Goal: Information Seeking & Learning: Compare options

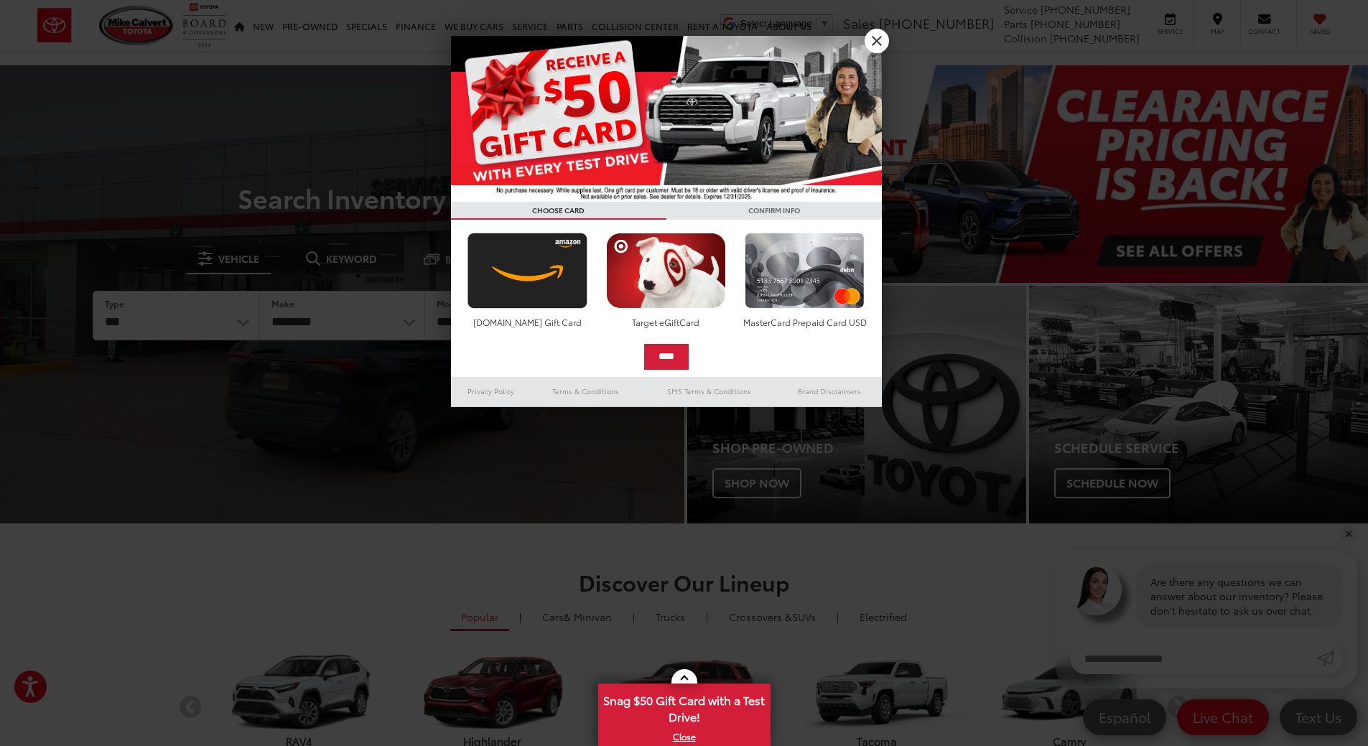
drag, startPoint x: 935, startPoint y: 625, endPoint x: 894, endPoint y: 636, distance: 41.6
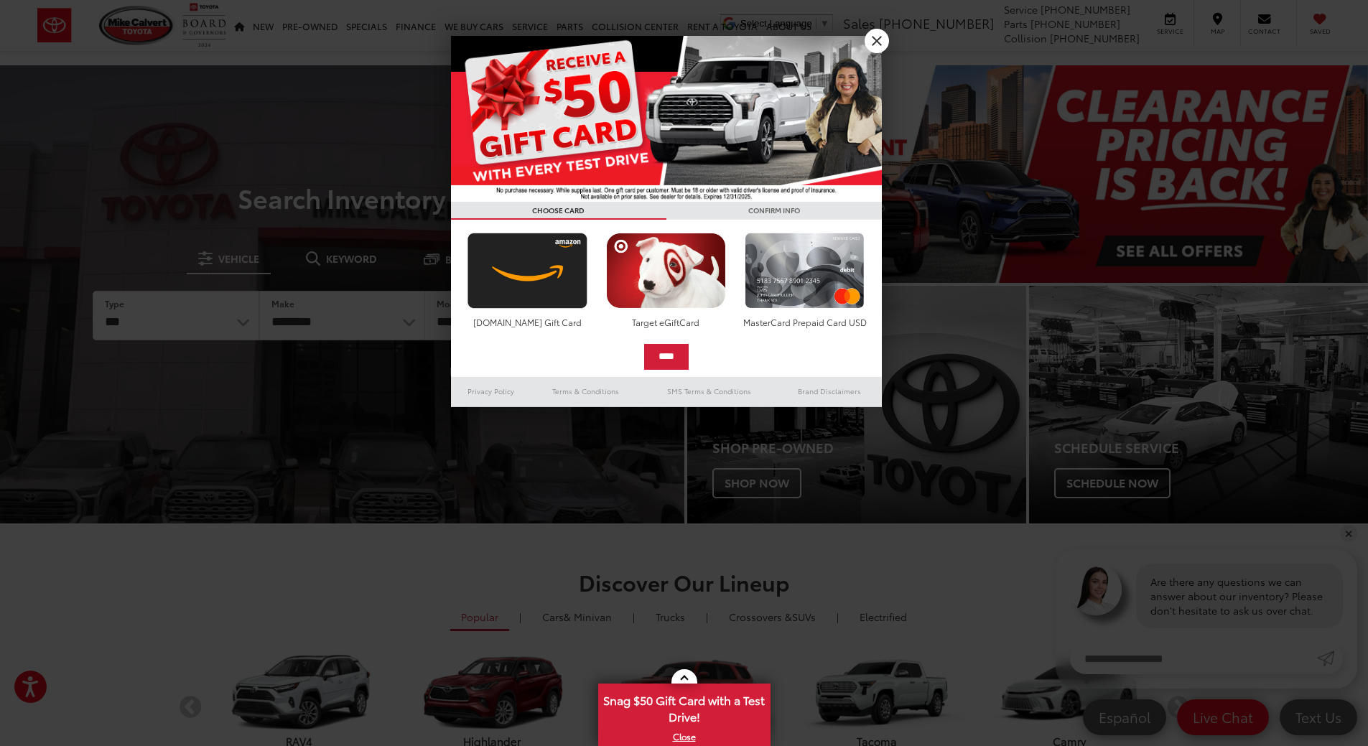
click at [935, 625] on div at bounding box center [684, 373] width 1368 height 746
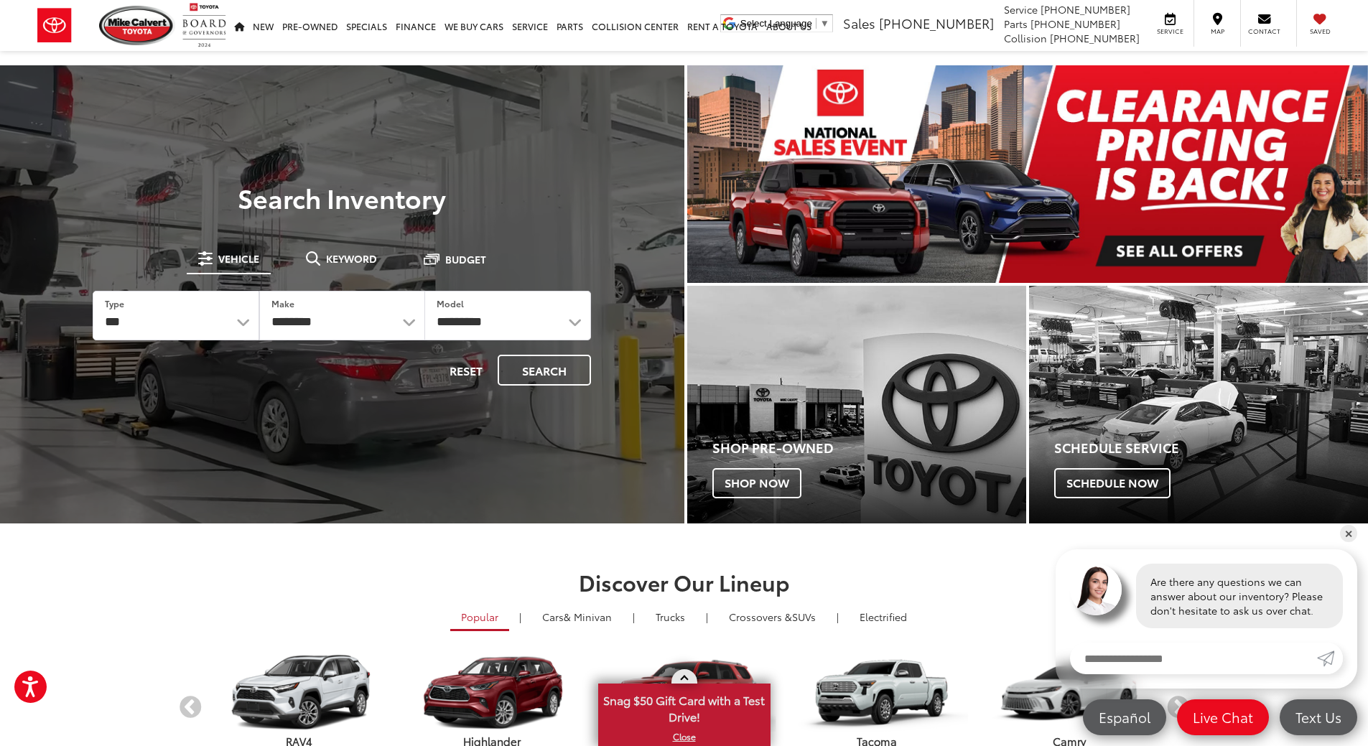
click at [683, 714] on span "Snag $50 Gift Card with a Test Drive!" at bounding box center [683, 707] width 169 height 44
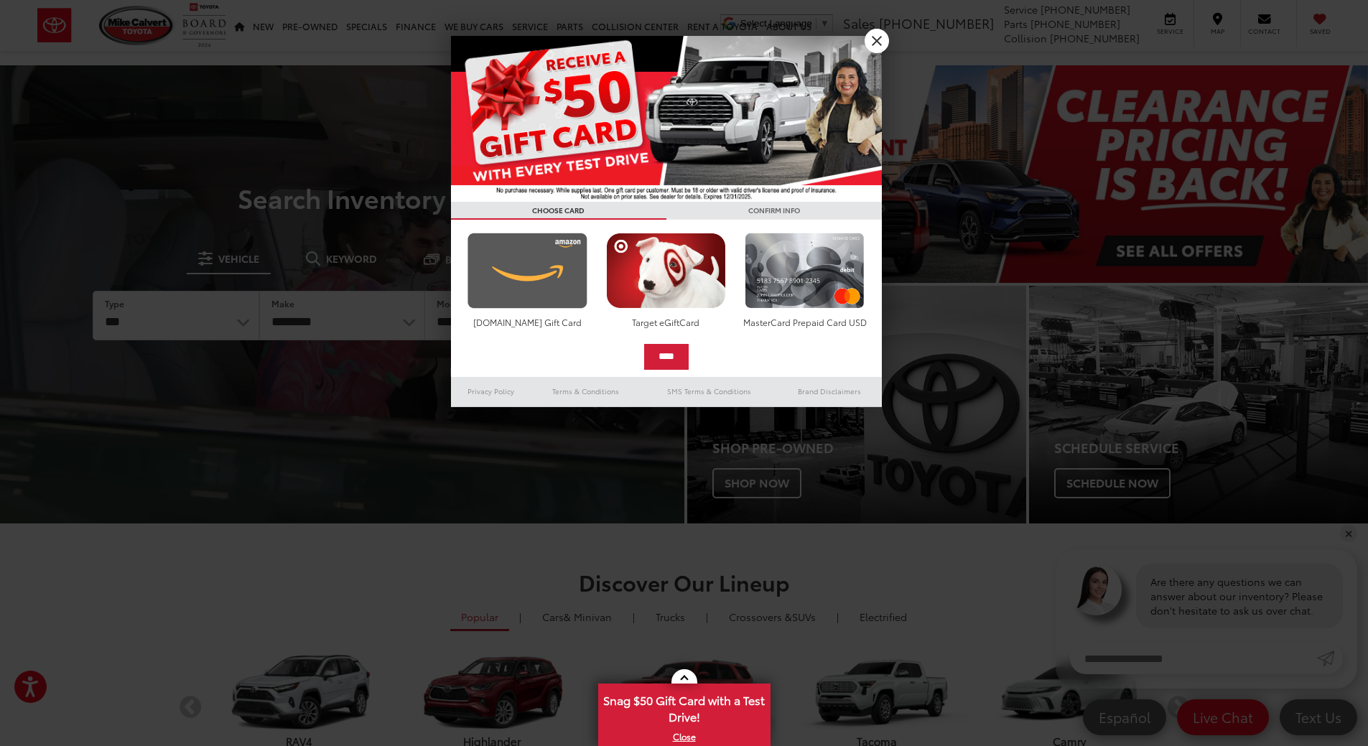
drag, startPoint x: 541, startPoint y: 267, endPoint x: 571, endPoint y: 289, distance: 37.5
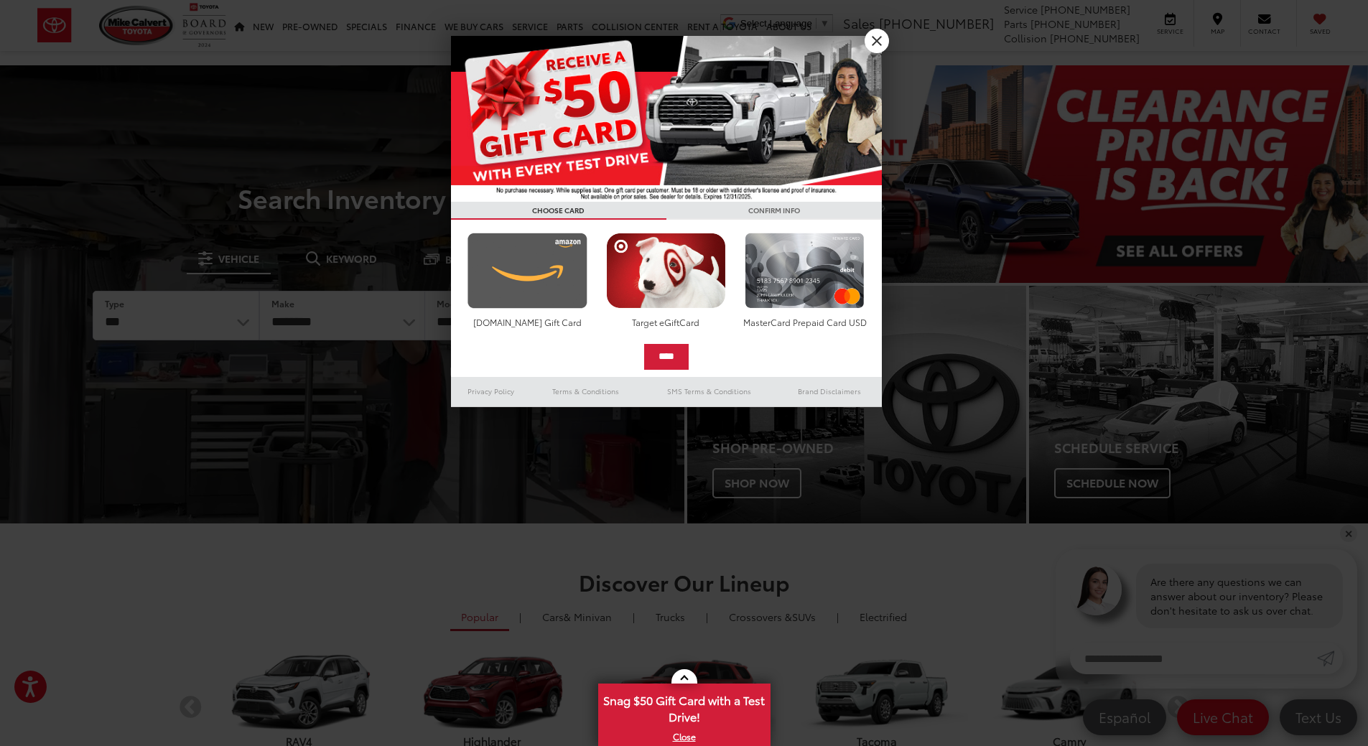
click at [541, 268] on img at bounding box center [527, 271] width 127 height 76
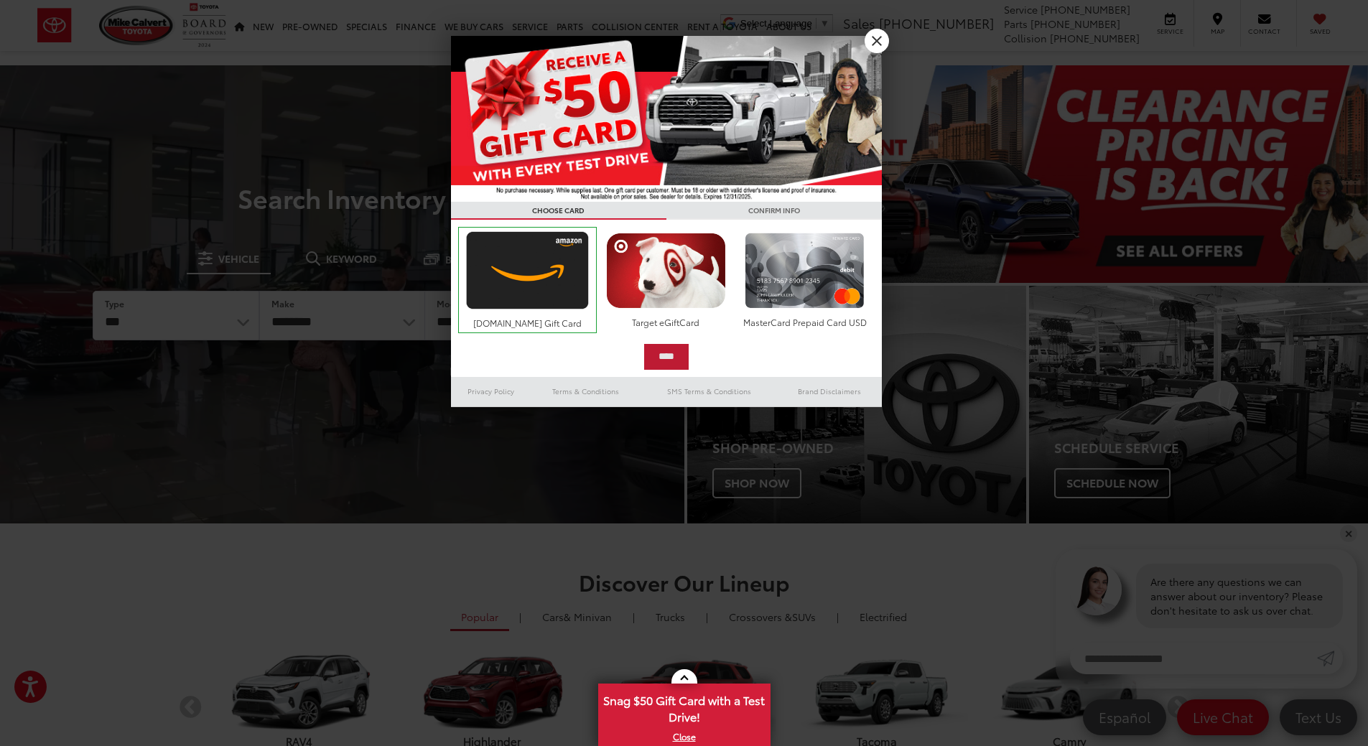
click at [666, 359] on input "****" at bounding box center [666, 357] width 45 height 26
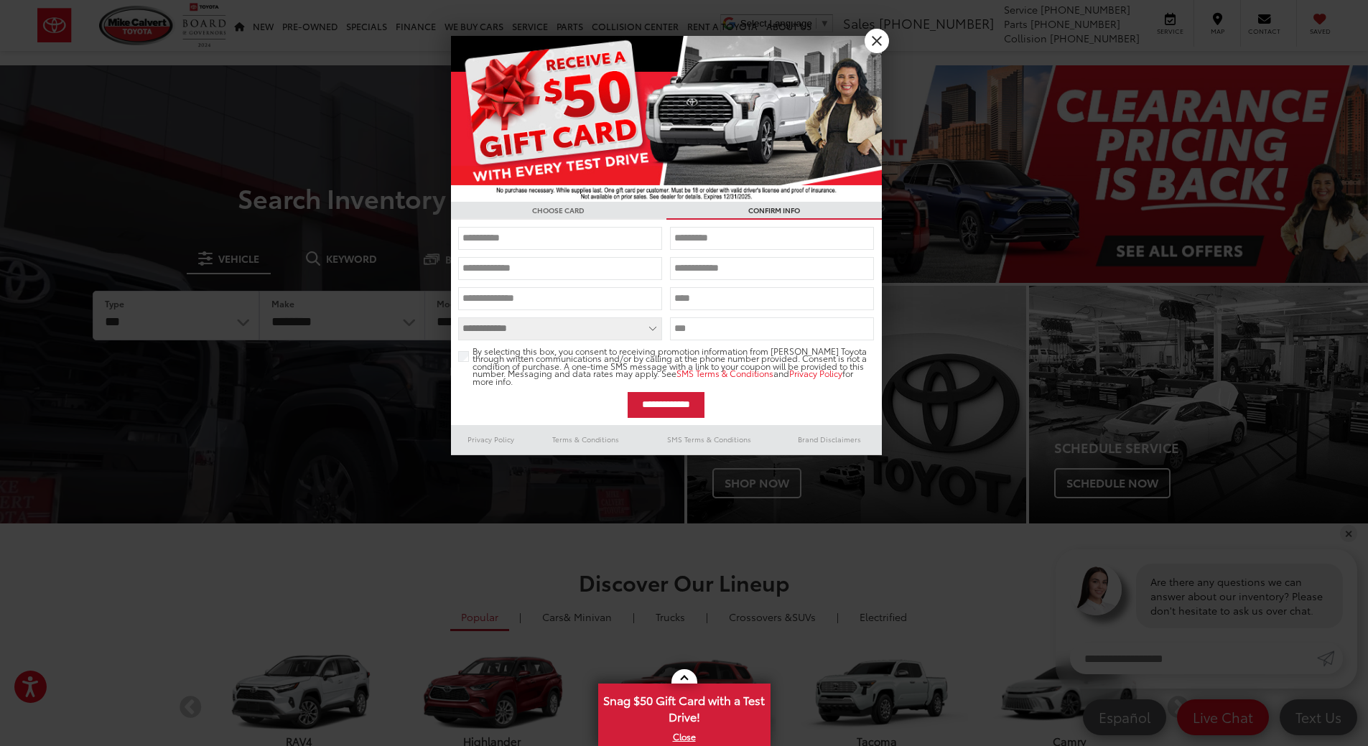
click at [549, 241] on input "text" at bounding box center [560, 238] width 204 height 23
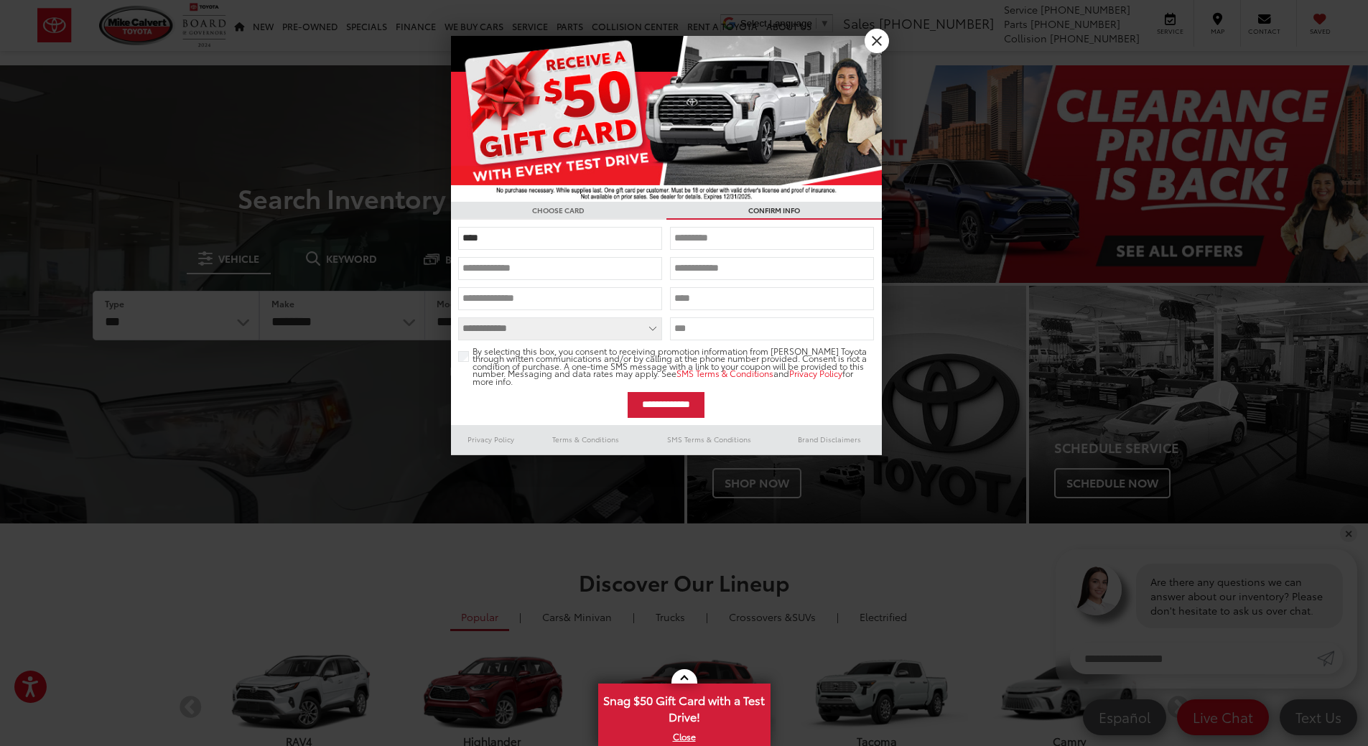
type input "****"
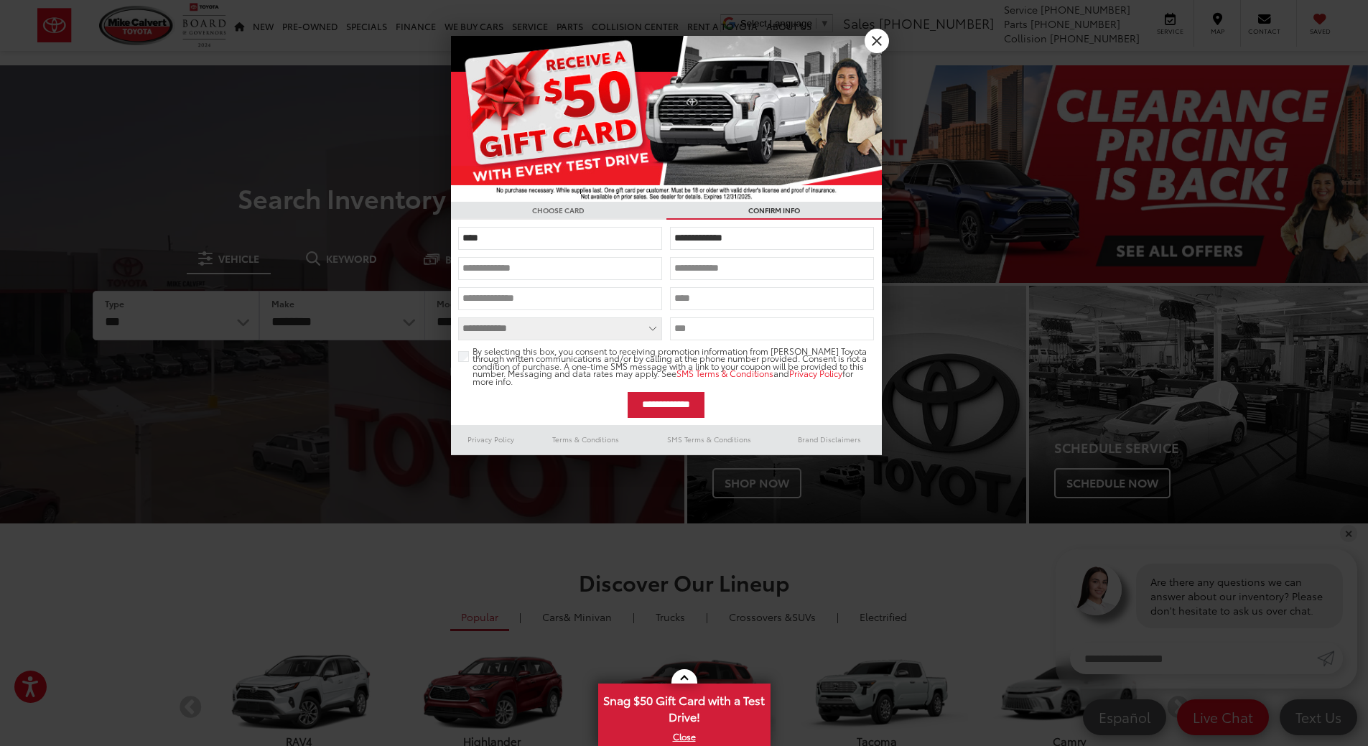
type input "**********"
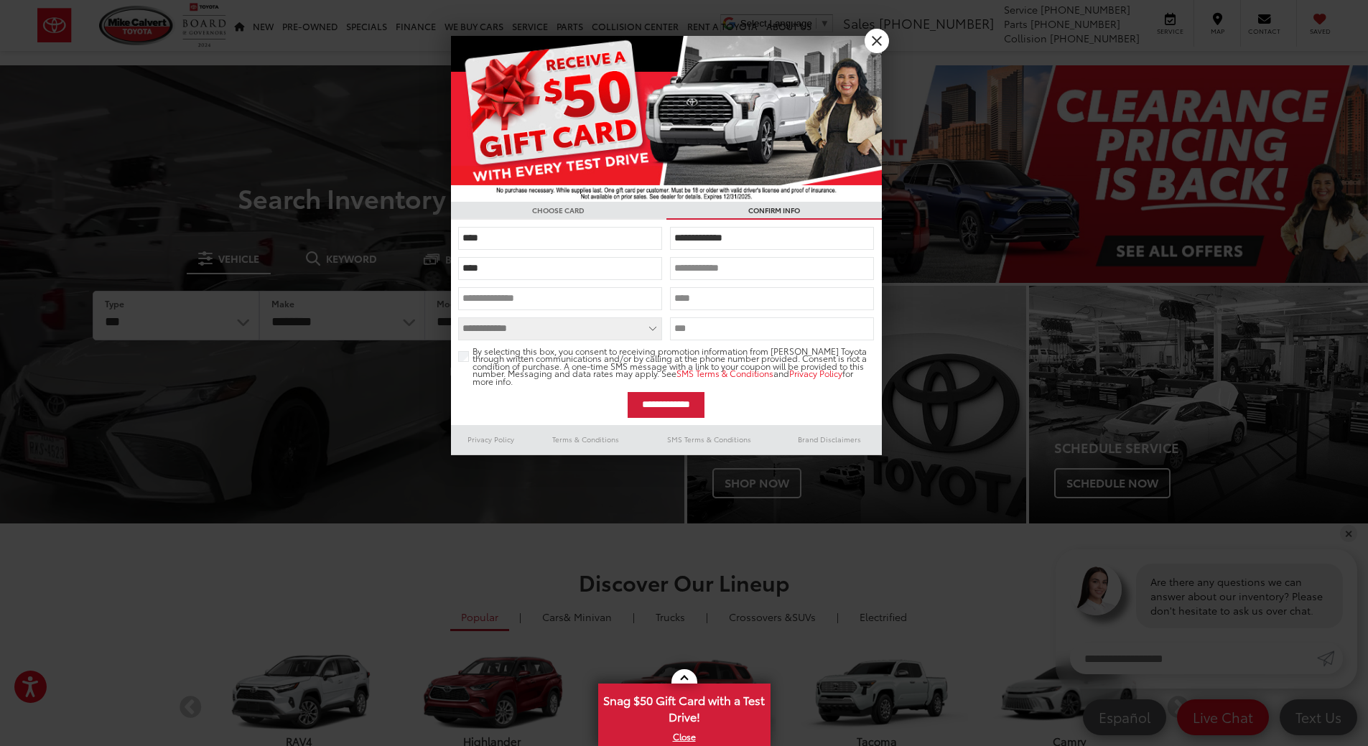
type input "**********"
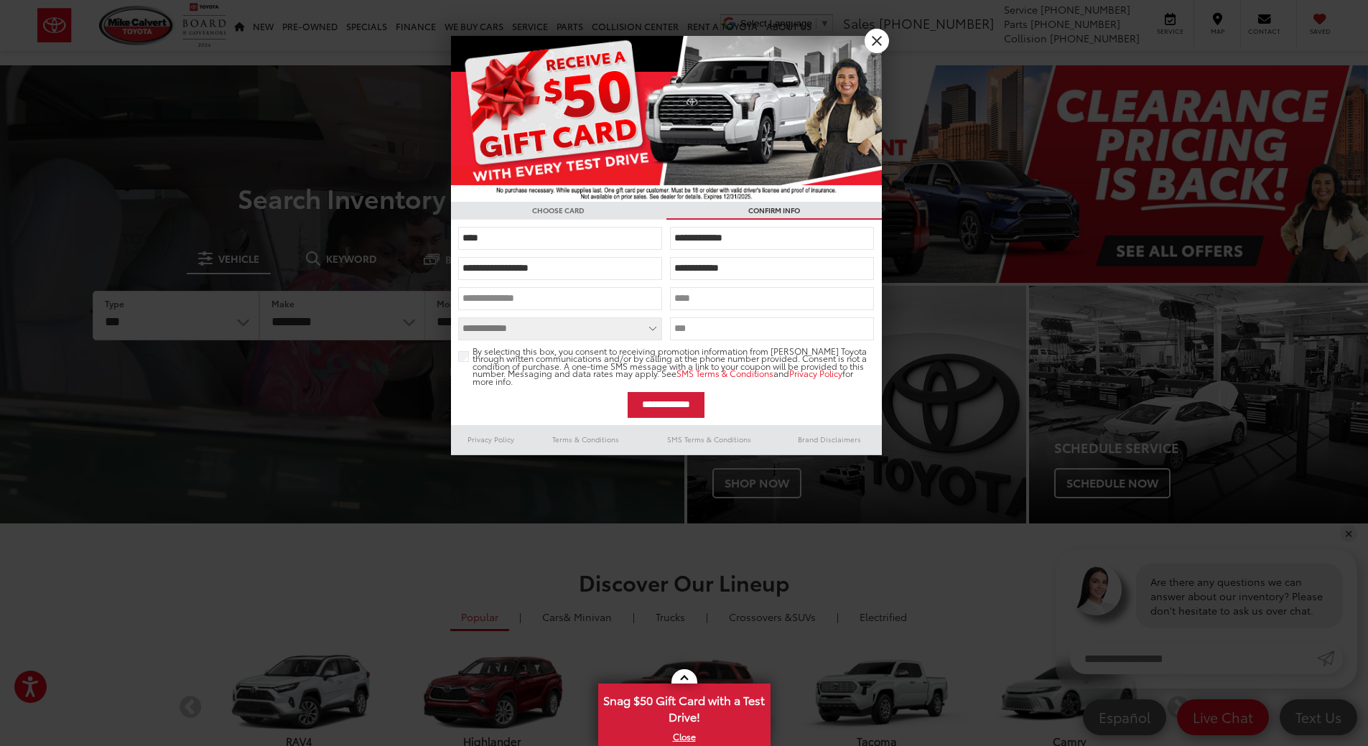
type input "**********"
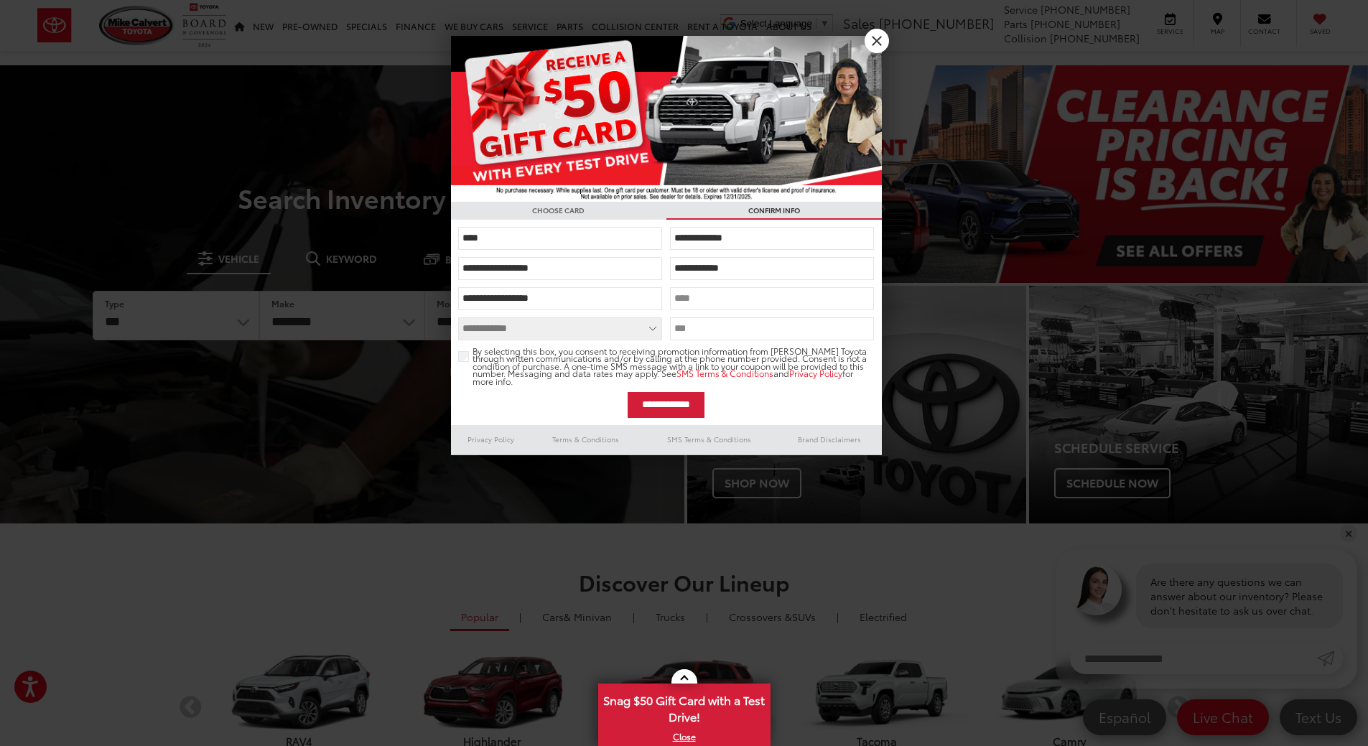
type input "**********"
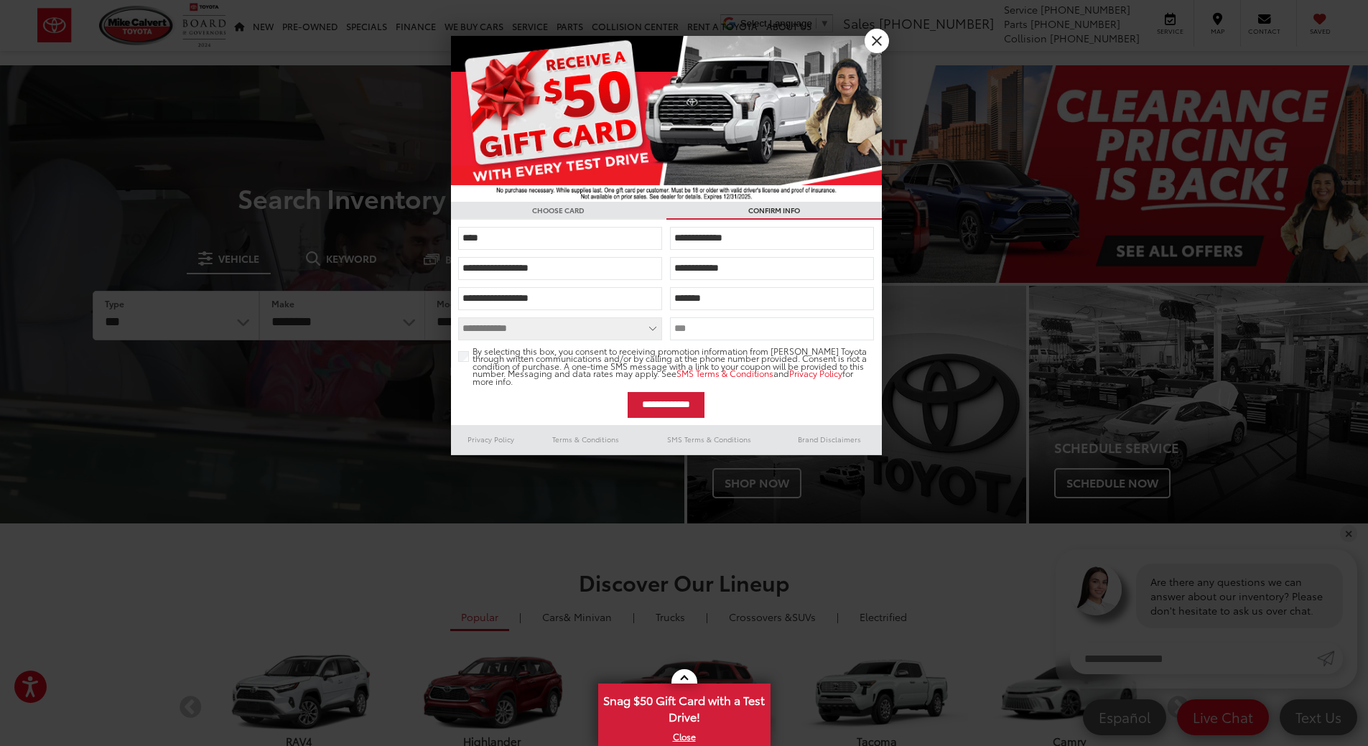
type input "*******"
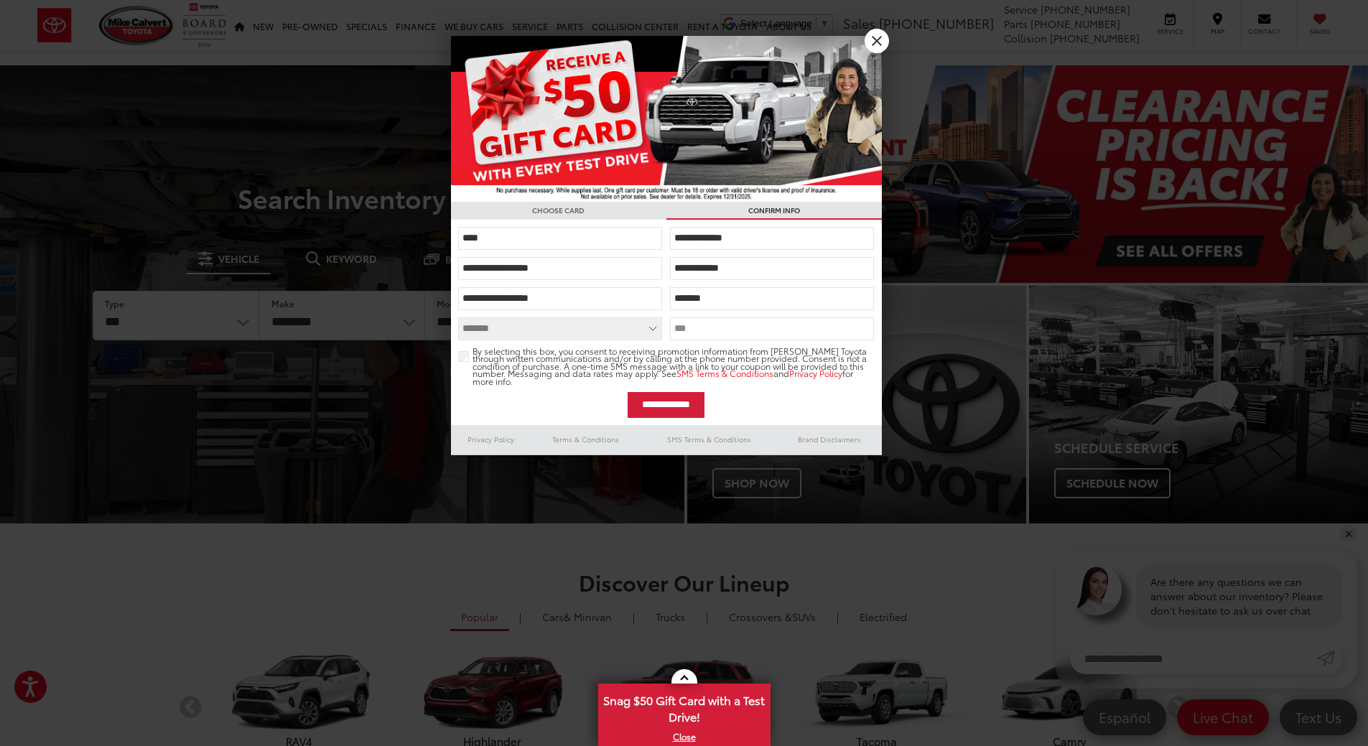
select select "**"
type input "*****"
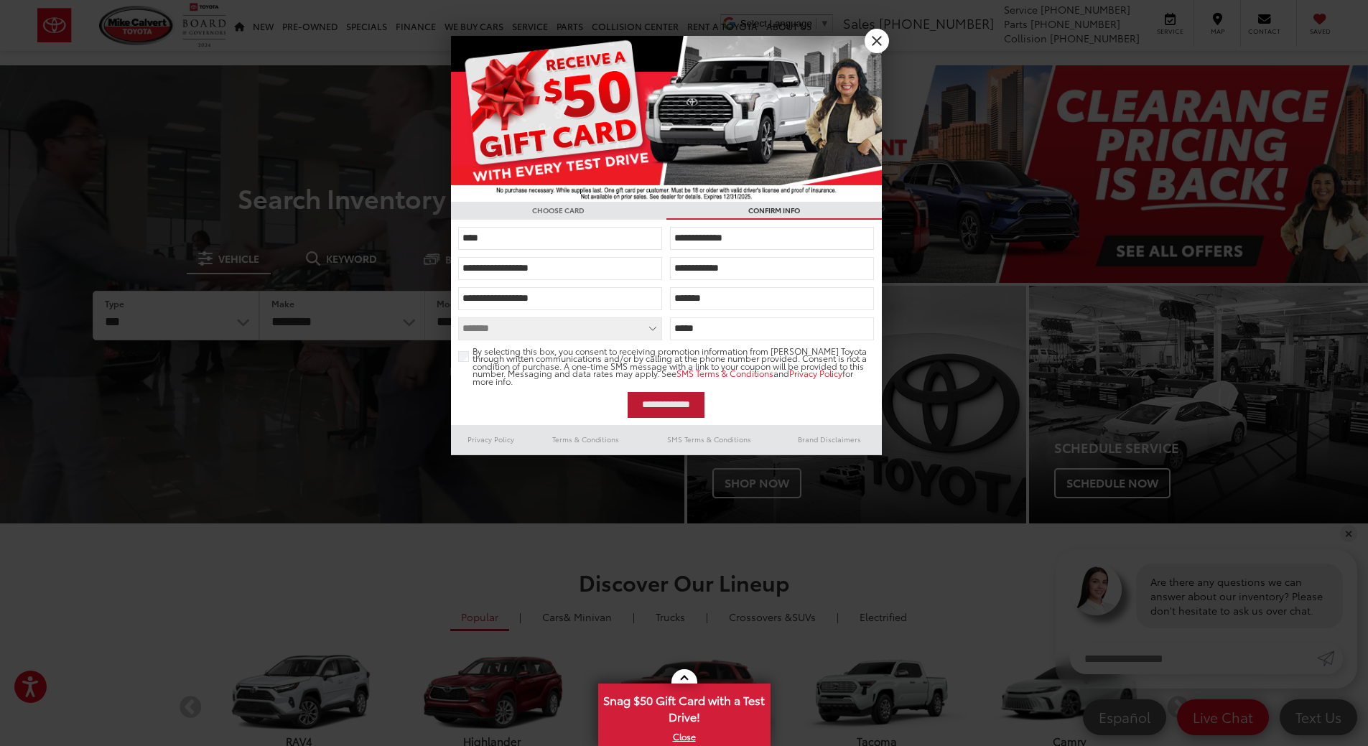
drag, startPoint x: 489, startPoint y: 410, endPoint x: 507, endPoint y: 410, distance: 17.9
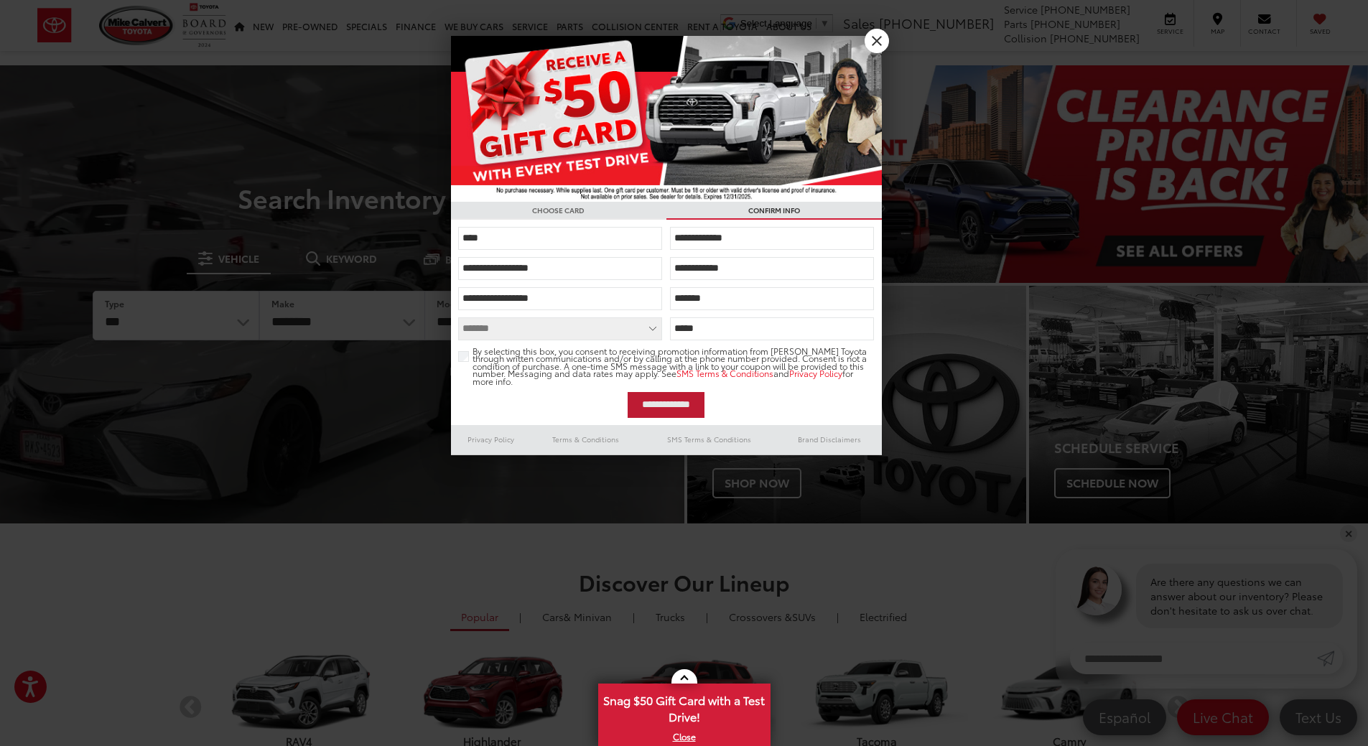
click at [490, 410] on div "**********" at bounding box center [666, 405] width 416 height 26
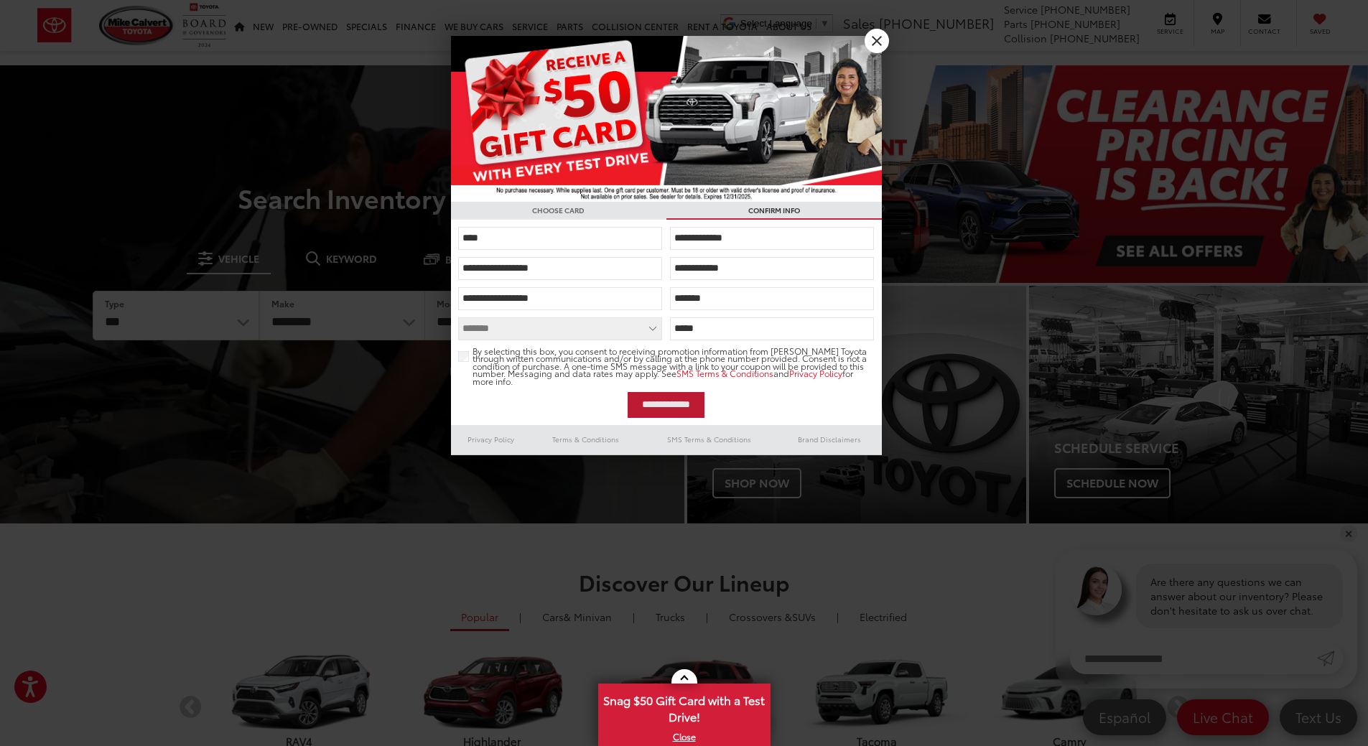
click at [661, 400] on input "**********" at bounding box center [665, 405] width 77 height 26
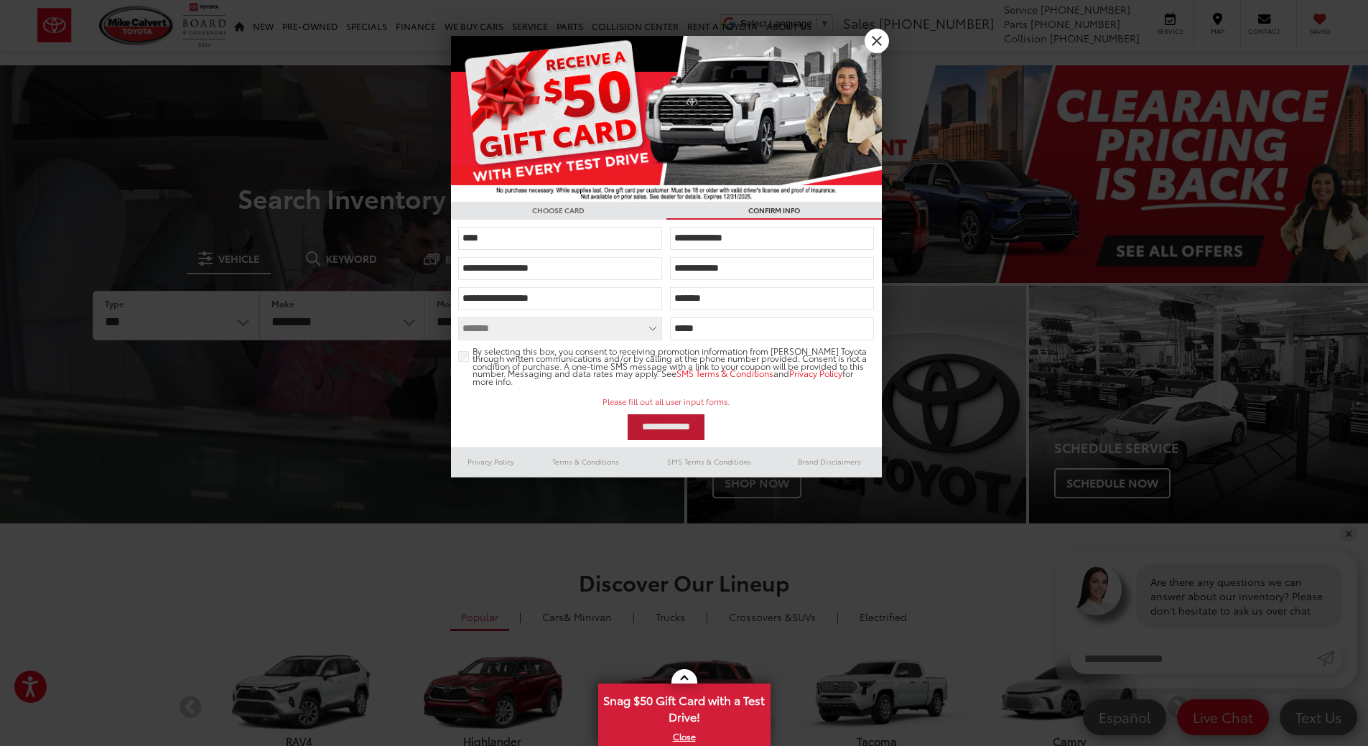
click at [686, 426] on input "**********" at bounding box center [665, 427] width 77 height 26
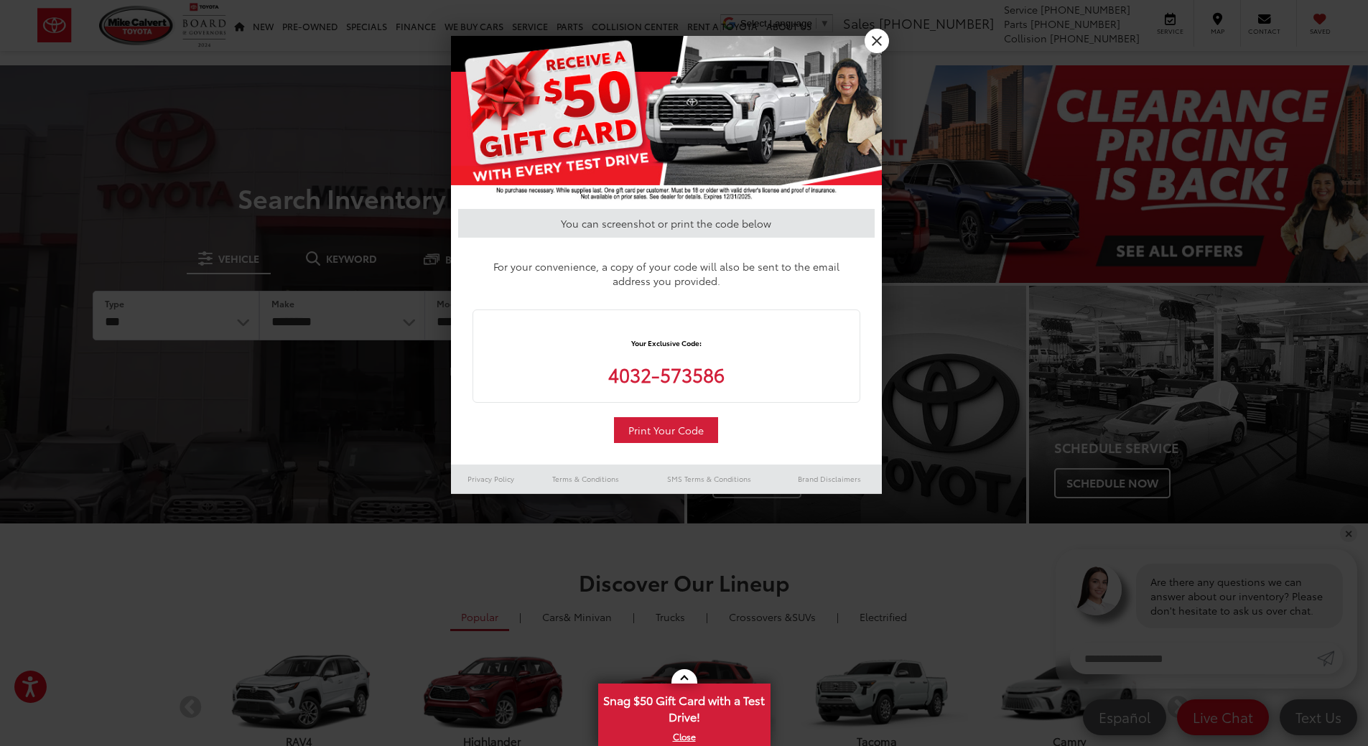
click at [737, 645] on div at bounding box center [684, 373] width 1368 height 746
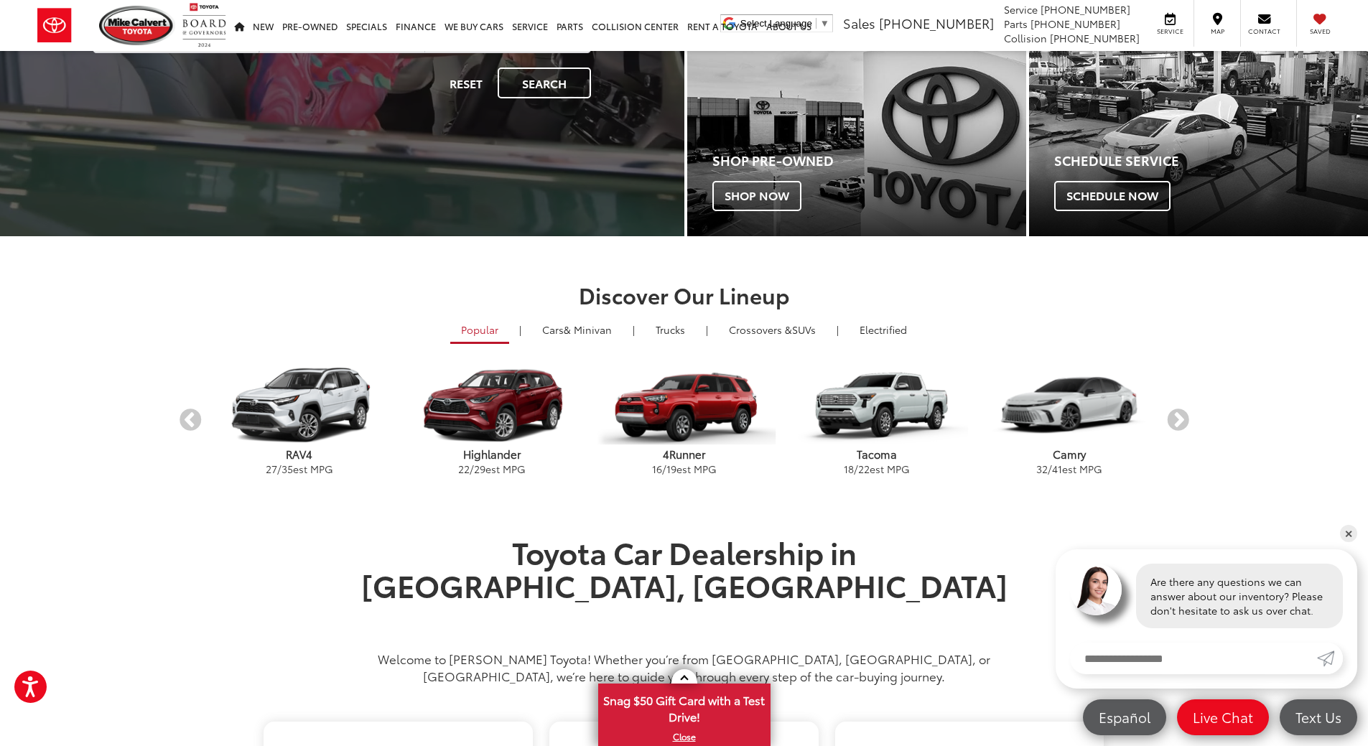
scroll to position [72, 0]
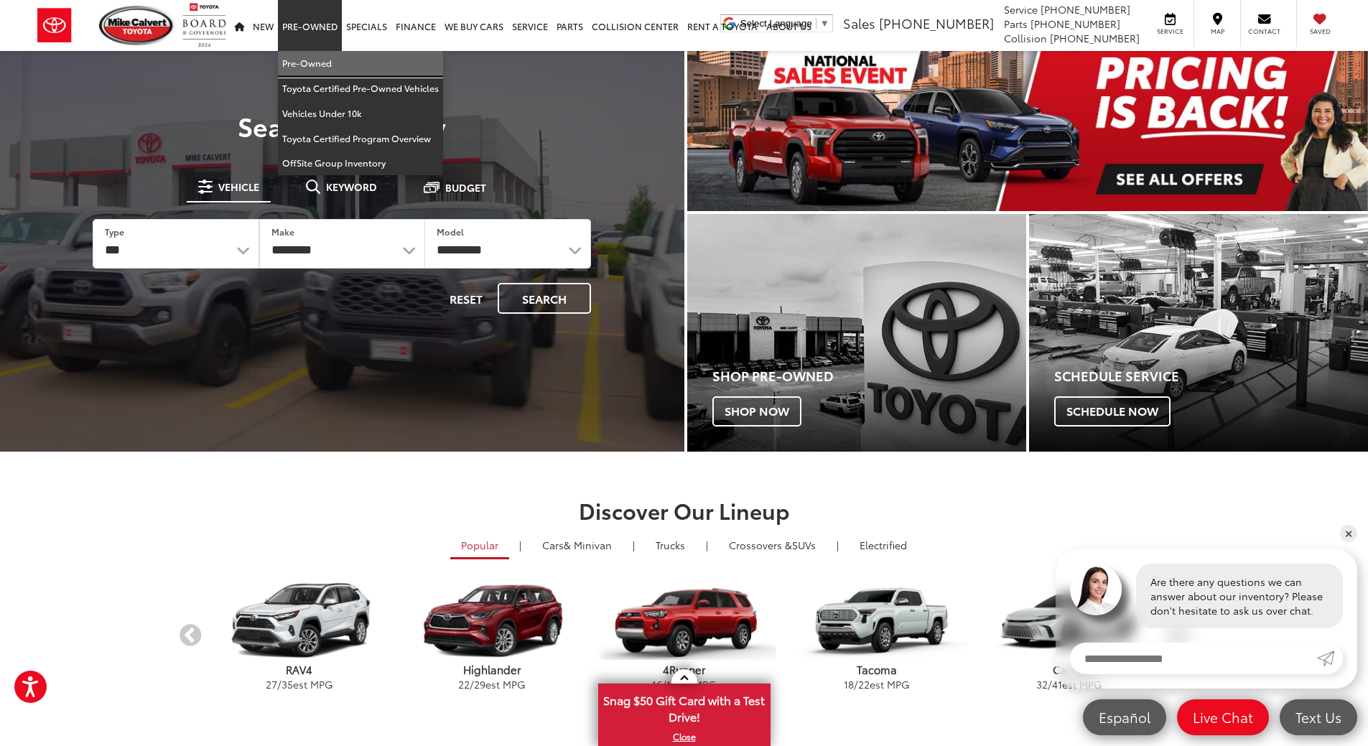
click at [306, 67] on link "Pre-Owned" at bounding box center [360, 63] width 165 height 25
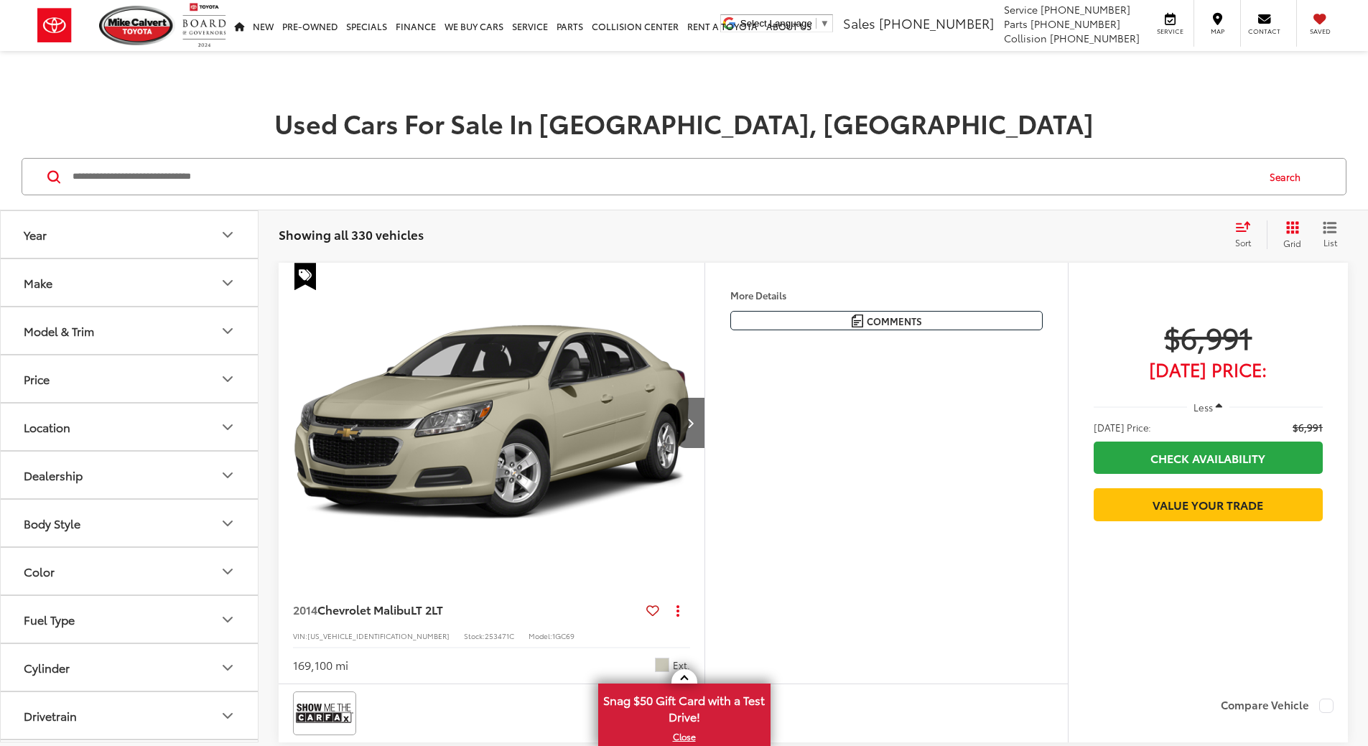
click at [202, 246] on button "Year" at bounding box center [130, 234] width 258 height 47
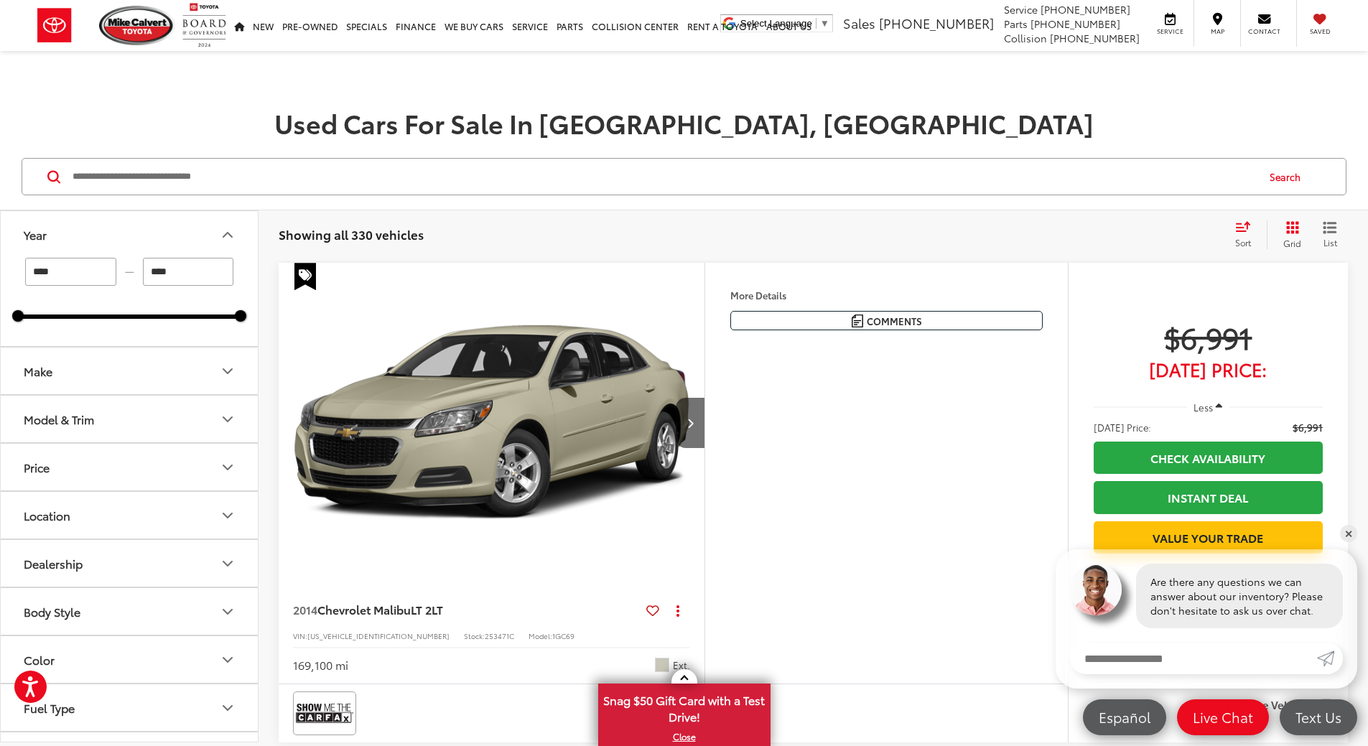
click at [105, 273] on input "****" at bounding box center [70, 272] width 91 height 28
drag, startPoint x: 105, startPoint y: 270, endPoint x: 9, endPoint y: 280, distance: 96.7
click at [9, 280] on div "**** — **** 2005 2025" at bounding box center [129, 302] width 257 height 88
type input "****"
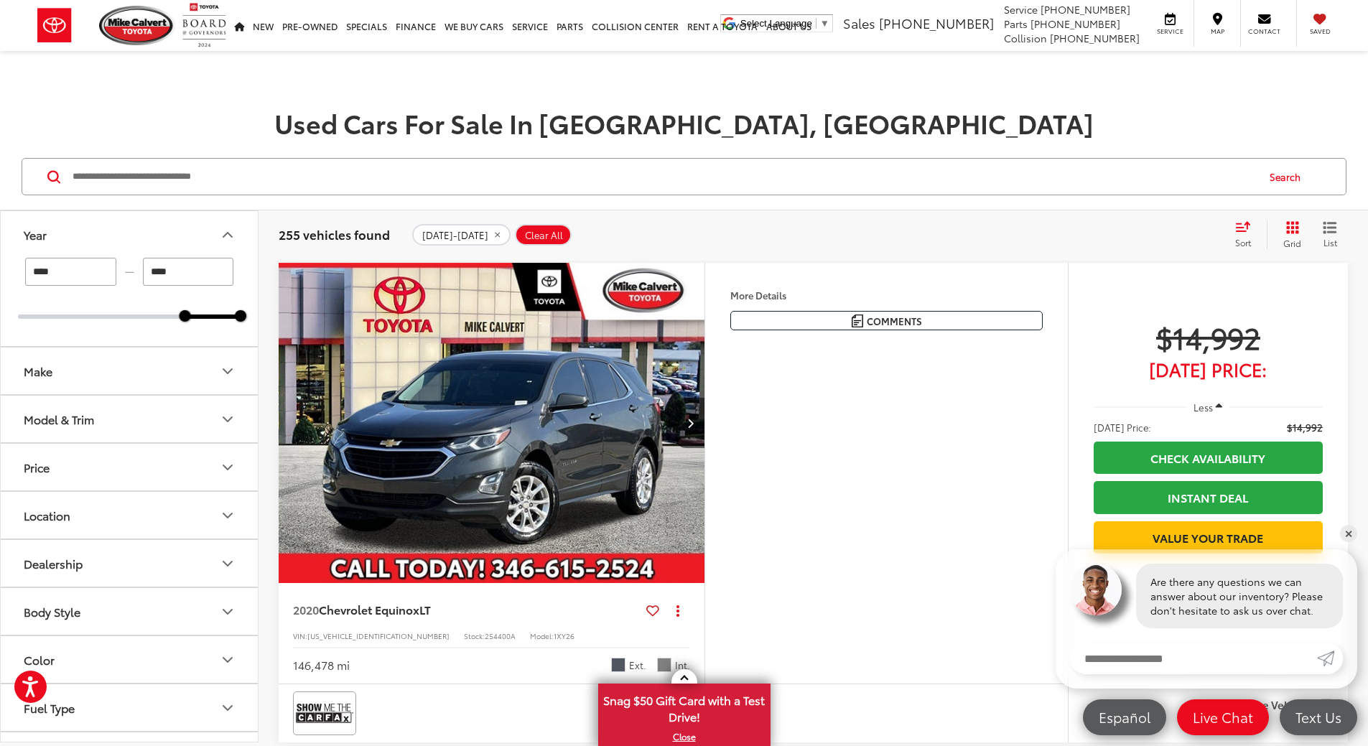
click at [121, 508] on button "Location" at bounding box center [130, 515] width 258 height 47
click at [24, 551] on label "Houston, TX (255)" at bounding box center [129, 555] width 223 height 34
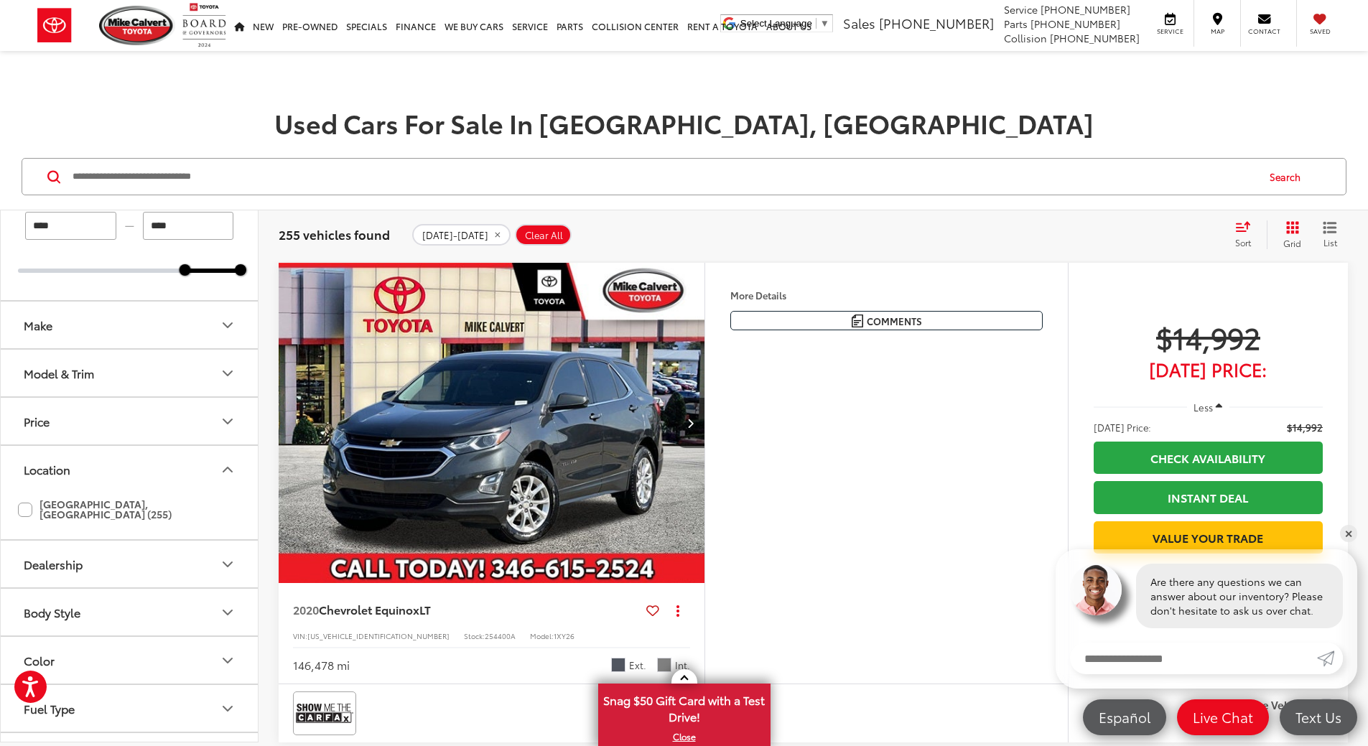
scroll to position [72, 0]
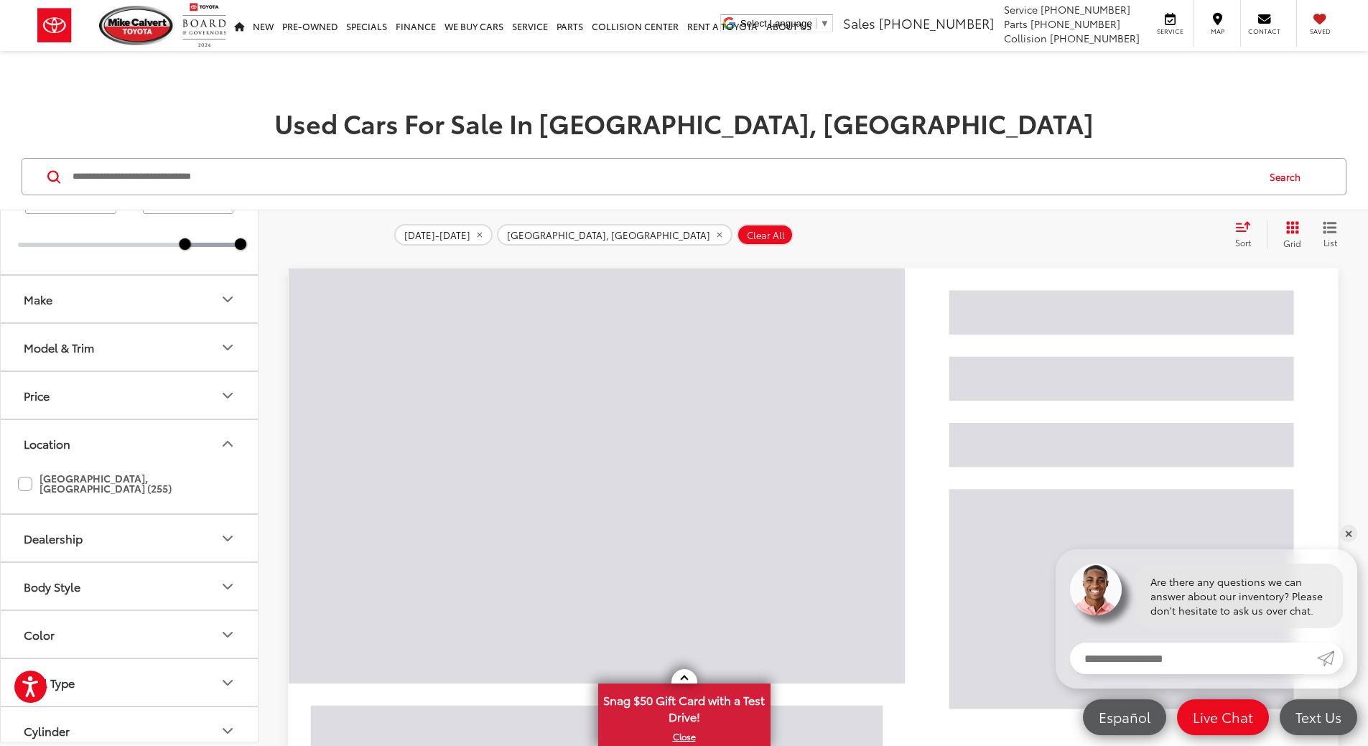
click at [158, 531] on button "Dealership" at bounding box center [130, 538] width 258 height 47
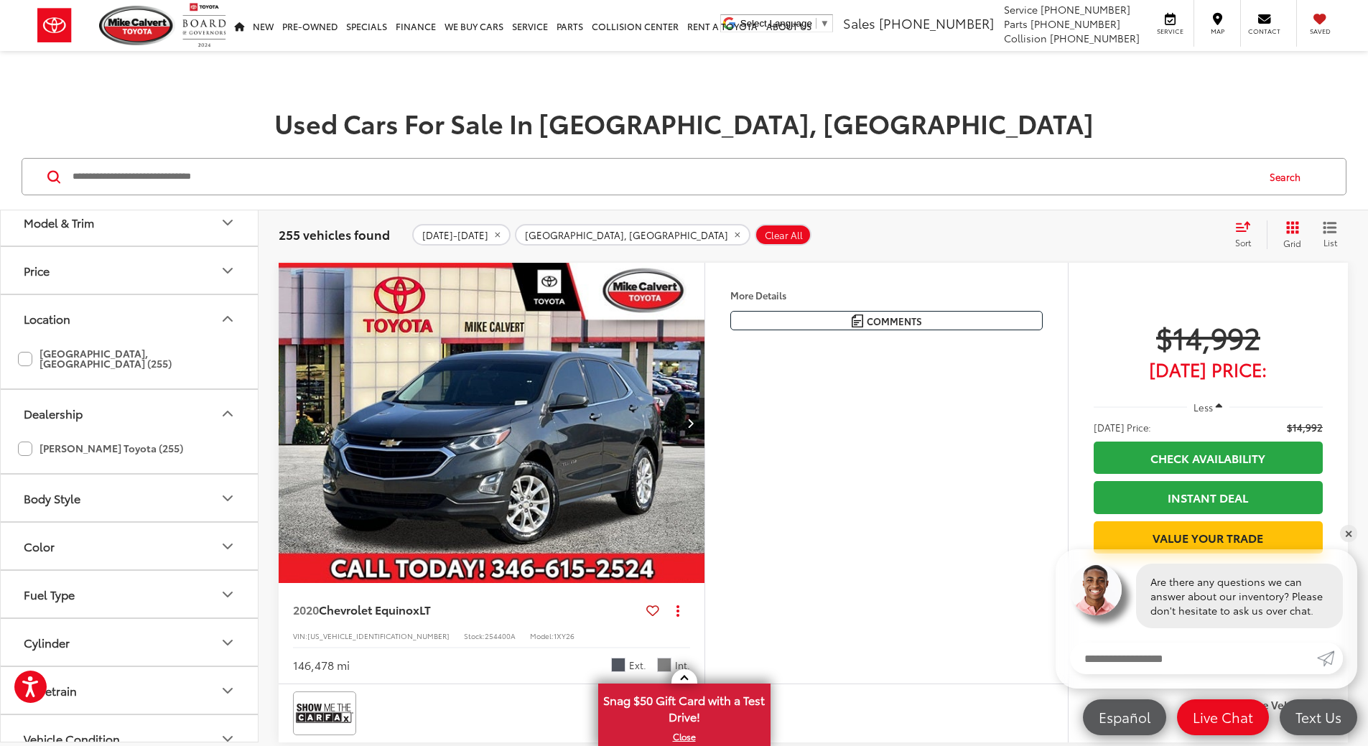
scroll to position [215, 0]
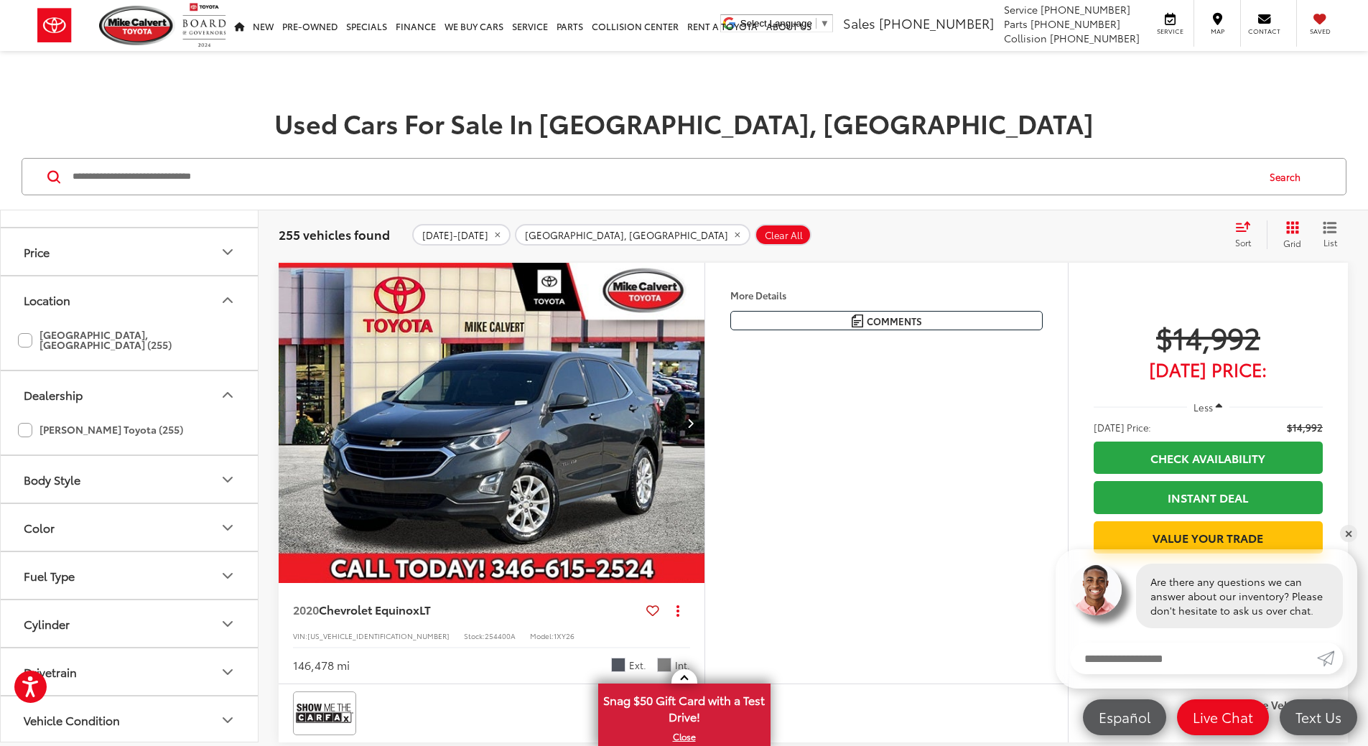
drag, startPoint x: 22, startPoint y: 420, endPoint x: 65, endPoint y: 447, distance: 50.0
click at [23, 420] on label "Mike Calvert Toyota (255)" at bounding box center [100, 430] width 165 height 24
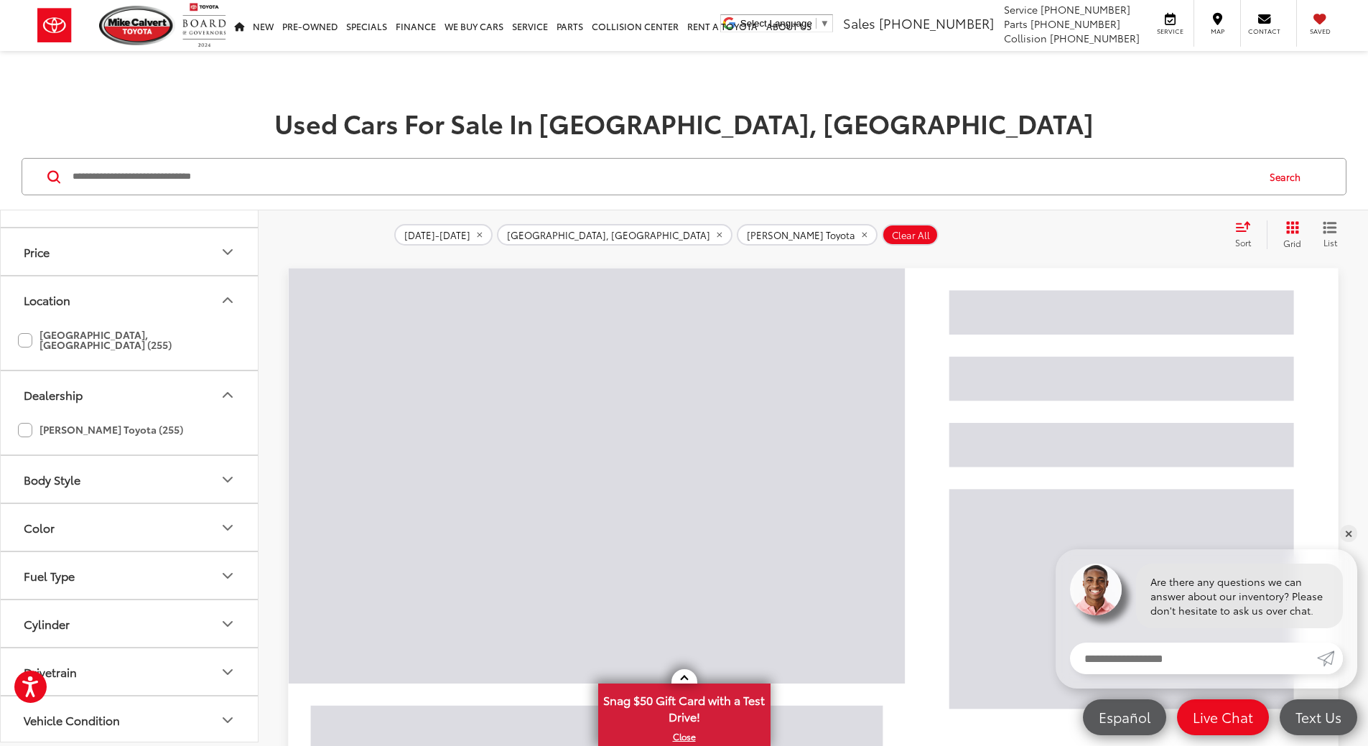
click at [192, 478] on button "Body Style" at bounding box center [130, 479] width 258 height 47
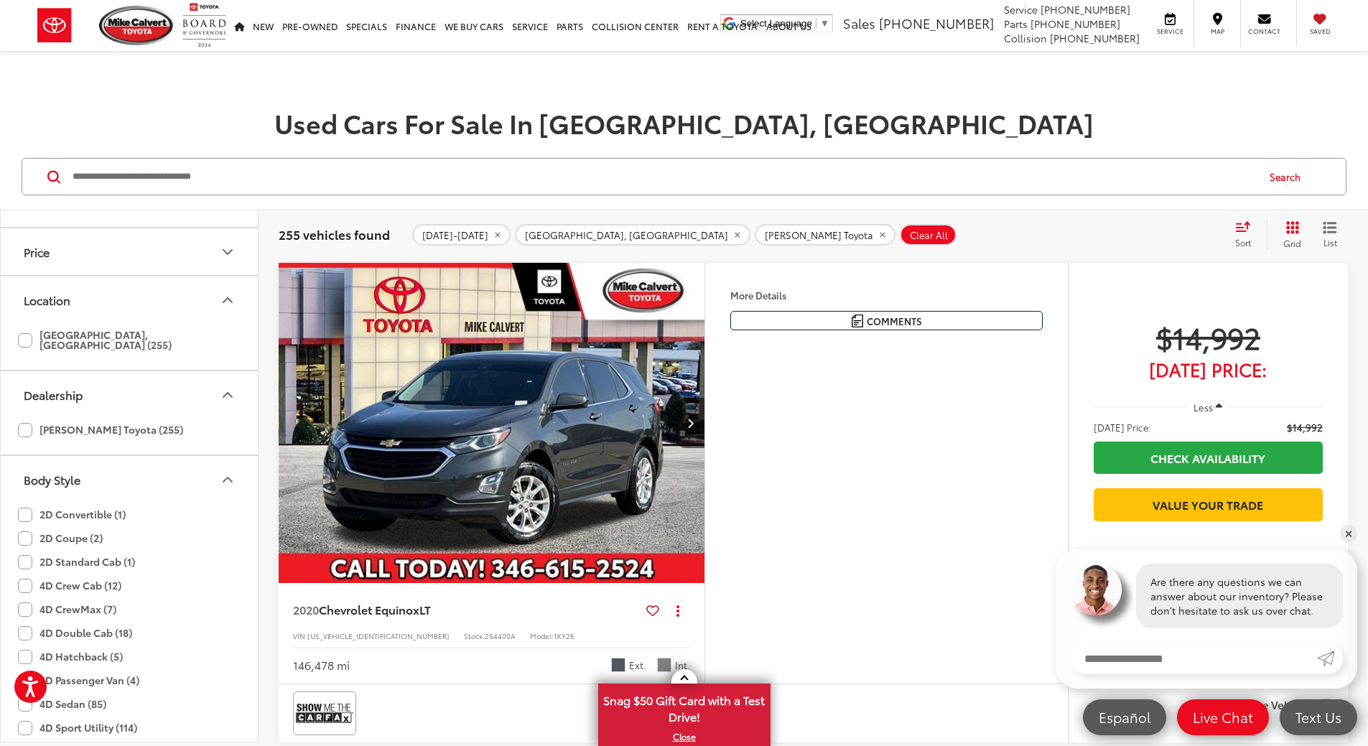
click at [183, 471] on button "Body Style" at bounding box center [130, 479] width 258 height 47
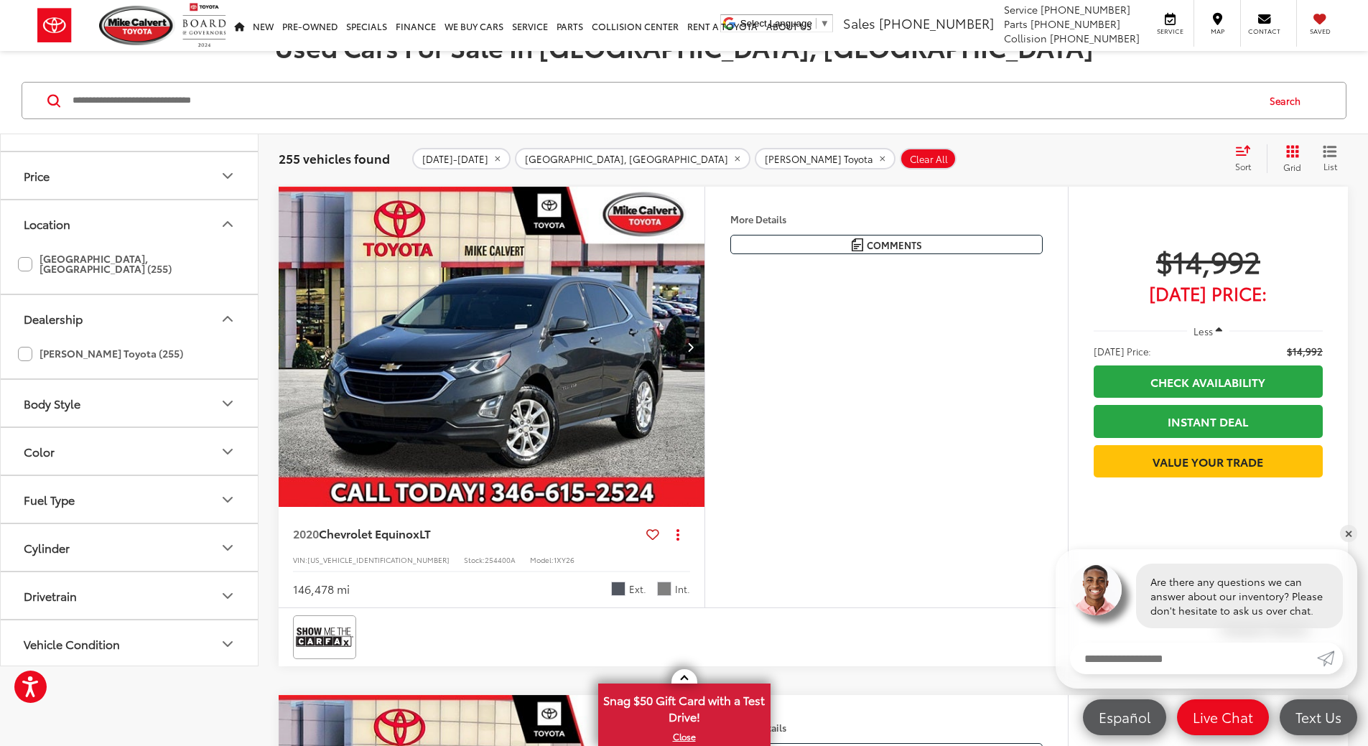
scroll to position [211, 0]
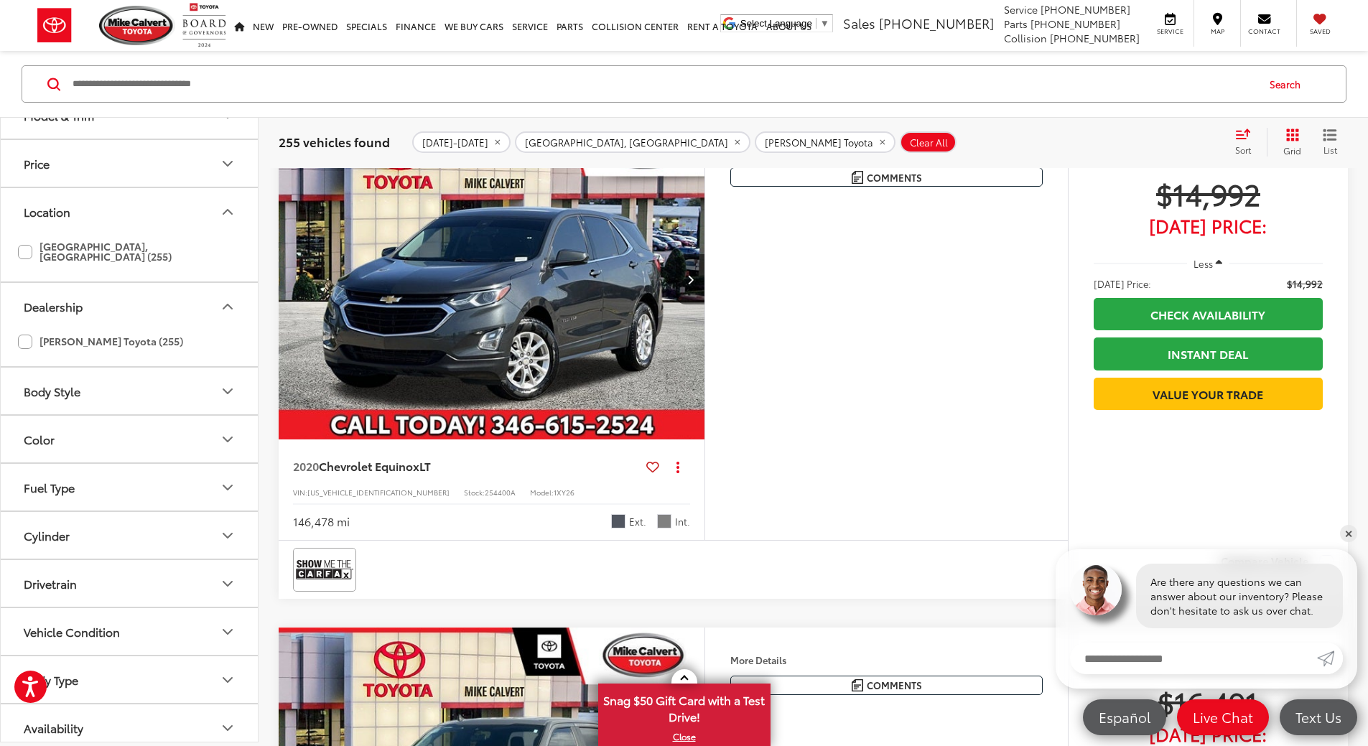
click at [101, 483] on button "Fuel Type" at bounding box center [130, 487] width 258 height 47
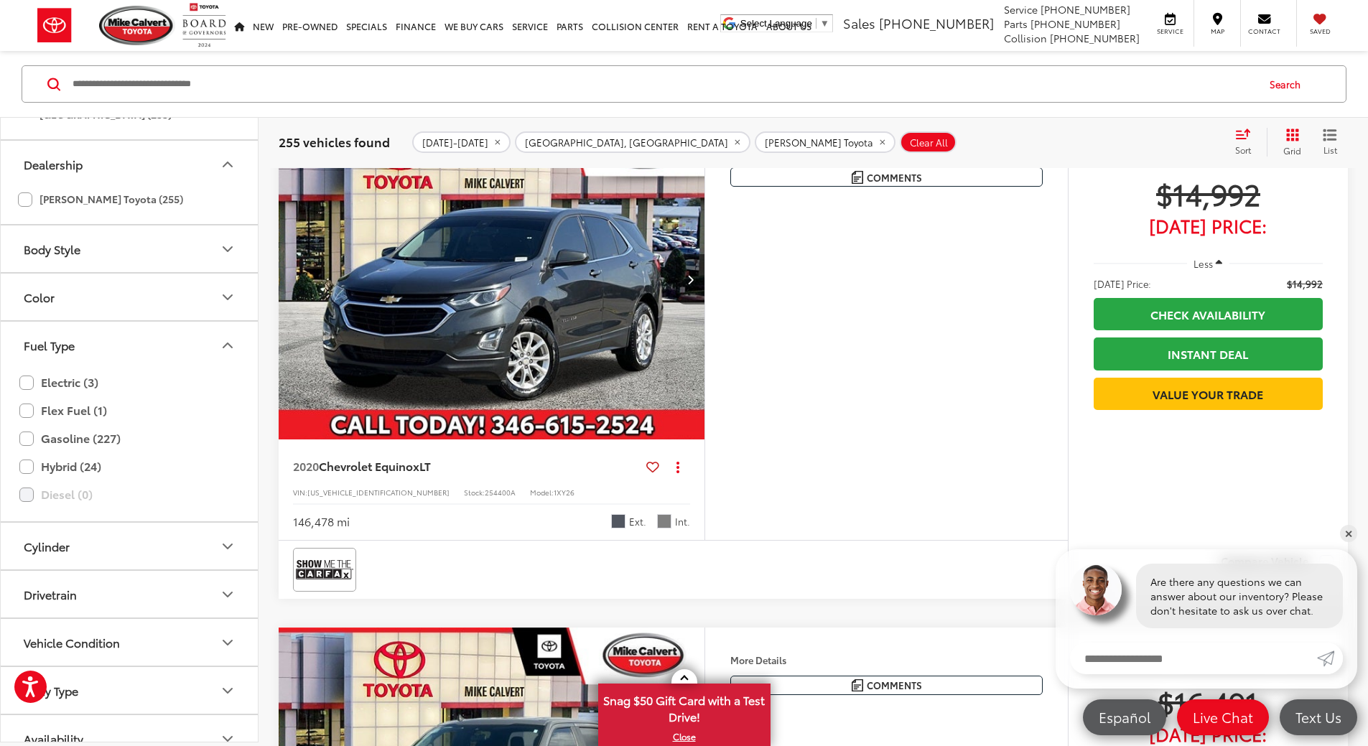
scroll to position [355, 0]
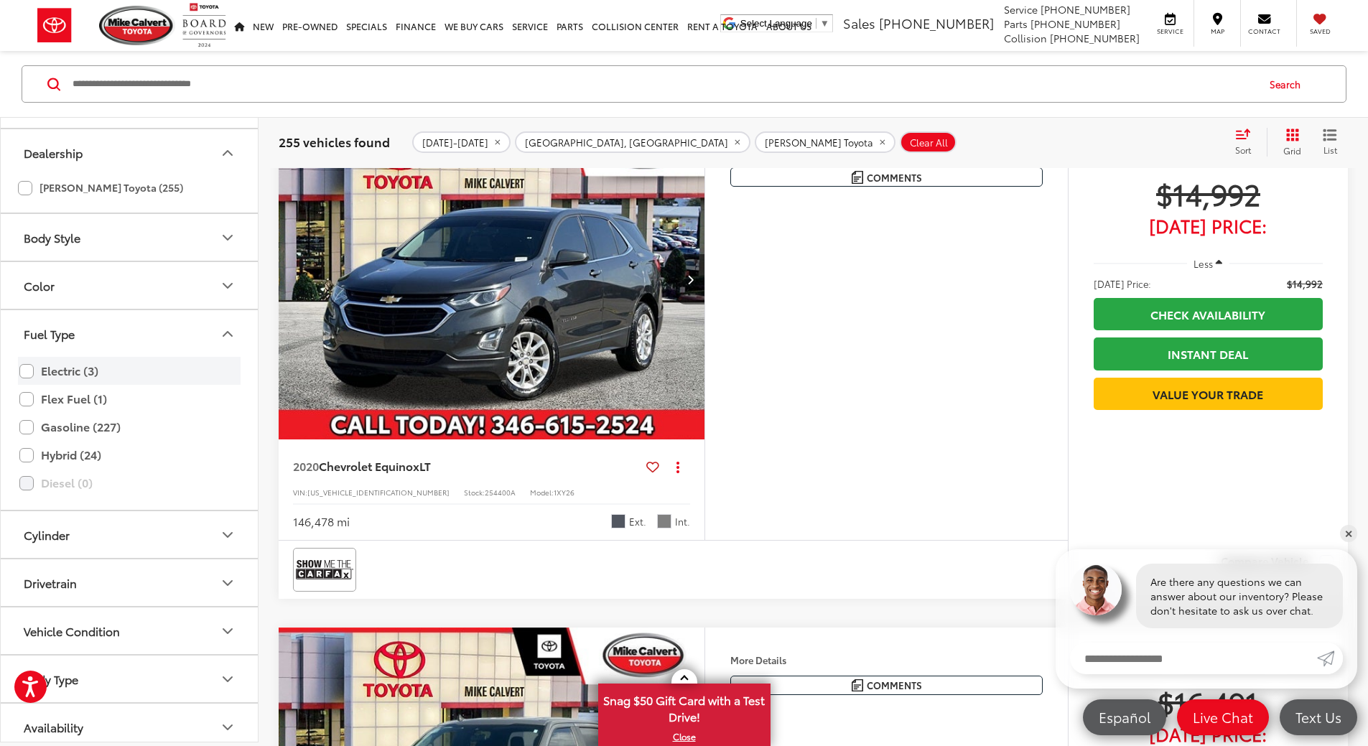
click at [27, 373] on label "Electric (3)" at bounding box center [129, 370] width 220 height 25
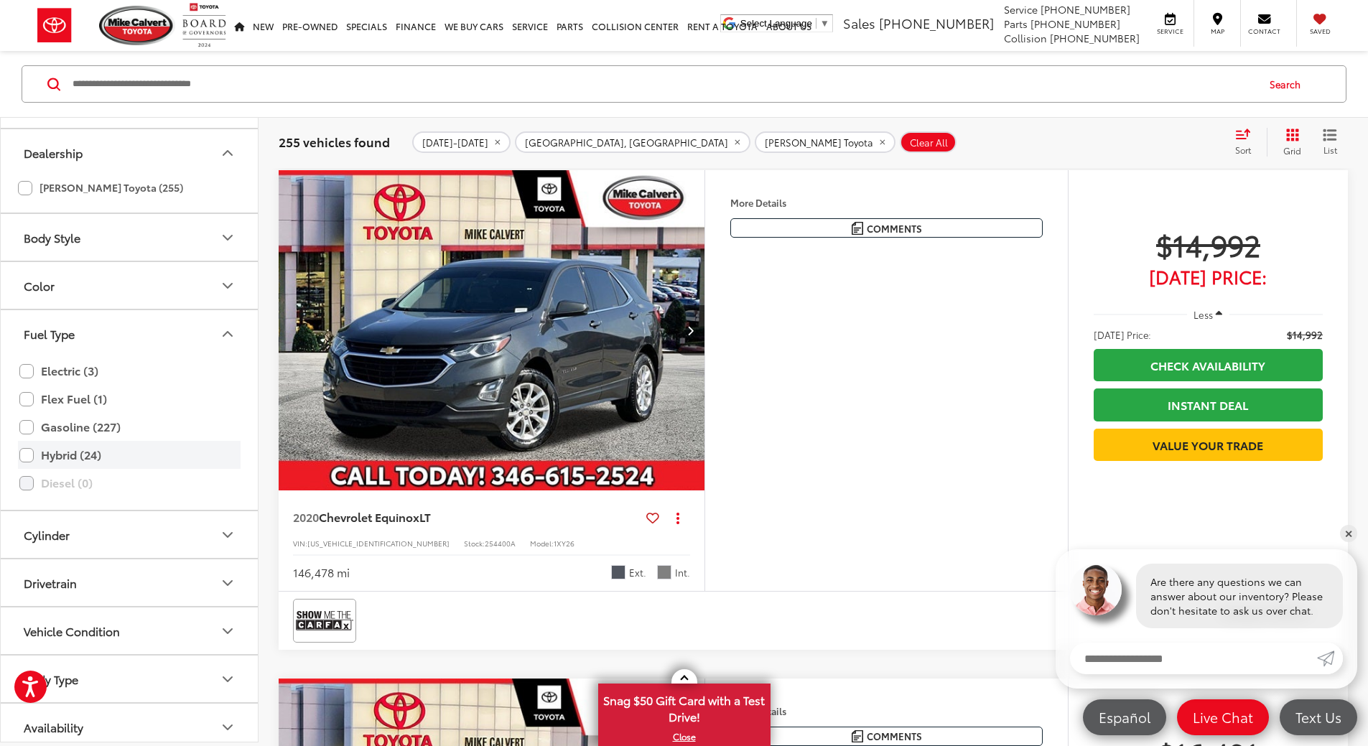
click at [27, 456] on label "Hybrid (24)" at bounding box center [129, 454] width 220 height 25
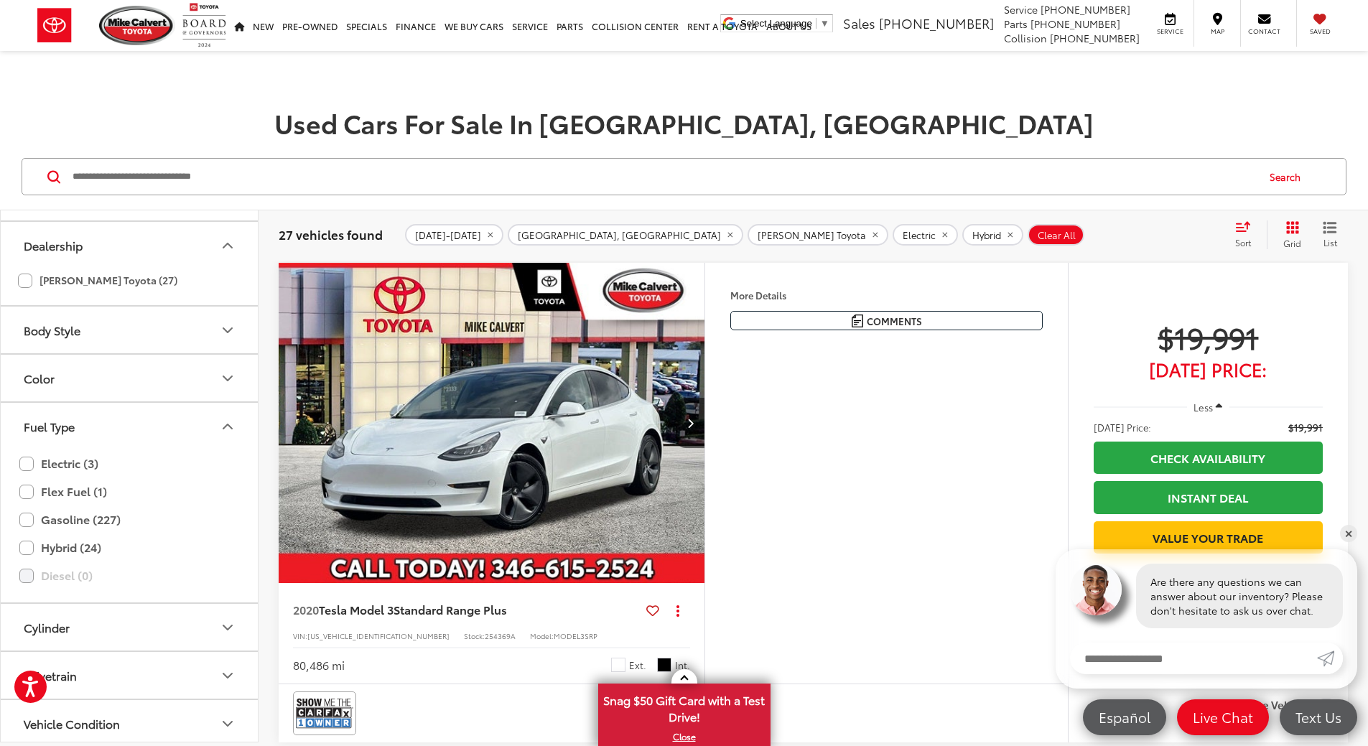
click at [1241, 235] on div "Sort" at bounding box center [1247, 234] width 39 height 29
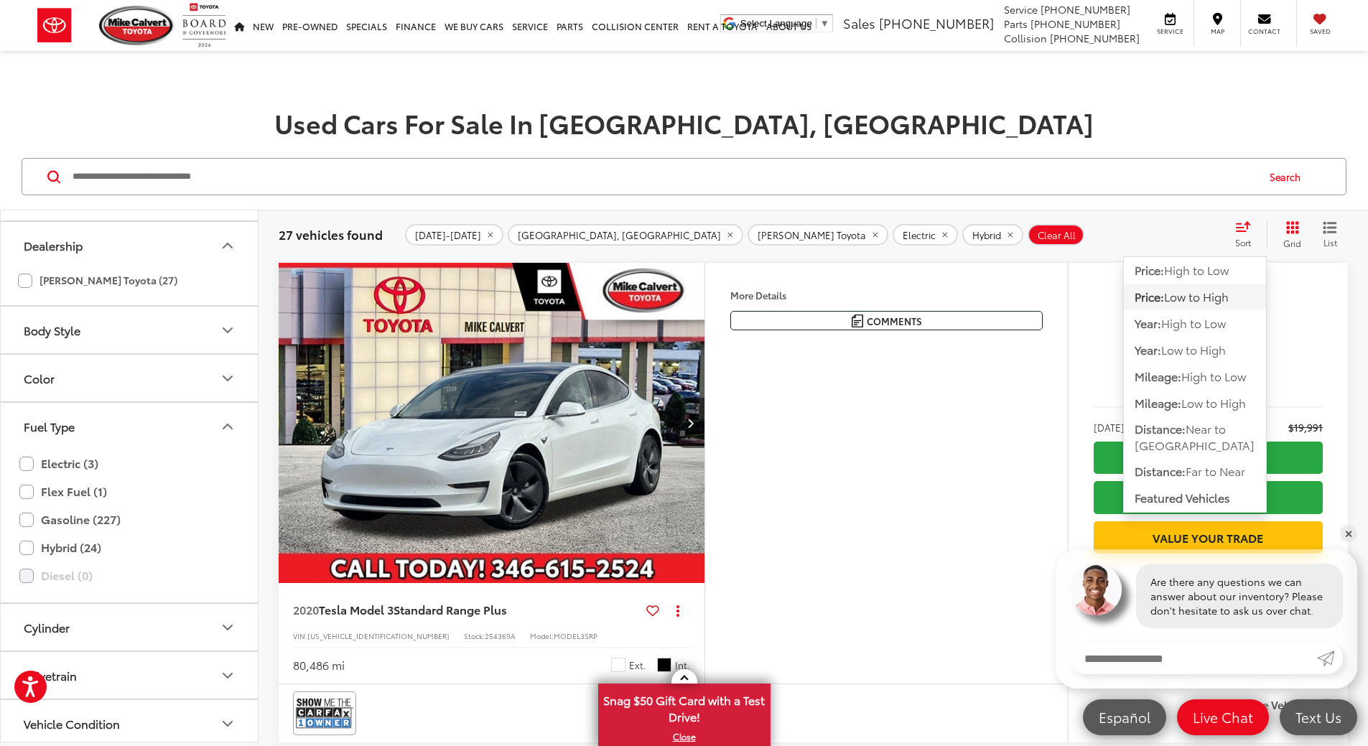
click at [1197, 302] on span "Low to High" at bounding box center [1196, 296] width 65 height 17
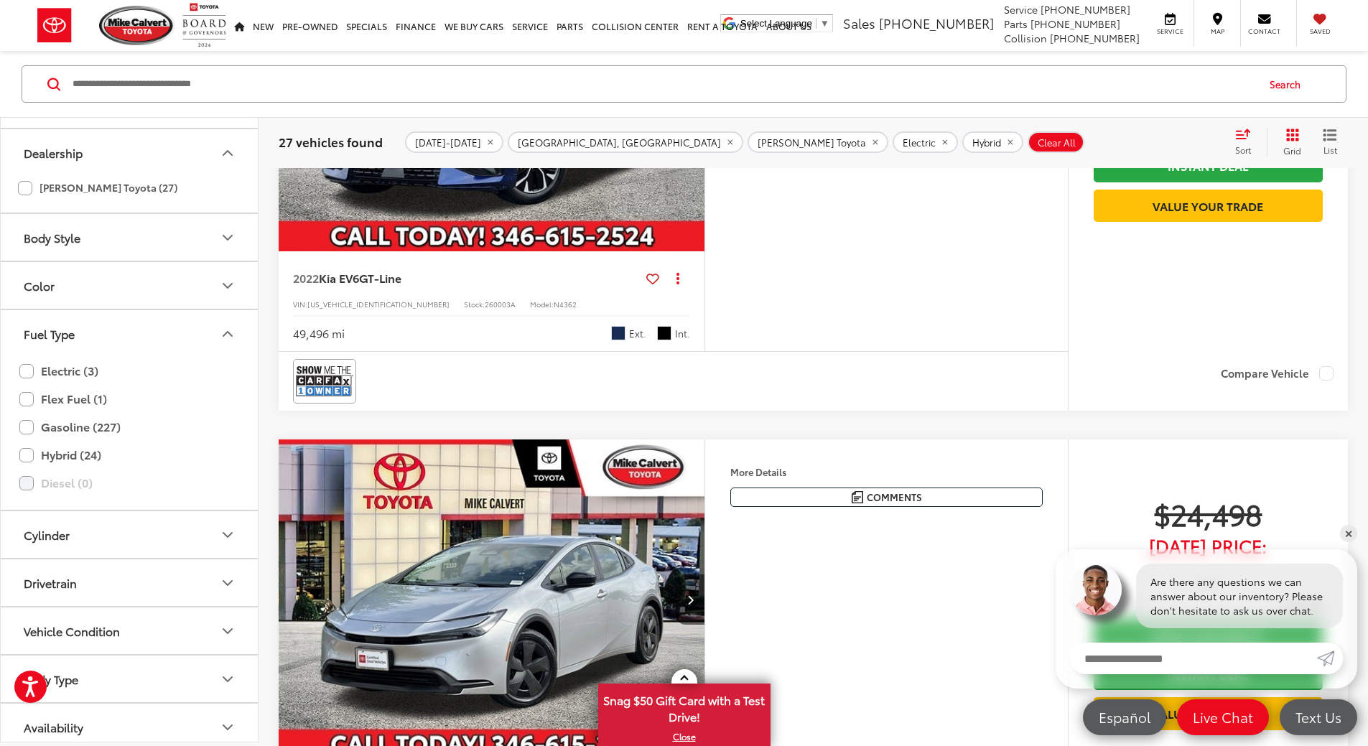
scroll to position [631, 0]
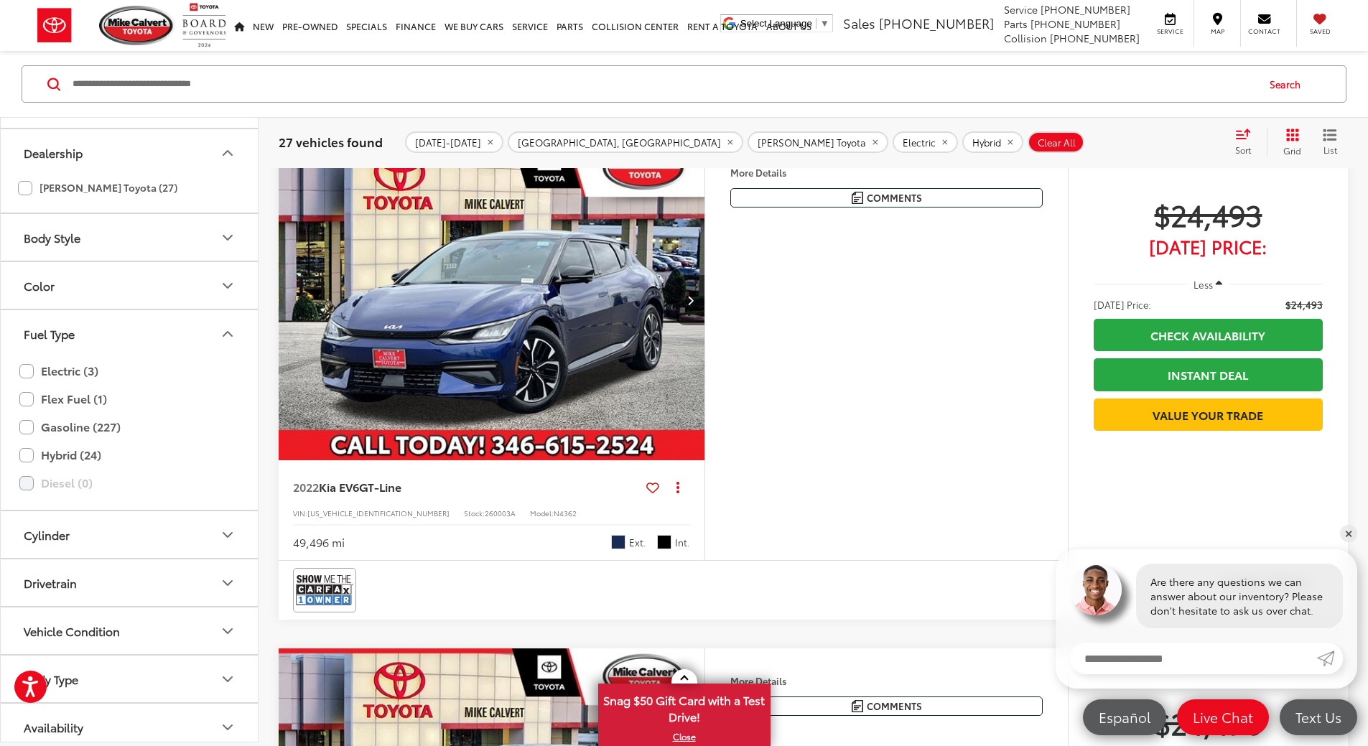
click at [617, 461] on img "2022 Kia EV6 GT-Line 0" at bounding box center [492, 300] width 428 height 321
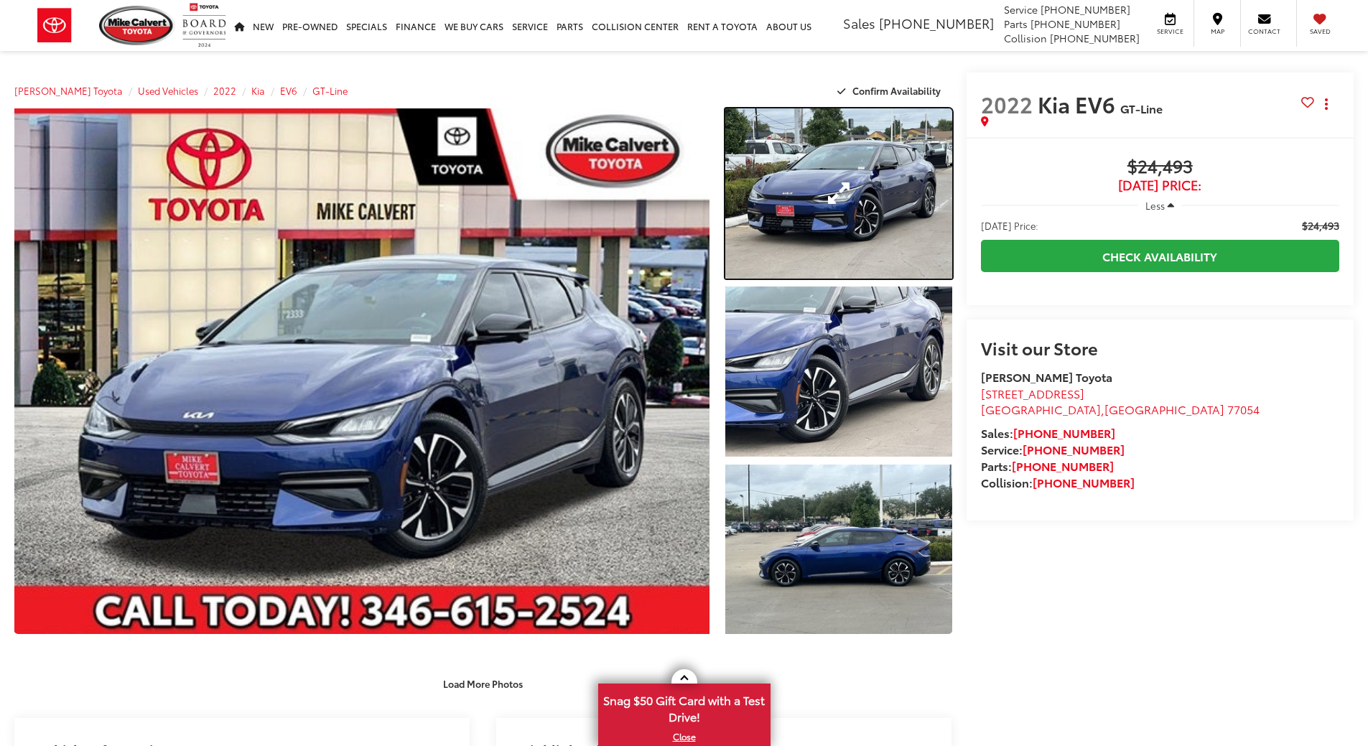
click at [855, 207] on link "Expand Photo 1" at bounding box center [838, 193] width 227 height 170
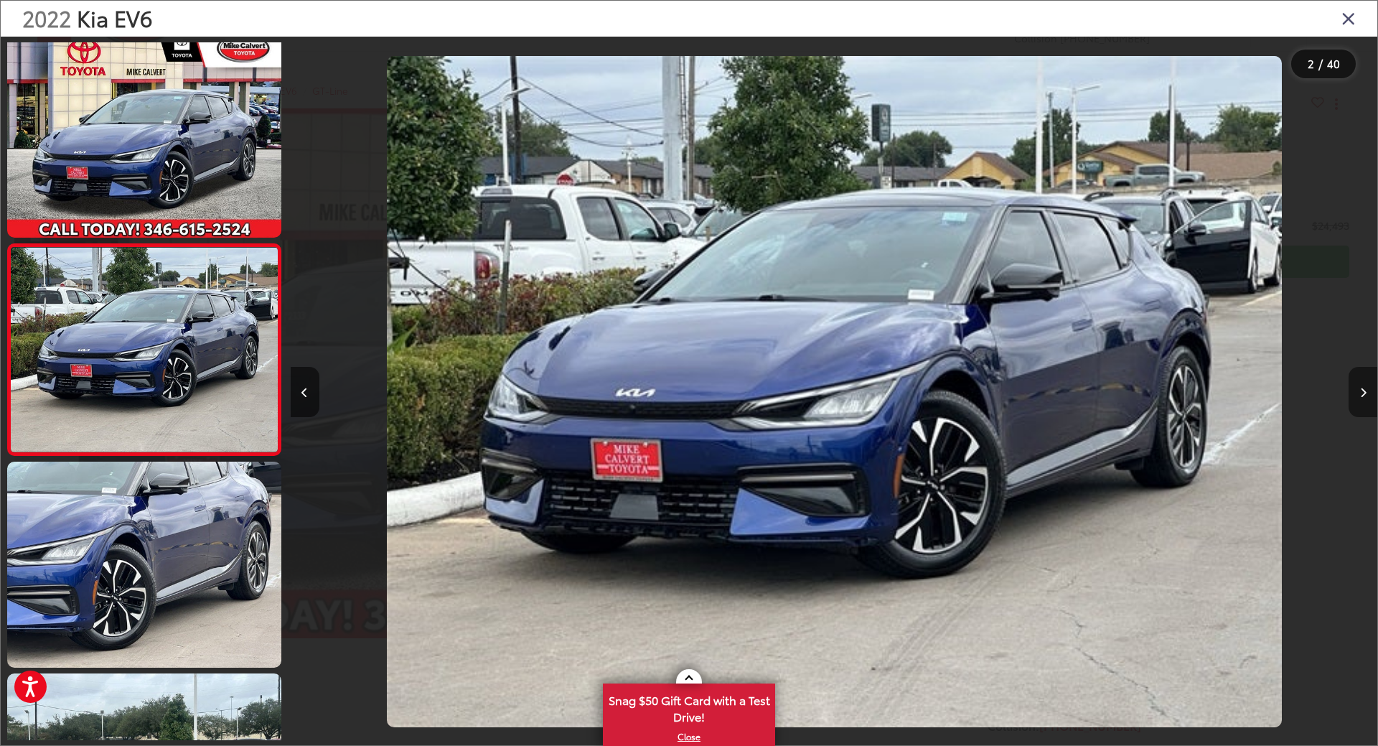
click at [1360, 393] on icon "Next image" at bounding box center [1363, 393] width 6 height 10
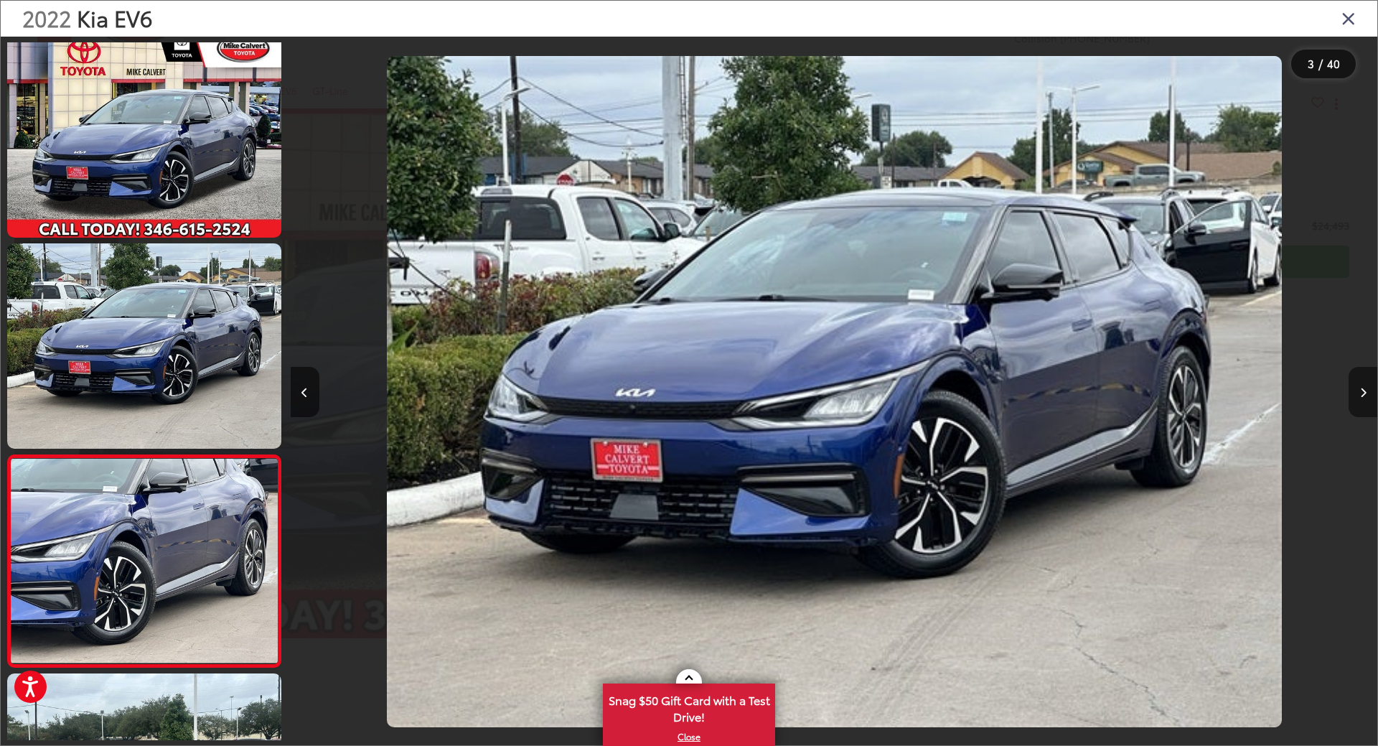
scroll to position [222, 0]
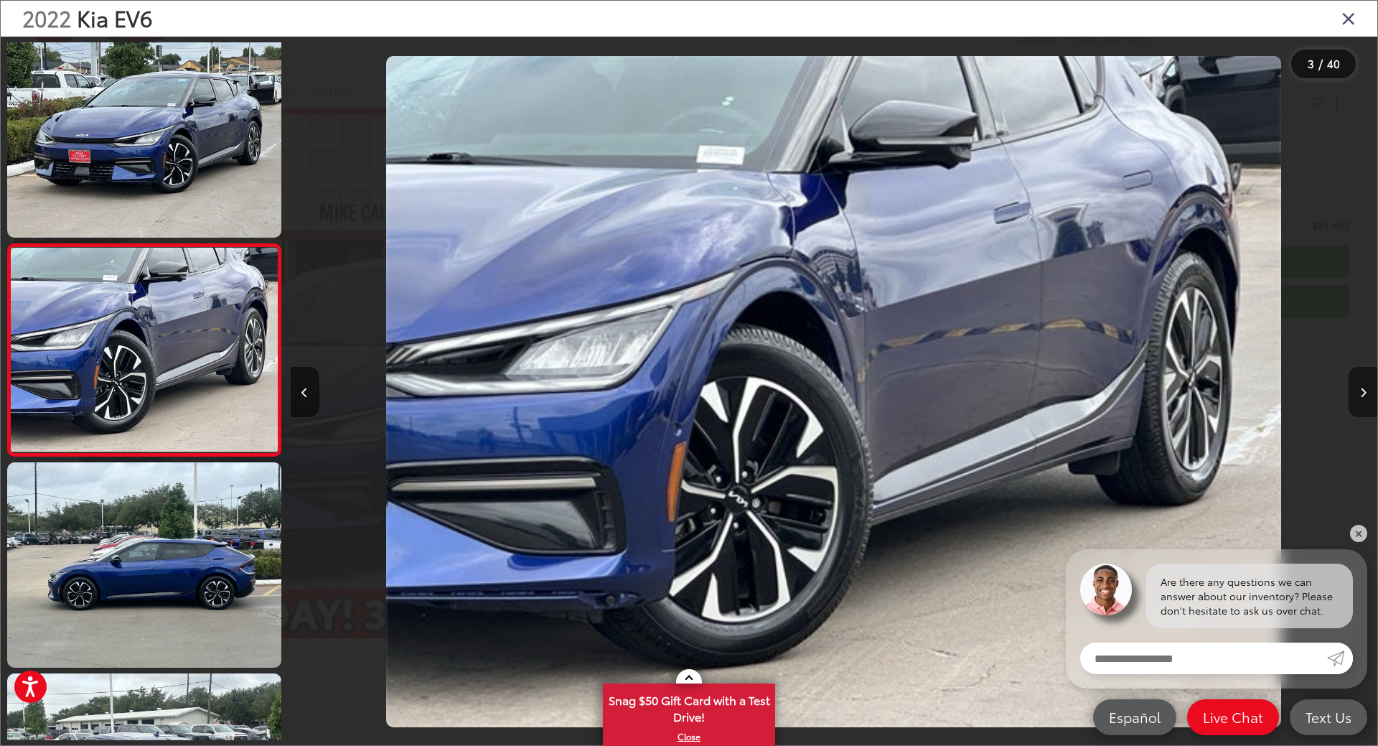
click at [1360, 393] on button "Next image" at bounding box center [1363, 392] width 29 height 50
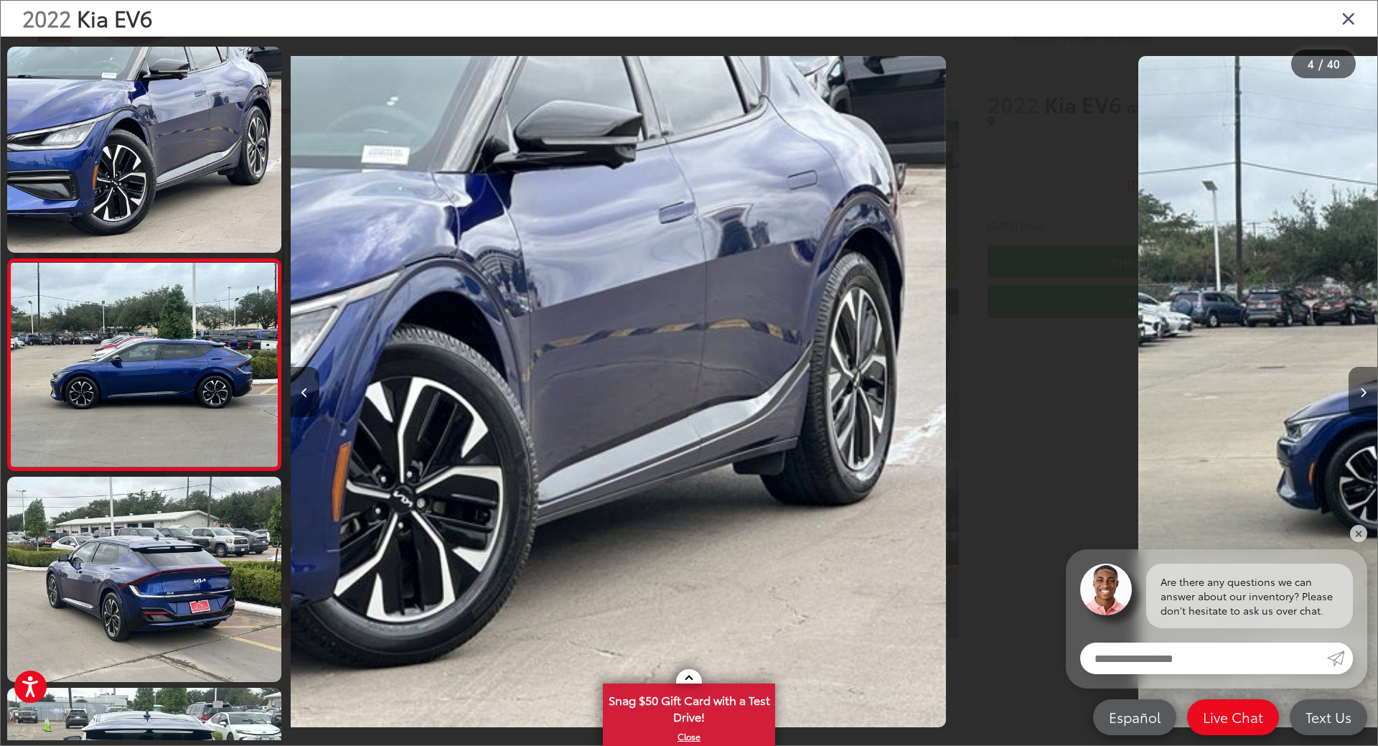
scroll to position [434, 0]
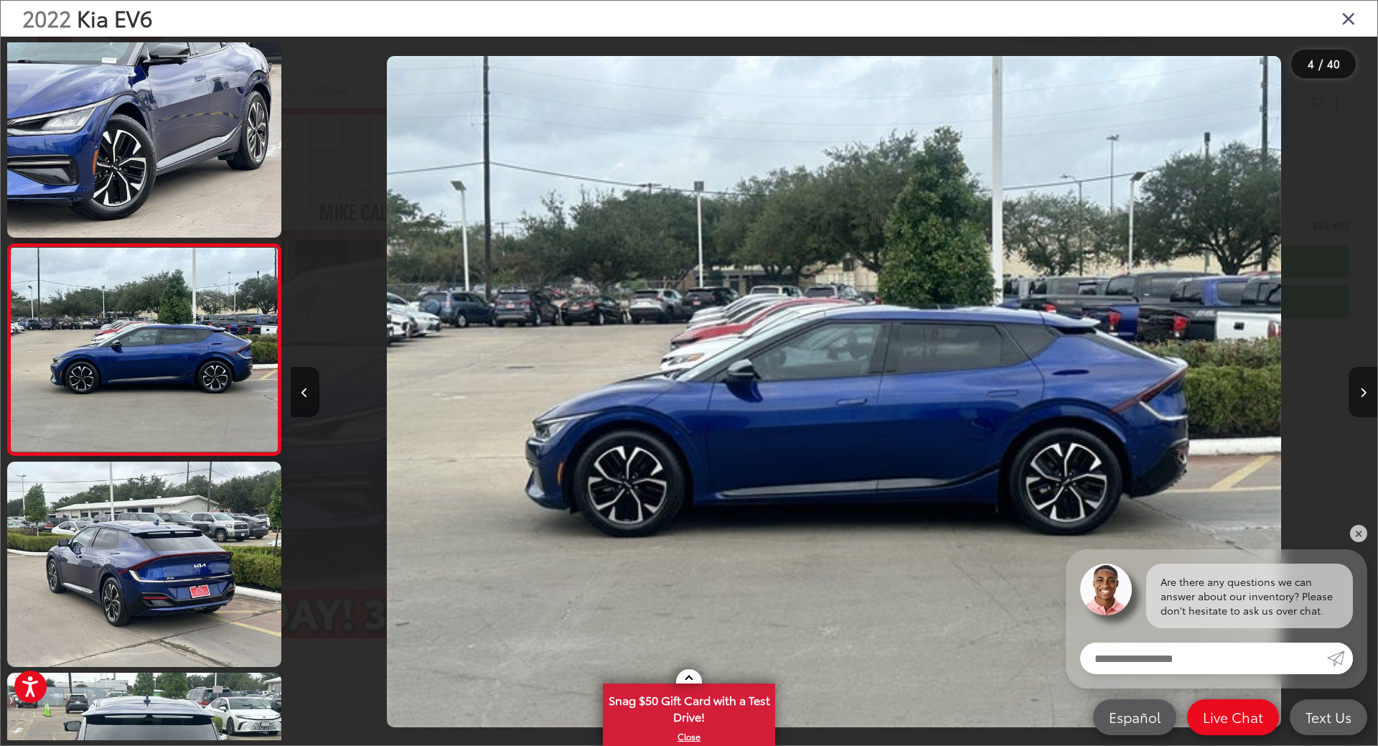
click at [1360, 393] on icon "Next image" at bounding box center [1363, 393] width 6 height 10
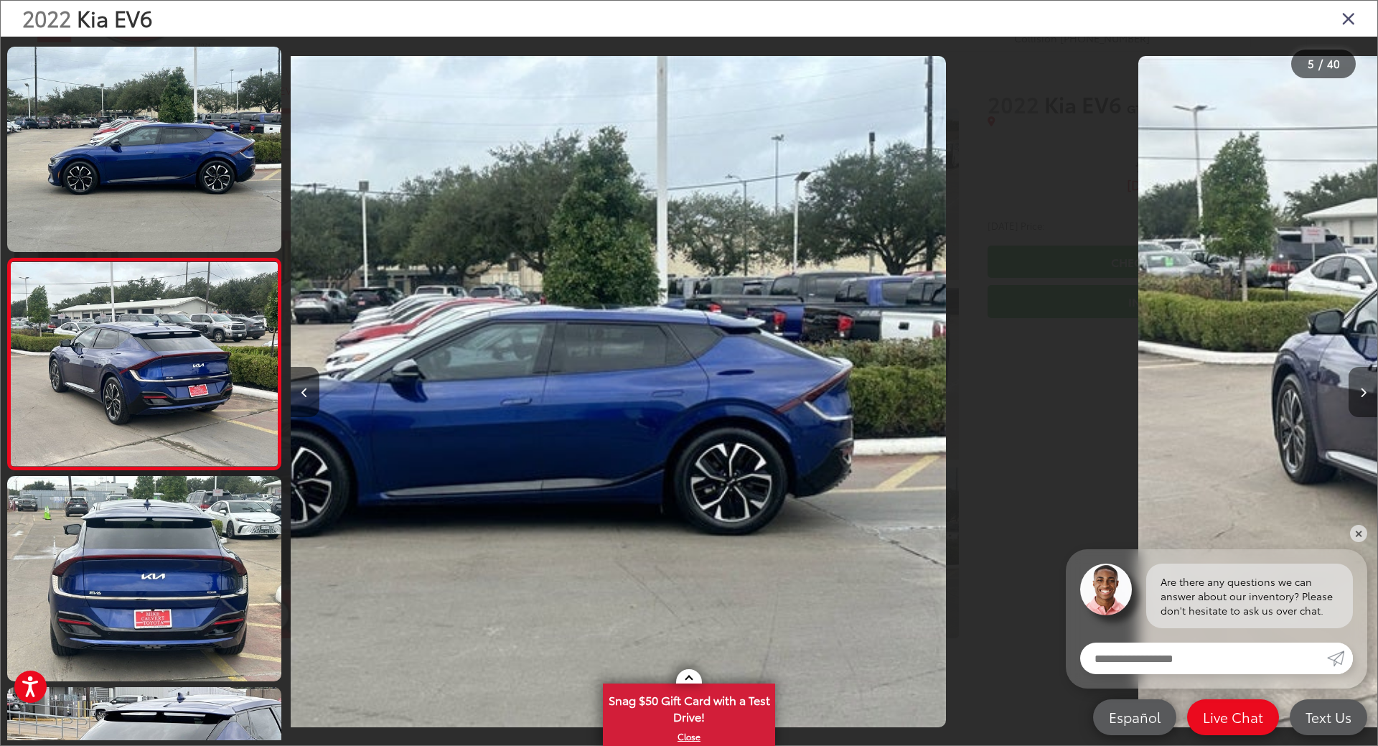
scroll to position [645, 0]
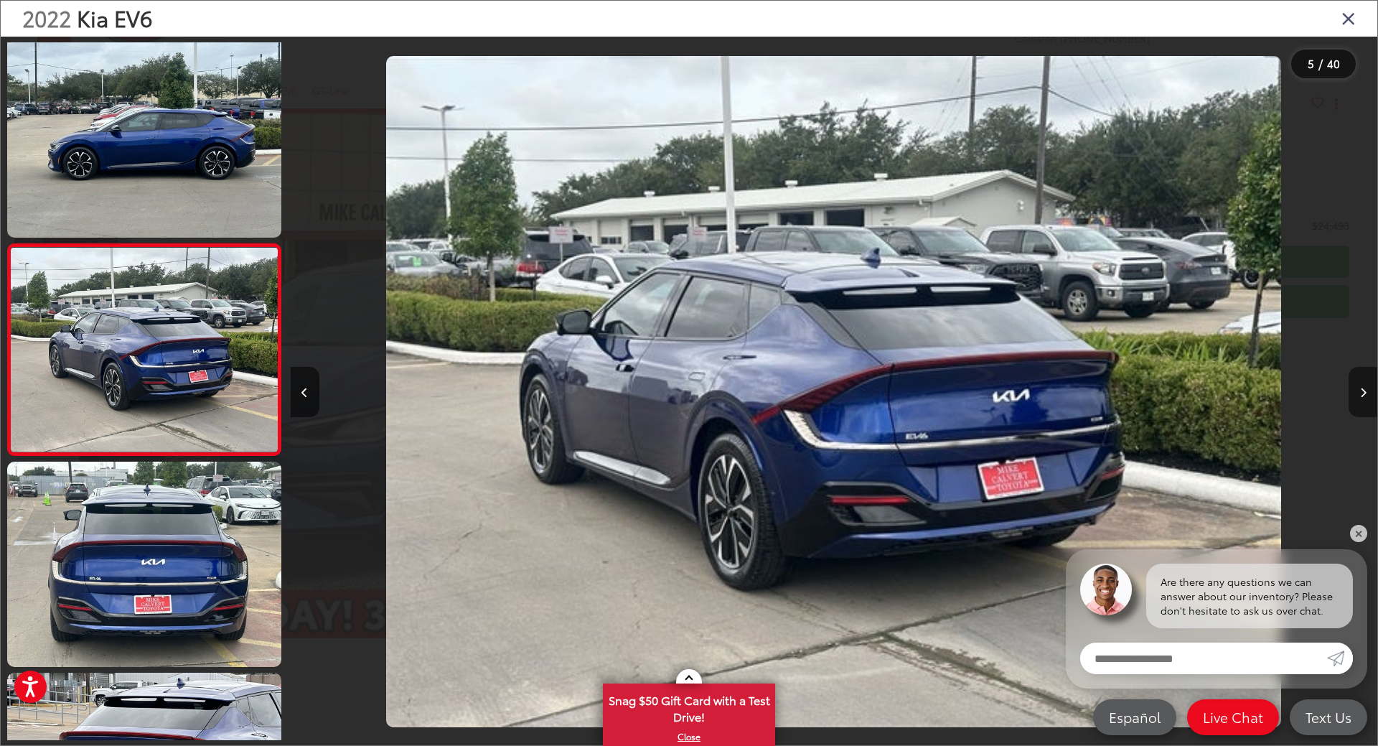
click at [1360, 393] on icon "Next image" at bounding box center [1363, 393] width 6 height 10
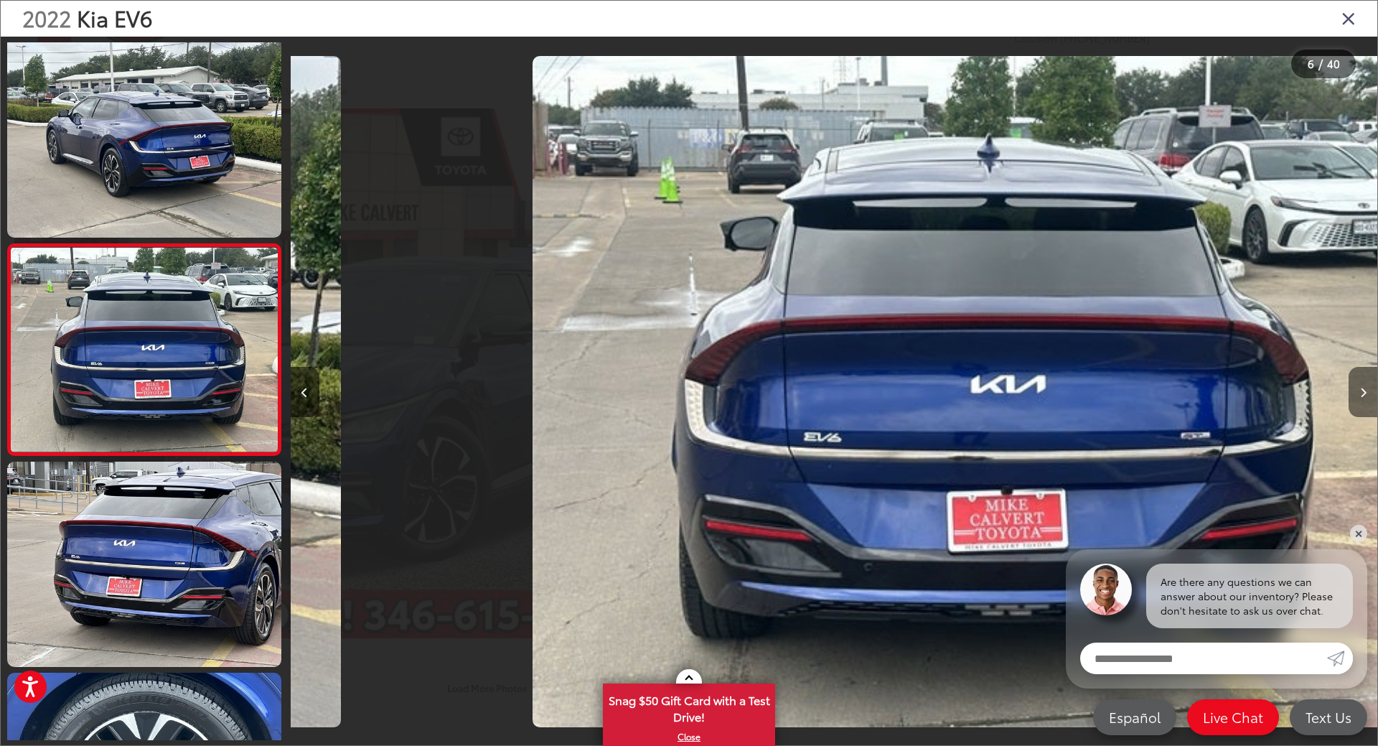
scroll to position [0, 5436]
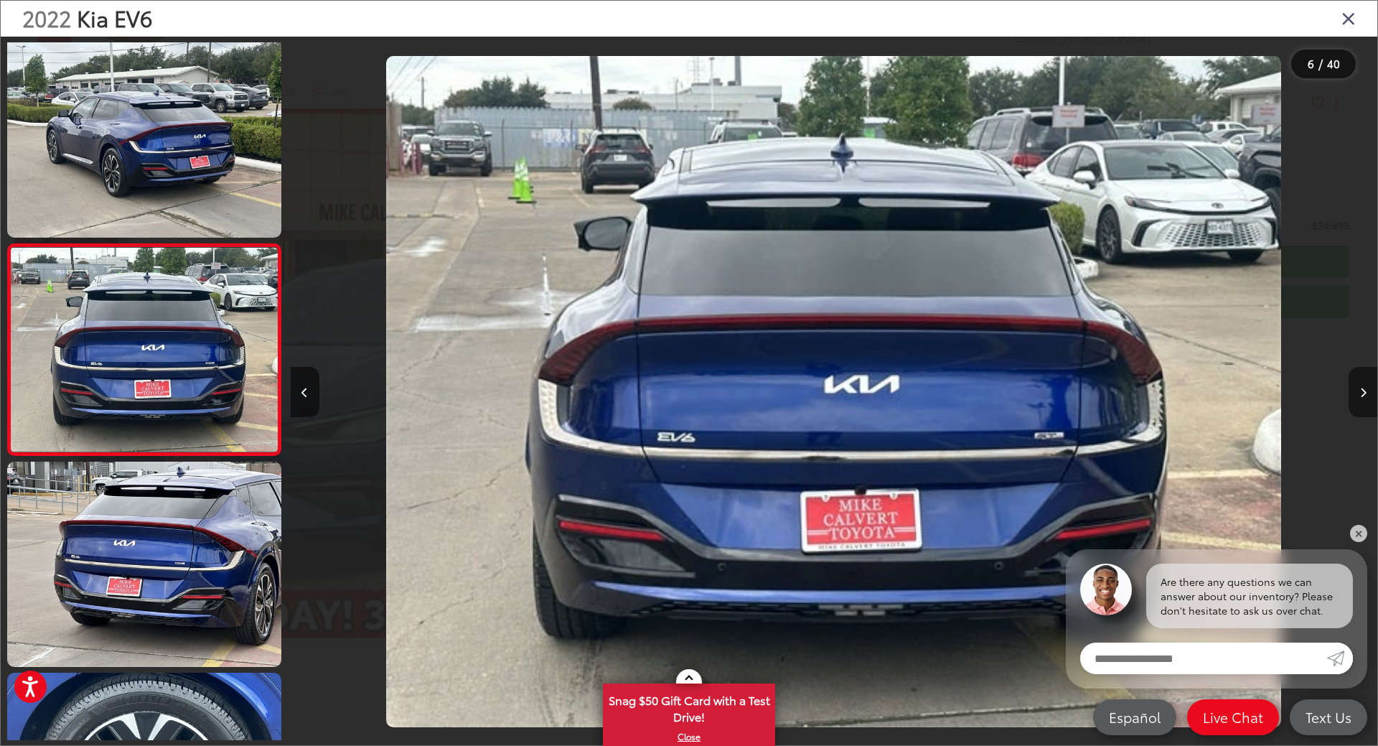
click at [1360, 393] on icon "Next image" at bounding box center [1363, 393] width 6 height 10
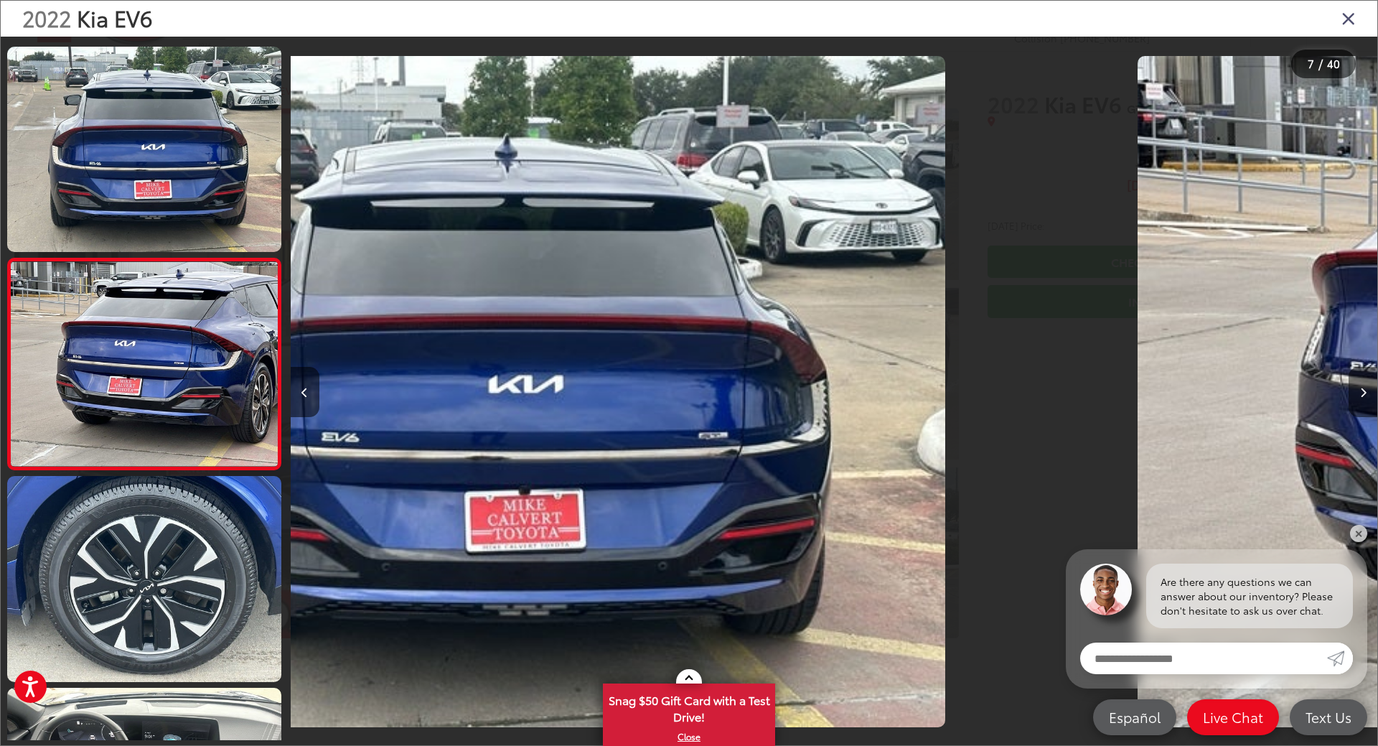
scroll to position [1067, 0]
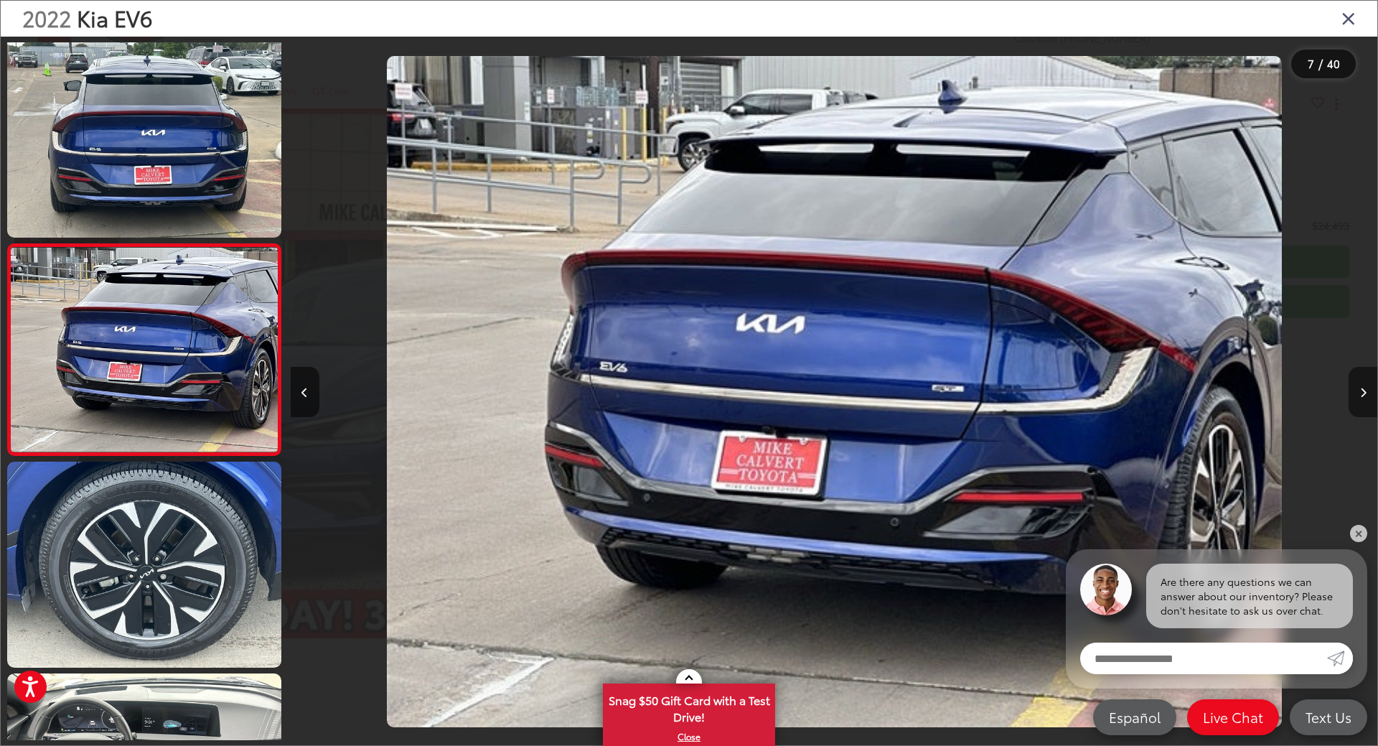
click at [1360, 393] on icon "Next image" at bounding box center [1363, 393] width 6 height 10
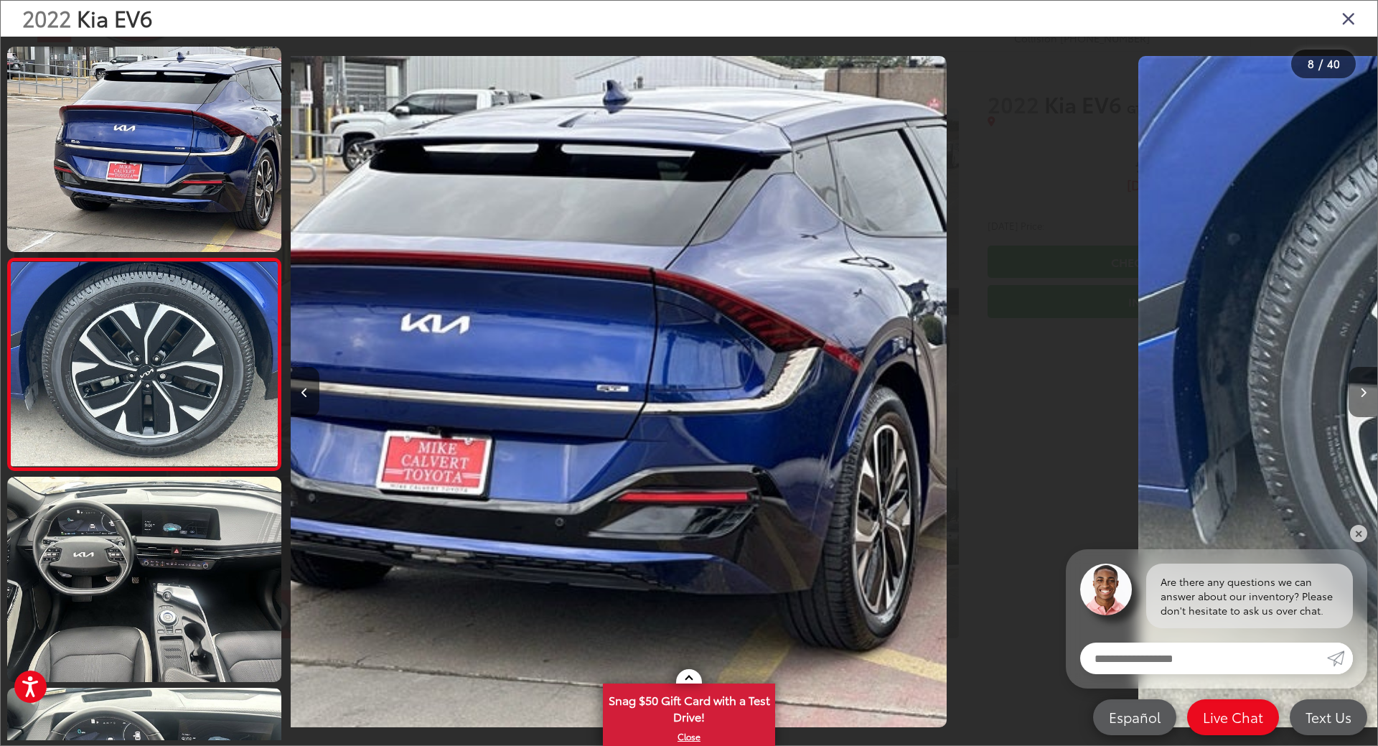
scroll to position [1278, 0]
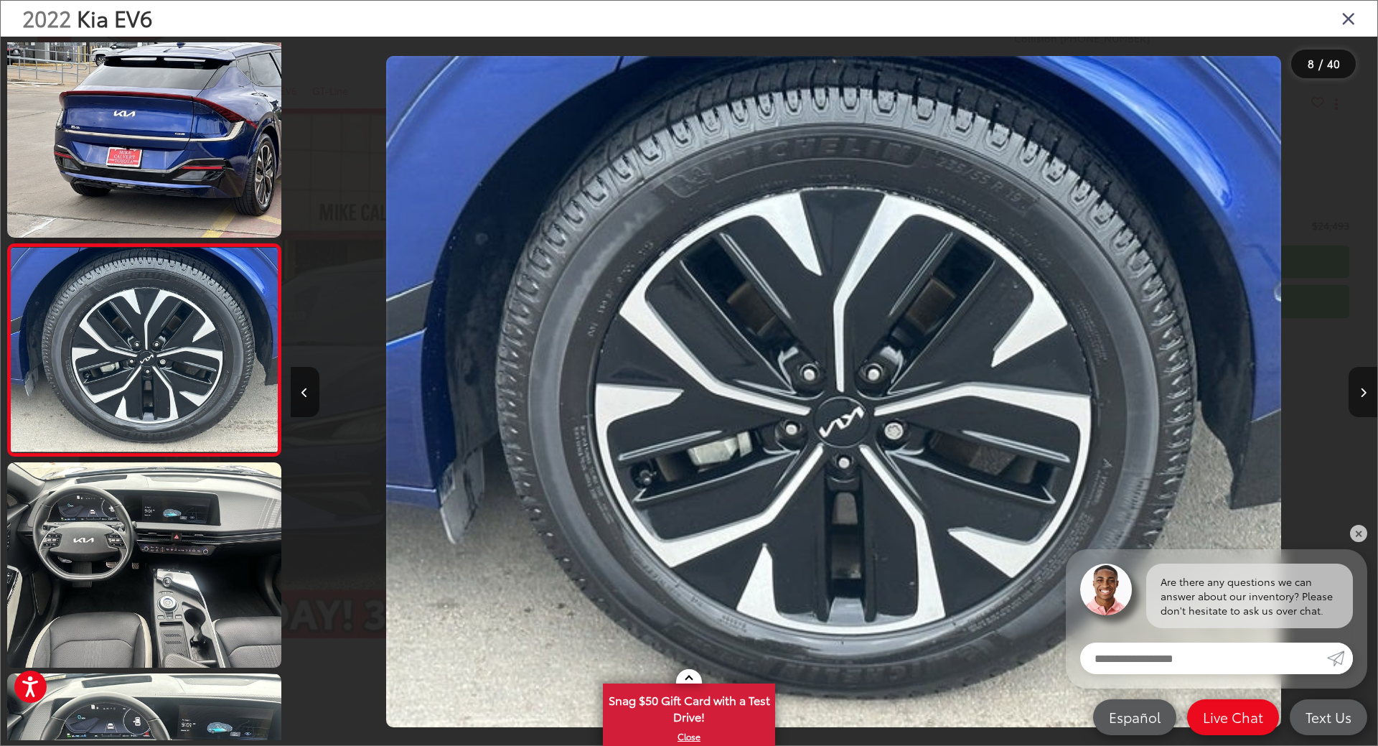
click at [1360, 393] on icon "Next image" at bounding box center [1363, 393] width 6 height 10
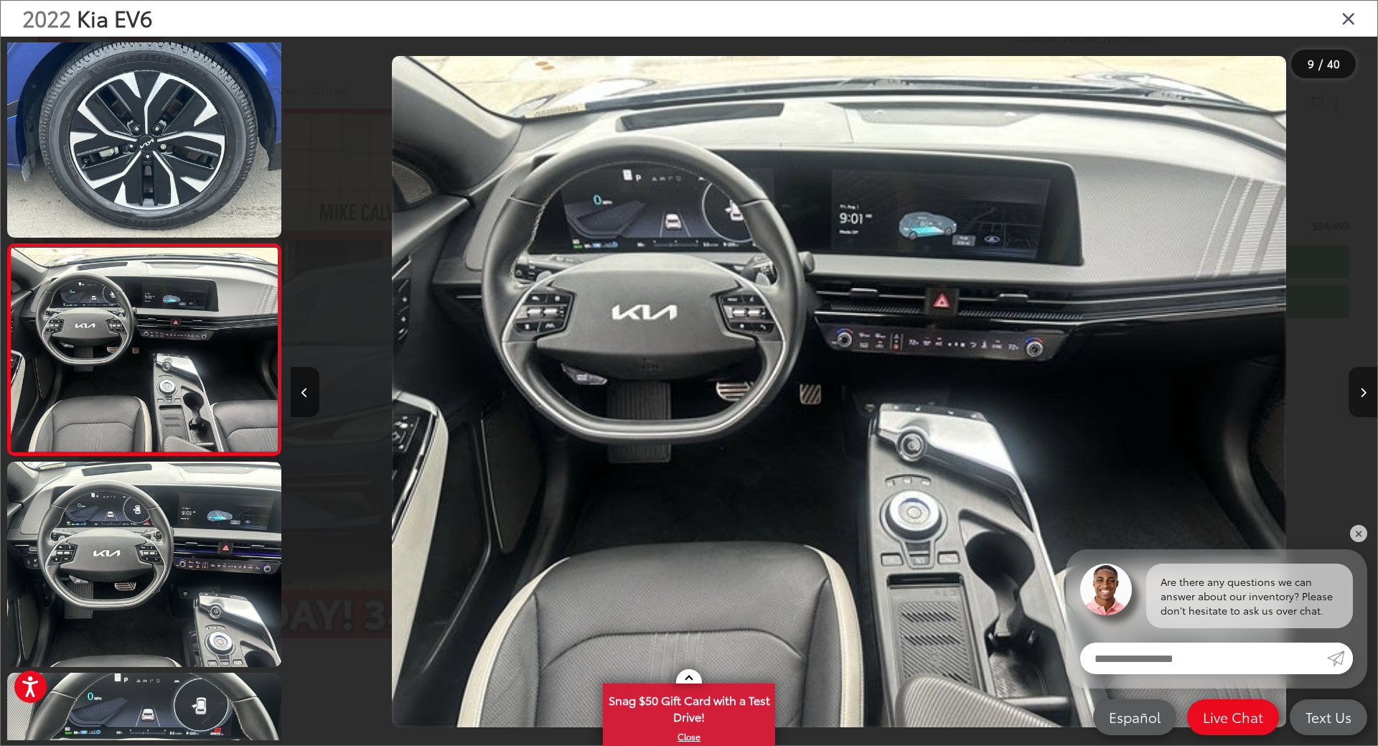
scroll to position [0, 8697]
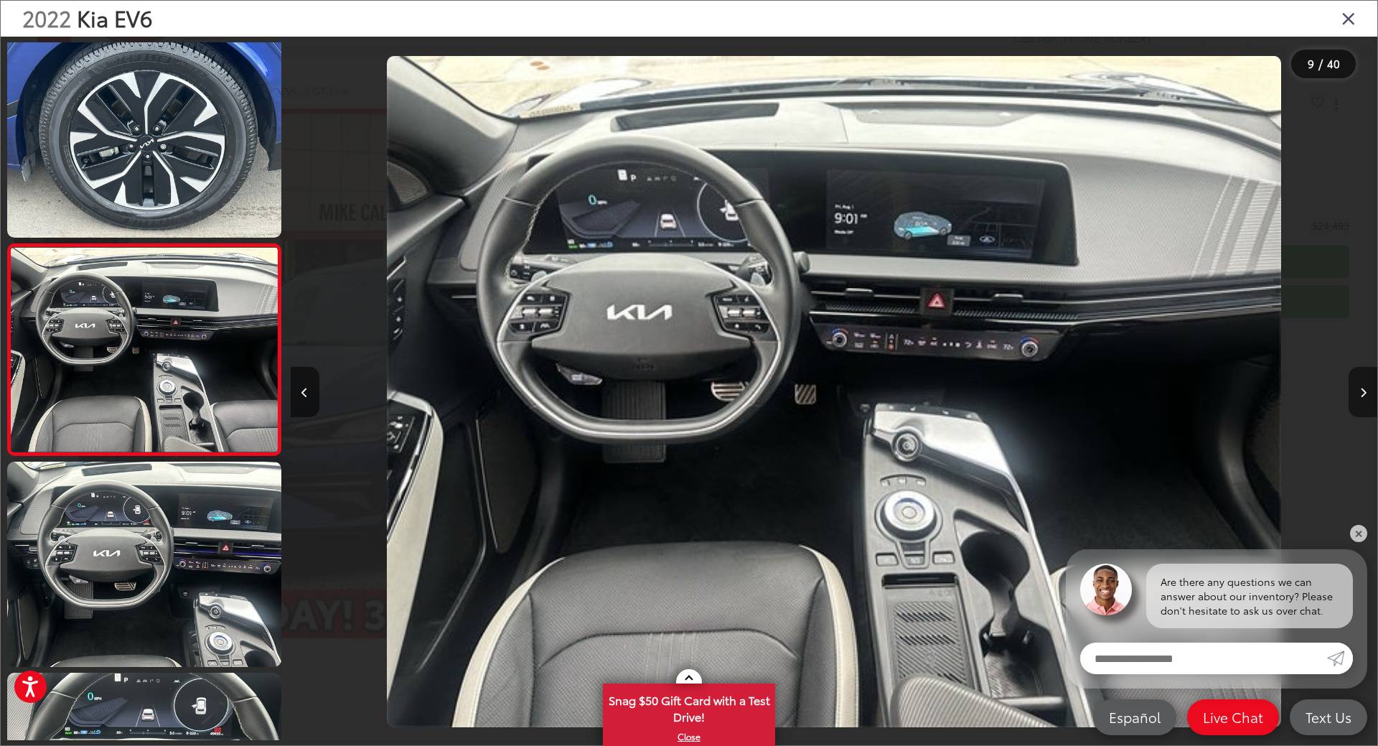
click at [1360, 393] on icon "Next image" at bounding box center [1363, 393] width 6 height 10
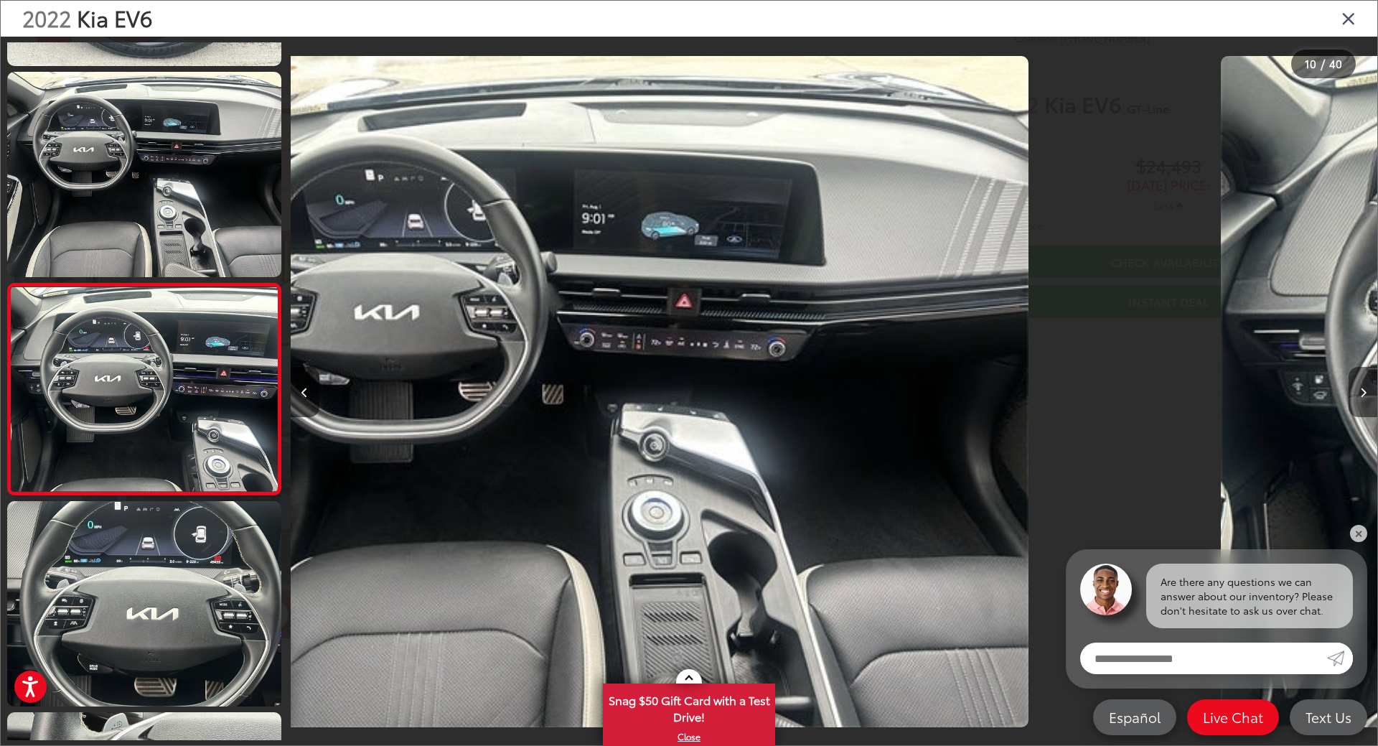
scroll to position [1701, 0]
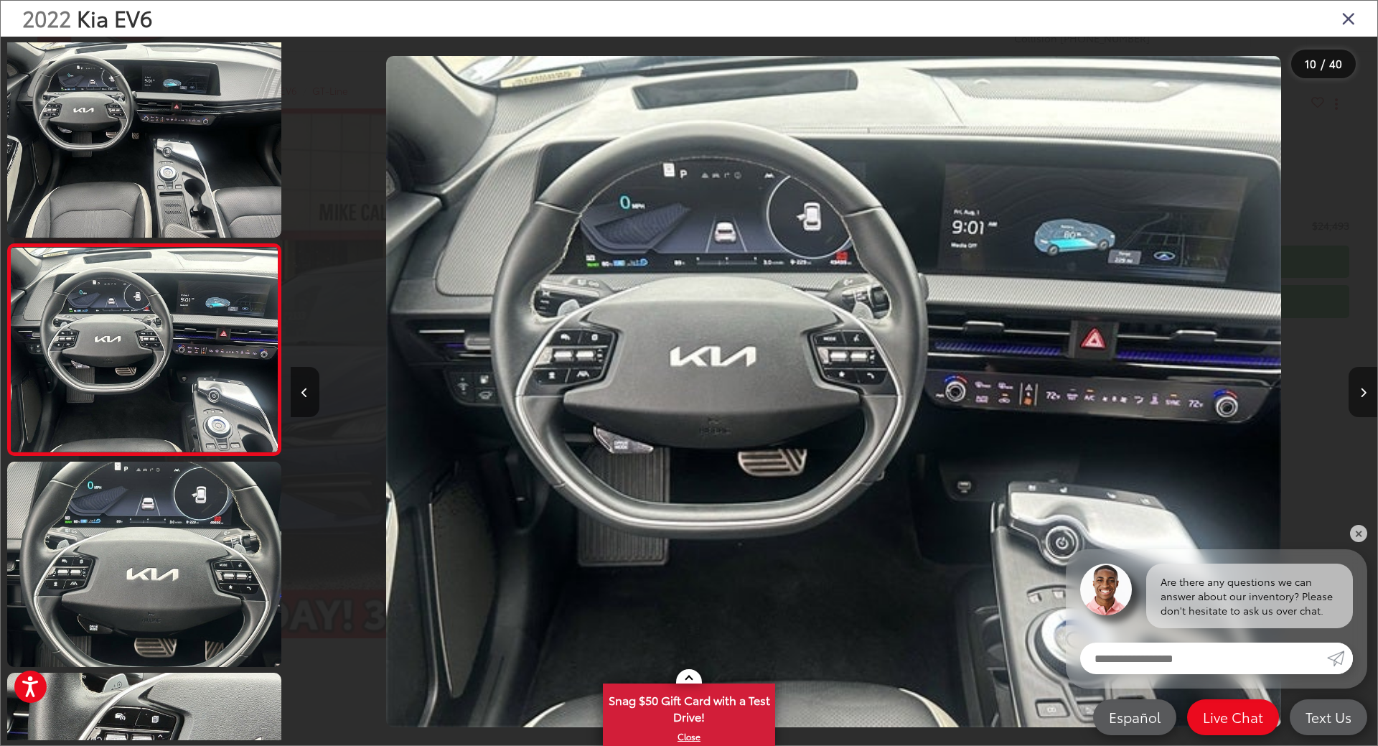
click at [1360, 393] on icon "Next image" at bounding box center [1363, 393] width 6 height 10
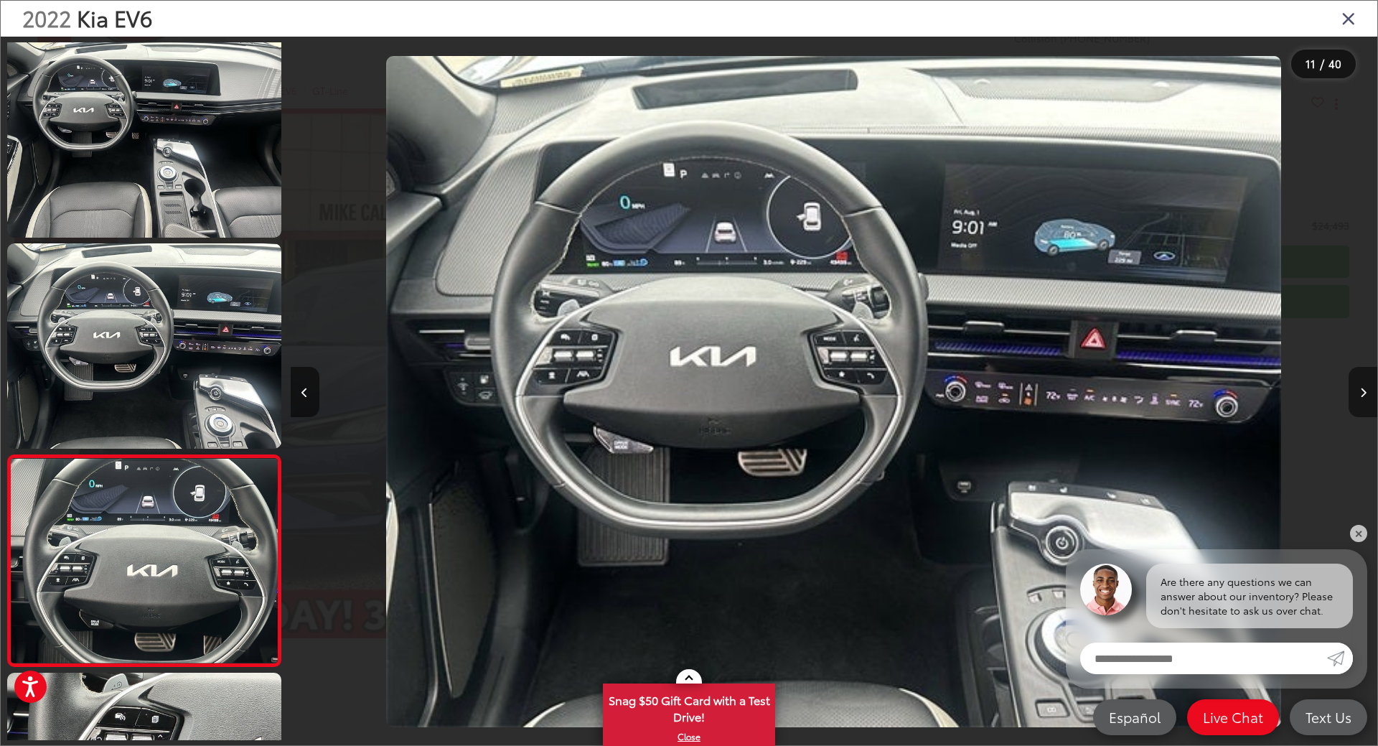
scroll to position [0, 0]
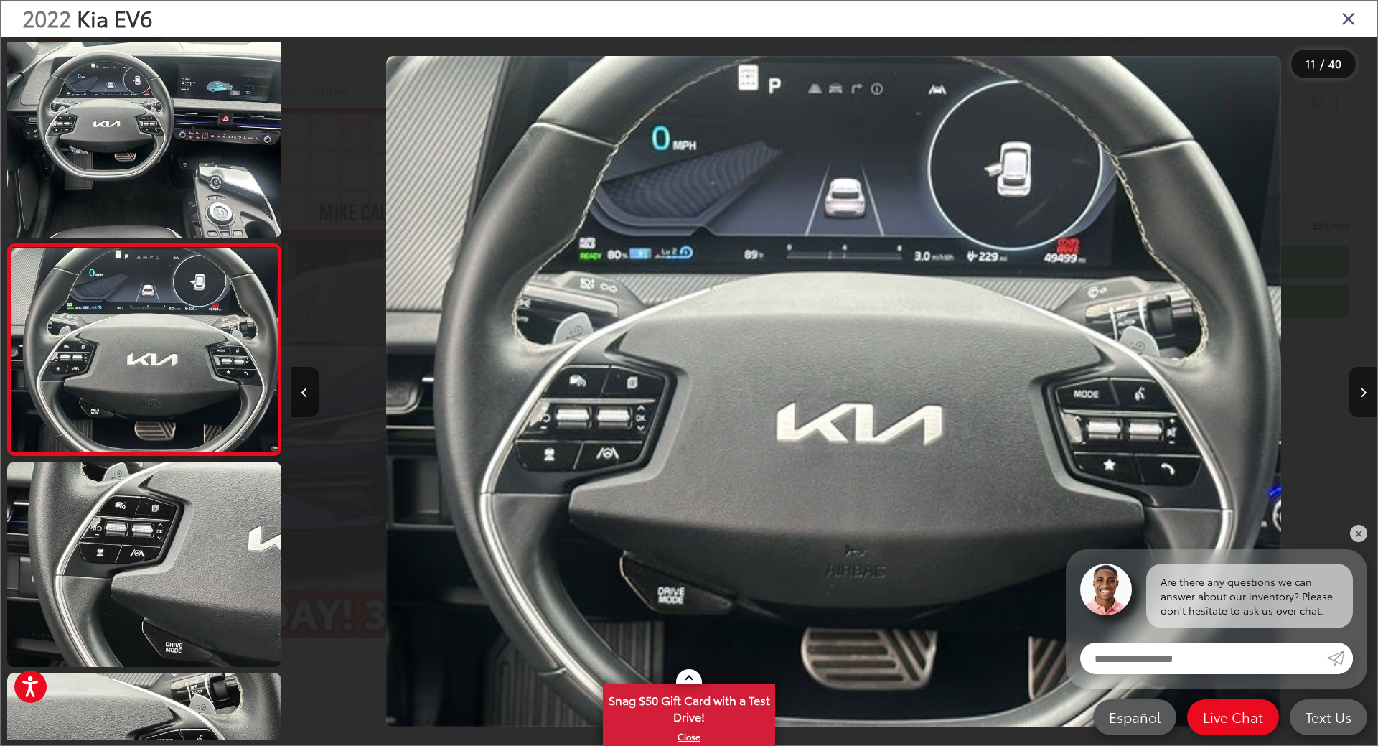
click at [1360, 393] on icon "Next image" at bounding box center [1363, 393] width 6 height 10
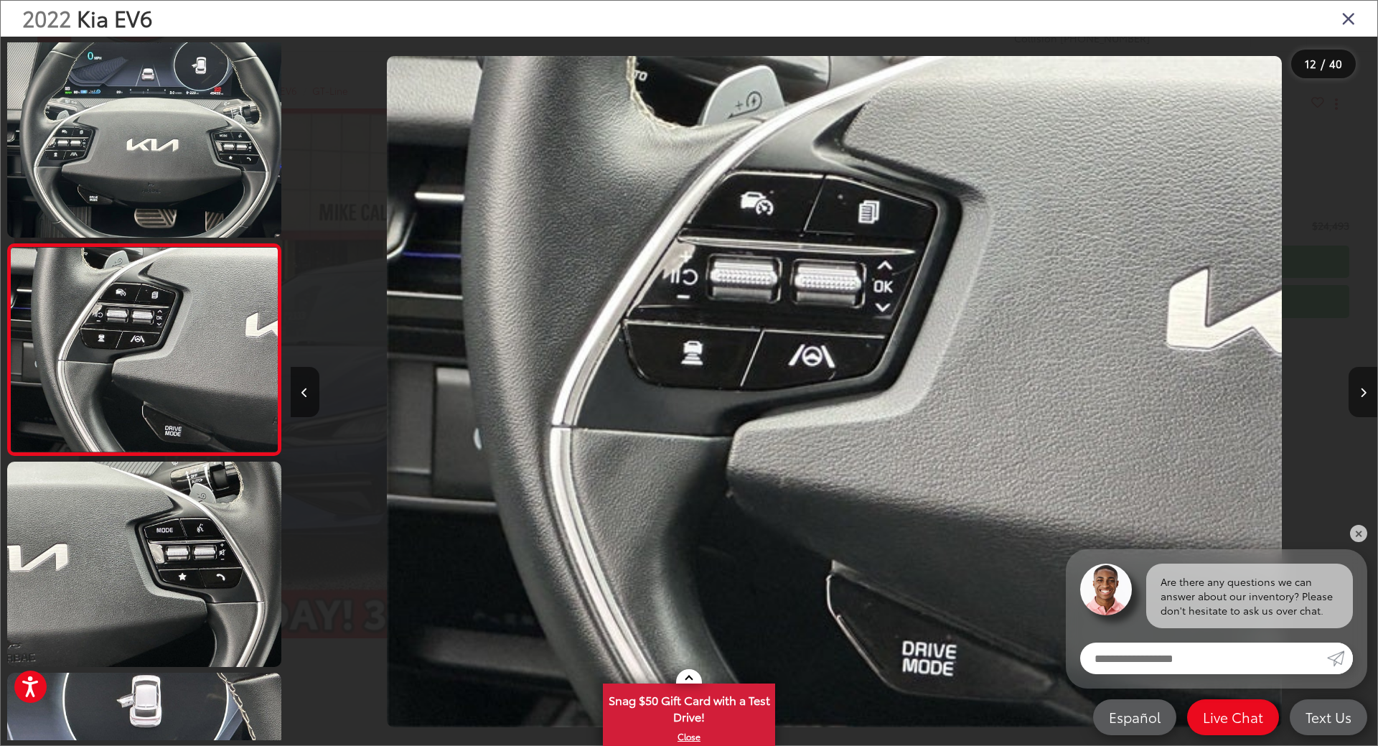
click at [1360, 393] on icon "Next image" at bounding box center [1363, 393] width 6 height 10
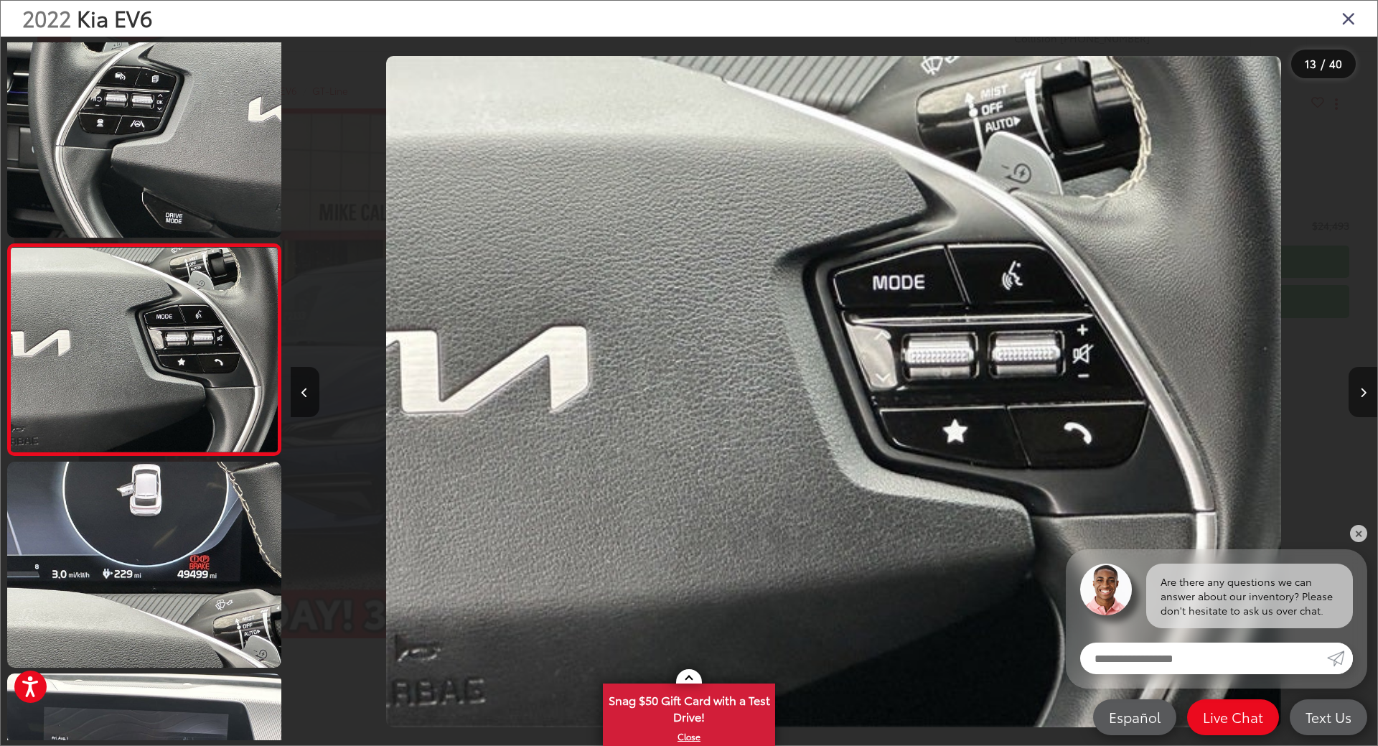
click at [1360, 393] on icon "Next image" at bounding box center [1363, 393] width 6 height 10
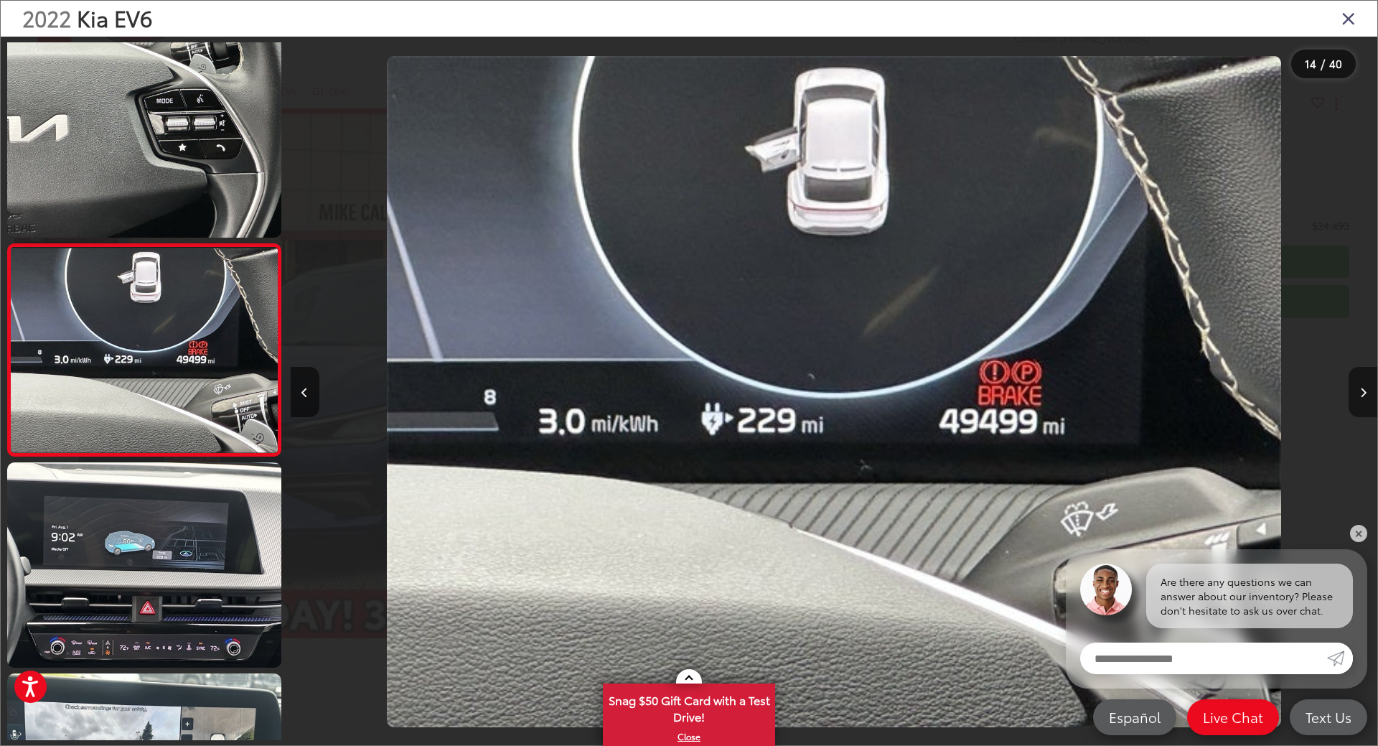
click at [1360, 393] on icon "Next image" at bounding box center [1363, 393] width 6 height 10
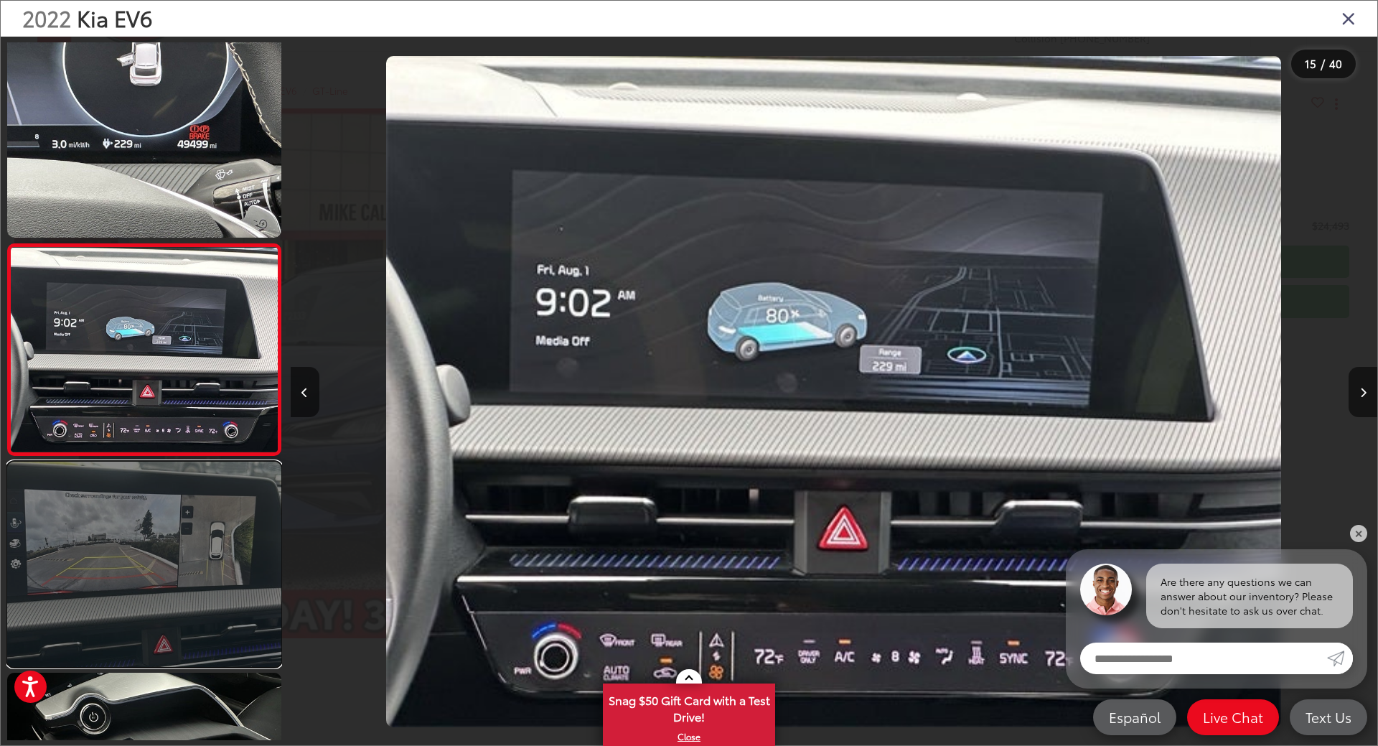
click at [211, 522] on link at bounding box center [144, 564] width 274 height 205
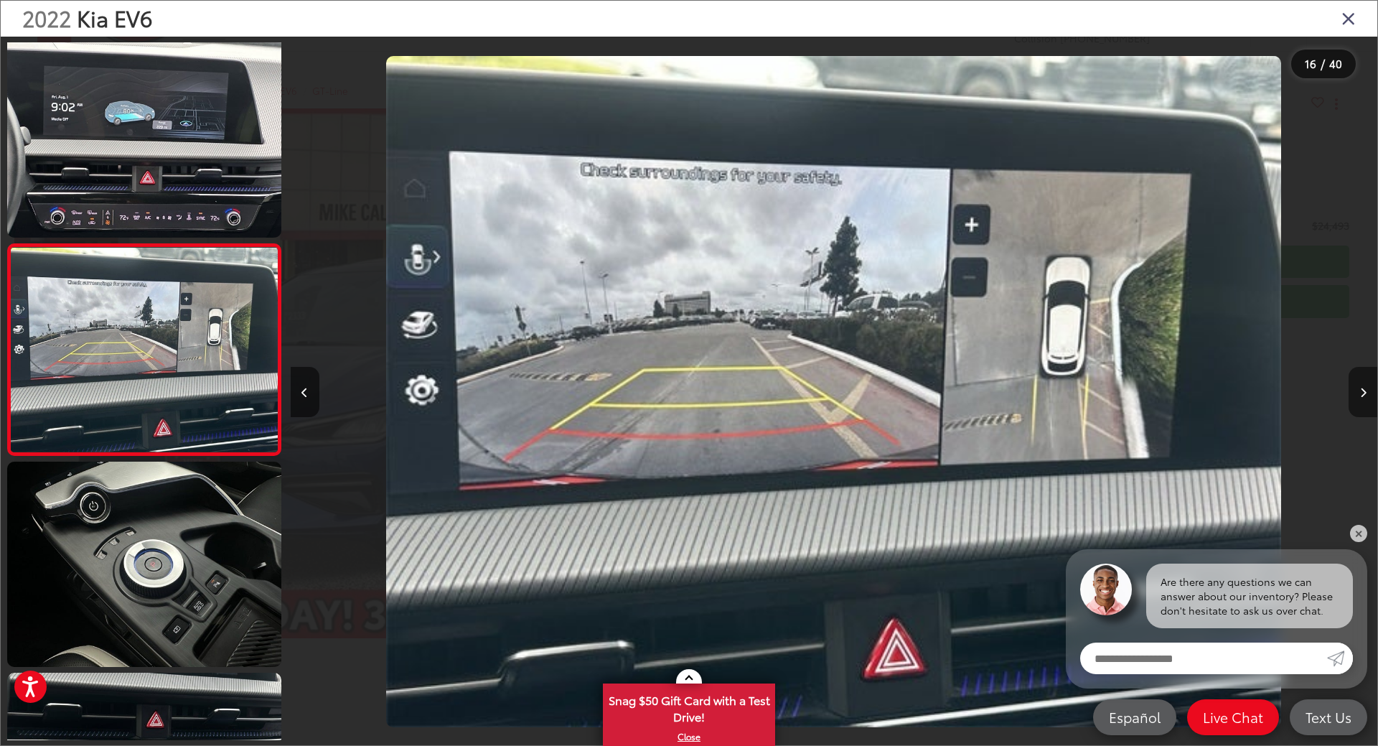
click at [1366, 391] on icon "Next image" at bounding box center [1363, 393] width 6 height 10
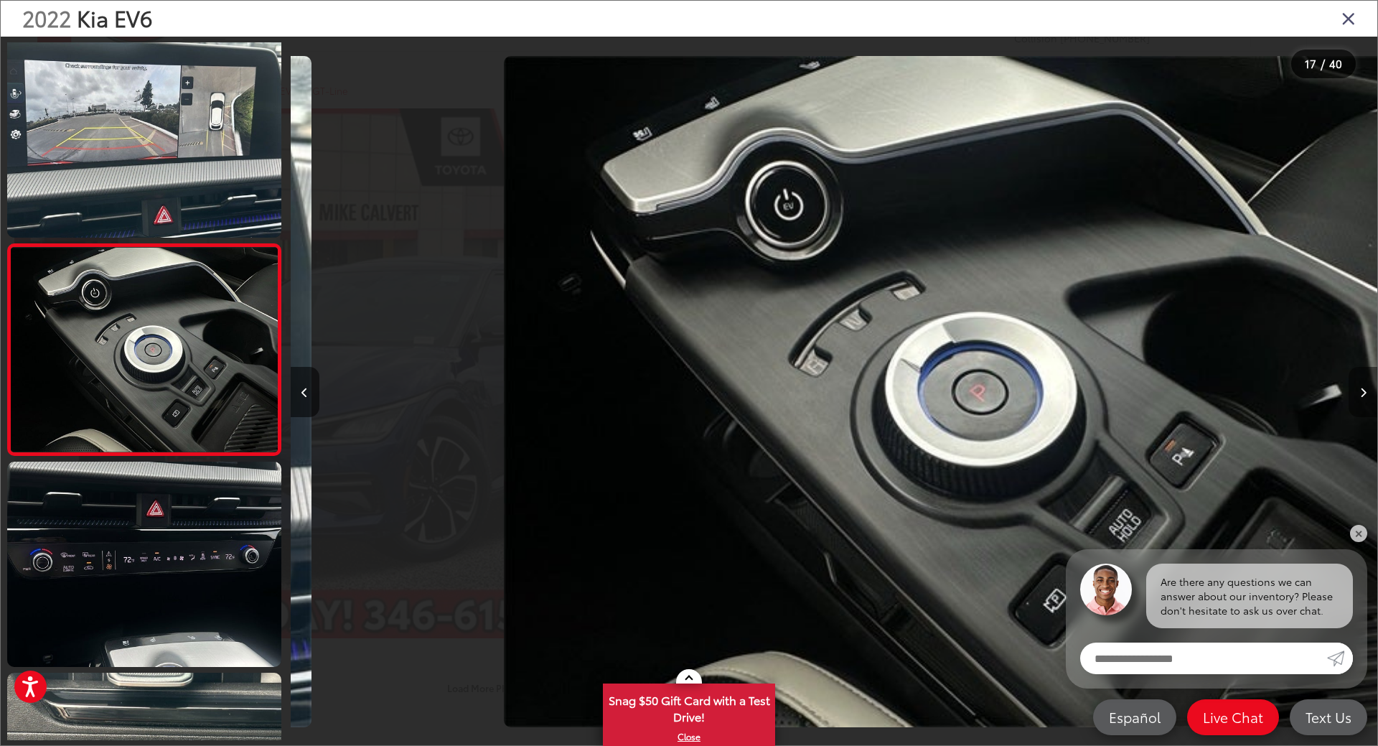
scroll to position [0, 17395]
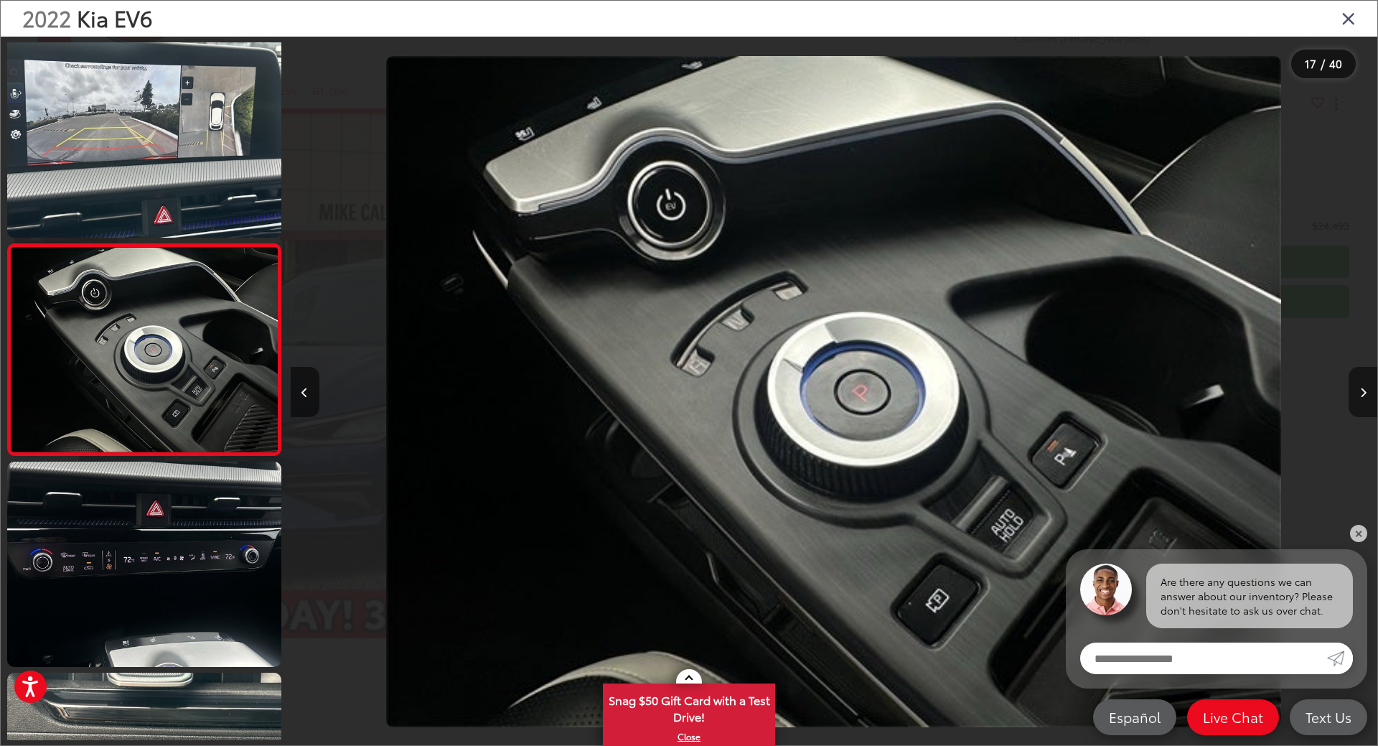
click at [1366, 391] on icon "Next image" at bounding box center [1363, 393] width 6 height 10
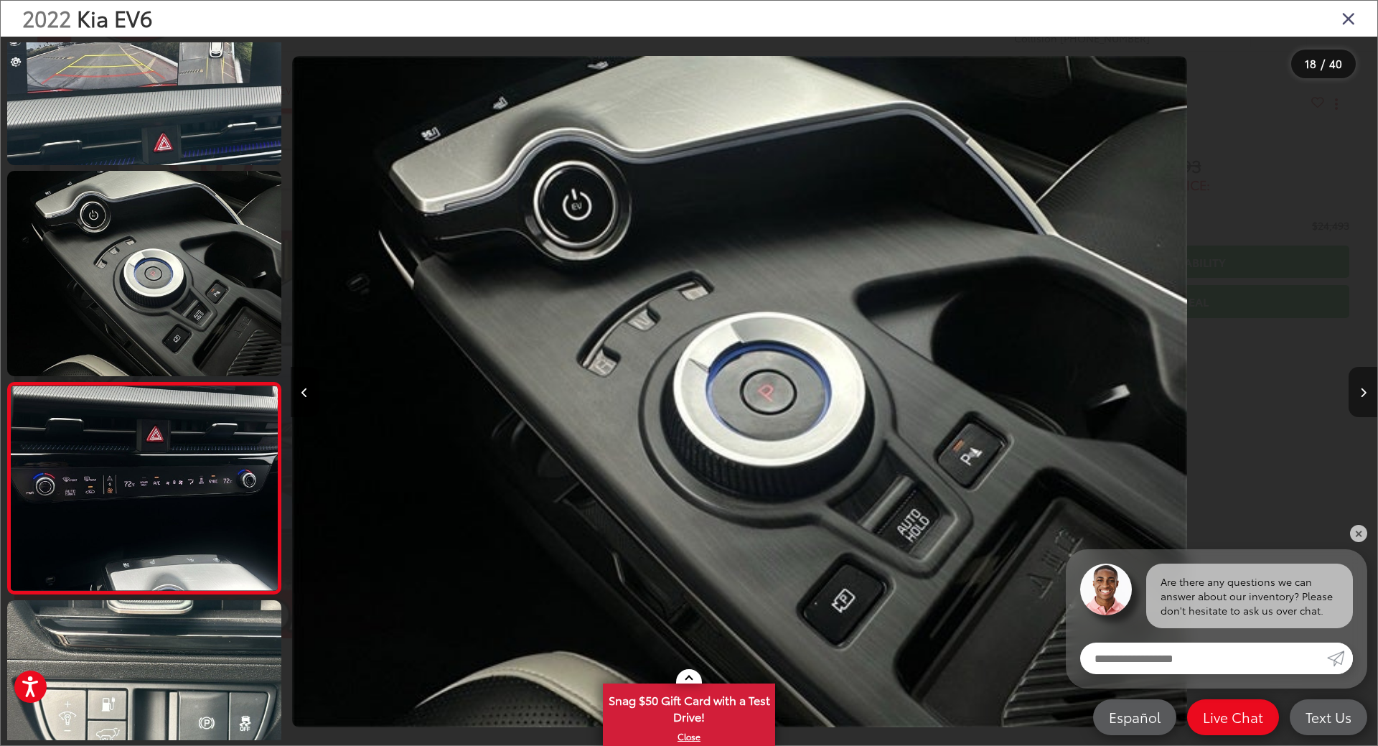
scroll to position [3375, 0]
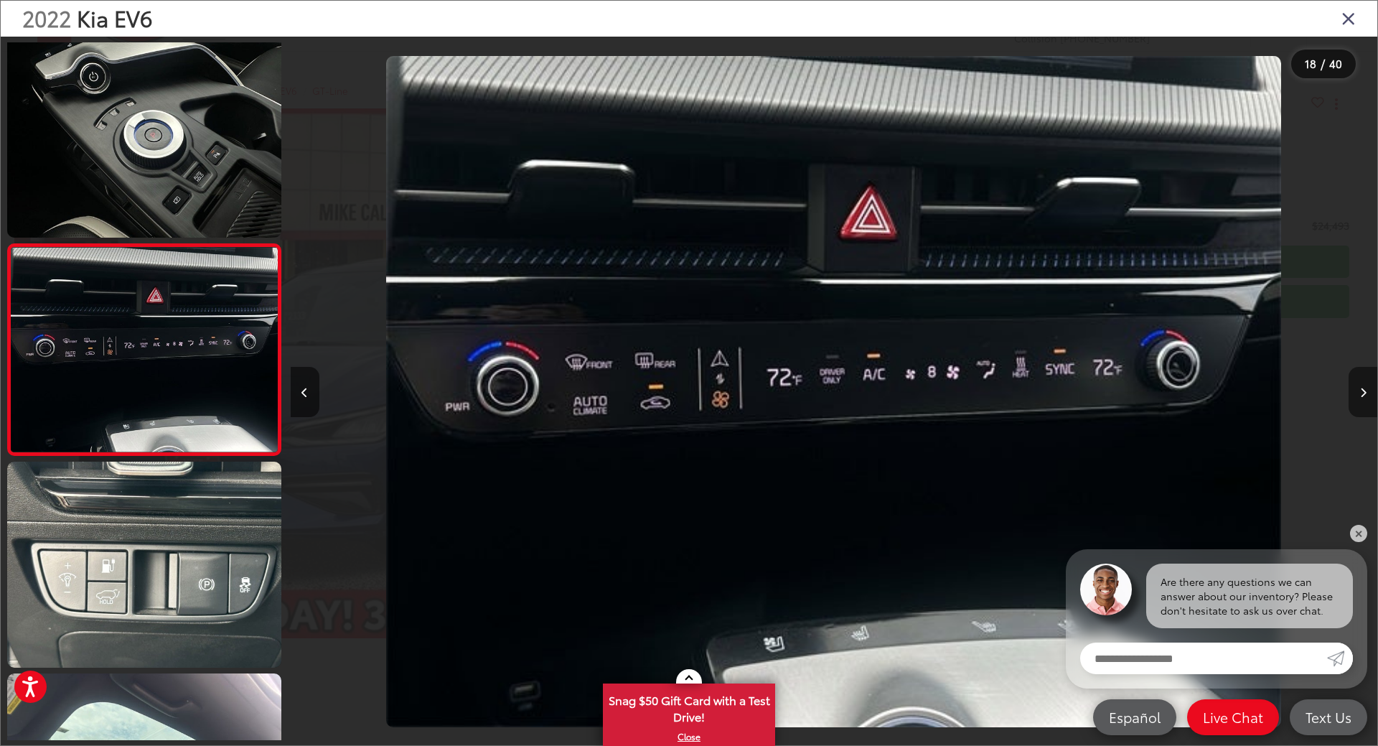
click at [1366, 391] on icon "Next image" at bounding box center [1363, 393] width 6 height 10
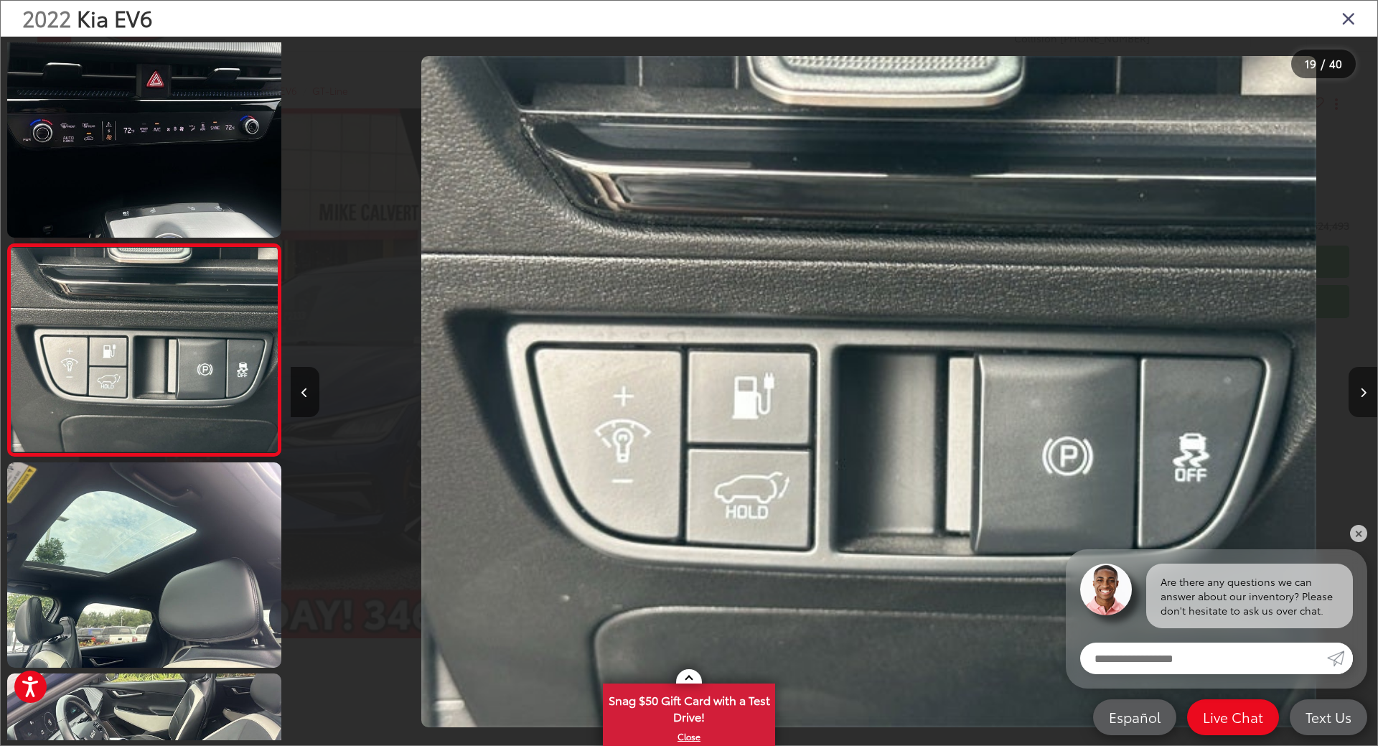
scroll to position [0, 19569]
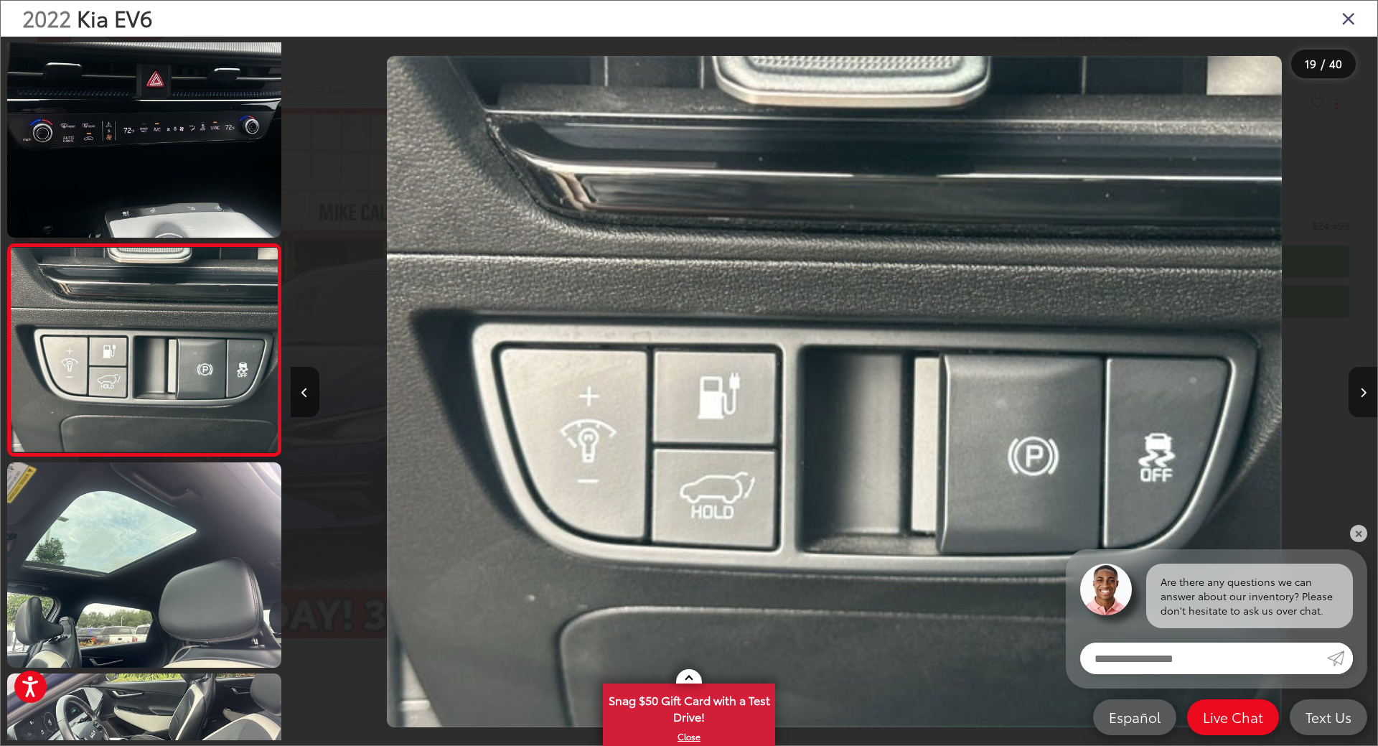
click at [1366, 391] on icon "Next image" at bounding box center [1363, 393] width 6 height 10
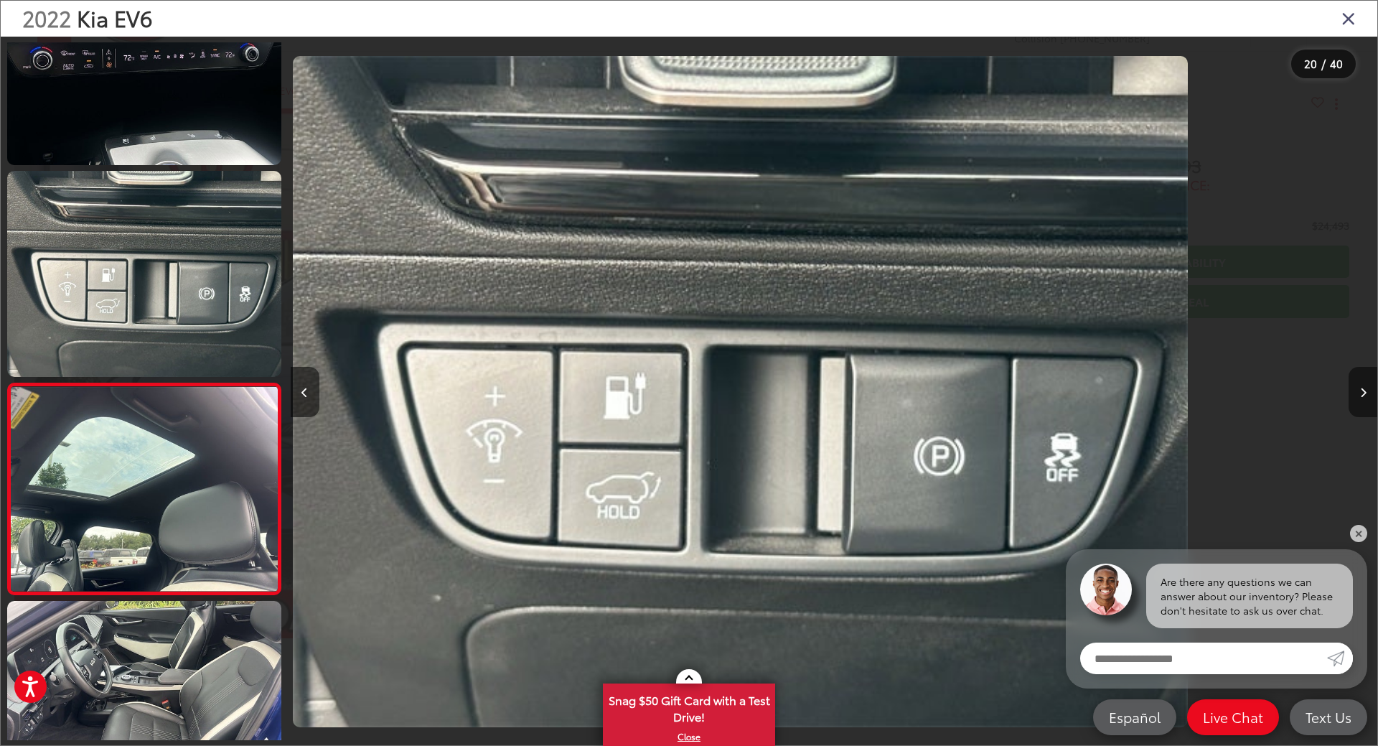
scroll to position [3798, 0]
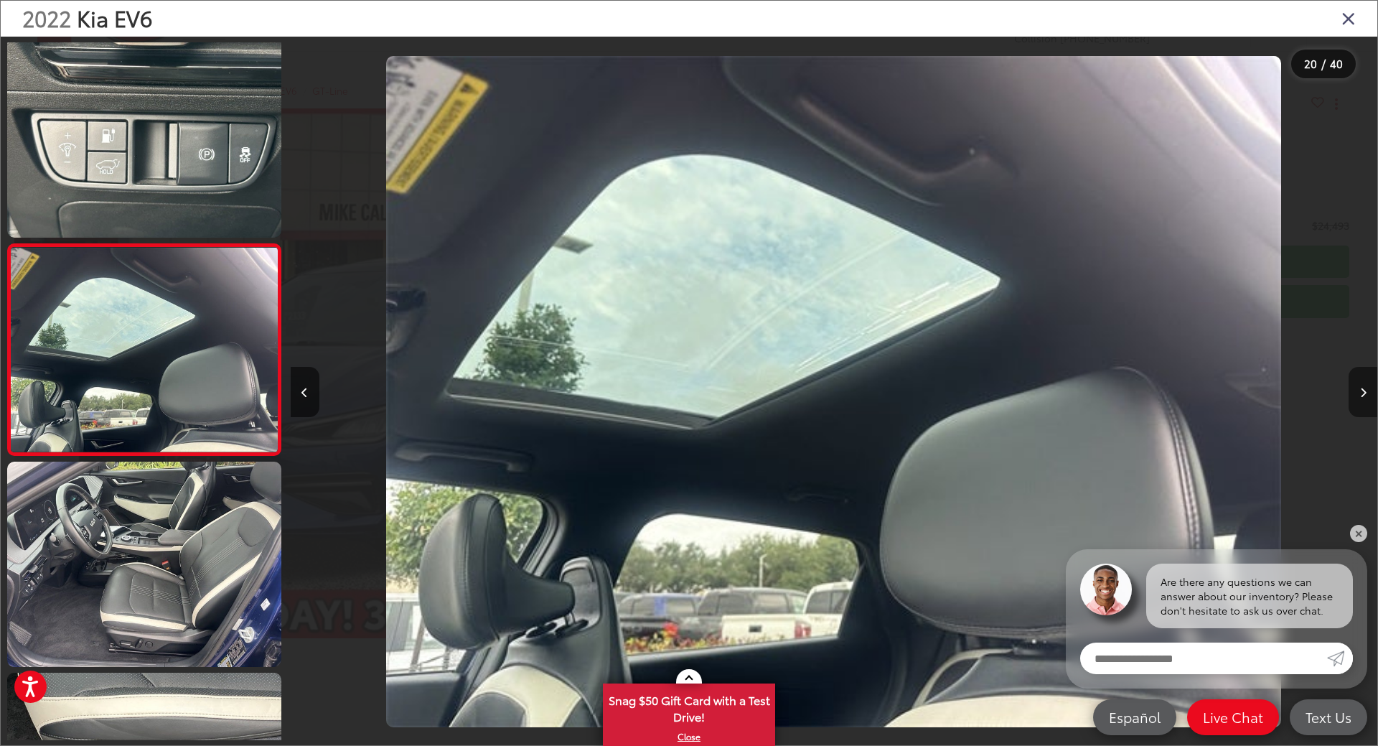
click at [1365, 385] on button "Next image" at bounding box center [1363, 392] width 29 height 50
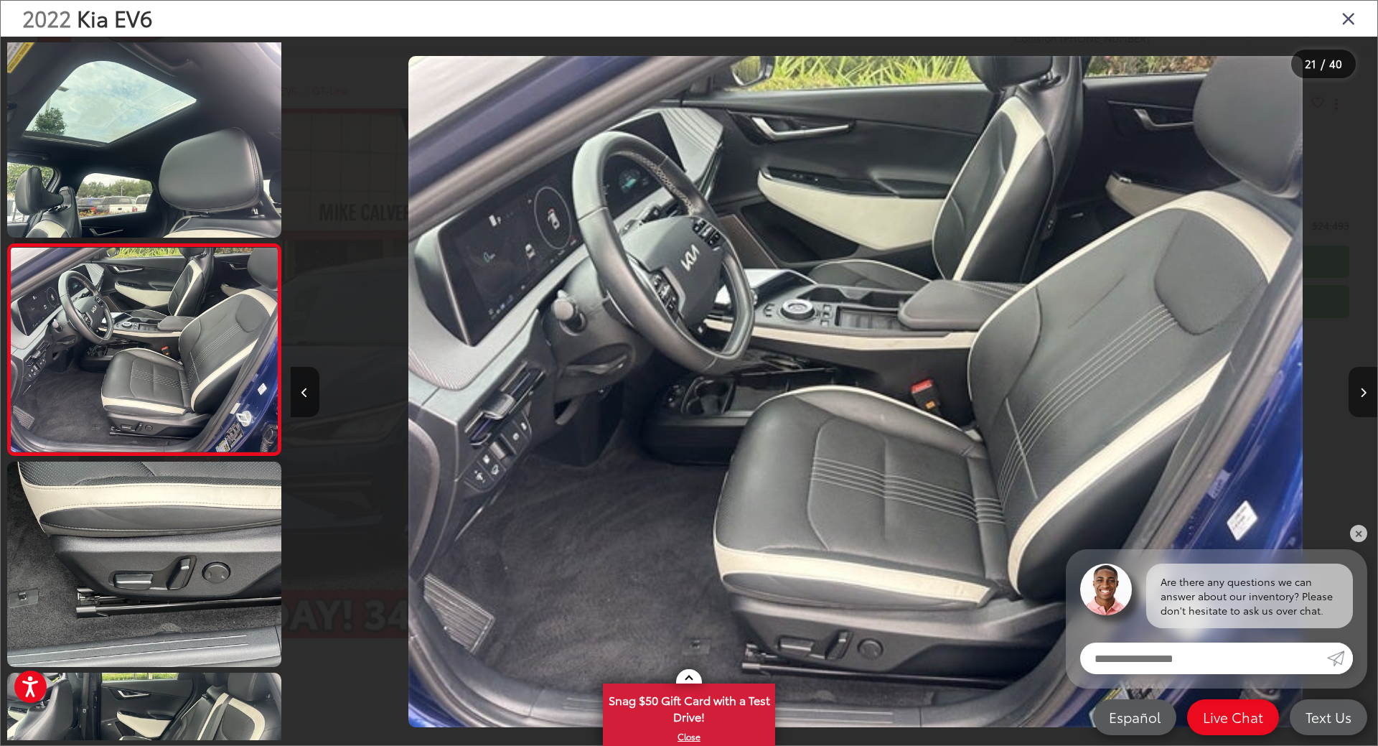
scroll to position [0, 21743]
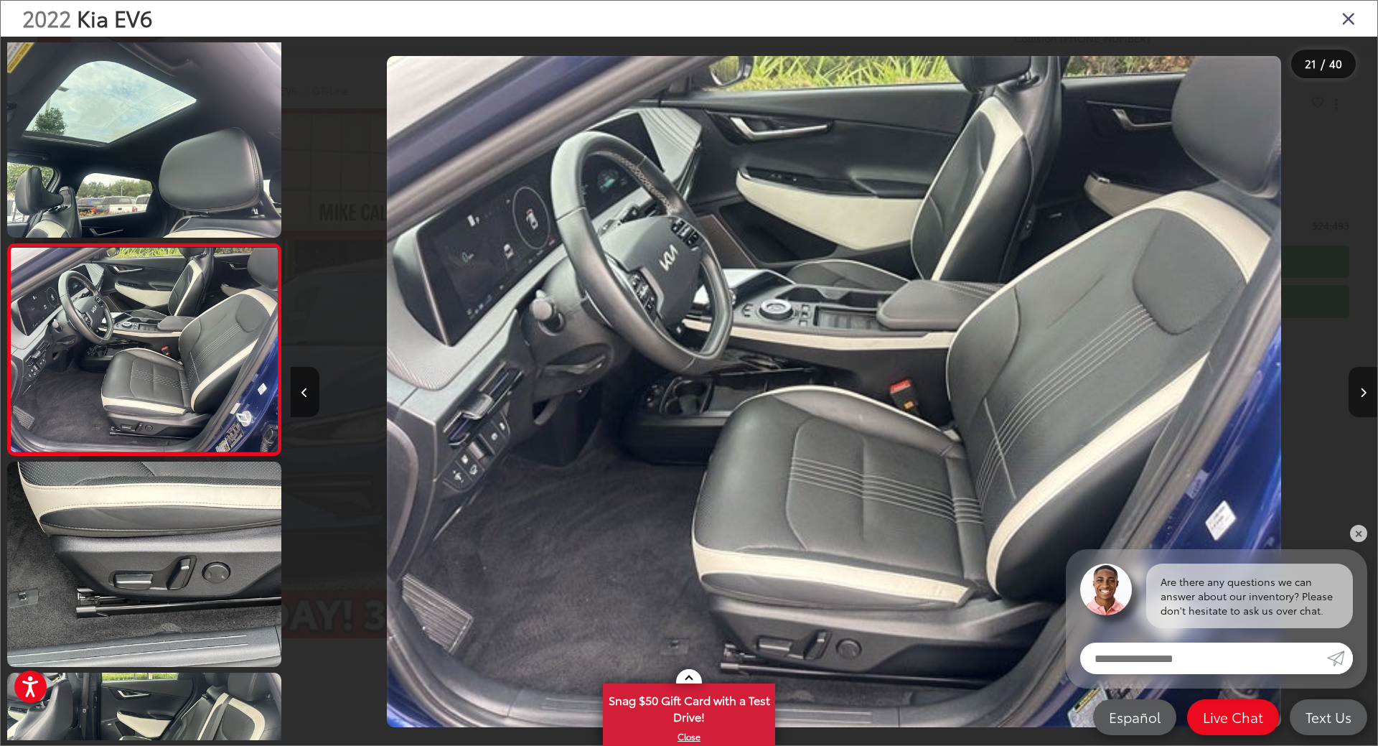
click at [1365, 385] on button "Next image" at bounding box center [1363, 392] width 29 height 50
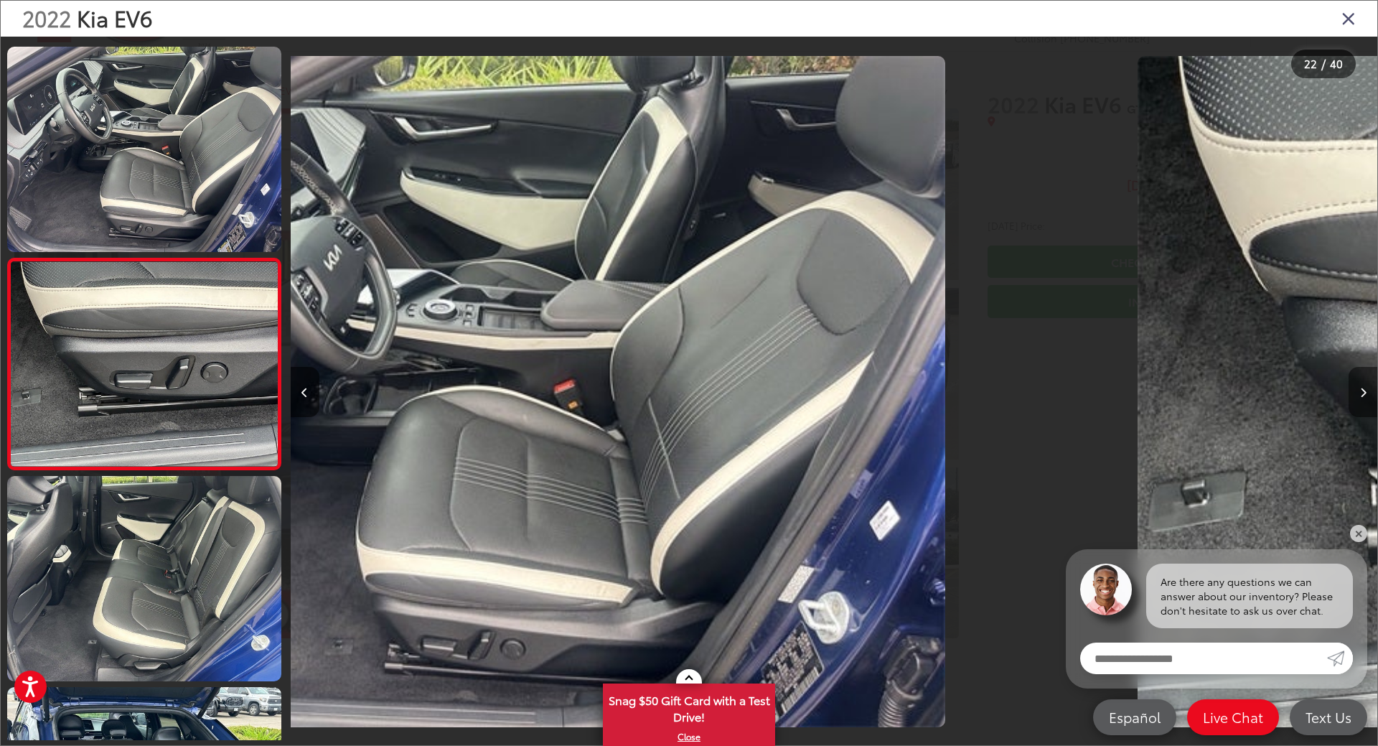
scroll to position [4235, 0]
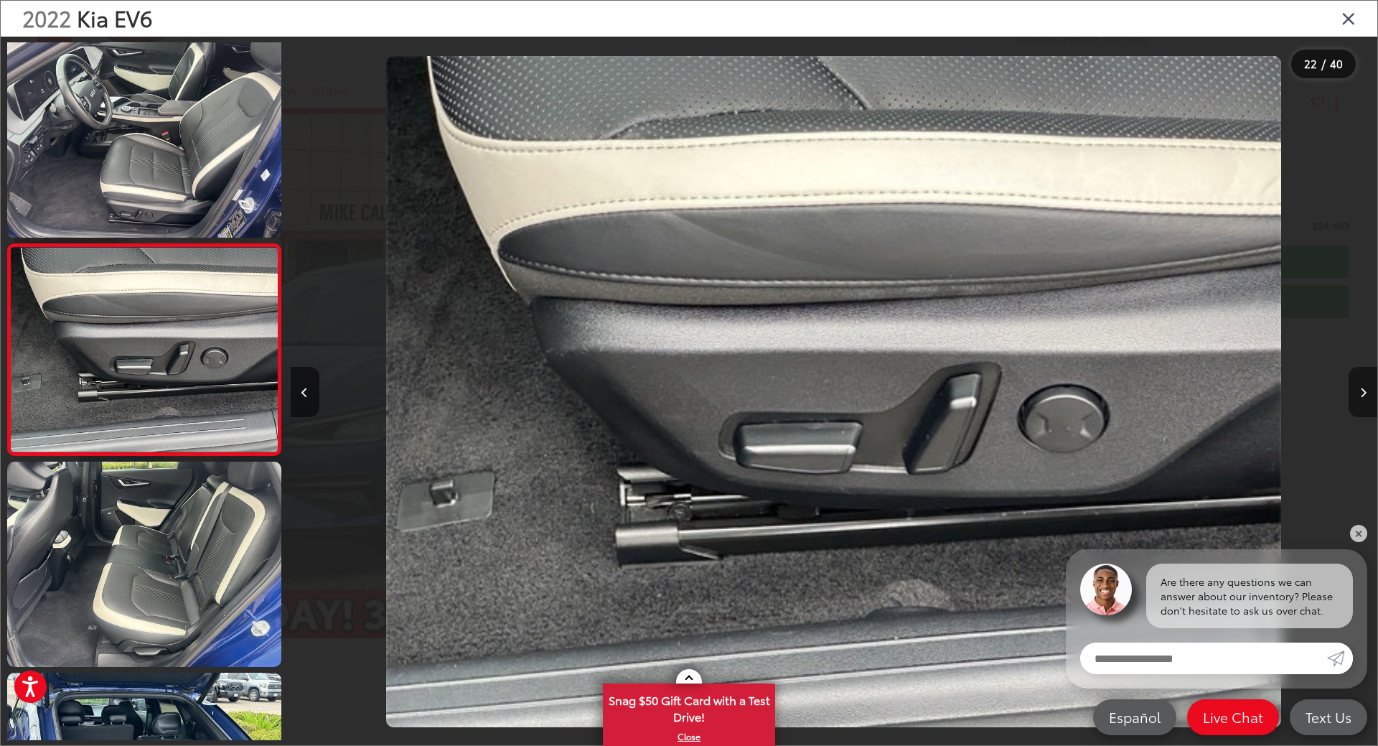
click at [1365, 385] on button "Next image" at bounding box center [1363, 392] width 29 height 50
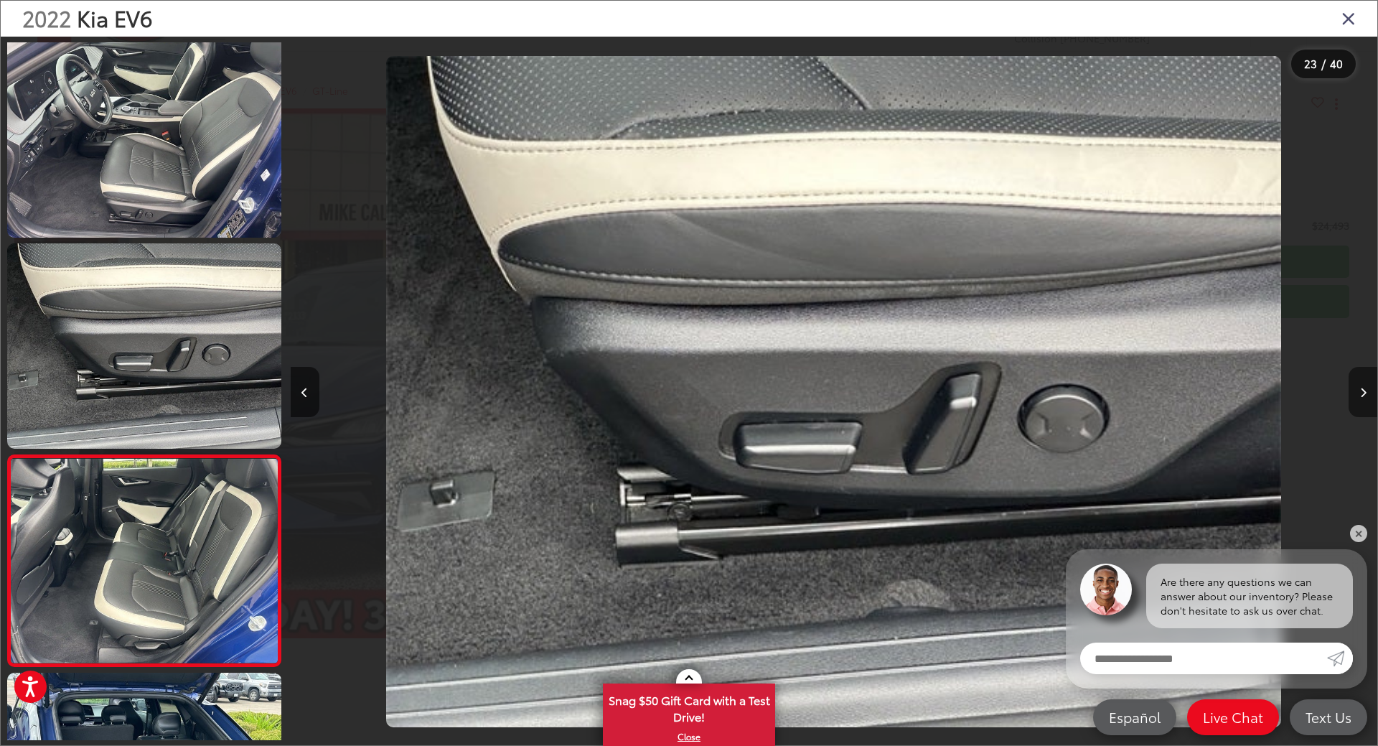
scroll to position [0, 23210]
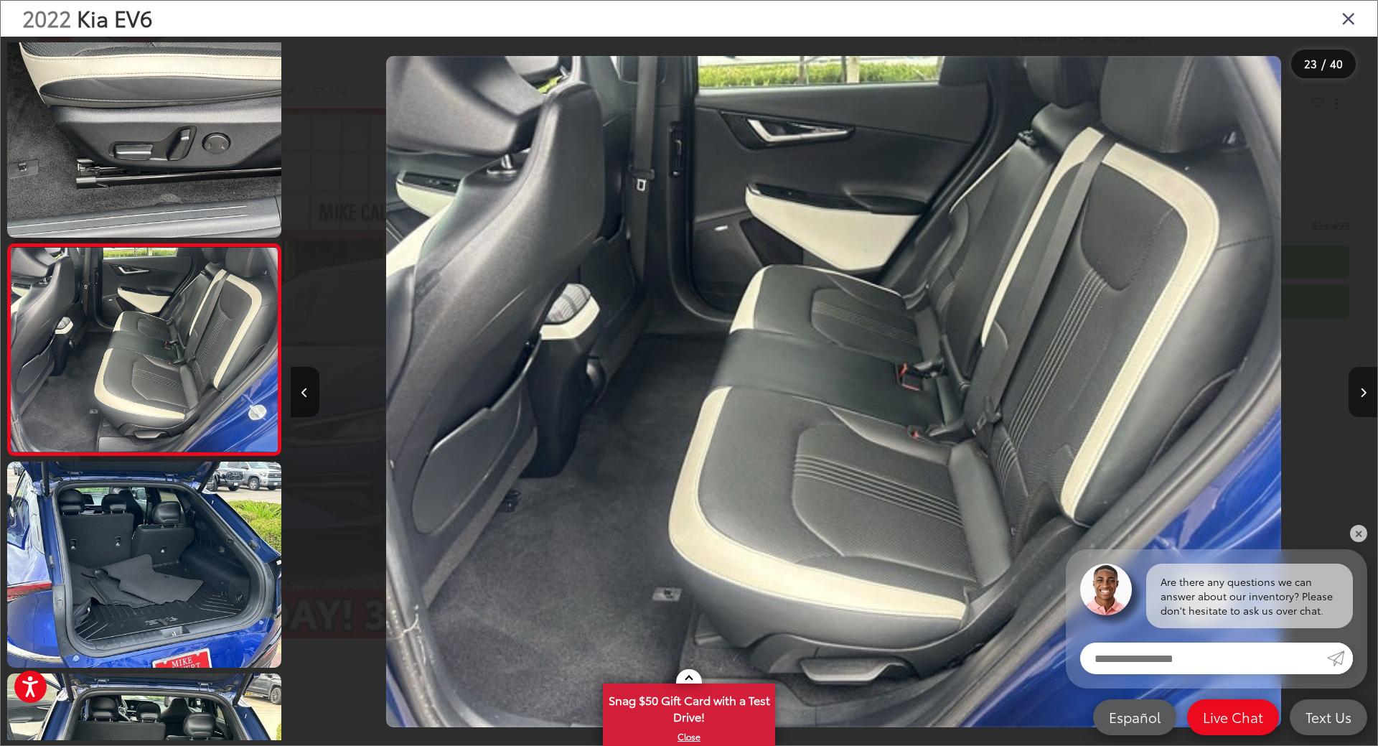
click at [1365, 385] on button "Next image" at bounding box center [1363, 392] width 29 height 50
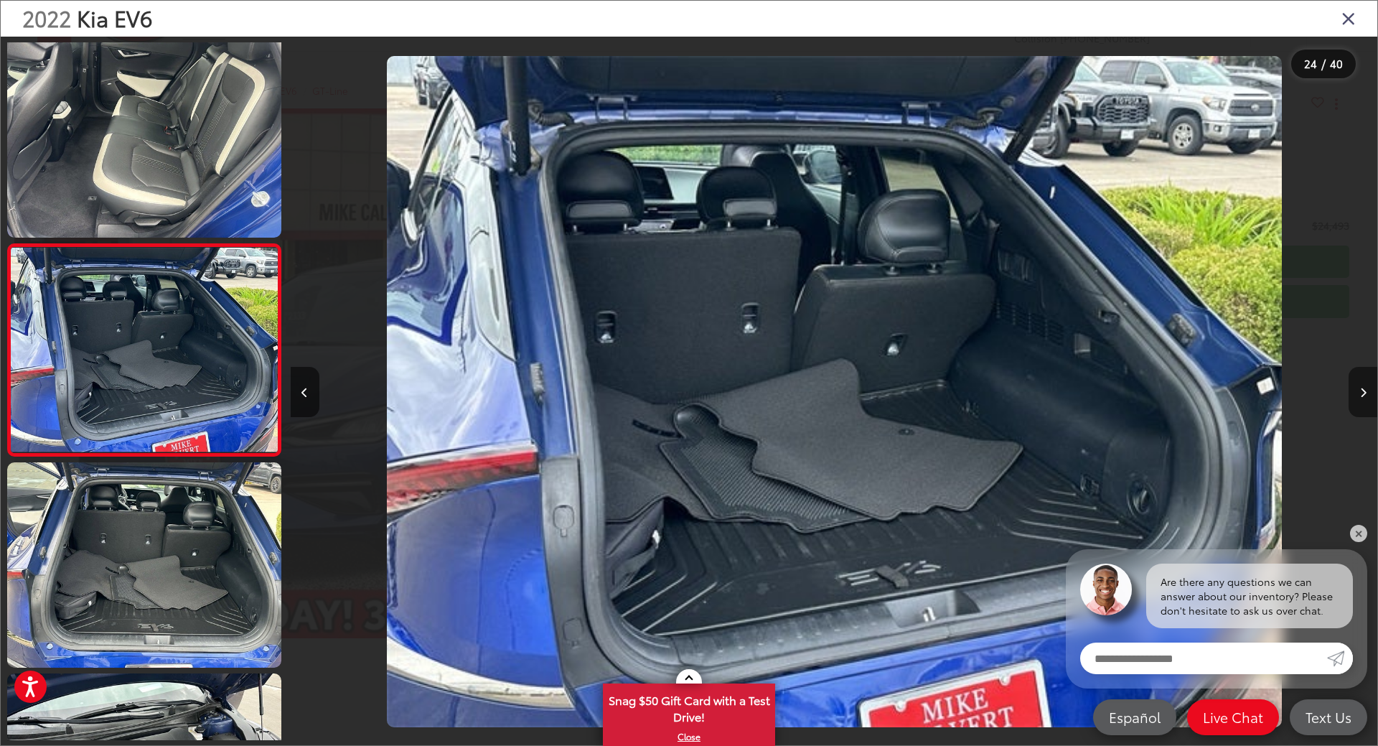
click at [1365, 385] on button "Next image" at bounding box center [1363, 392] width 29 height 50
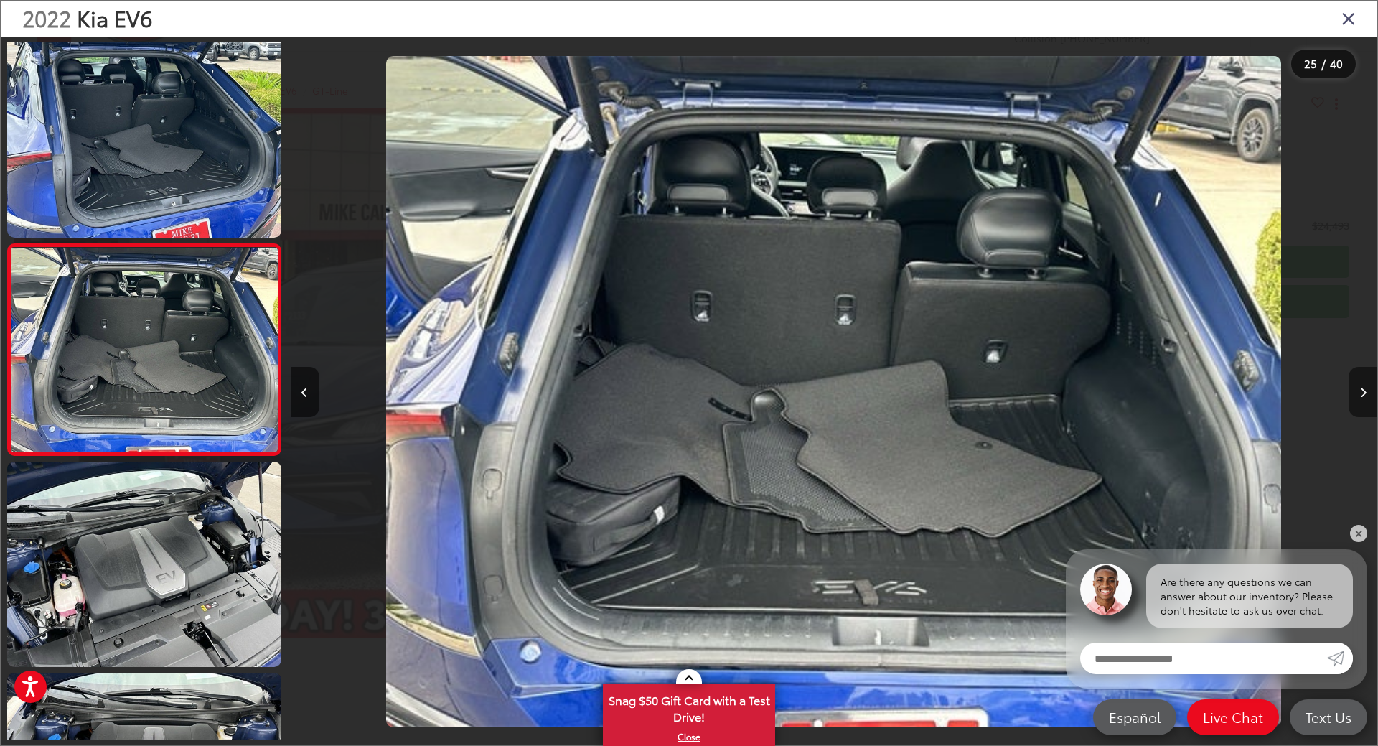
click at [1361, 386] on button "Next image" at bounding box center [1363, 392] width 29 height 50
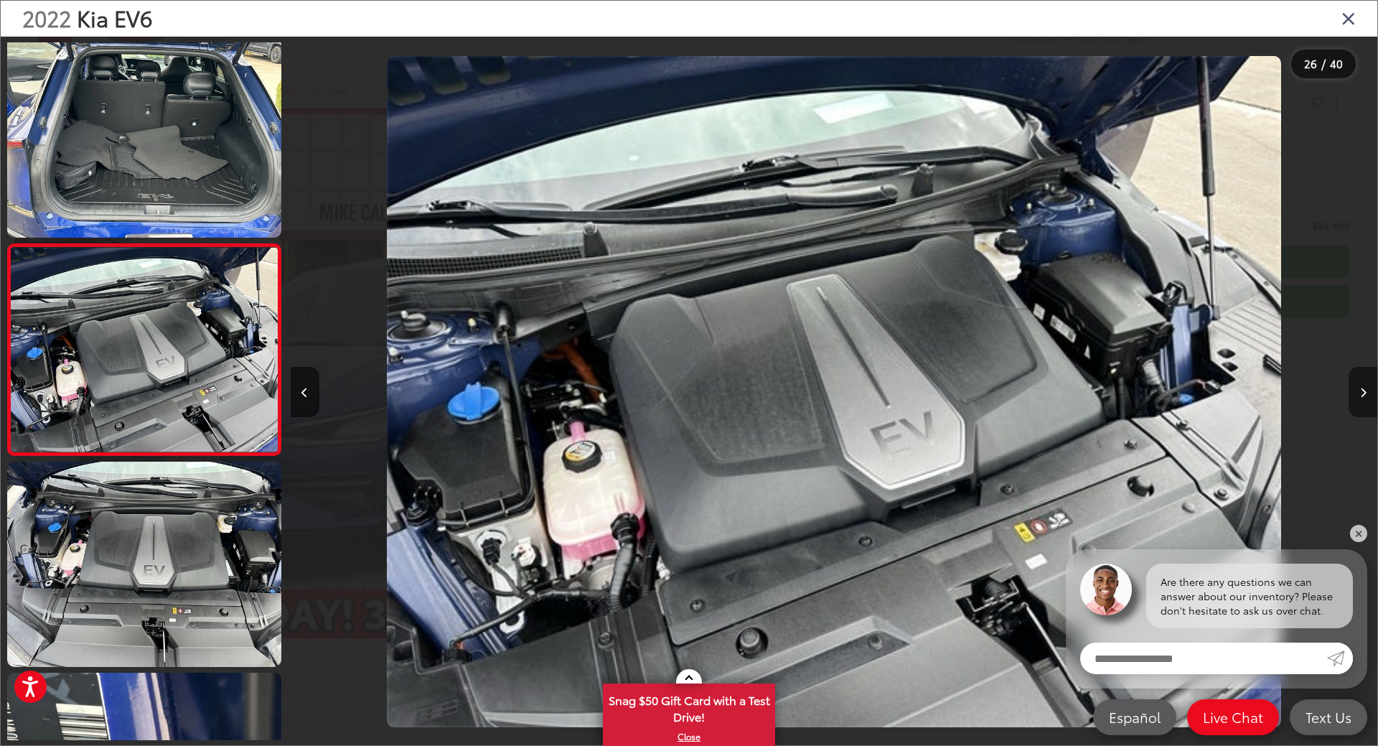
click at [1361, 385] on button "Next image" at bounding box center [1363, 392] width 29 height 50
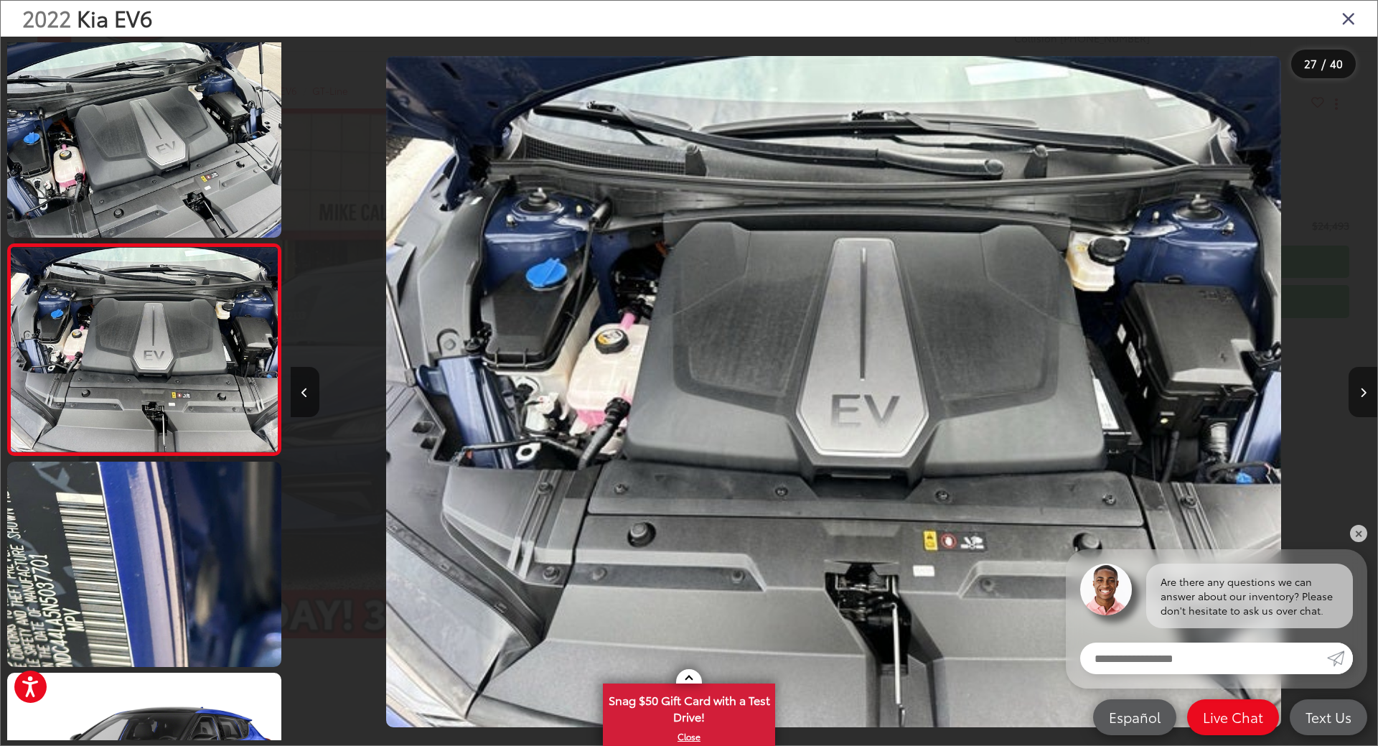
click at [1361, 385] on button "Next image" at bounding box center [1363, 392] width 29 height 50
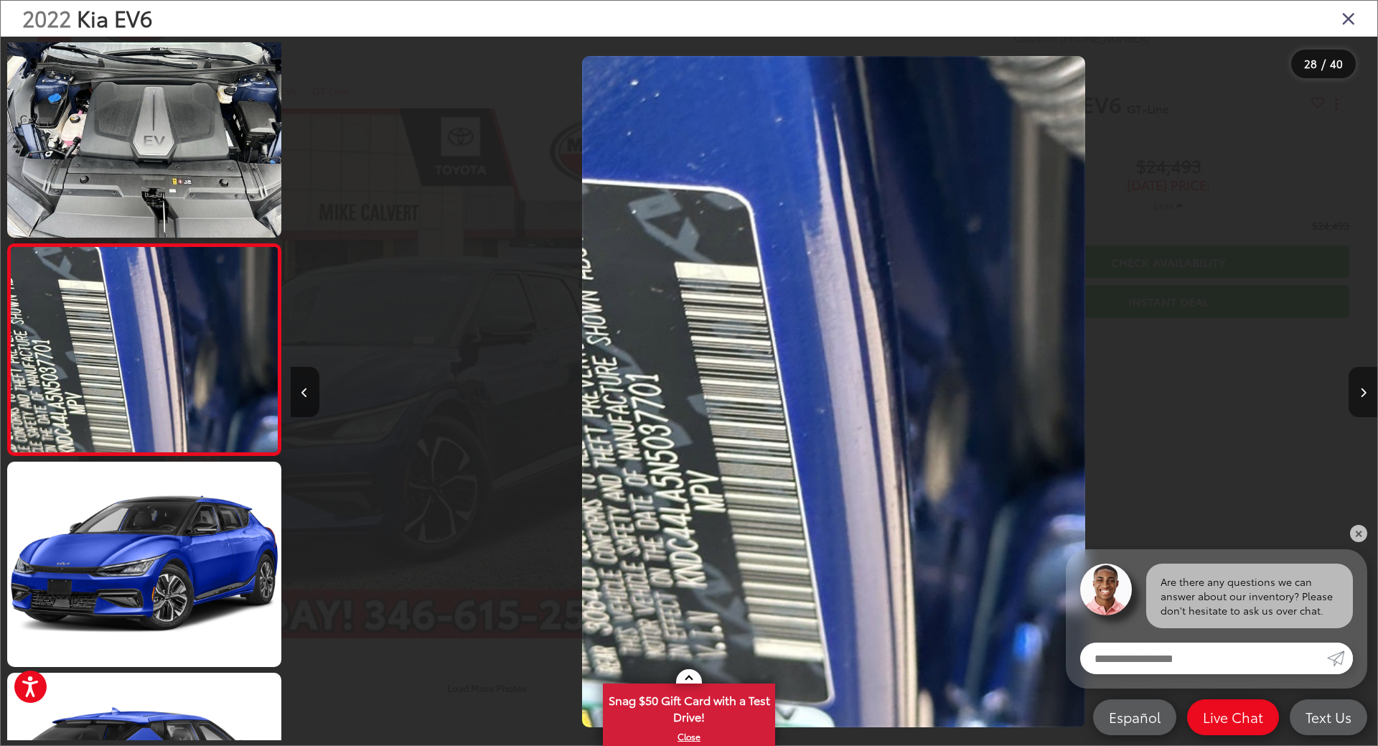
click at [1361, 385] on button "Next image" at bounding box center [1363, 392] width 29 height 50
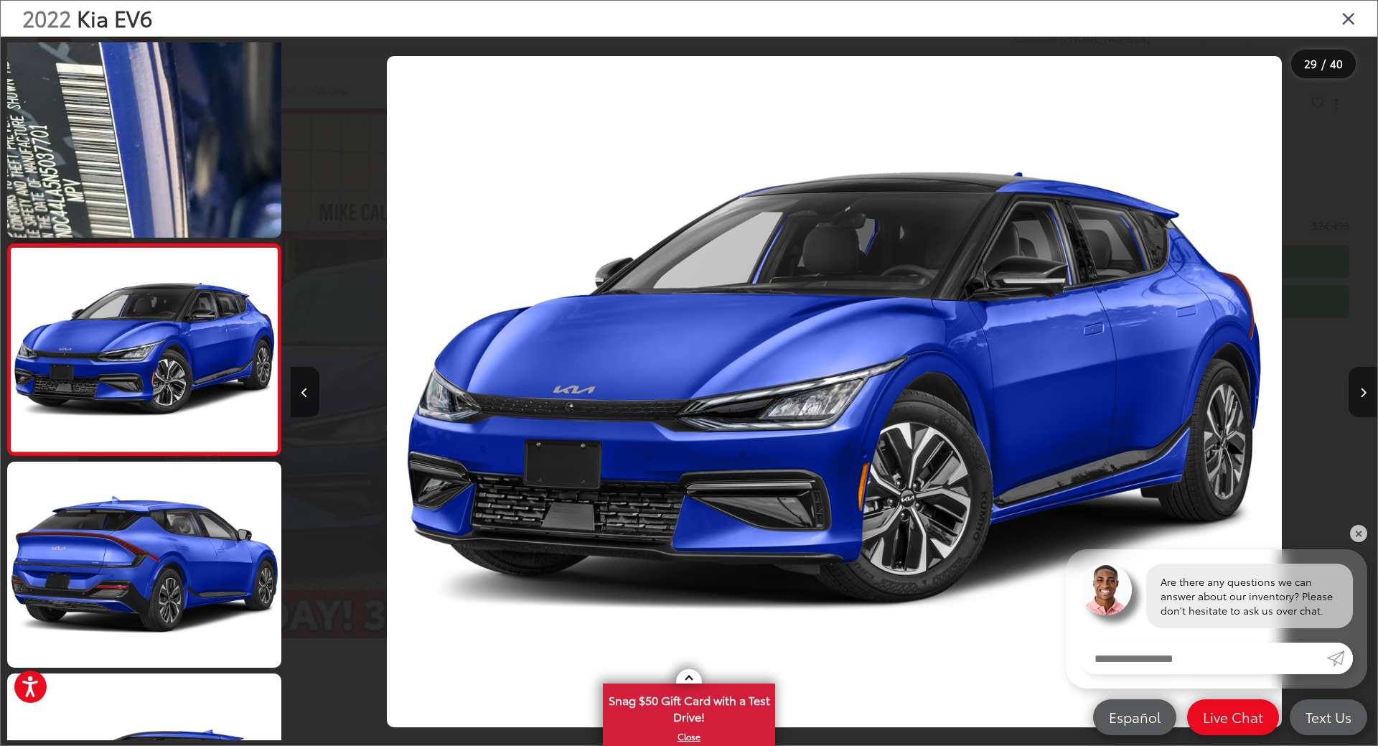
click at [1361, 385] on button "Next image" at bounding box center [1363, 392] width 29 height 50
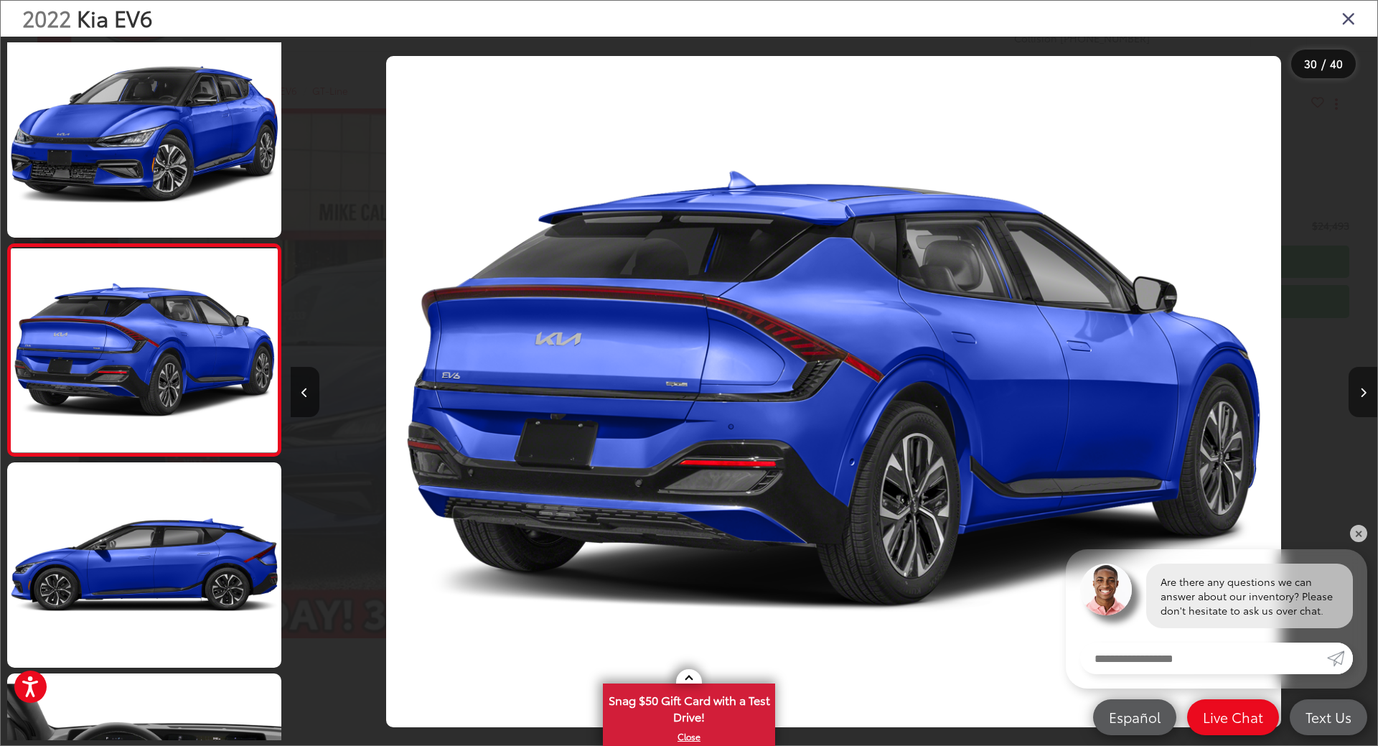
click at [1361, 385] on button "Next image" at bounding box center [1363, 392] width 29 height 50
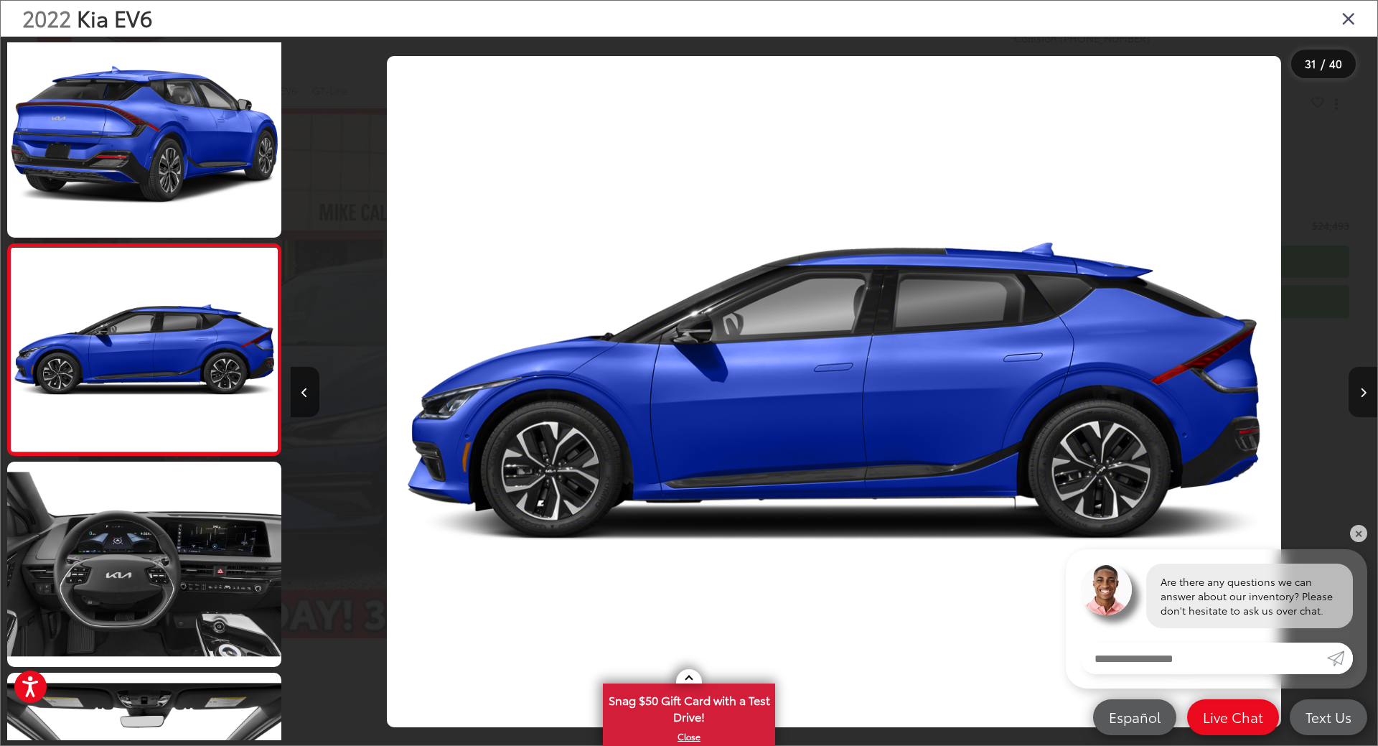
click at [1361, 385] on button "Next image" at bounding box center [1363, 392] width 29 height 50
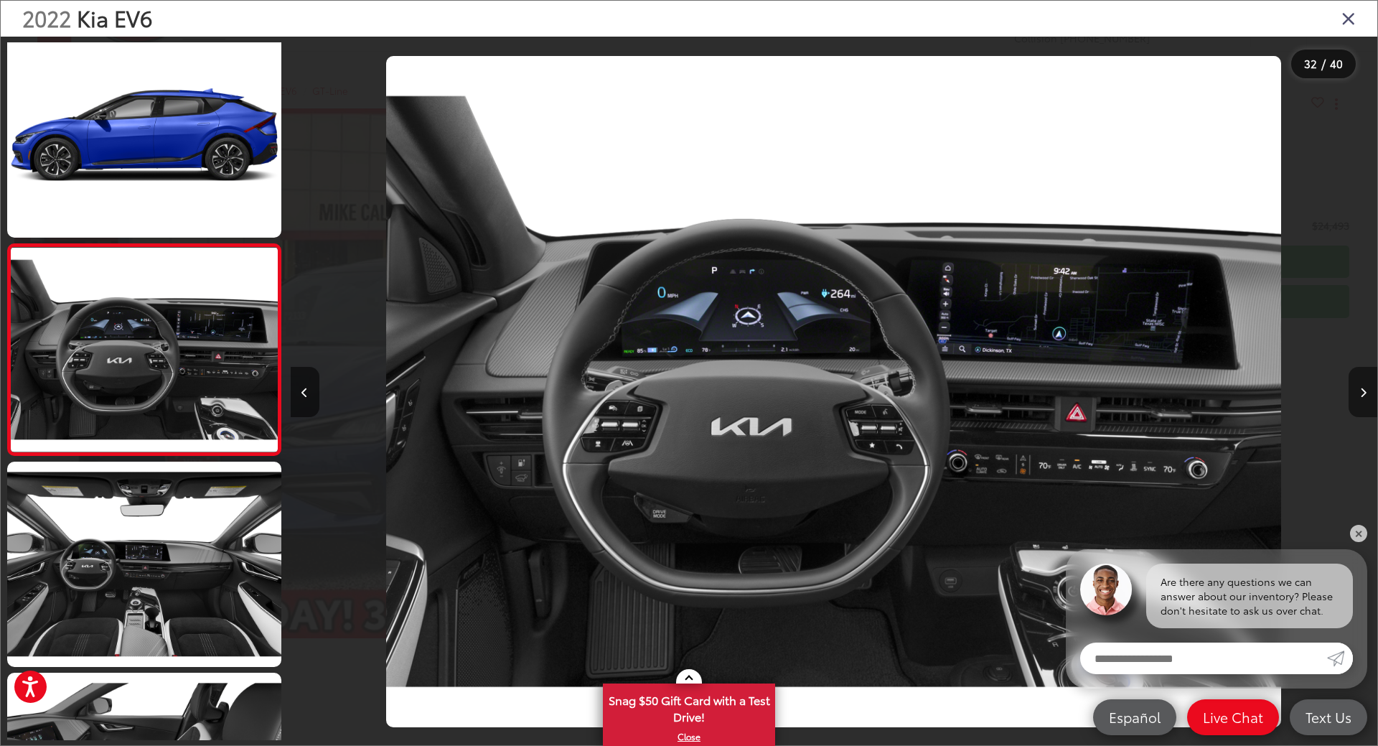
click at [1361, 383] on button "Next image" at bounding box center [1363, 392] width 29 height 50
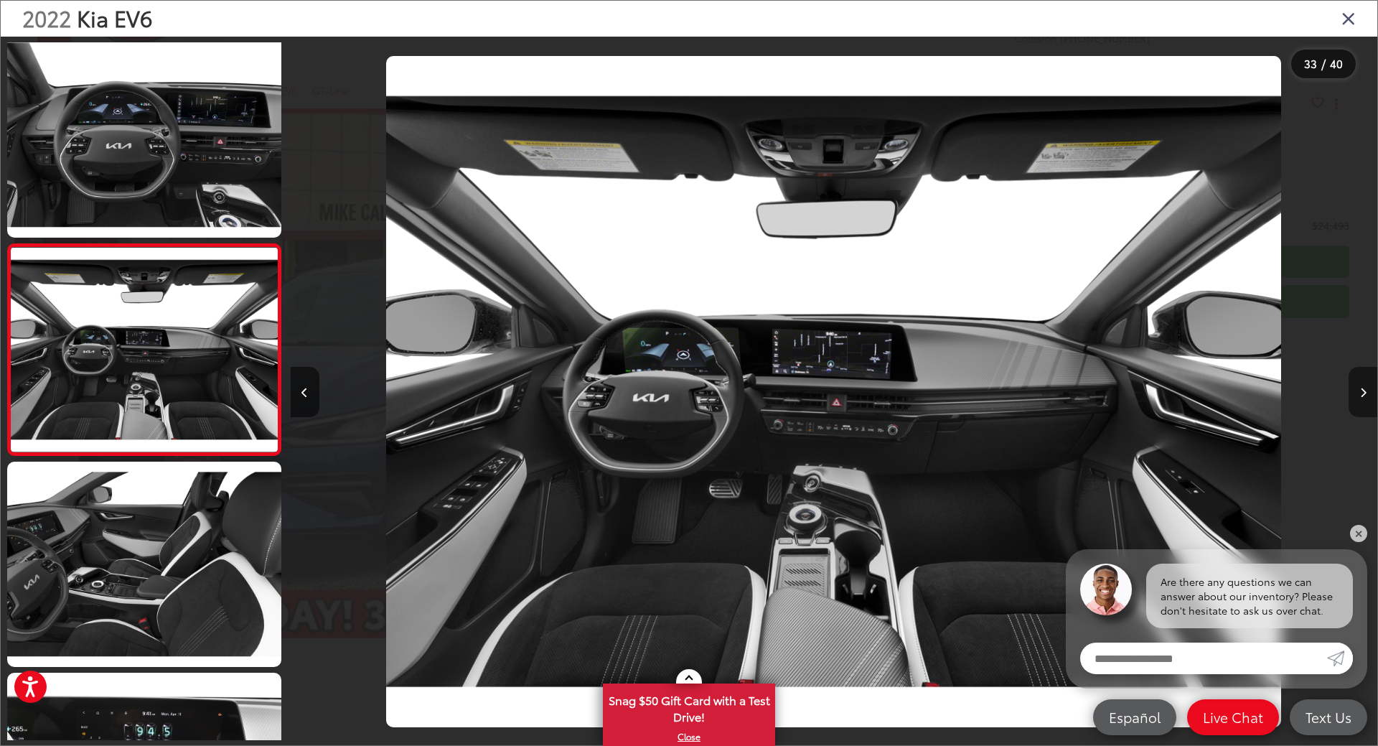
click at [1361, 383] on button "Next image" at bounding box center [1363, 392] width 29 height 50
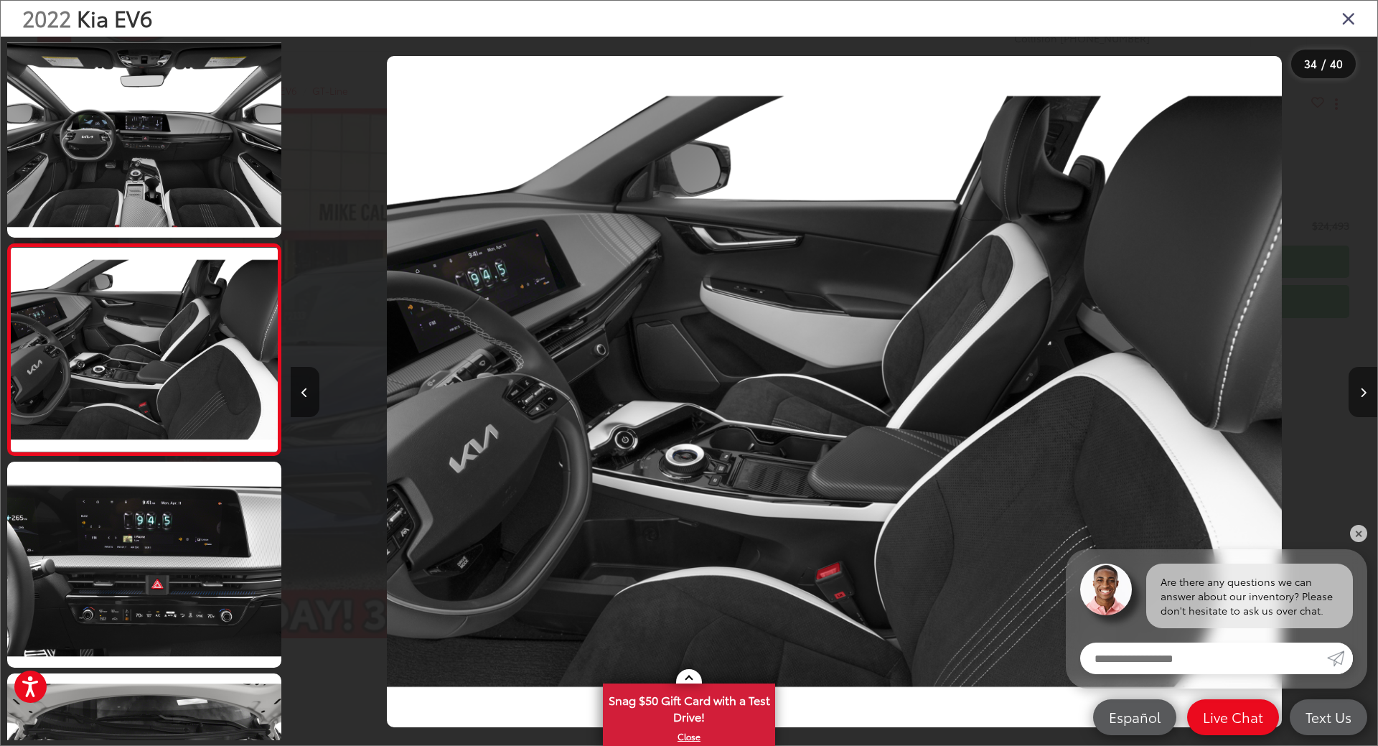
click at [1361, 383] on button "Next image" at bounding box center [1363, 392] width 29 height 50
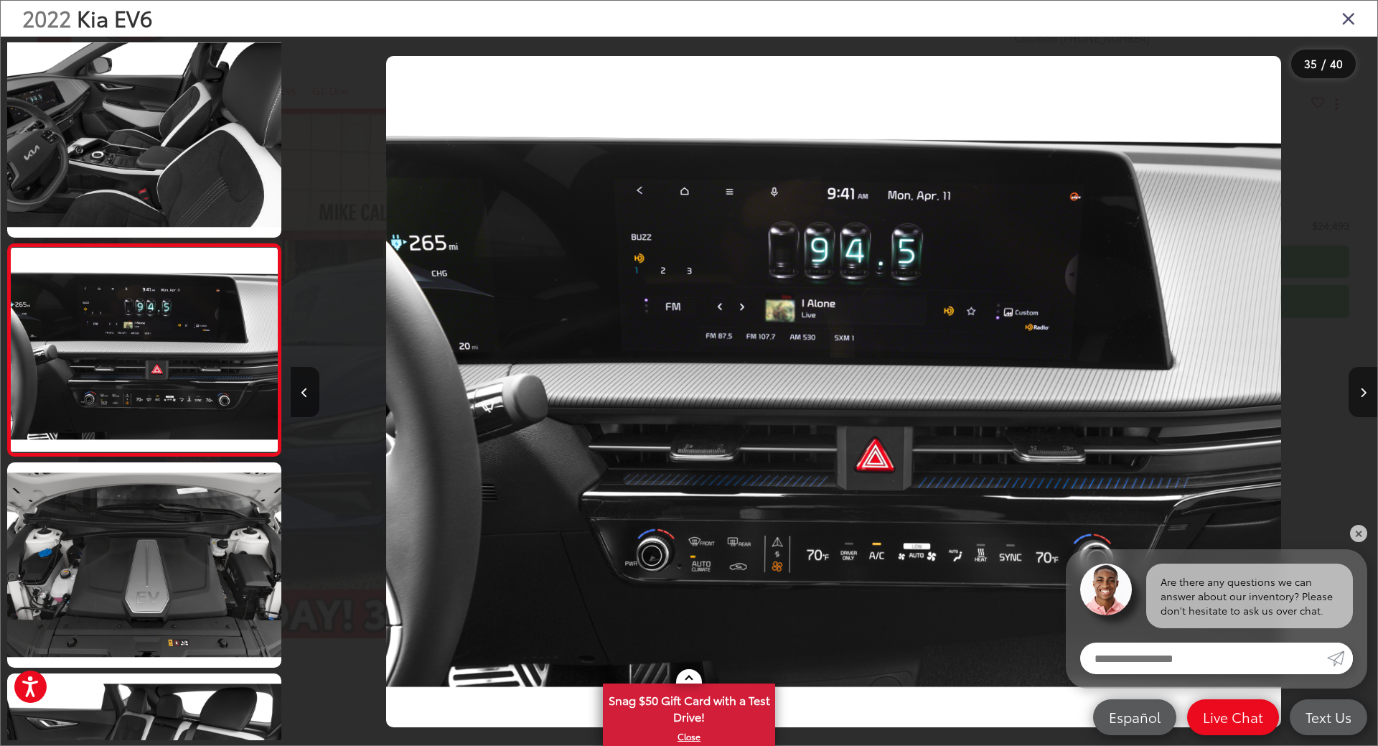
click at [1361, 383] on button "Next image" at bounding box center [1363, 392] width 29 height 50
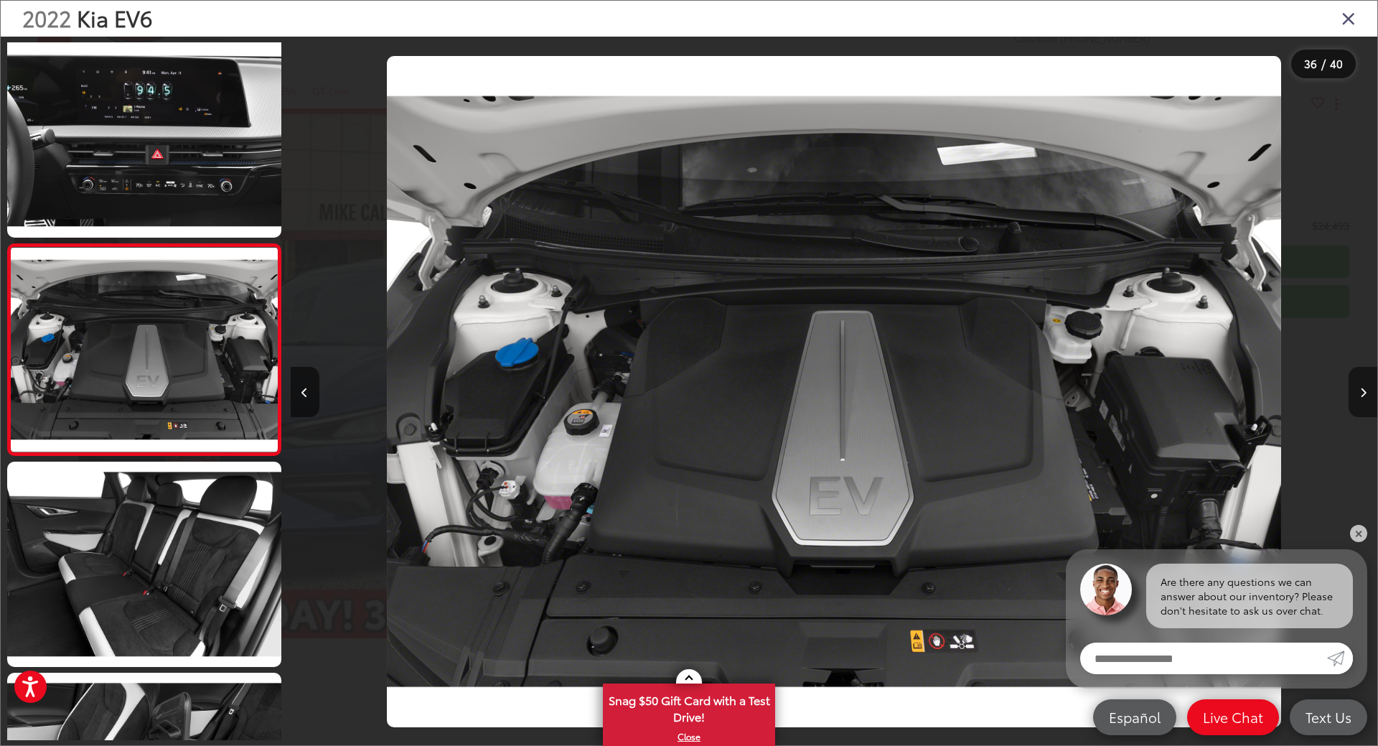
click at [1365, 378] on button "Next image" at bounding box center [1363, 392] width 29 height 50
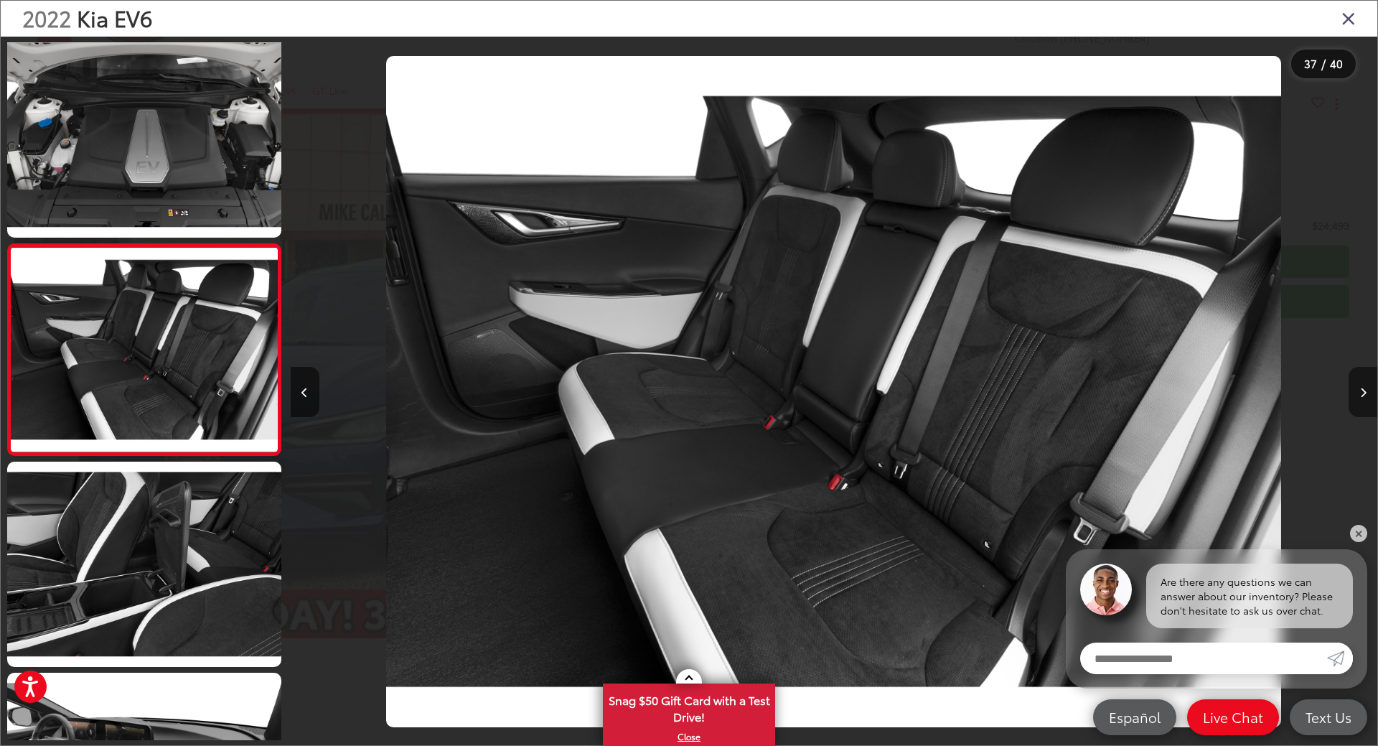
click at [1365, 388] on icon "Next image" at bounding box center [1363, 393] width 6 height 10
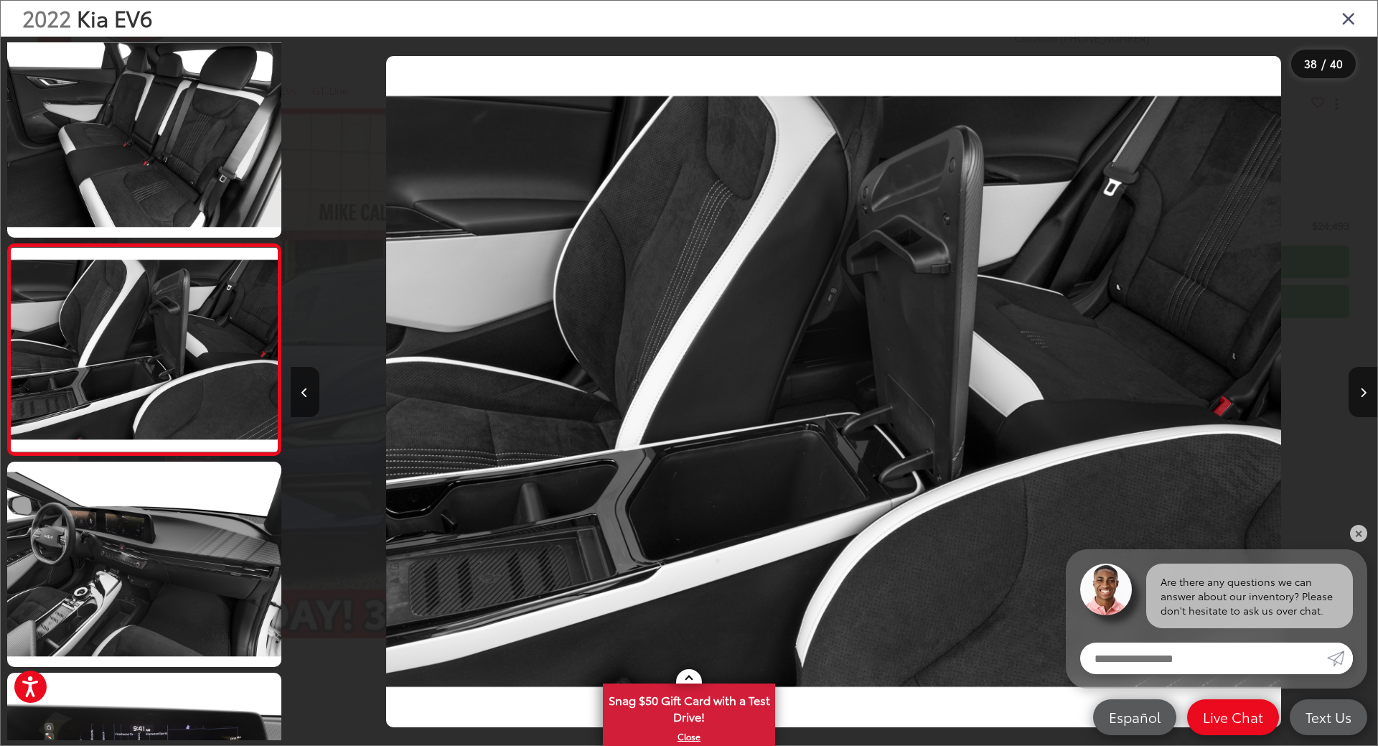
click at [1352, 16] on icon "Close gallery" at bounding box center [1349, 18] width 14 height 19
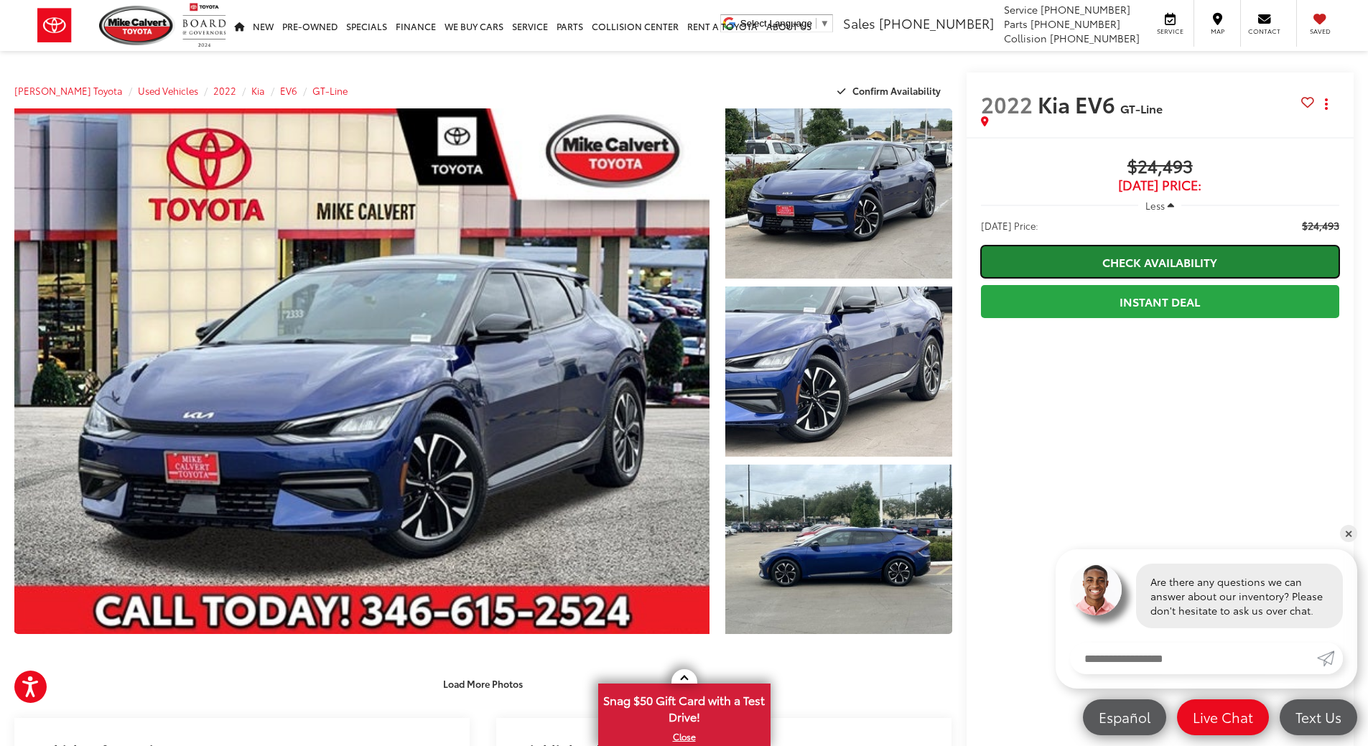
click at [1115, 266] on link "Check Availability" at bounding box center [1160, 262] width 358 height 32
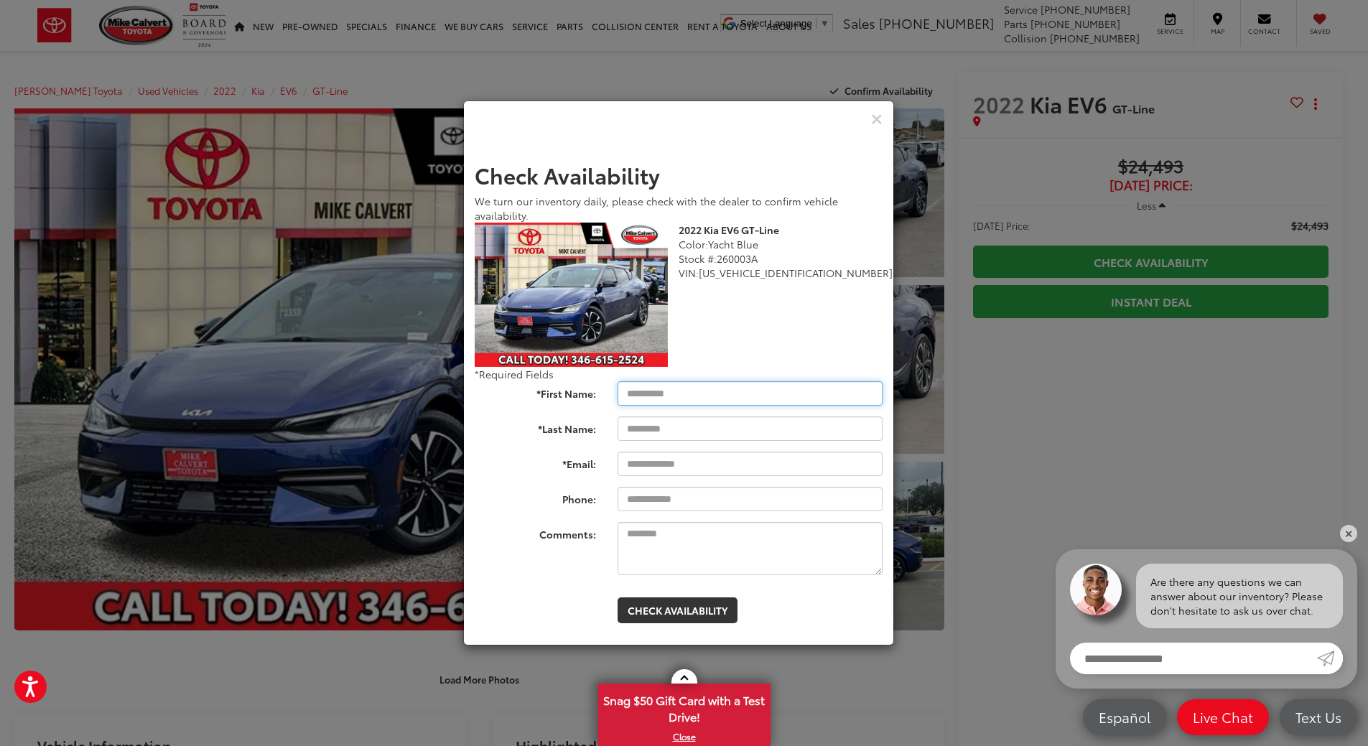
click at [743, 390] on input "*First Name:" at bounding box center [749, 393] width 265 height 24
type input "****"
type input "**********"
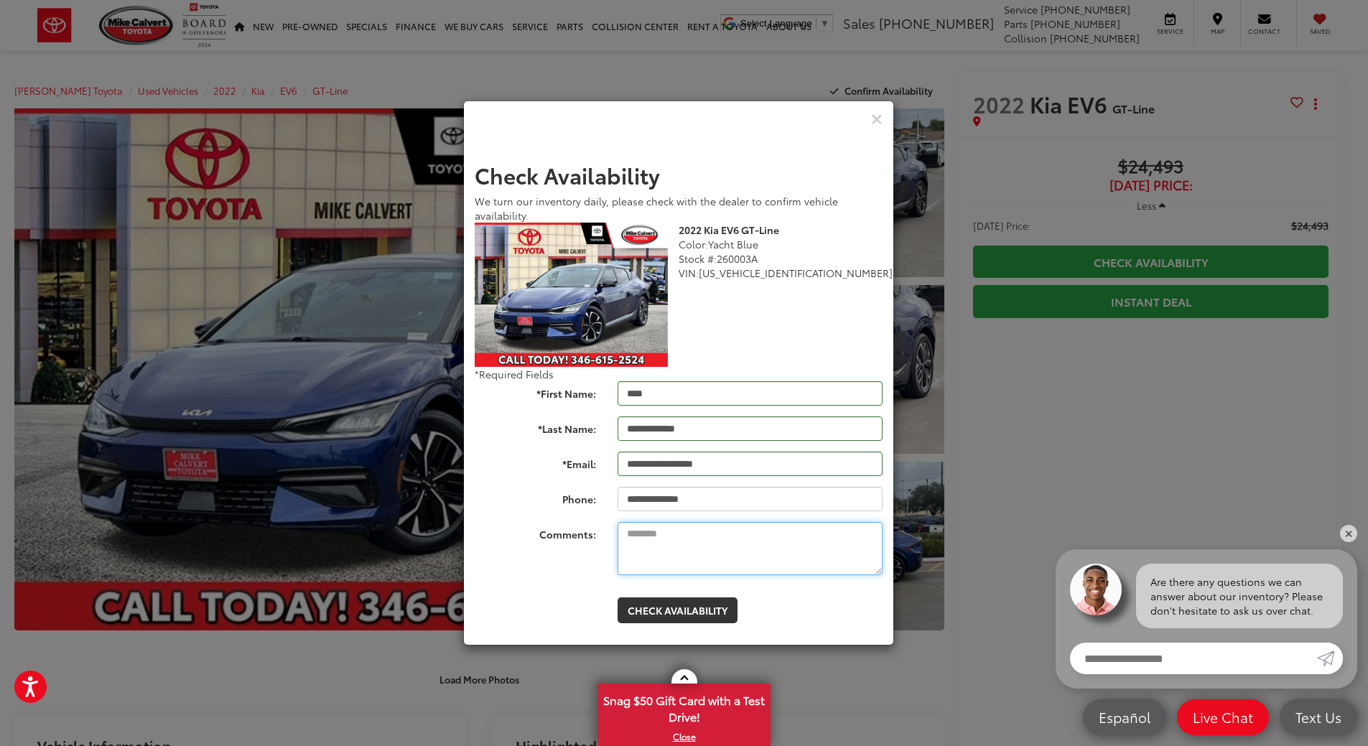
click at [713, 553] on textarea "Comments:" at bounding box center [749, 548] width 265 height 53
click at [684, 611] on button "Check Availability" at bounding box center [677, 610] width 120 height 26
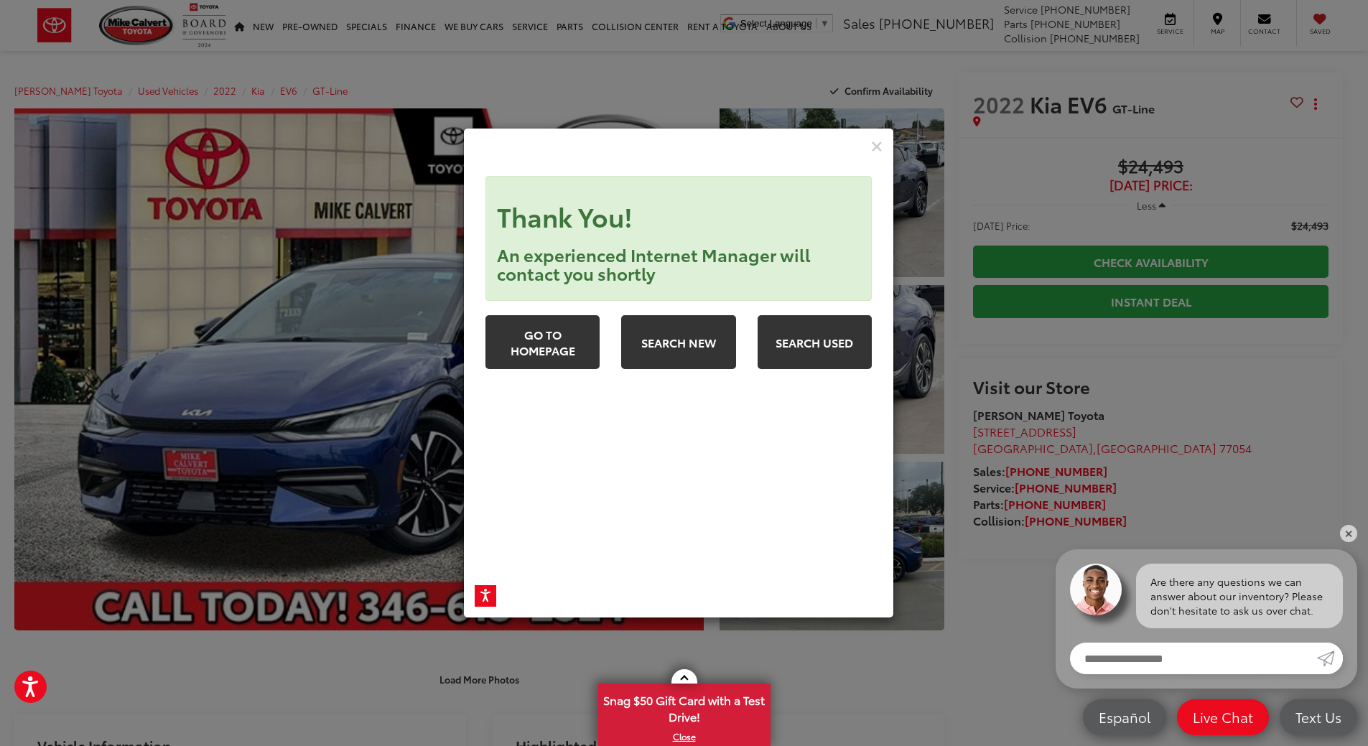
click at [870, 144] on div "Check Pricing and Availability" at bounding box center [678, 147] width 429 height 37
click at [872, 144] on icon "Close" at bounding box center [876, 146] width 11 height 15
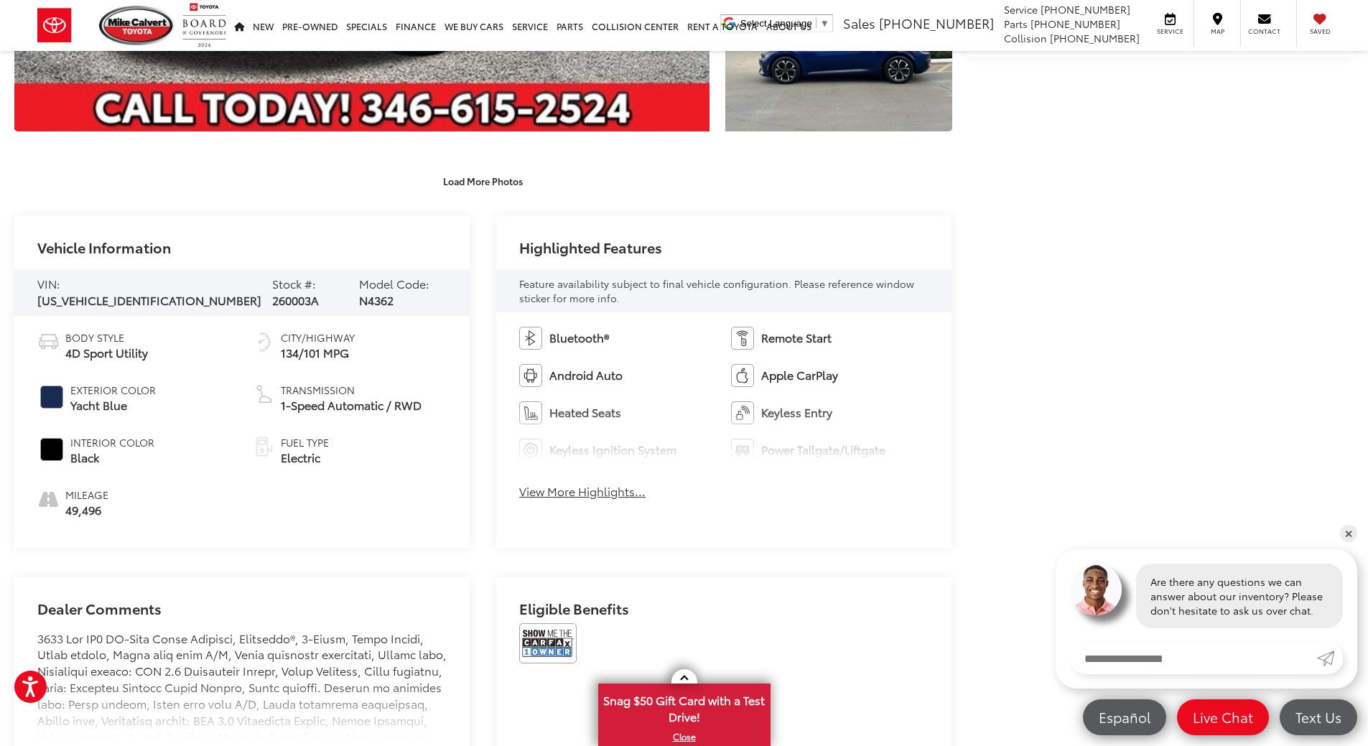
click at [1339, 535] on div "Mike Calvert Toyota Used Vehicles 2022 Kia EV6 GT-Line Confirm Availability Pho…" at bounding box center [684, 591] width 1368 height 2086
click at [1347, 532] on link "✕" at bounding box center [1348, 533] width 17 height 17
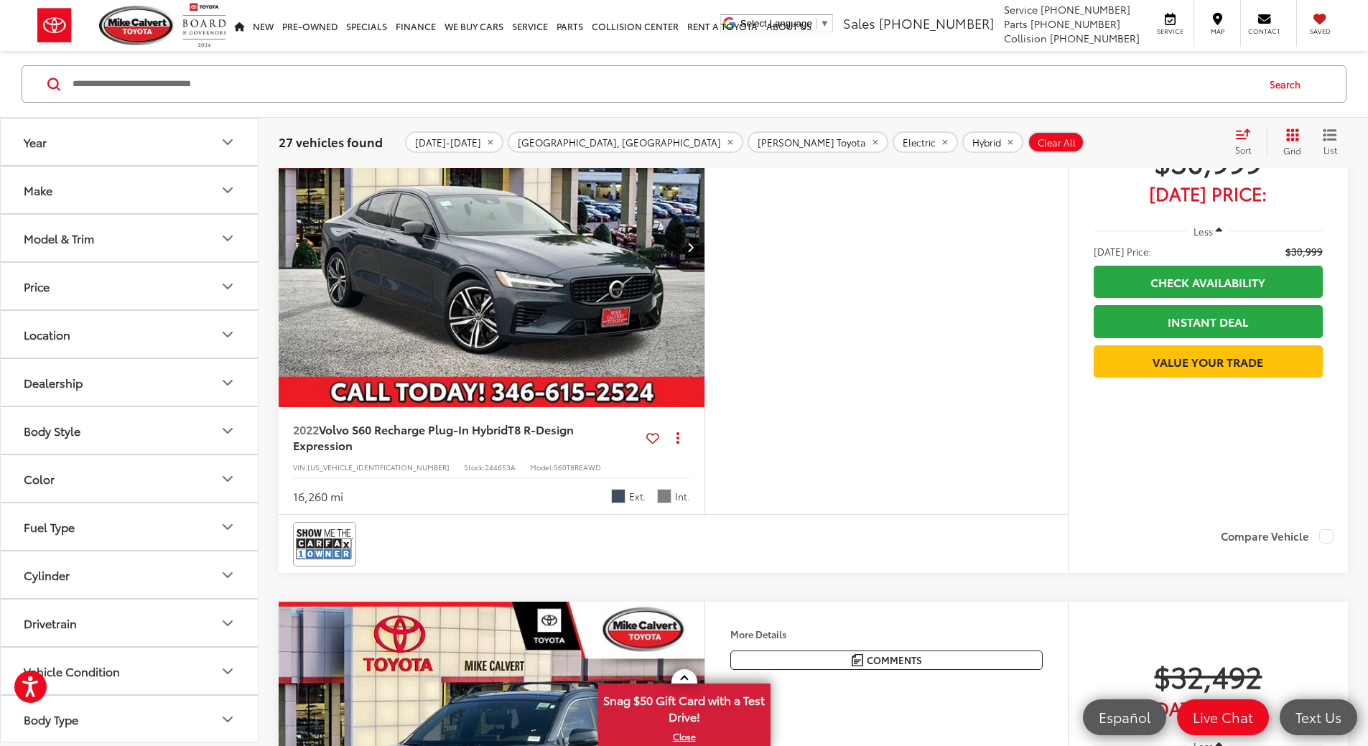
scroll to position [4328, 0]
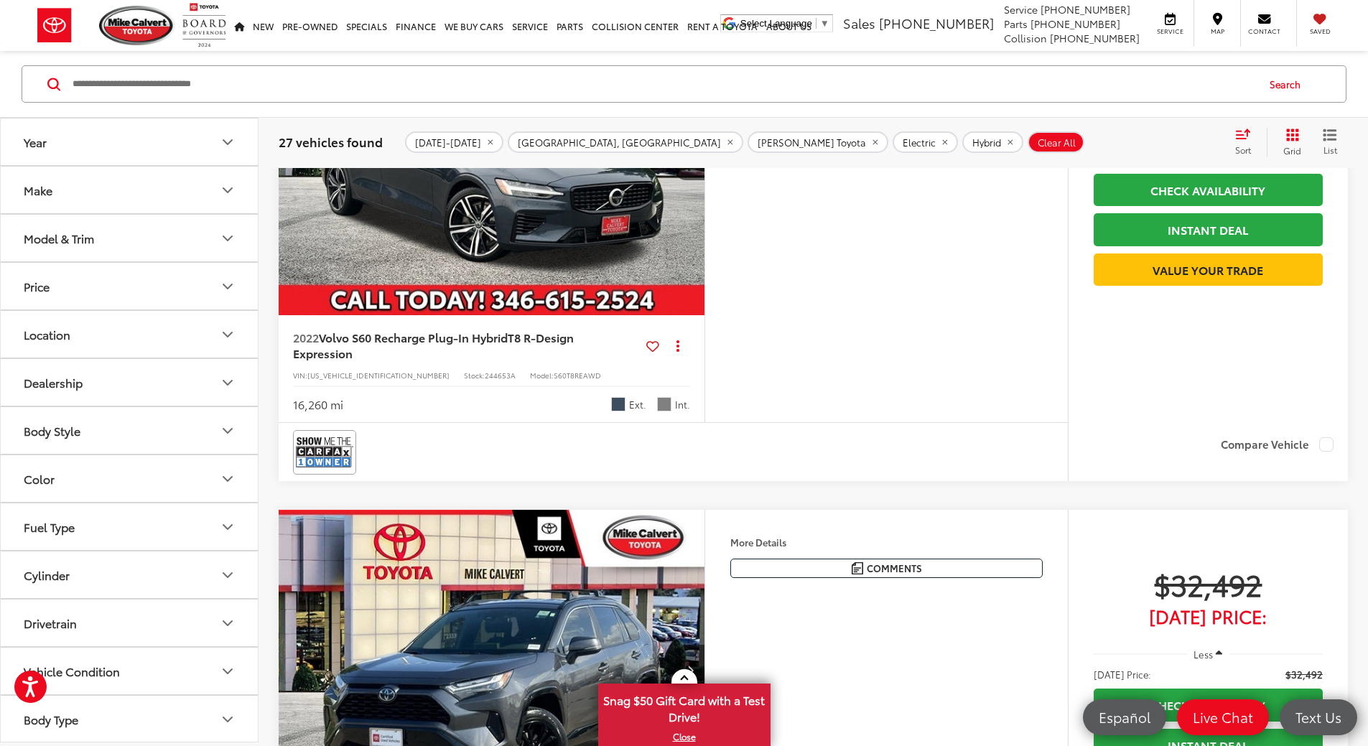
drag, startPoint x: 528, startPoint y: 335, endPoint x: 927, endPoint y: 309, distance: 399.9
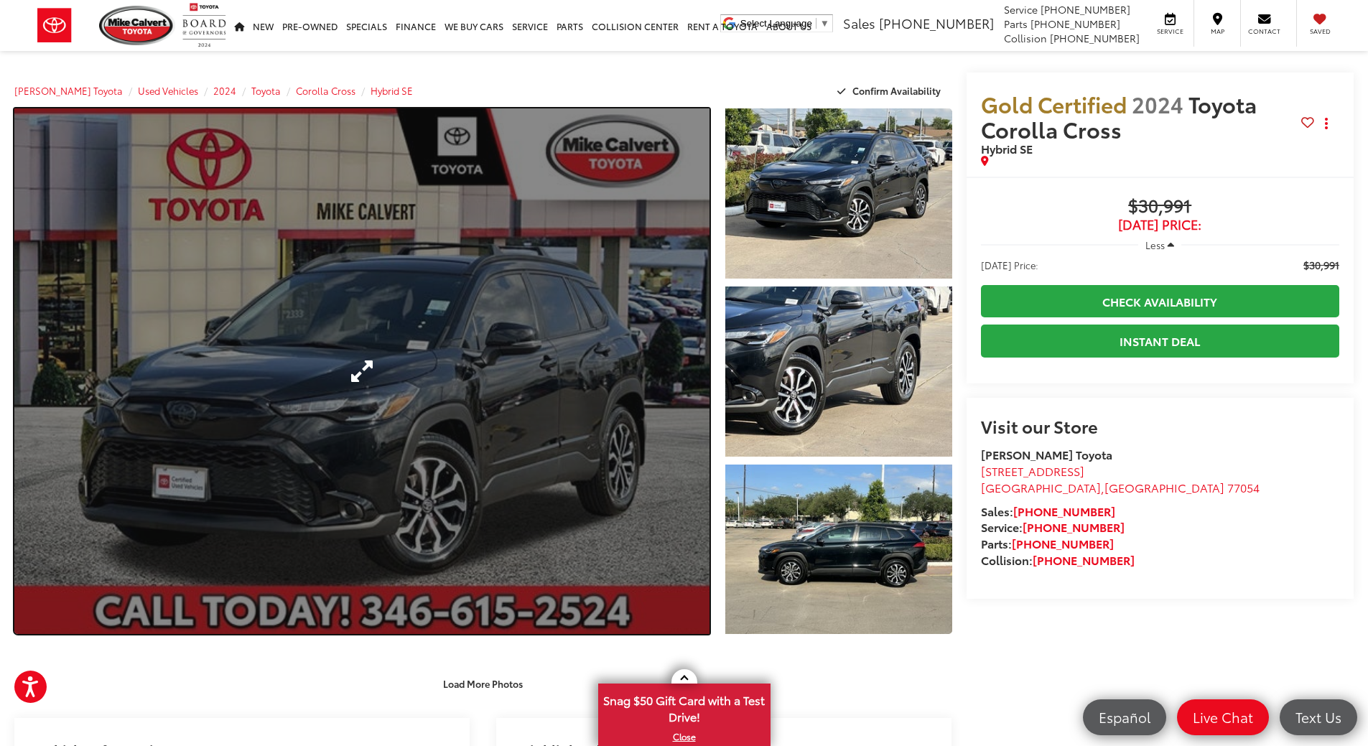
click at [352, 441] on link "Expand Photo 0" at bounding box center [361, 370] width 695 height 525
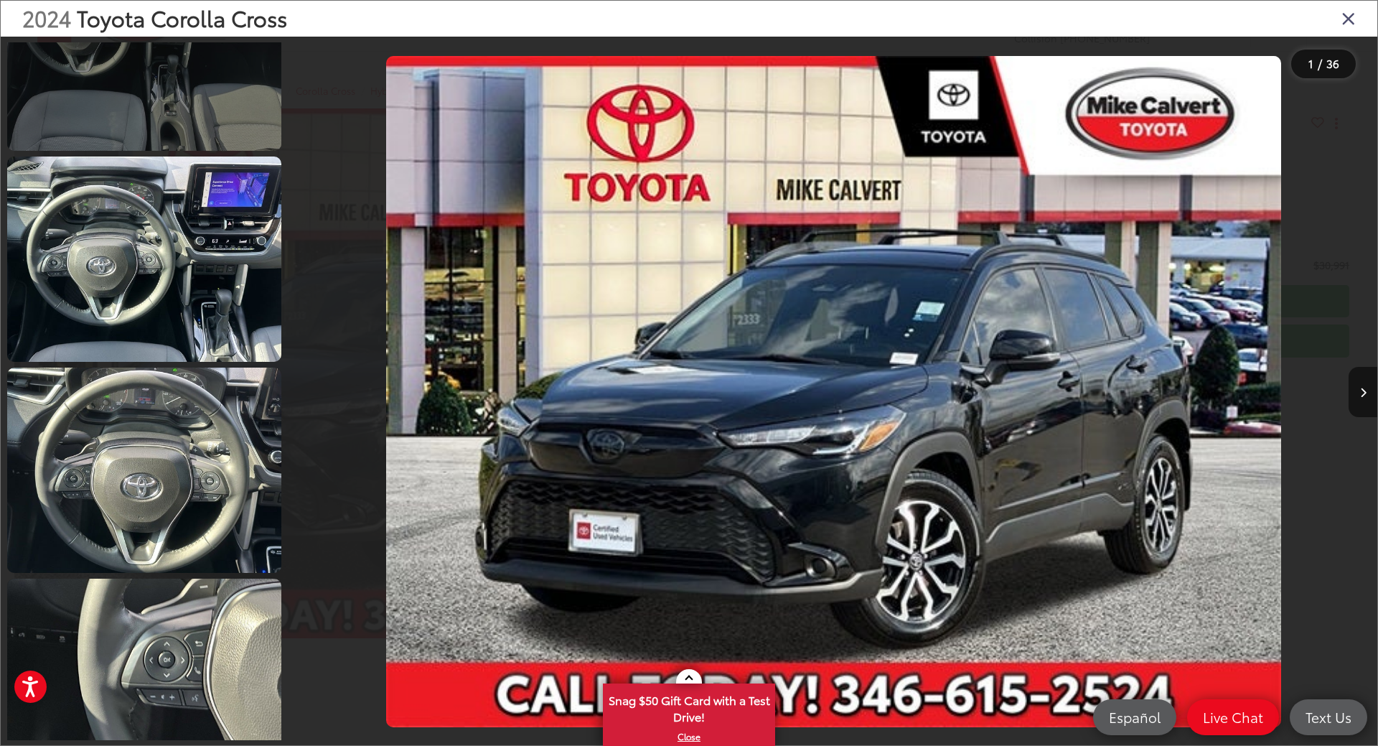
scroll to position [1579, 0]
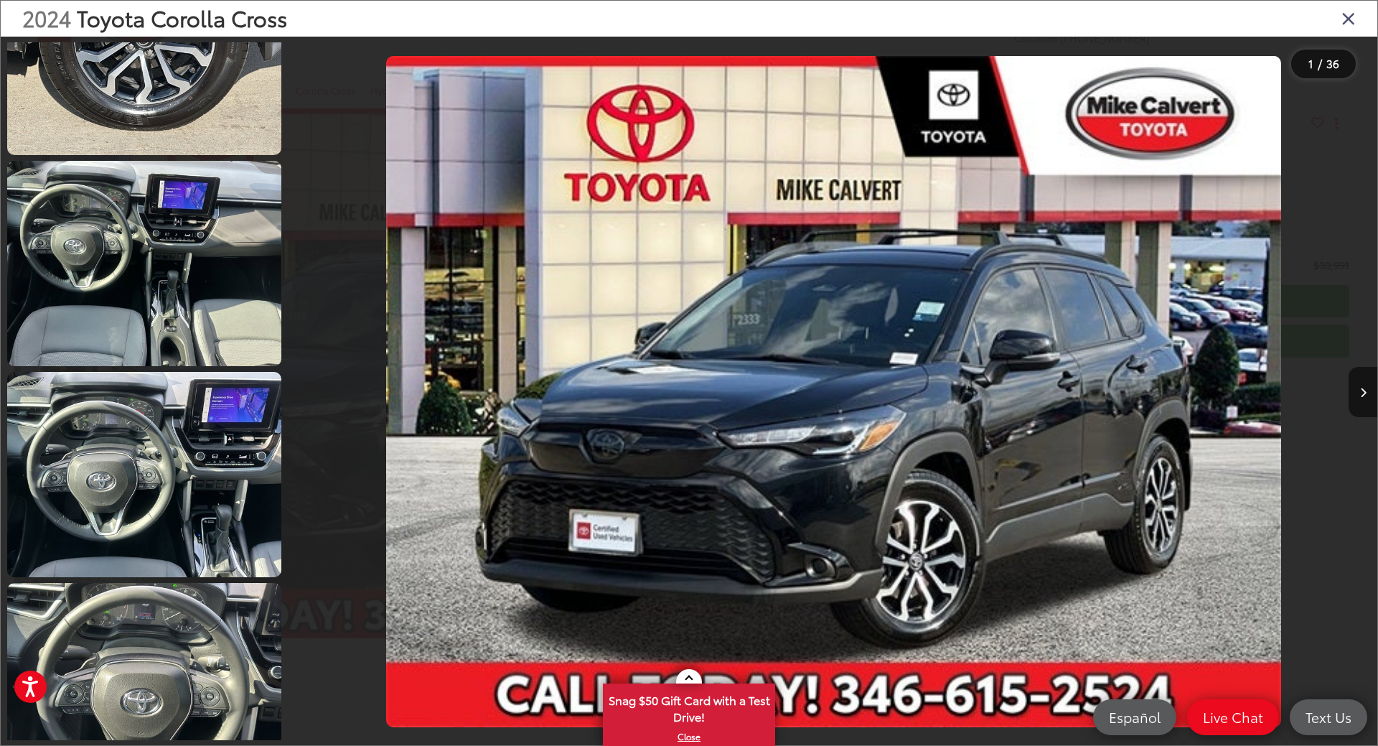
click at [118, 370] on div at bounding box center [144, 391] width 276 height 698
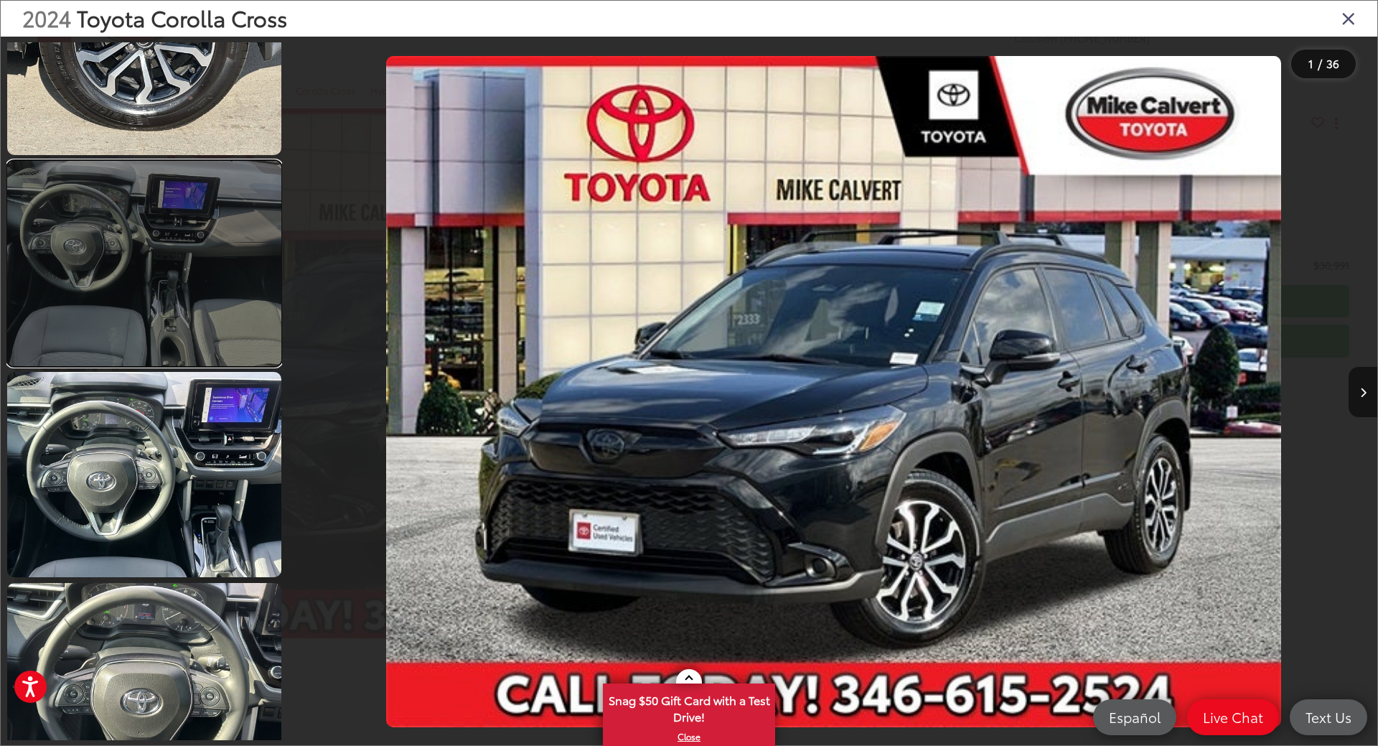
click at [135, 302] on link at bounding box center [144, 263] width 274 height 205
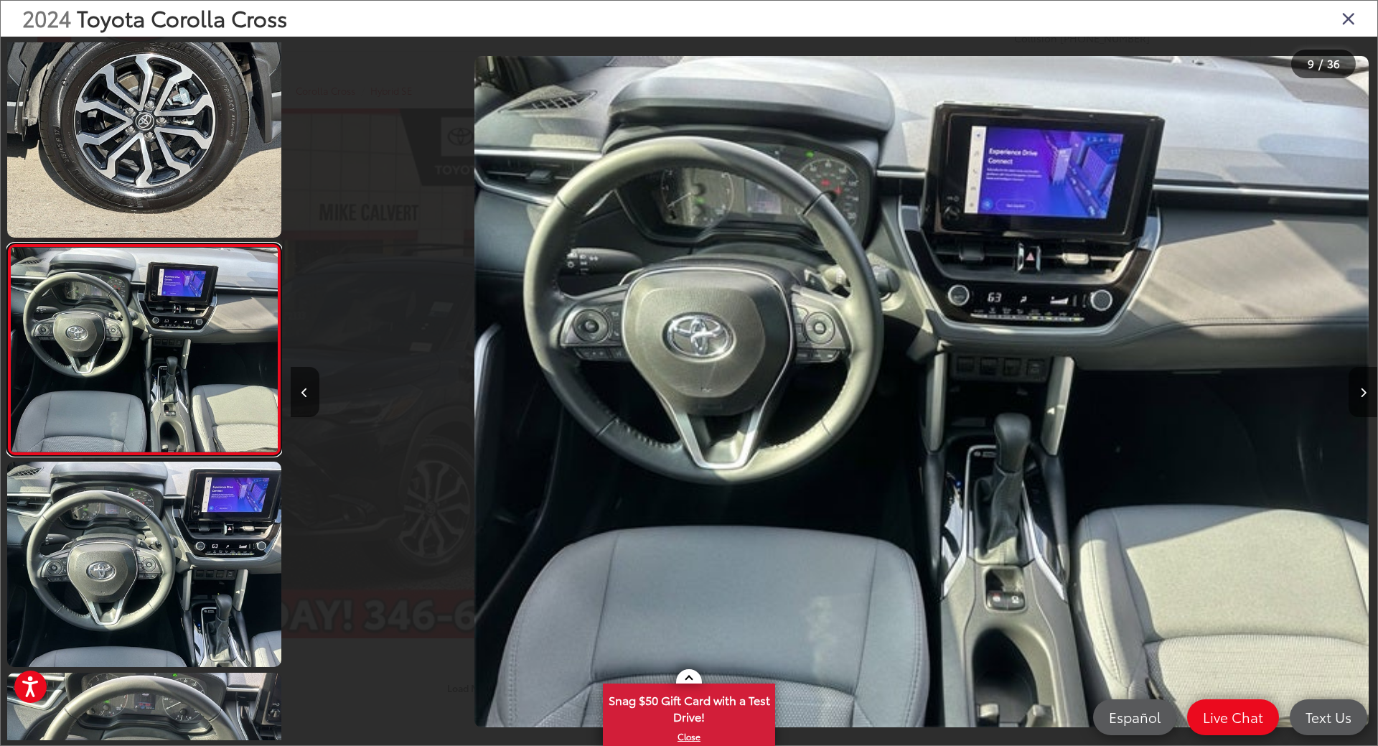
scroll to position [0, 8697]
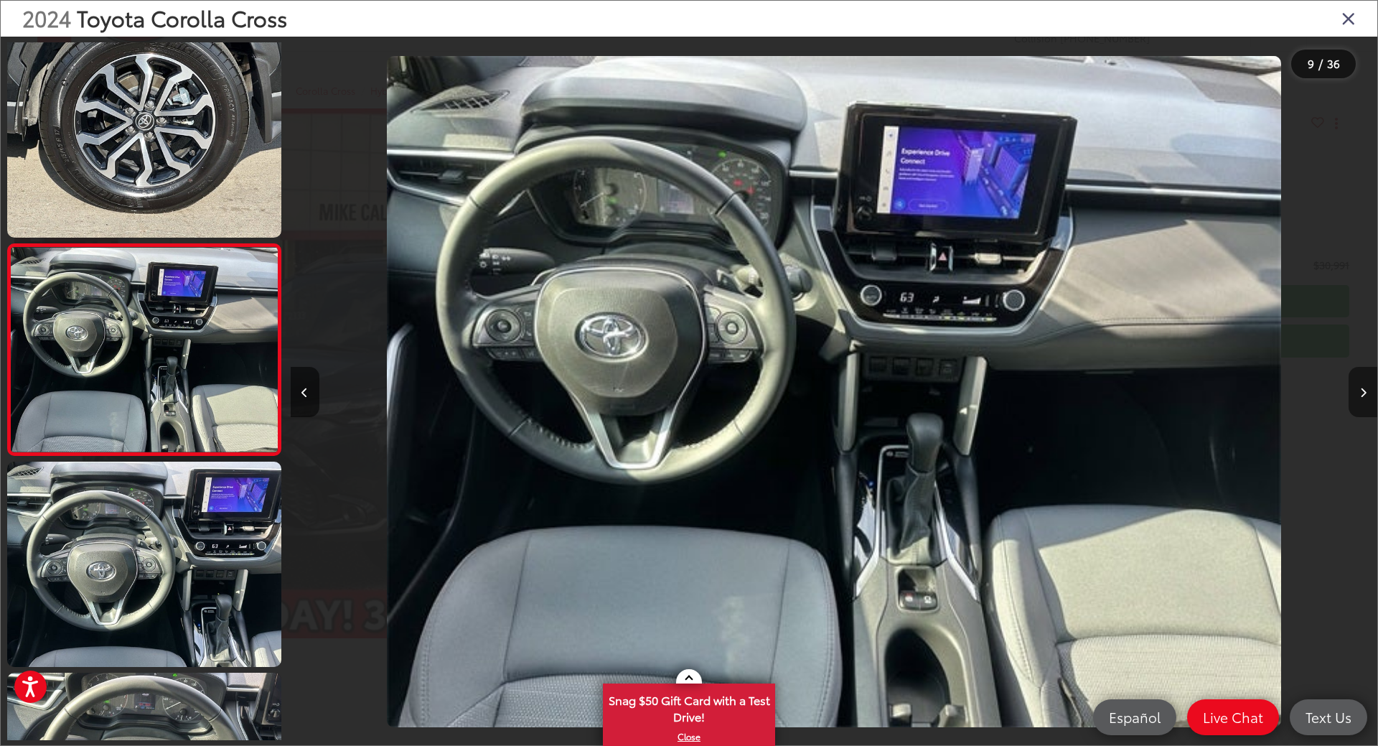
click at [1367, 388] on button "Next image" at bounding box center [1363, 392] width 29 height 50
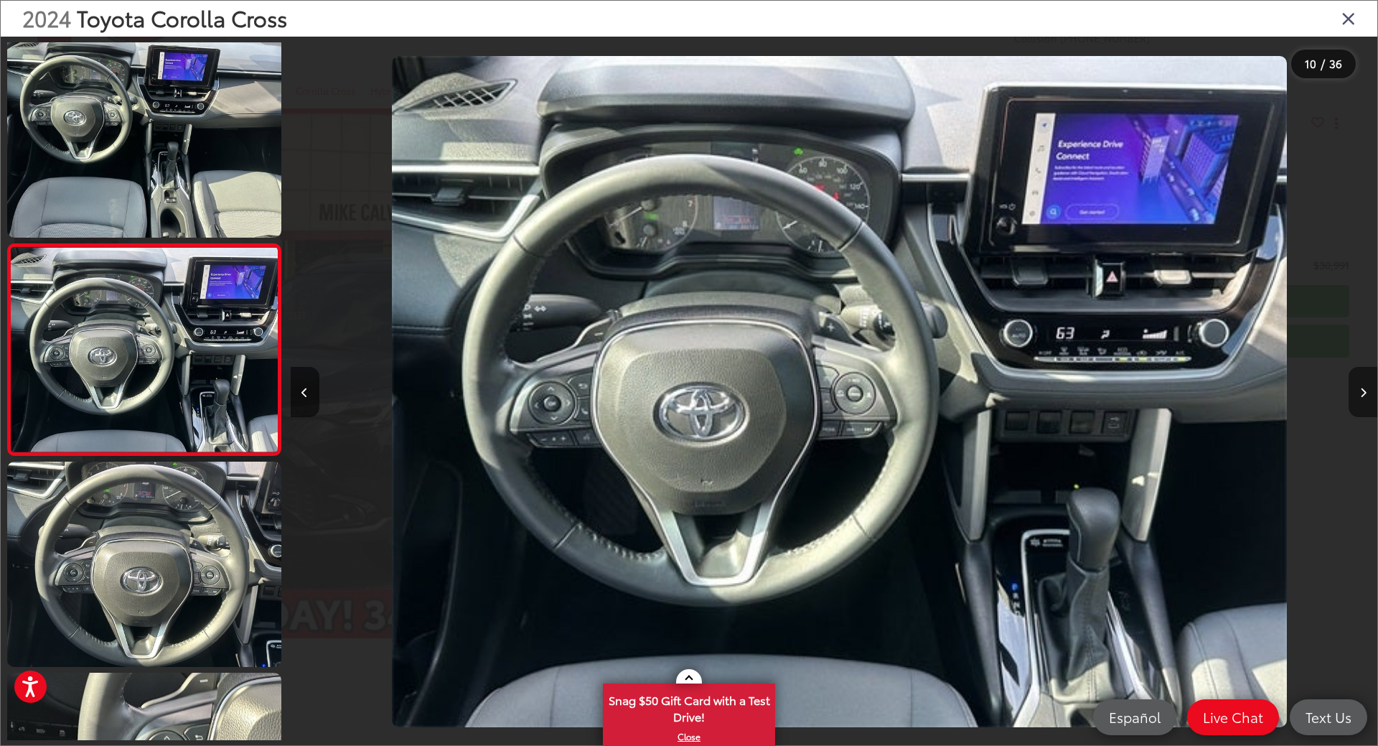
scroll to position [0, 9785]
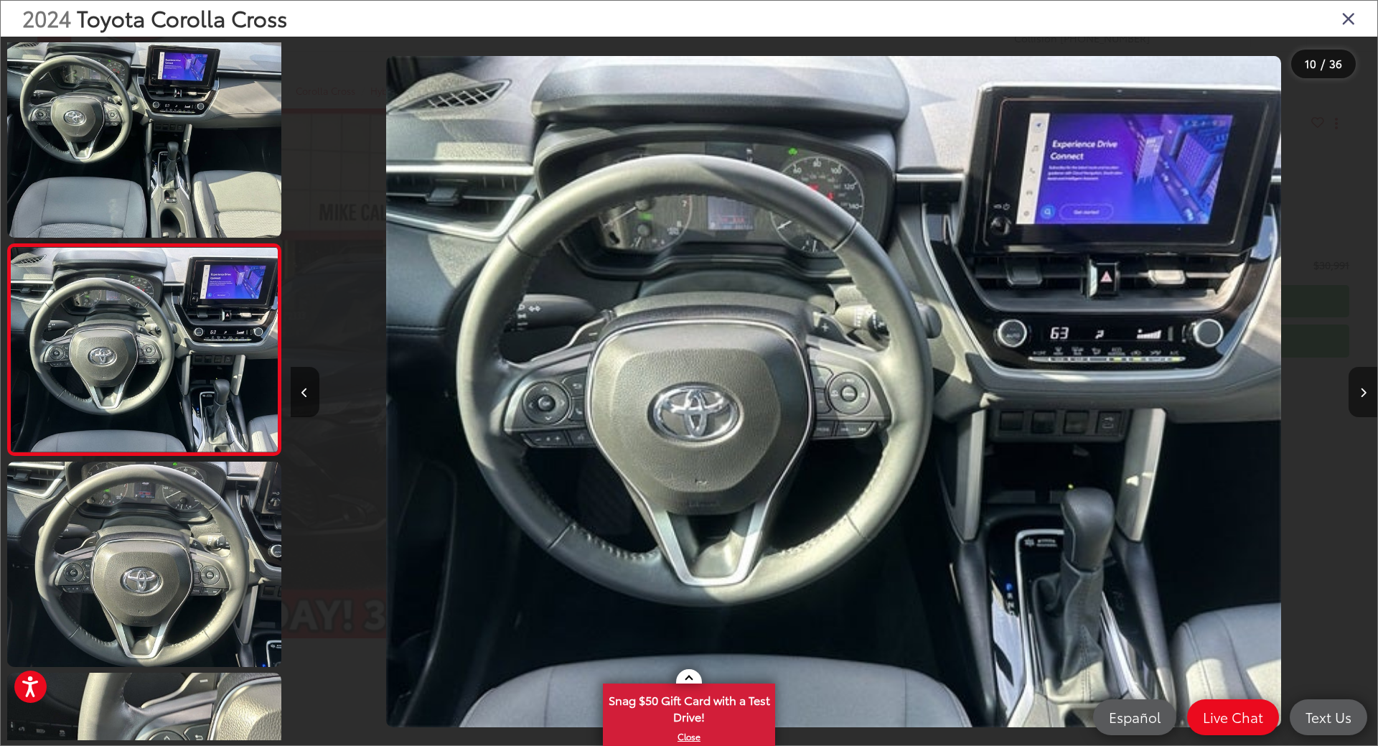
click at [1367, 388] on button "Next image" at bounding box center [1363, 392] width 29 height 50
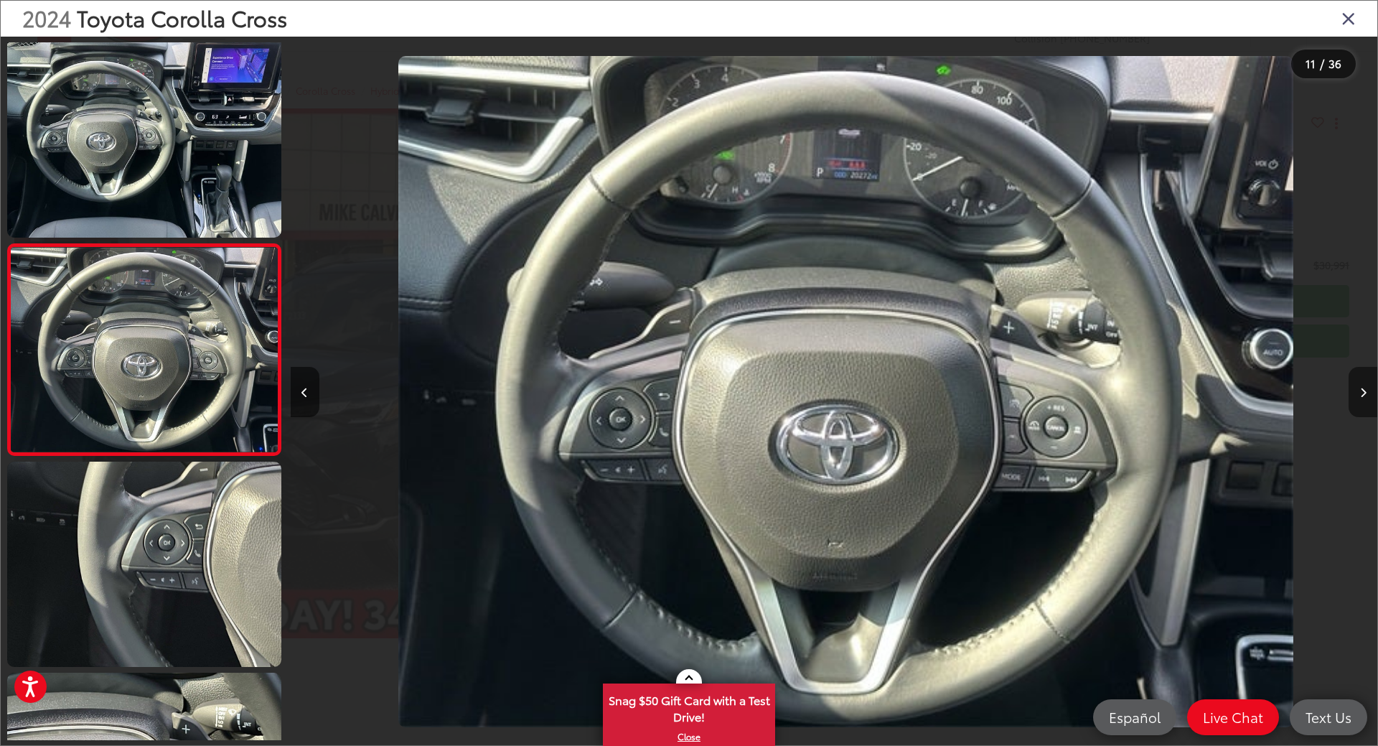
scroll to position [0, 10872]
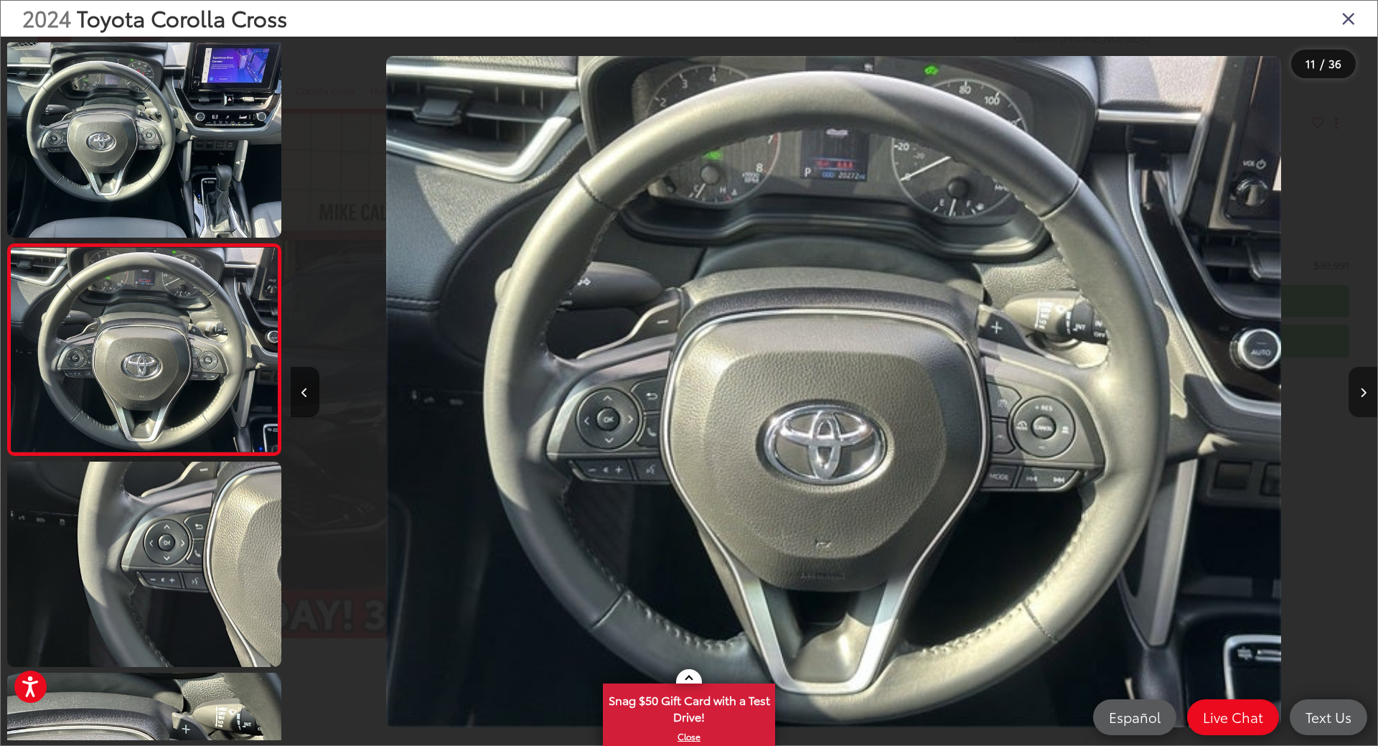
click at [1367, 388] on button "Next image" at bounding box center [1363, 392] width 29 height 50
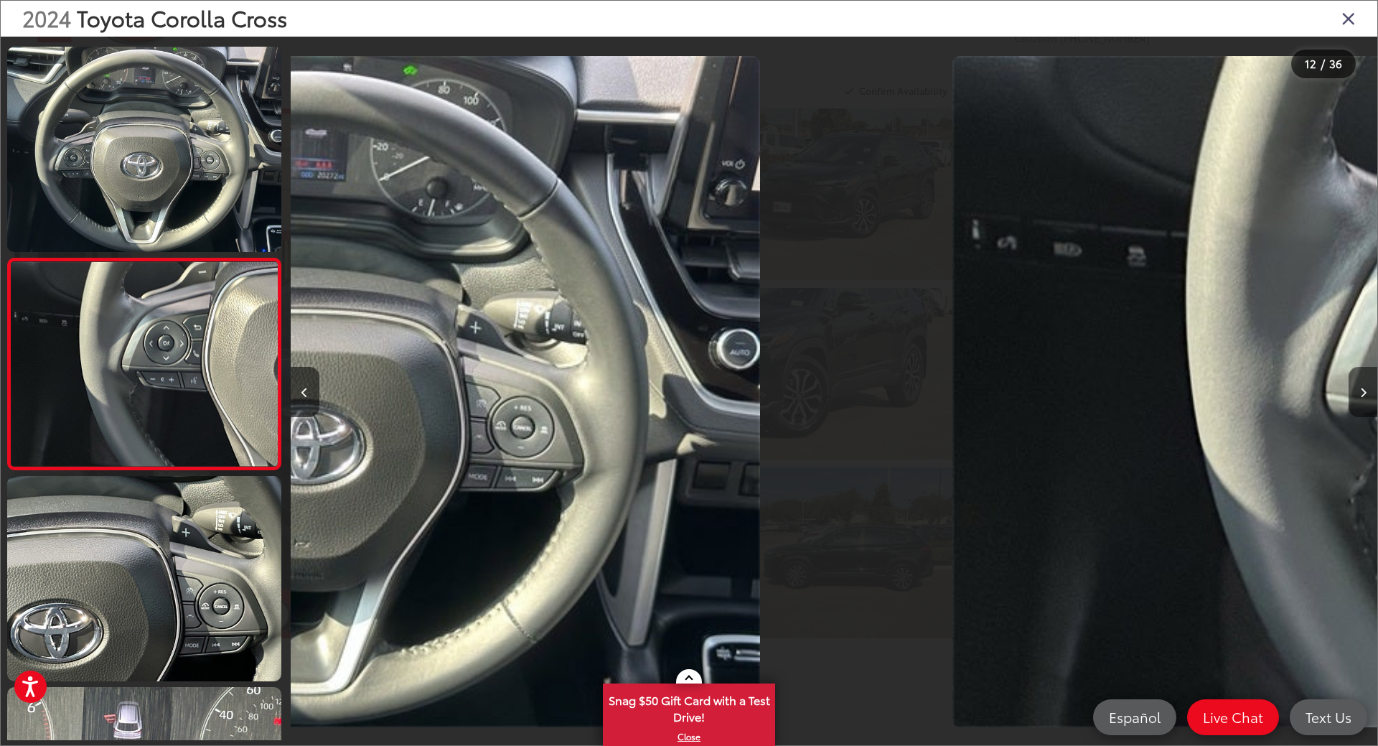
scroll to position [2123, 0]
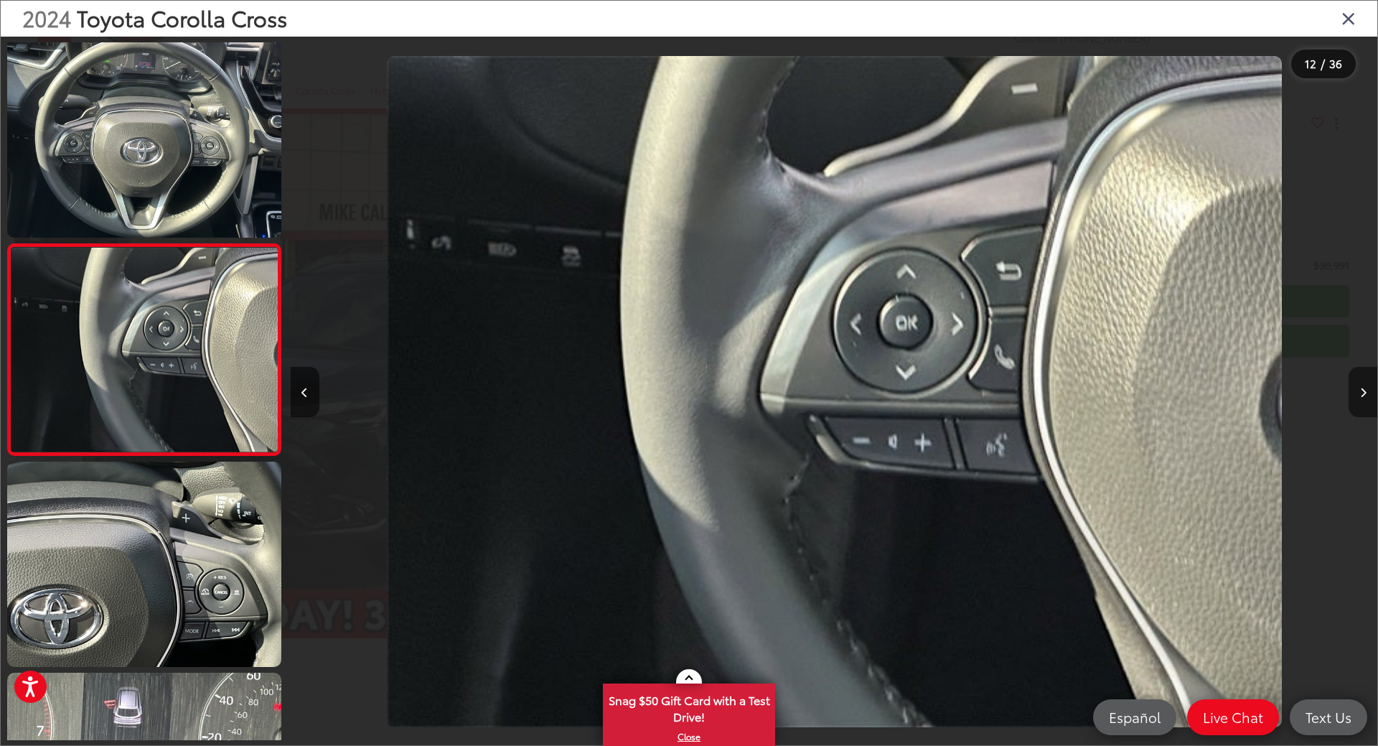
click at [1367, 388] on button "Next image" at bounding box center [1363, 392] width 29 height 50
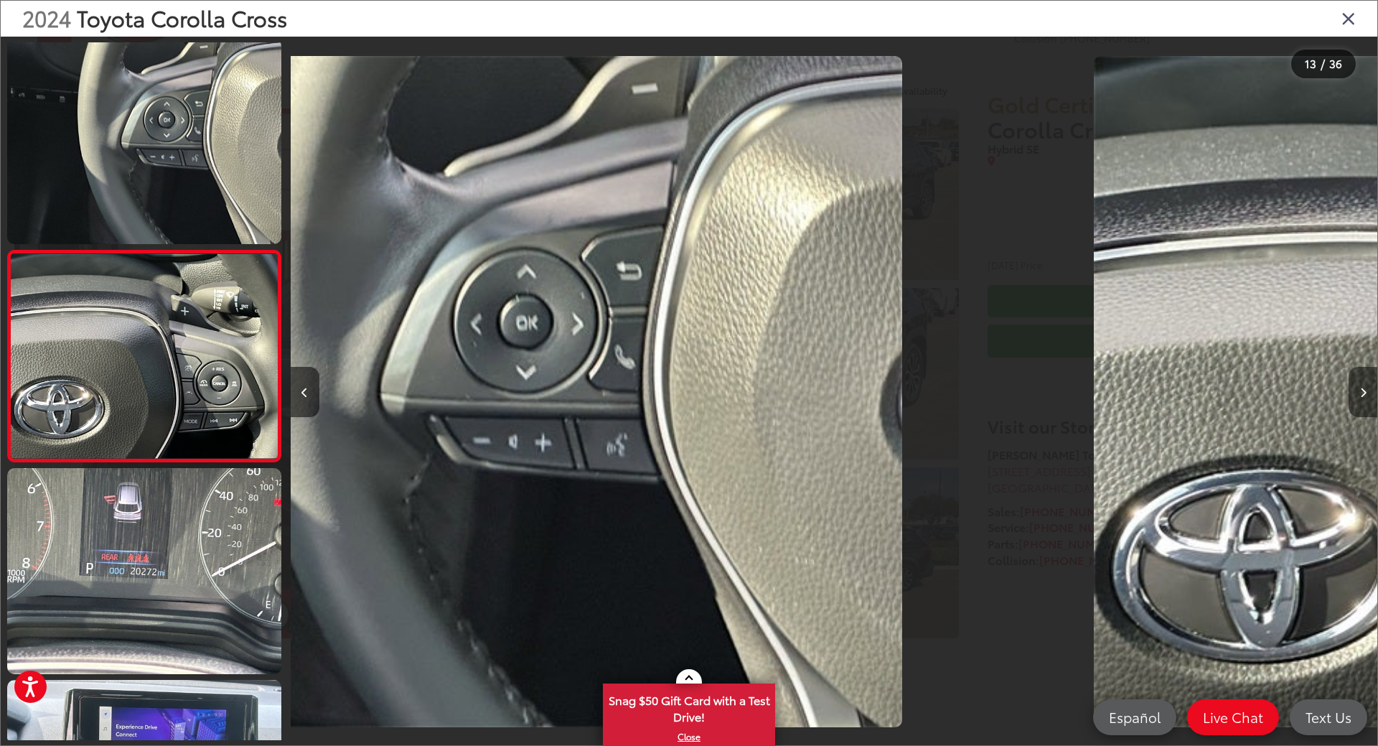
scroll to position [2334, 0]
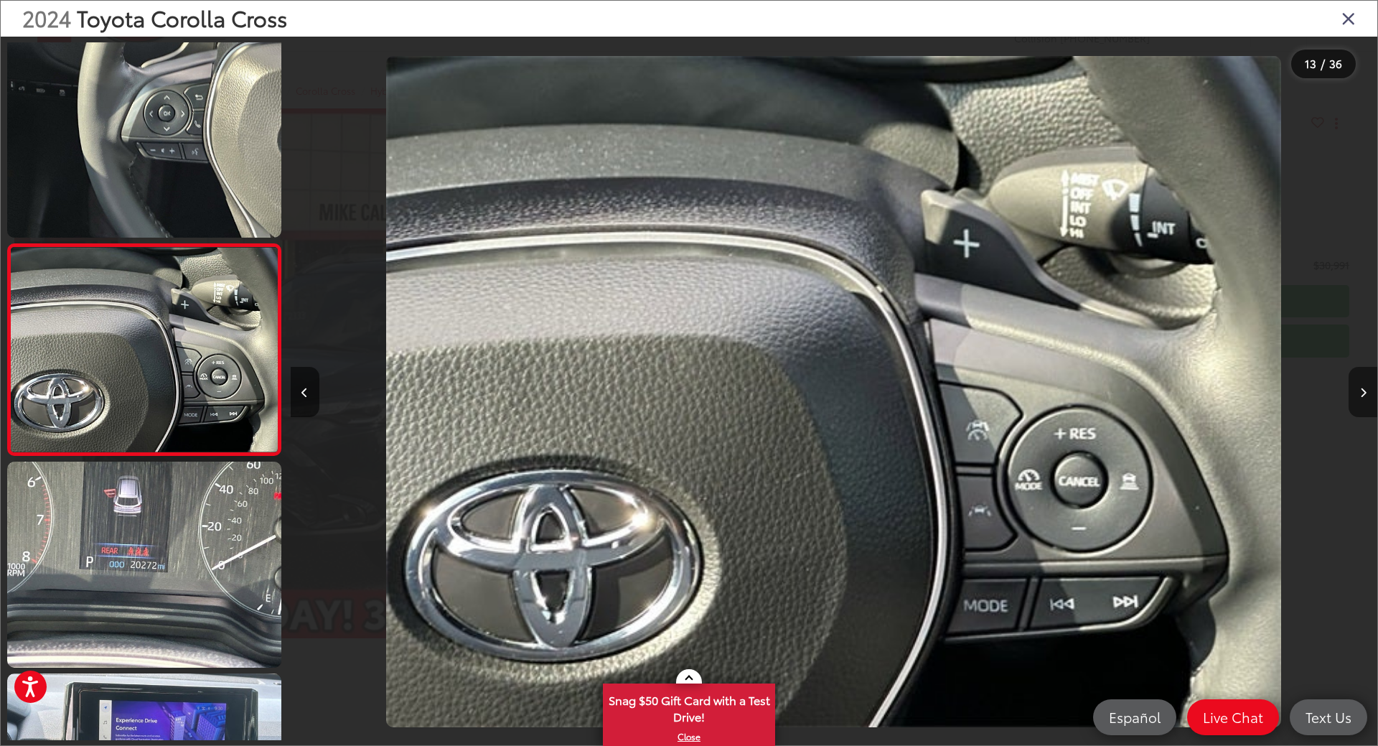
click at [1367, 388] on button "Next image" at bounding box center [1363, 392] width 29 height 50
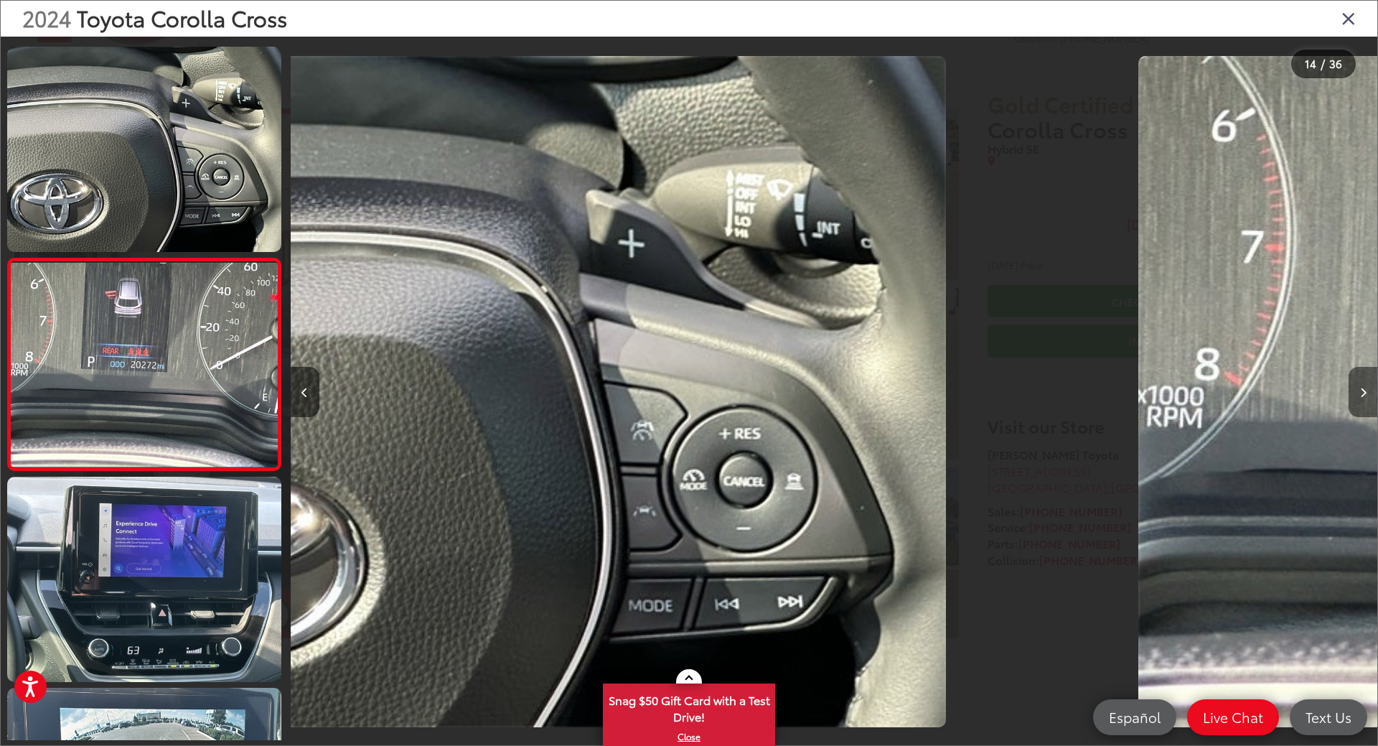
scroll to position [0, 0]
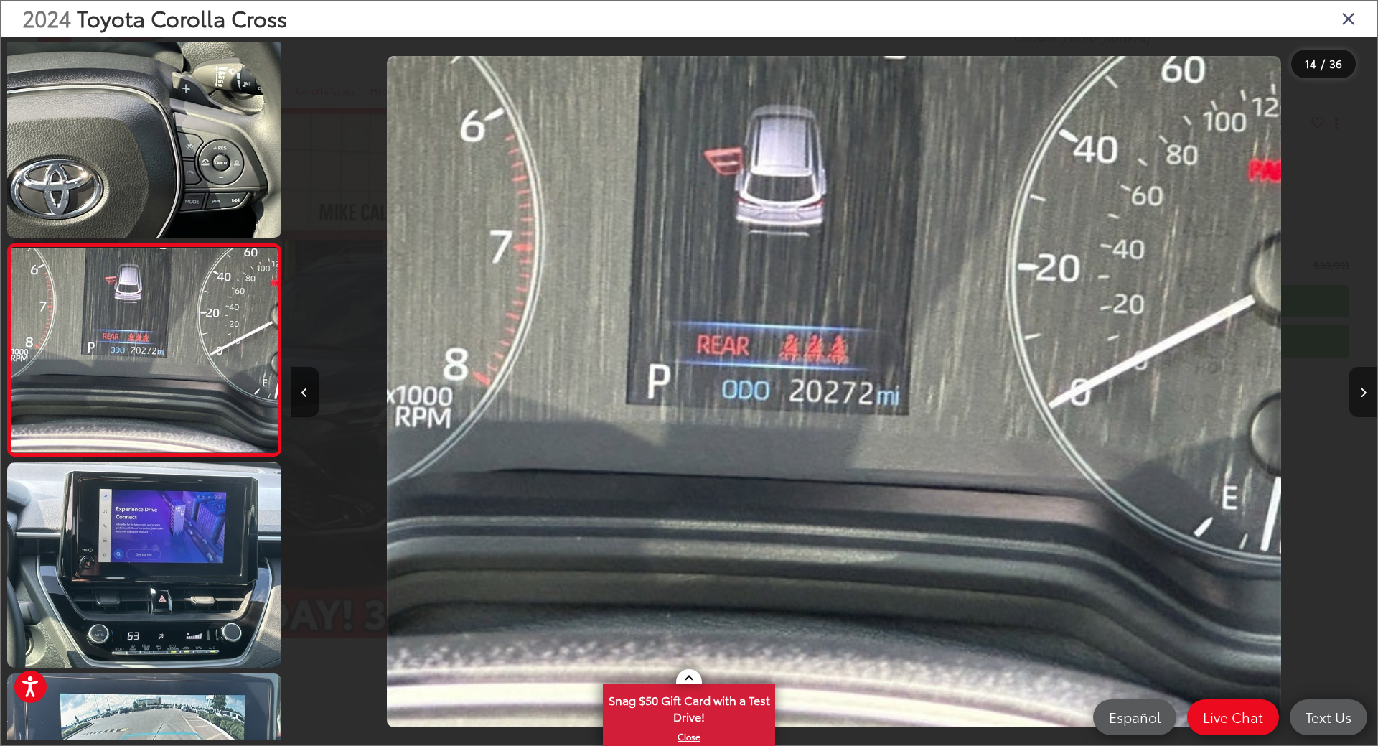
click at [1367, 388] on button "Next image" at bounding box center [1363, 392] width 29 height 50
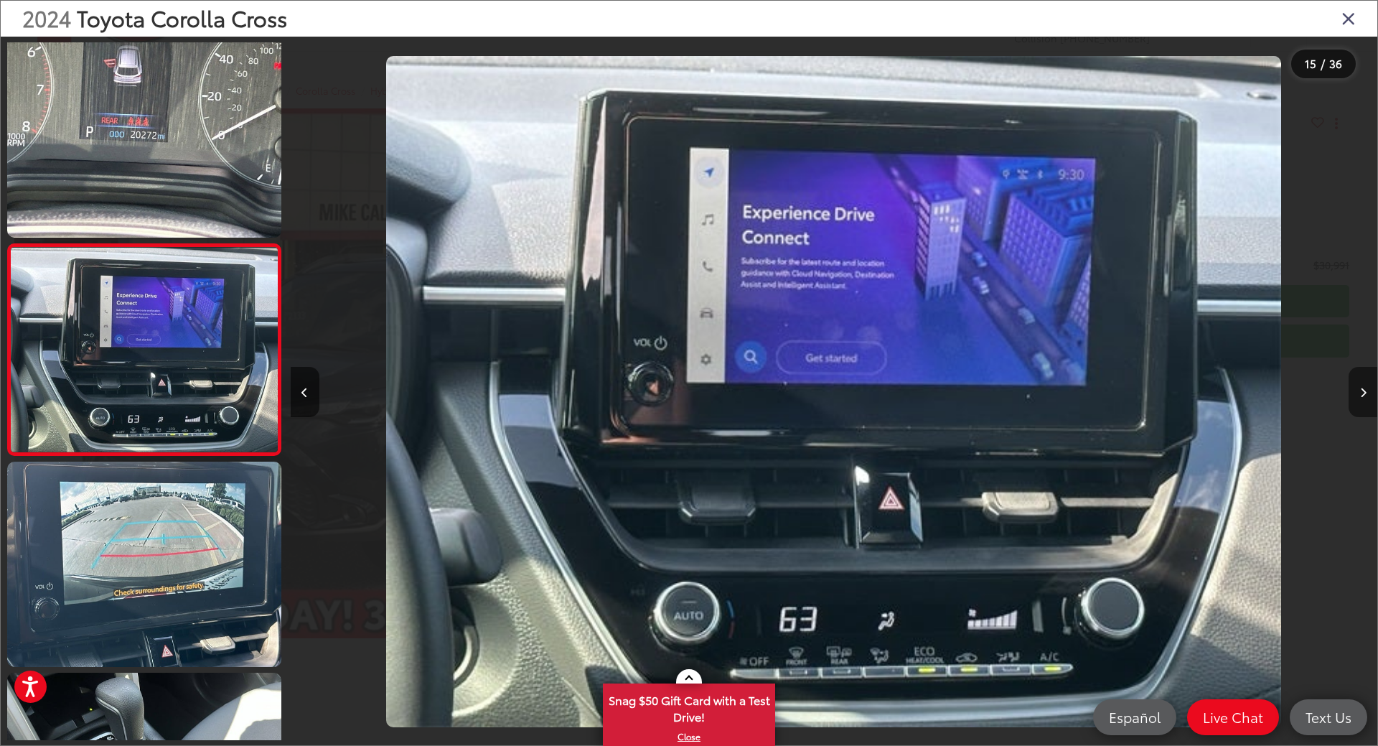
click at [1367, 388] on button "Next image" at bounding box center [1363, 392] width 29 height 50
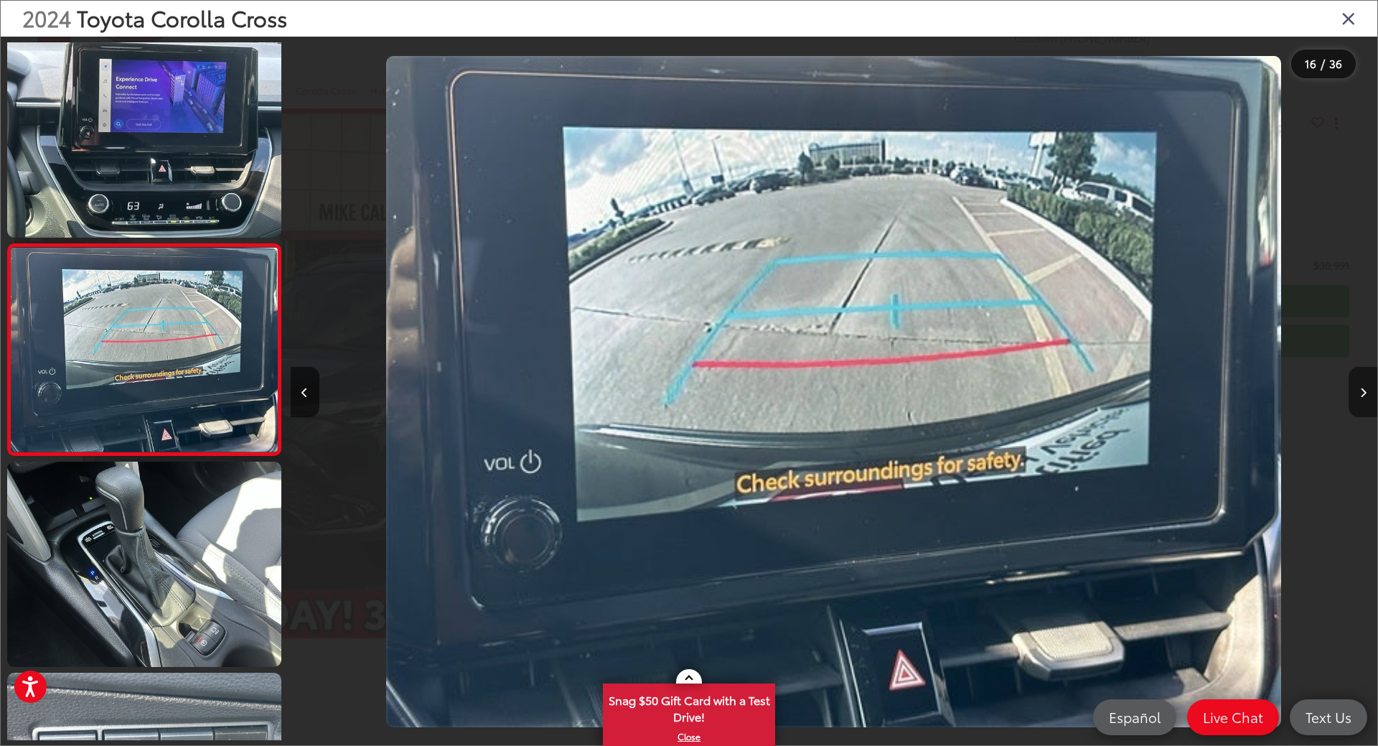
click at [1367, 388] on button "Next image" at bounding box center [1363, 392] width 29 height 50
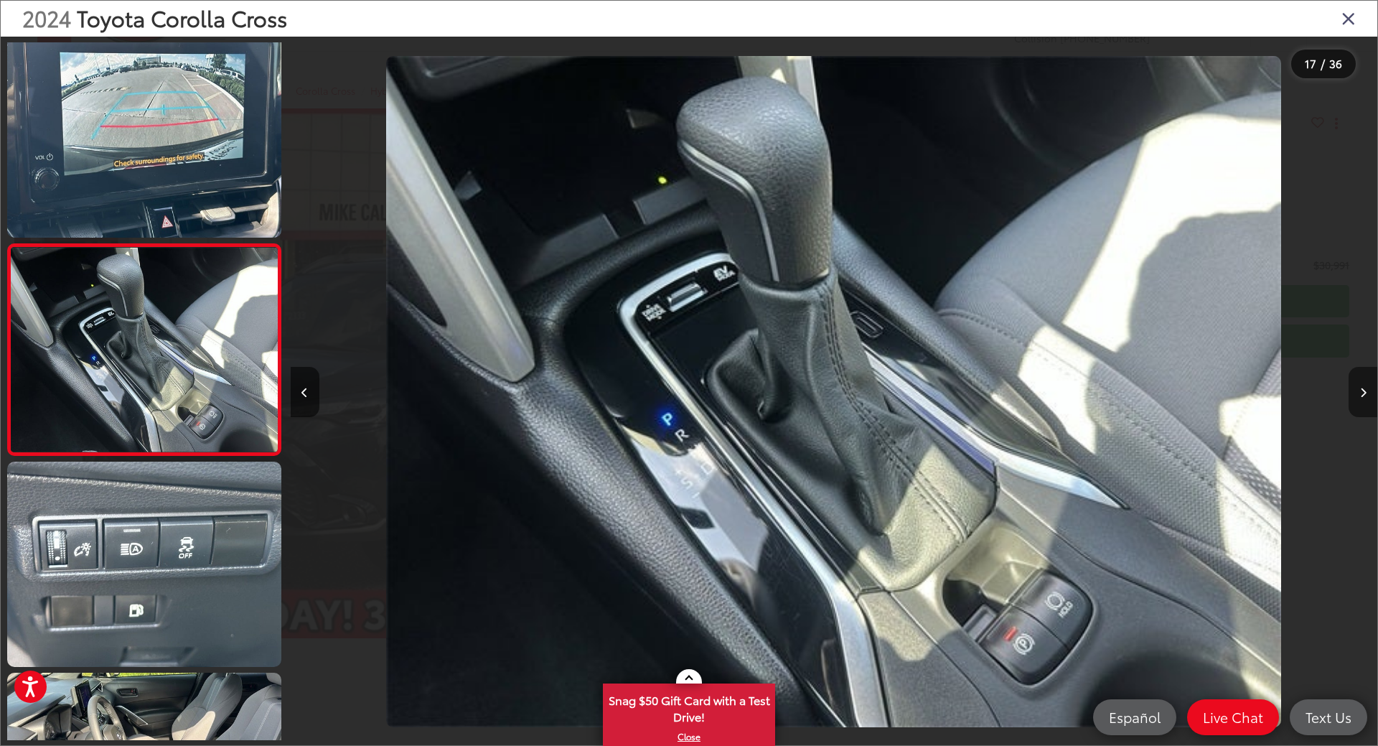
click at [1367, 388] on button "Next image" at bounding box center [1363, 392] width 29 height 50
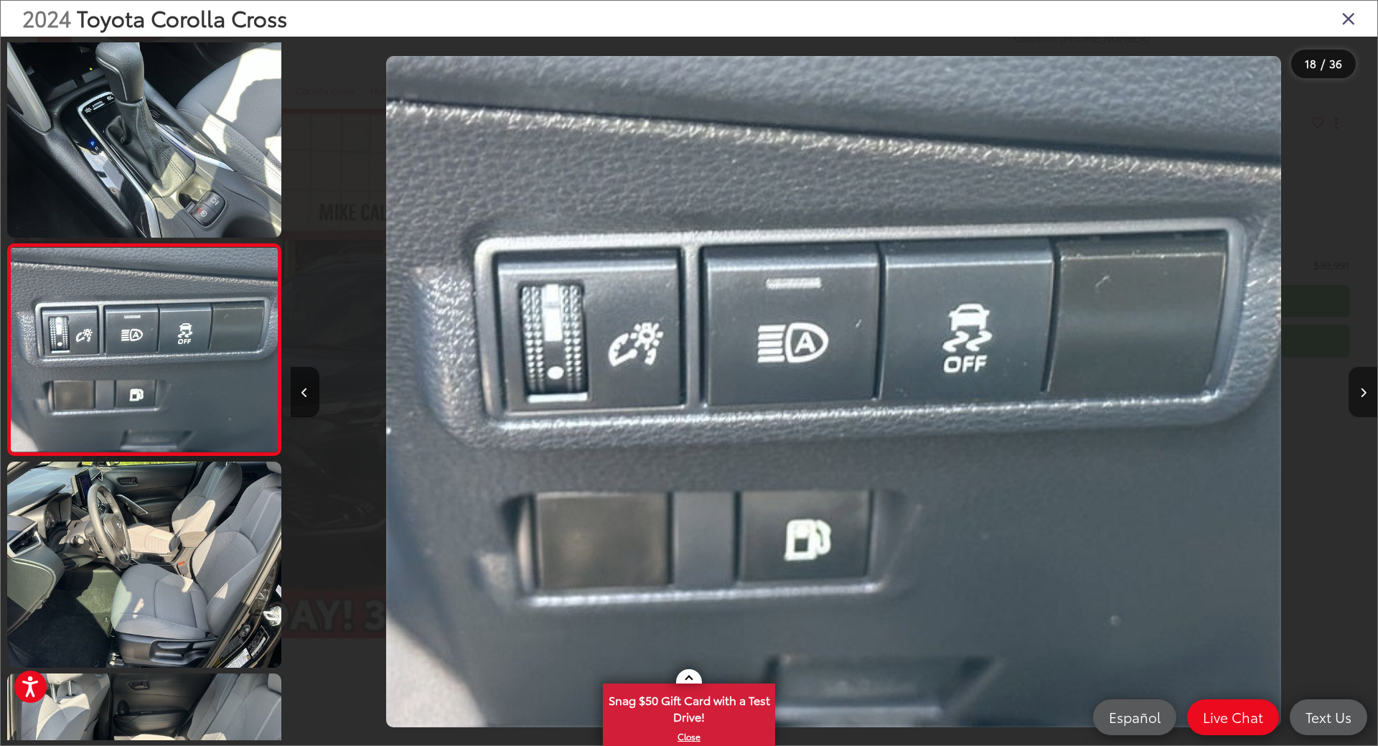
click at [1367, 388] on button "Next image" at bounding box center [1363, 392] width 29 height 50
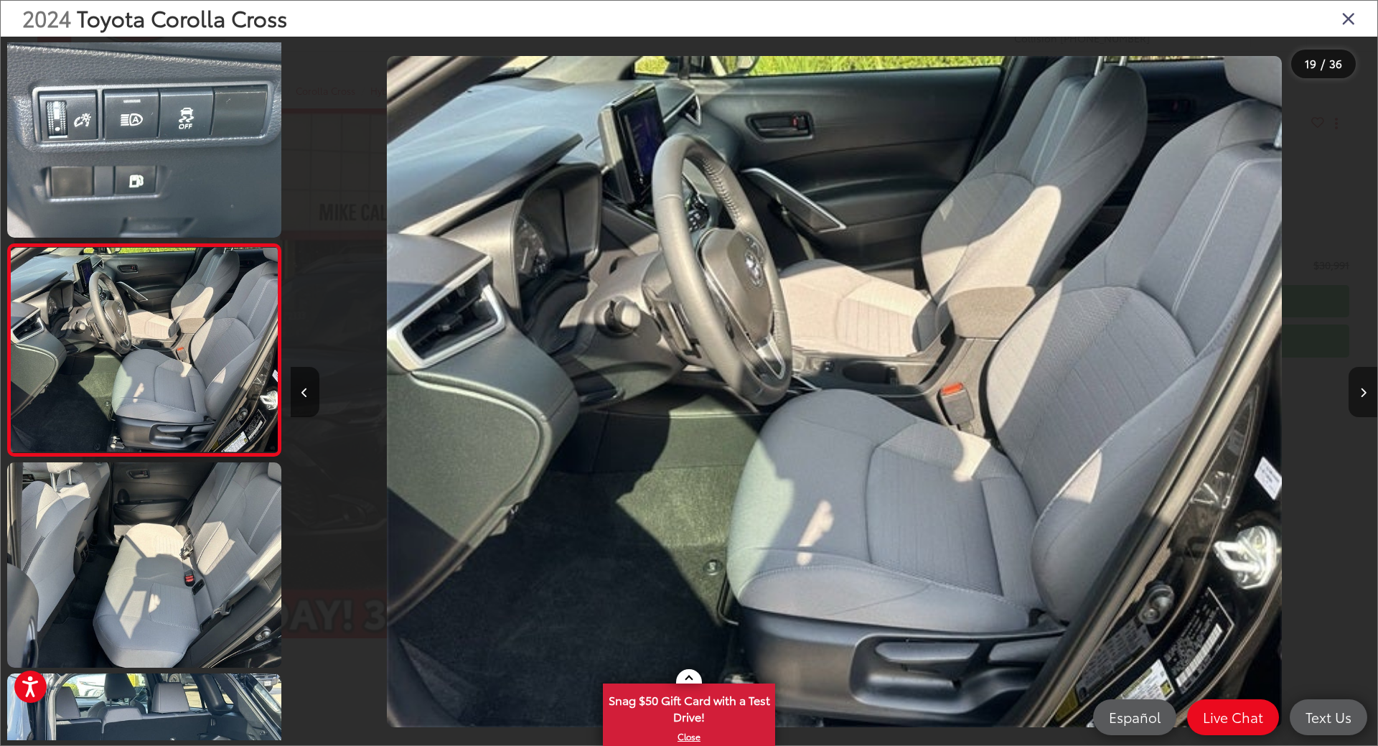
click at [1367, 388] on button "Next image" at bounding box center [1363, 392] width 29 height 50
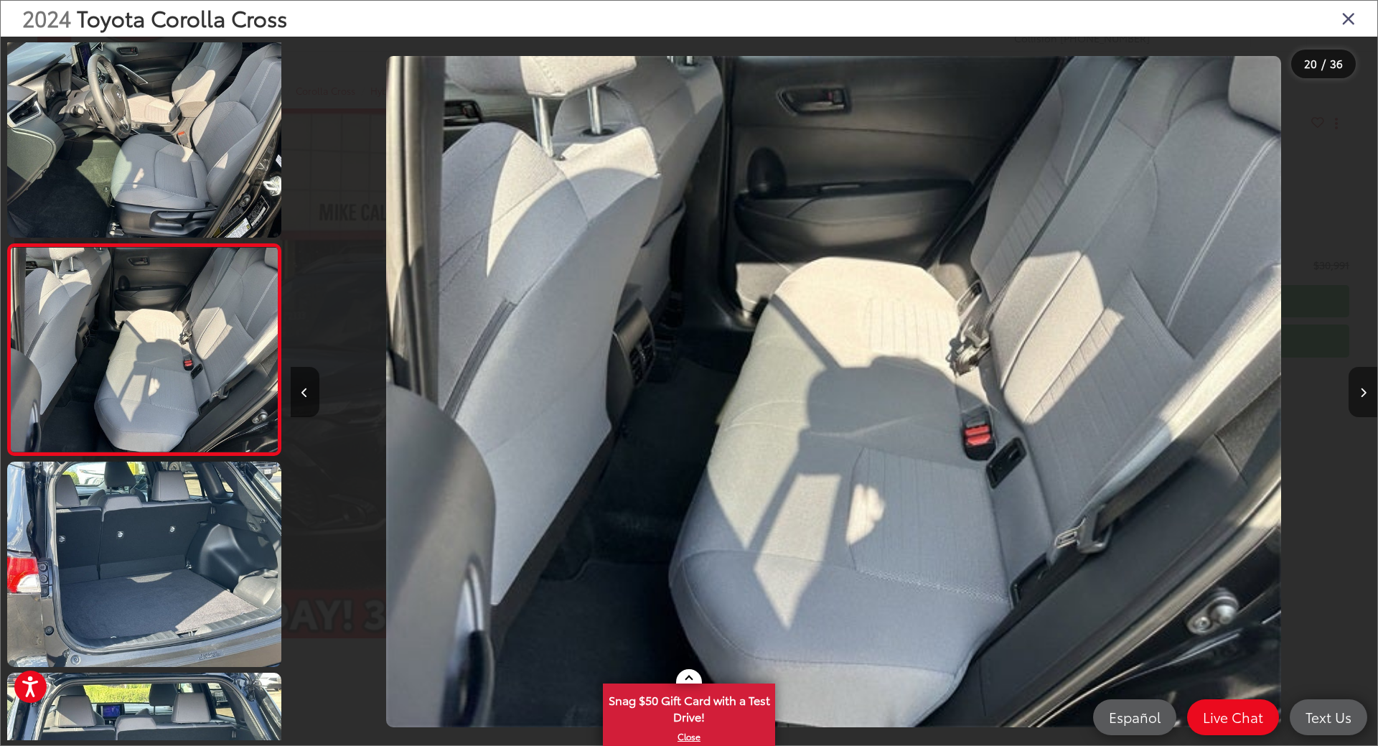
click at [1367, 388] on button "Next image" at bounding box center [1363, 392] width 29 height 50
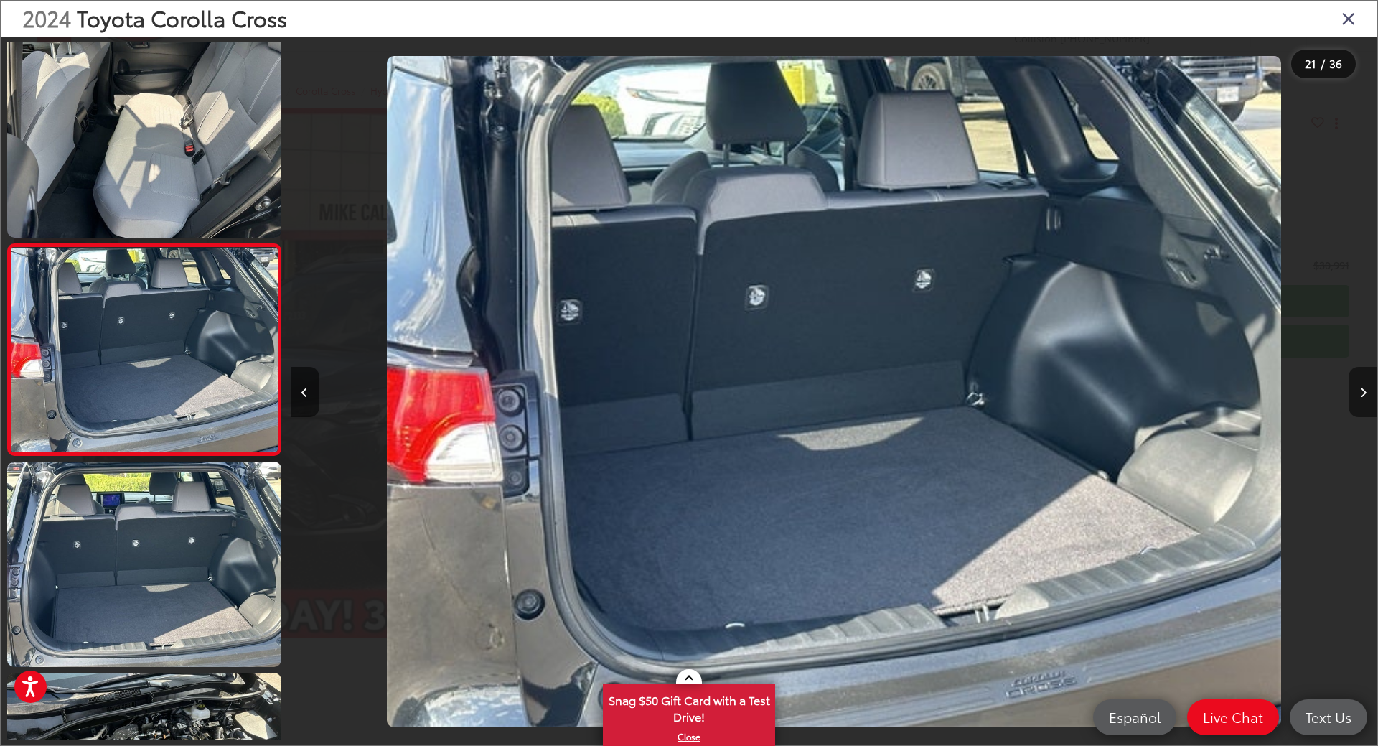
click at [1367, 388] on button "Next image" at bounding box center [1363, 392] width 29 height 50
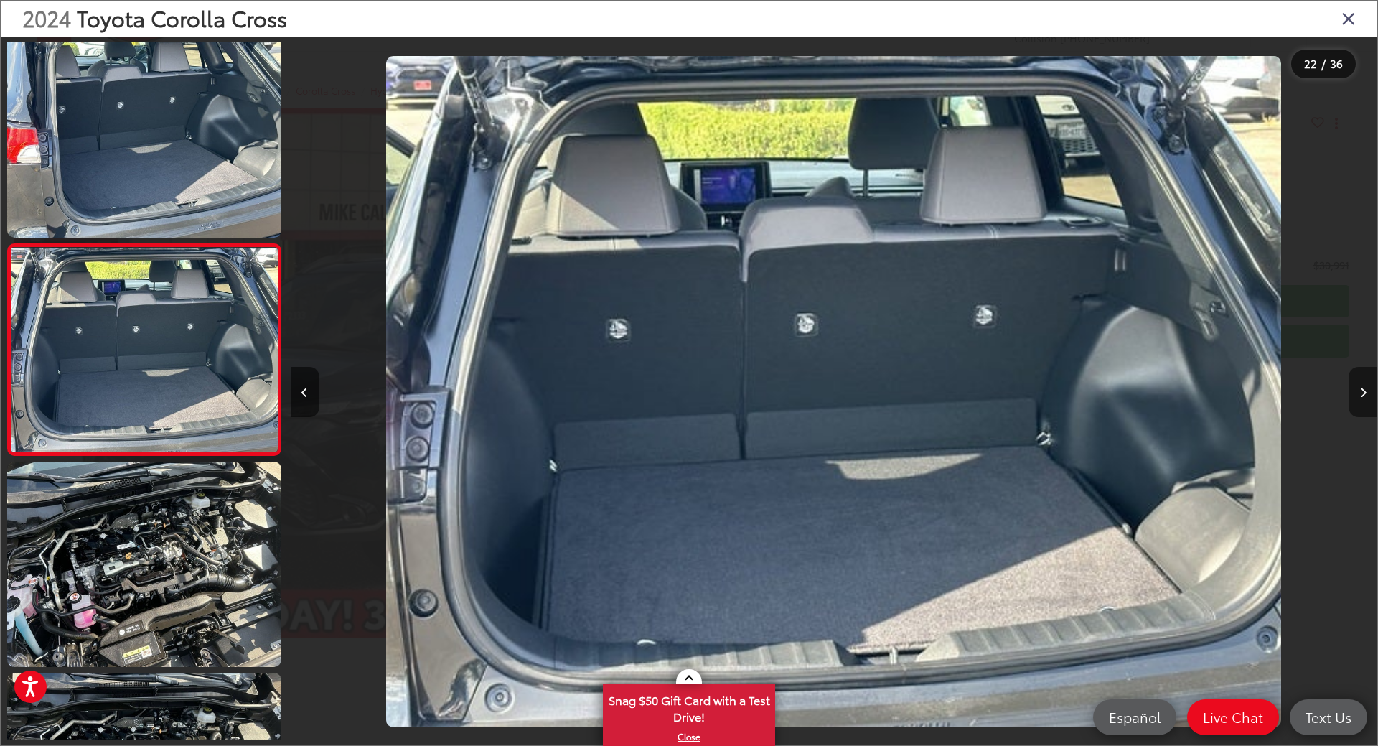
click at [1367, 388] on button "Next image" at bounding box center [1363, 392] width 29 height 50
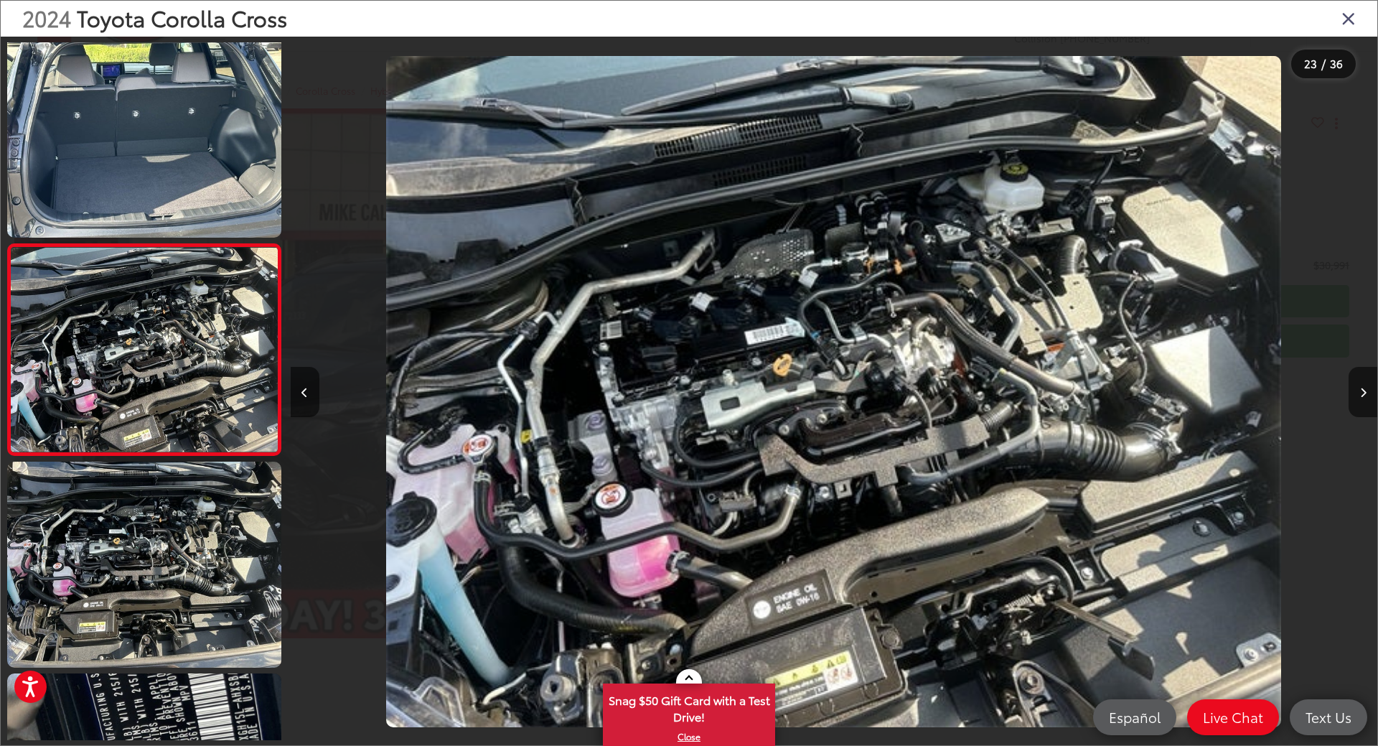
click at [1345, 19] on icon "Close gallery" at bounding box center [1349, 18] width 14 height 19
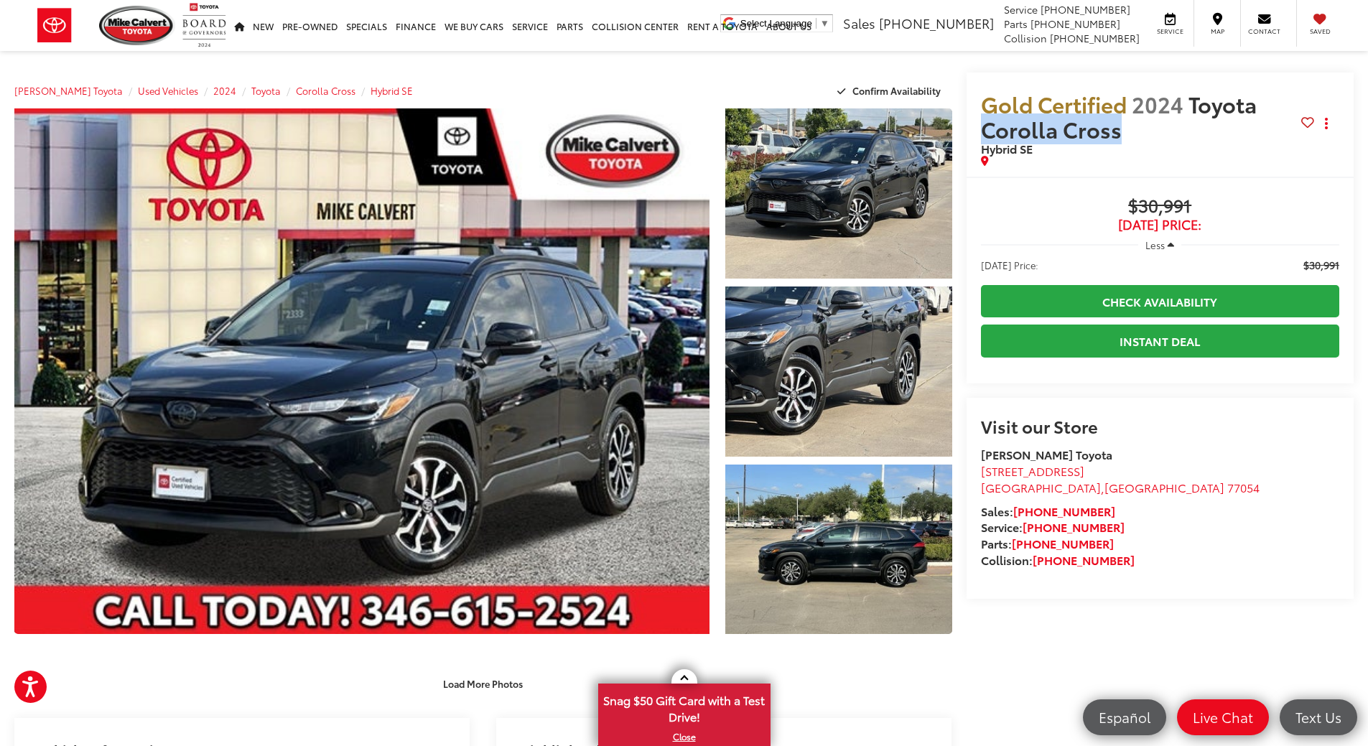
drag, startPoint x: 1118, startPoint y: 132, endPoint x: 982, endPoint y: 125, distance: 135.9
click at [974, 134] on div "Gold Certified 2024 Toyota Corolla Cross Hybrid SE Copy Link Share Print" at bounding box center [1160, 125] width 388 height 104
copy span "Corolla Cross"
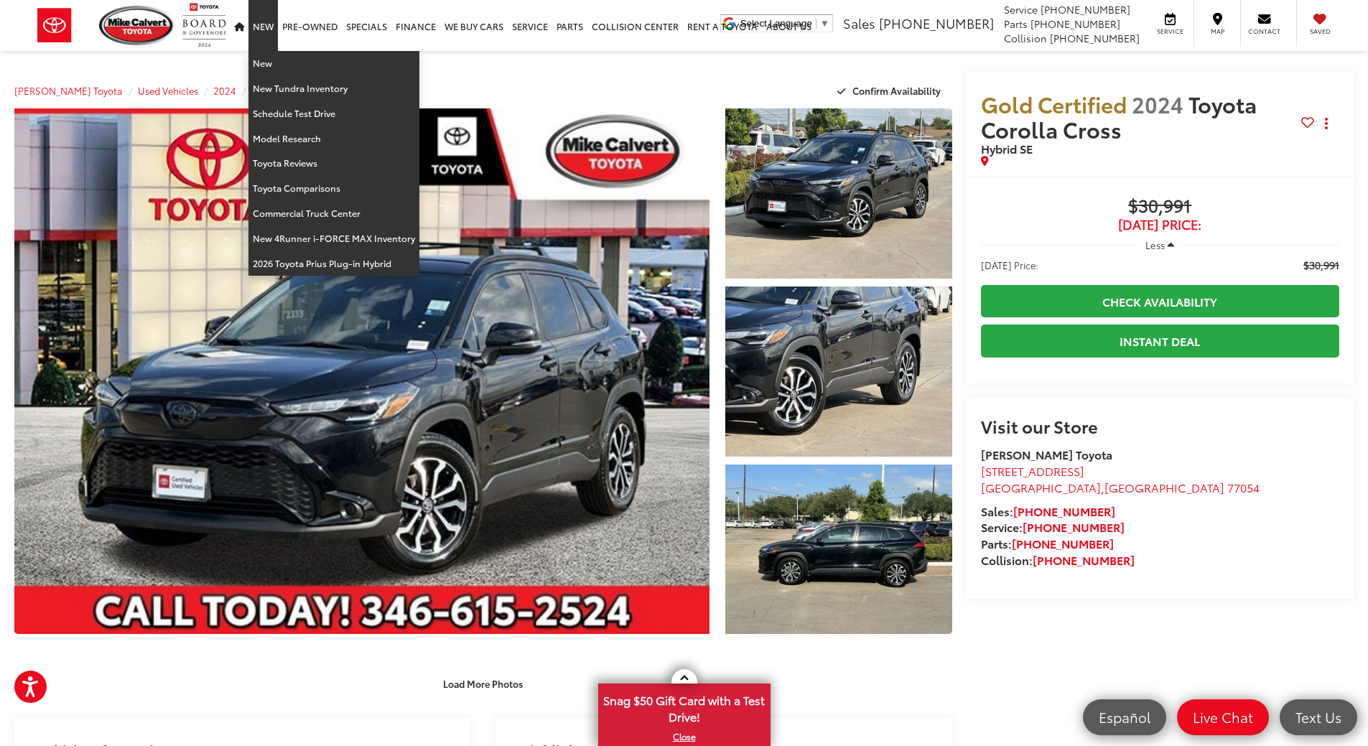
click at [263, 26] on link "New" at bounding box center [262, 25] width 29 height 51
click at [261, 60] on link "New" at bounding box center [333, 63] width 171 height 25
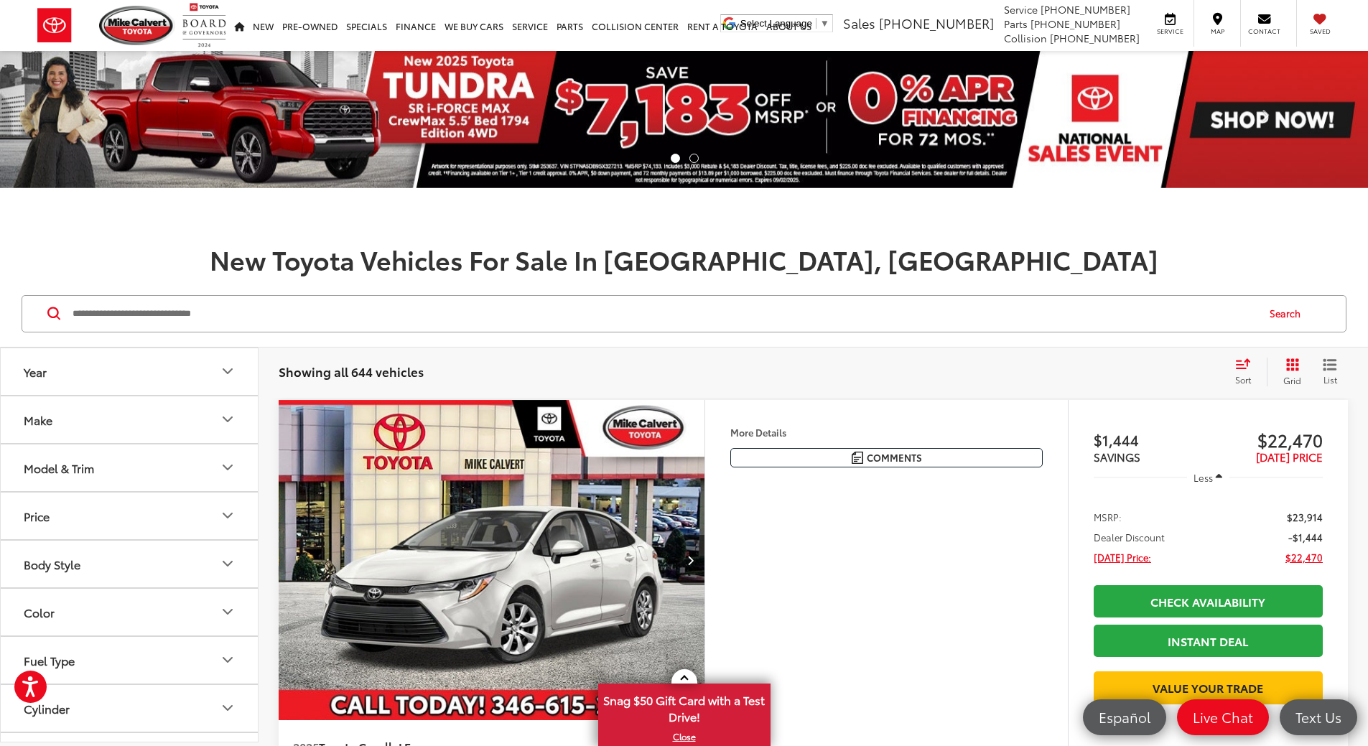
click at [219, 472] on icon "Model & Trim" at bounding box center [227, 467] width 17 height 17
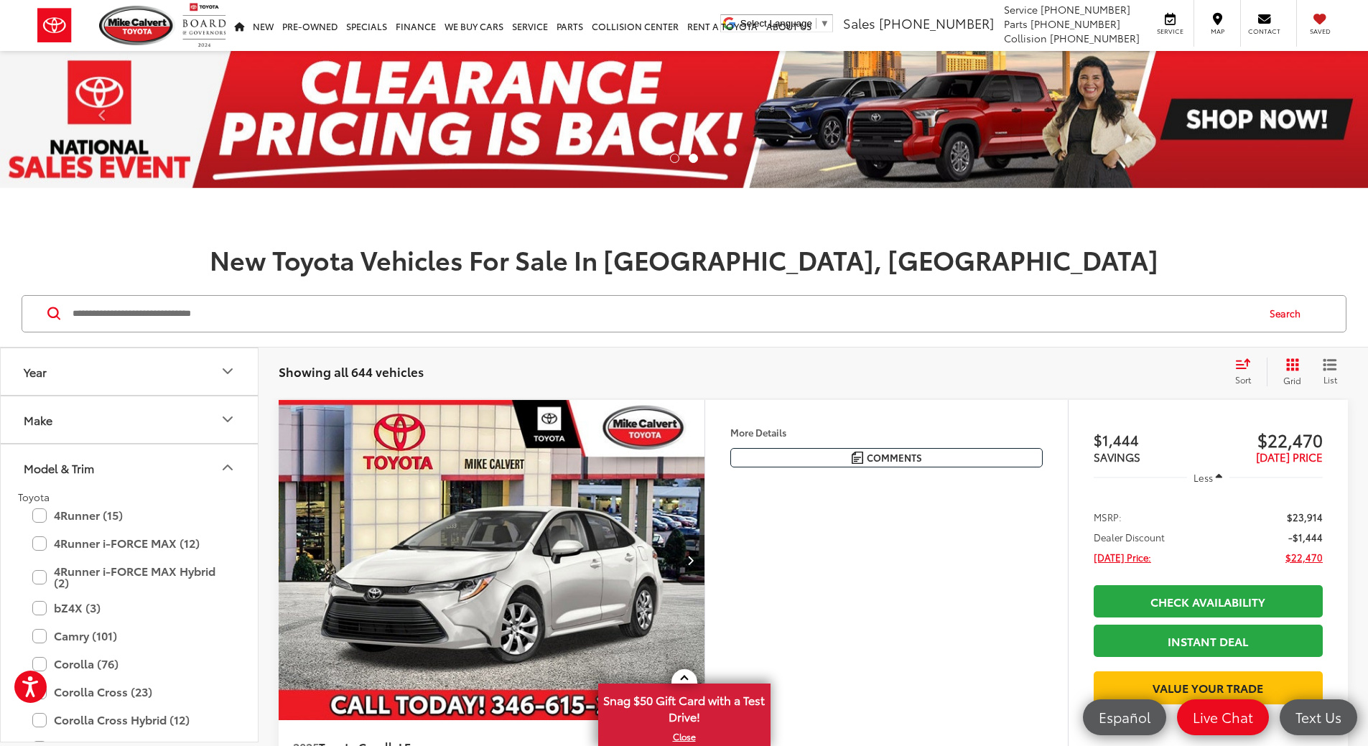
click at [197, 459] on button "Model & Trim" at bounding box center [130, 467] width 258 height 47
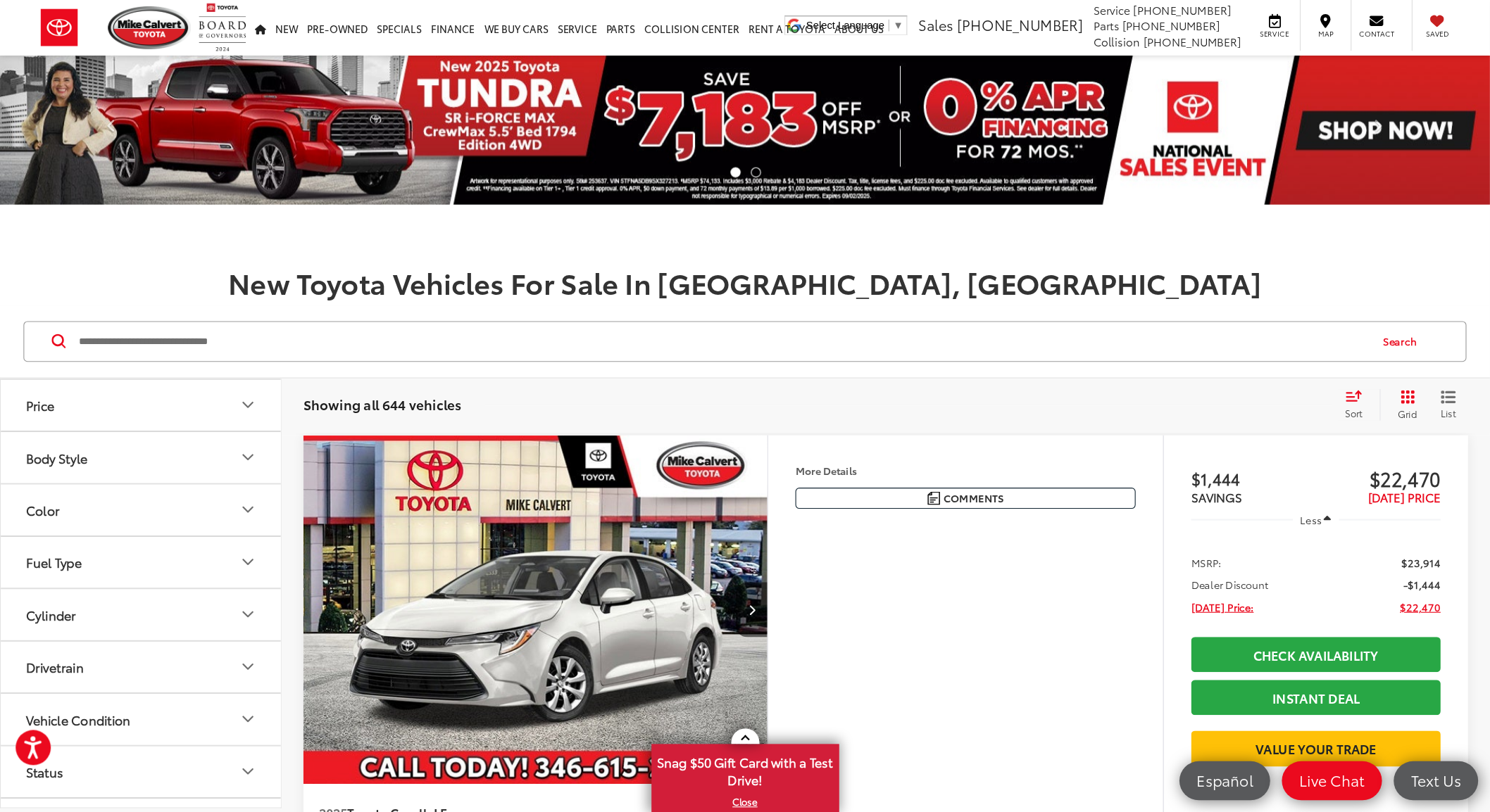
scroll to position [141, 0]
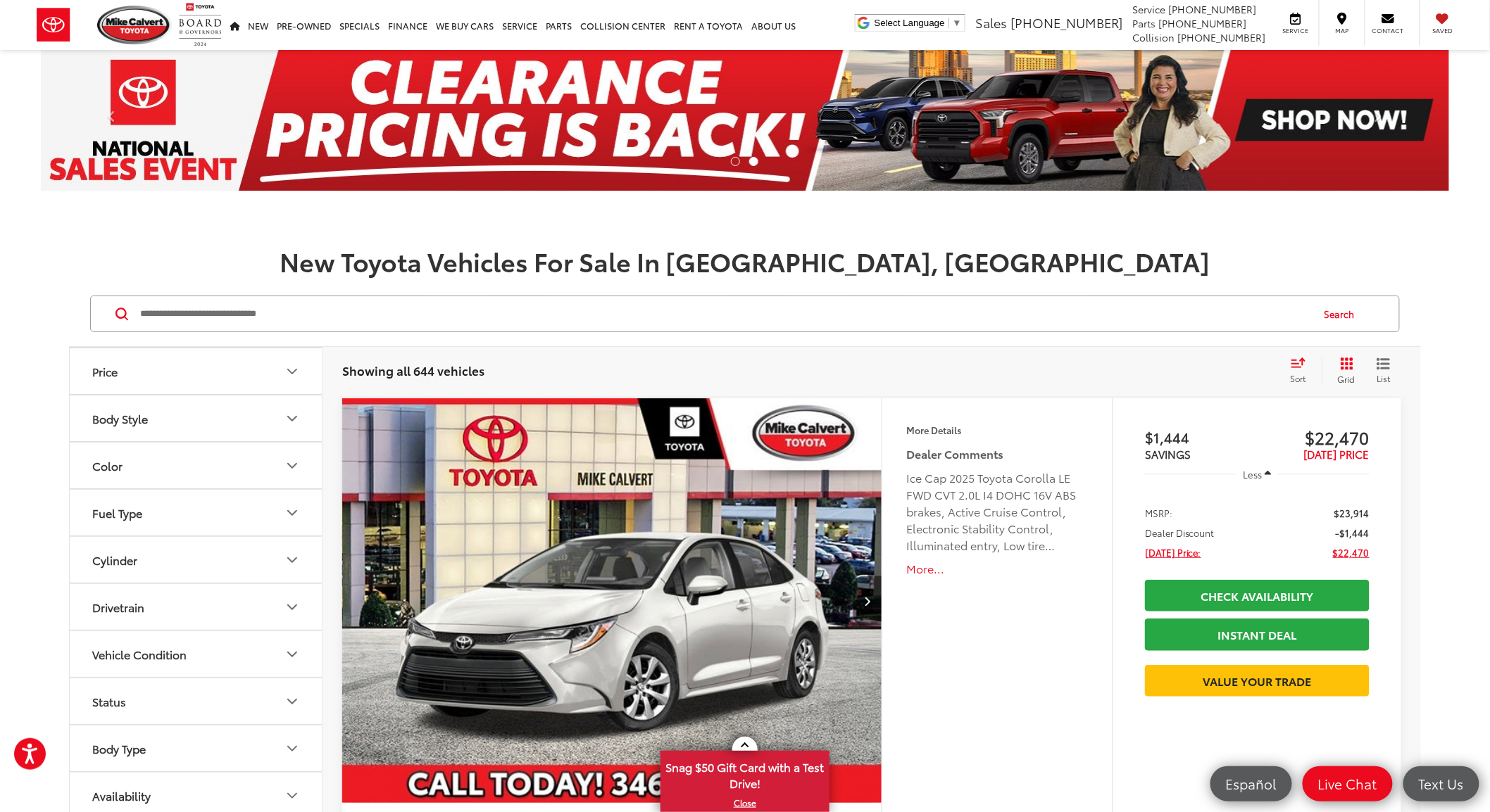
click at [228, 413] on button "Body Style" at bounding box center [196, 418] width 253 height 46
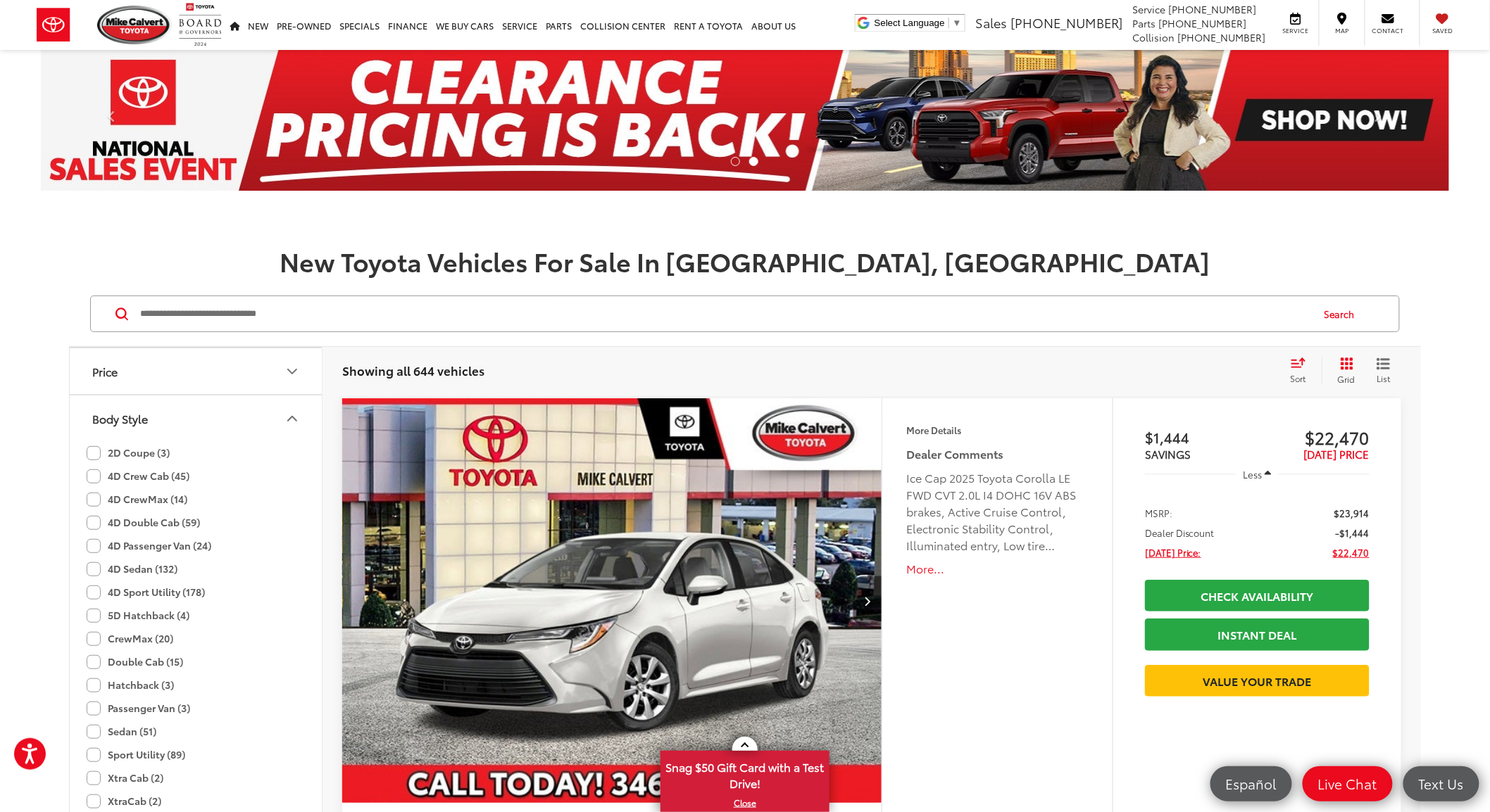
click at [230, 413] on button "Body Style" at bounding box center [196, 418] width 253 height 46
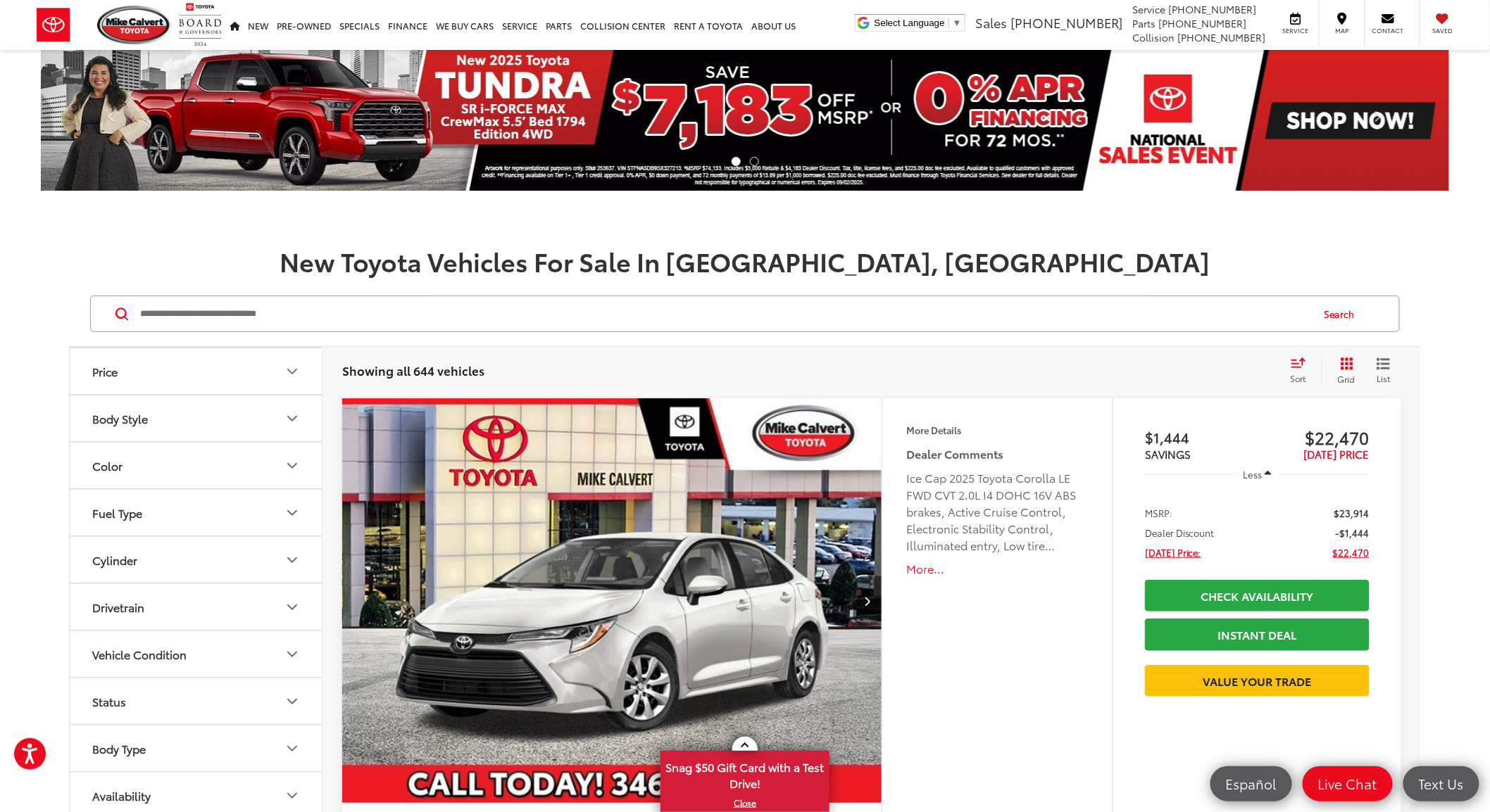
click at [270, 518] on button "Fuel Type" at bounding box center [196, 513] width 253 height 46
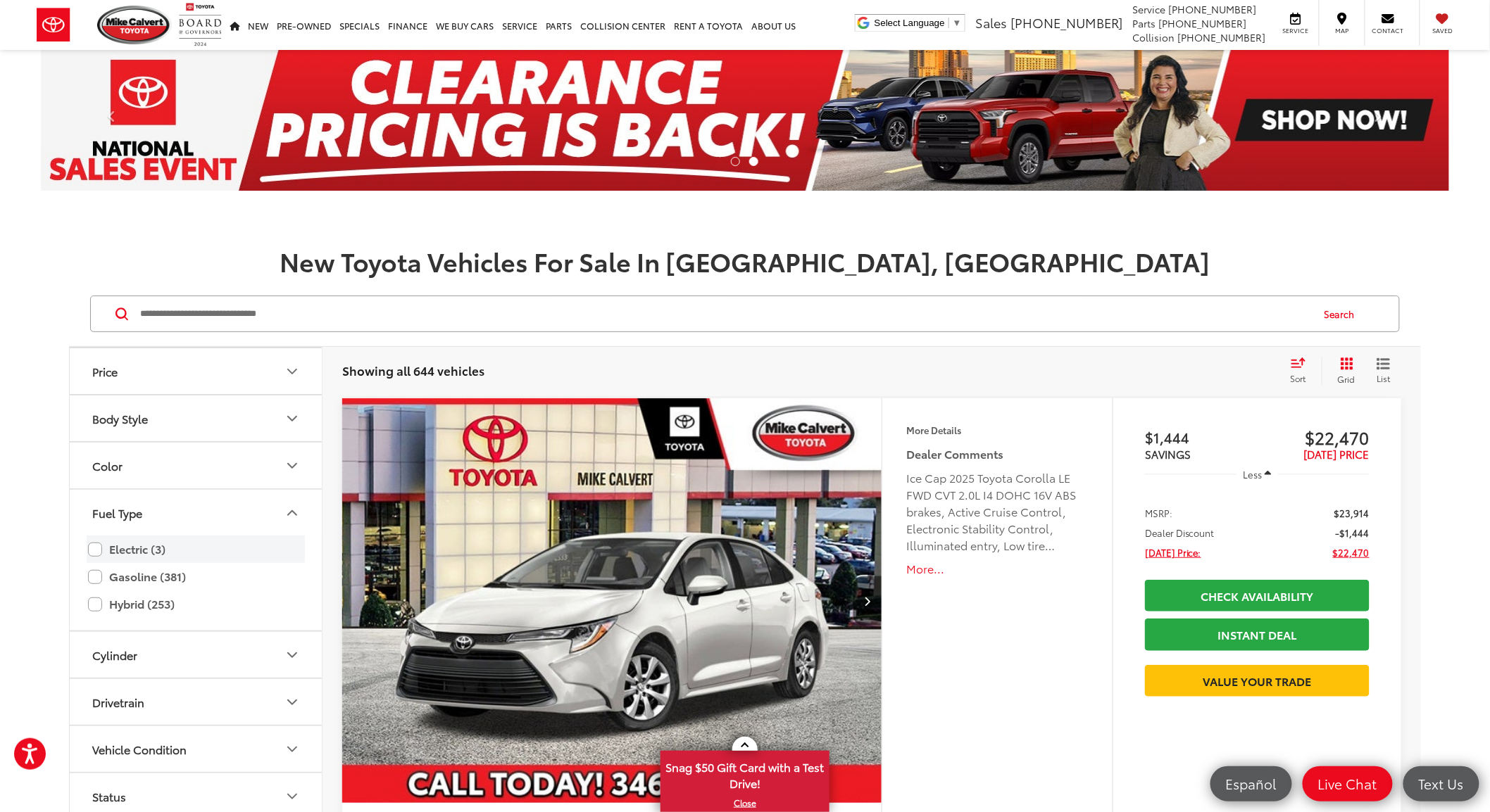
click at [101, 552] on label "Electric (3)" at bounding box center [196, 549] width 216 height 25
click at [99, 604] on label "Hybrid (253)" at bounding box center [196, 604] width 216 height 25
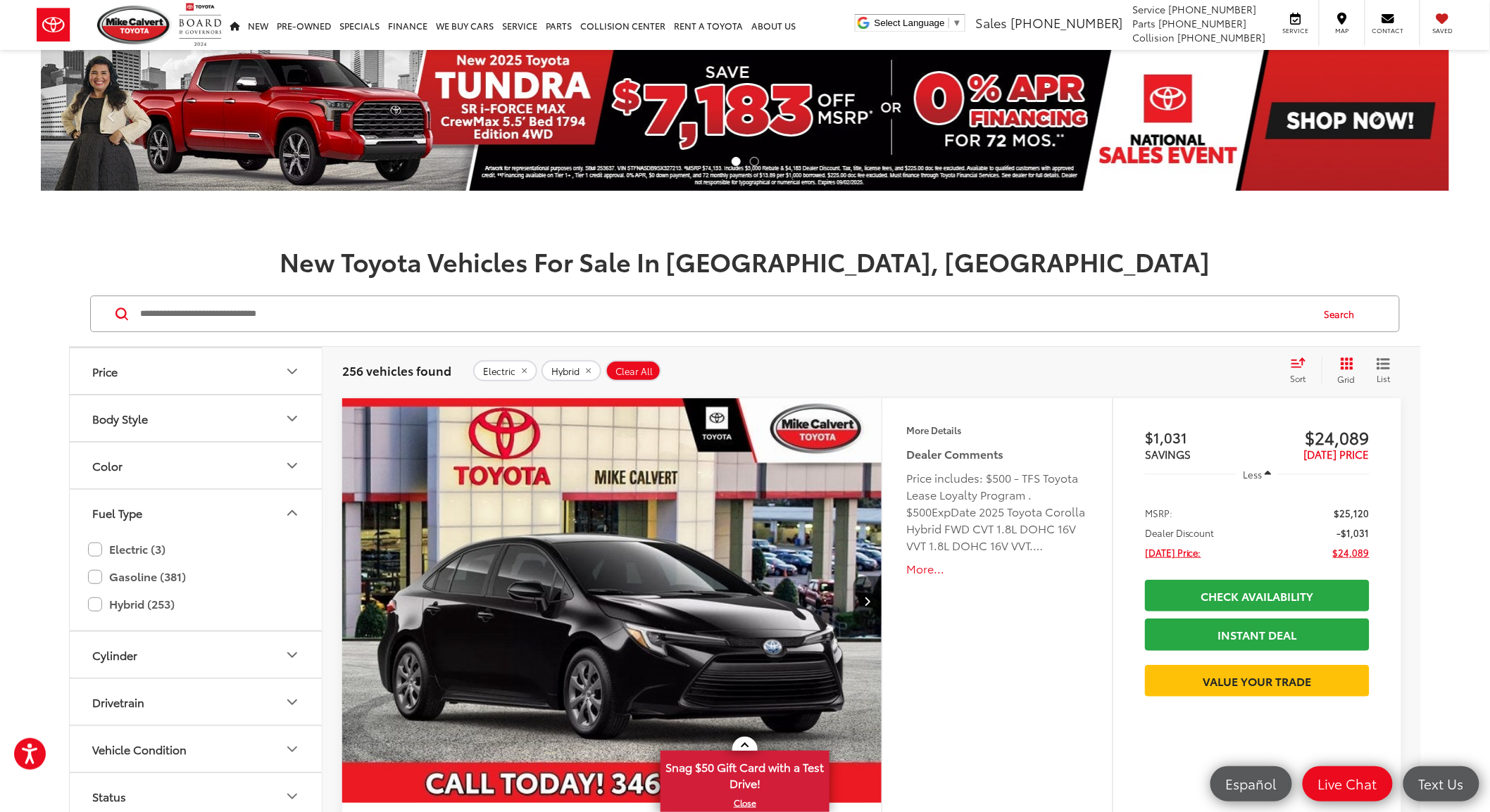
click at [298, 420] on icon "Body Style" at bounding box center [291, 419] width 17 height 17
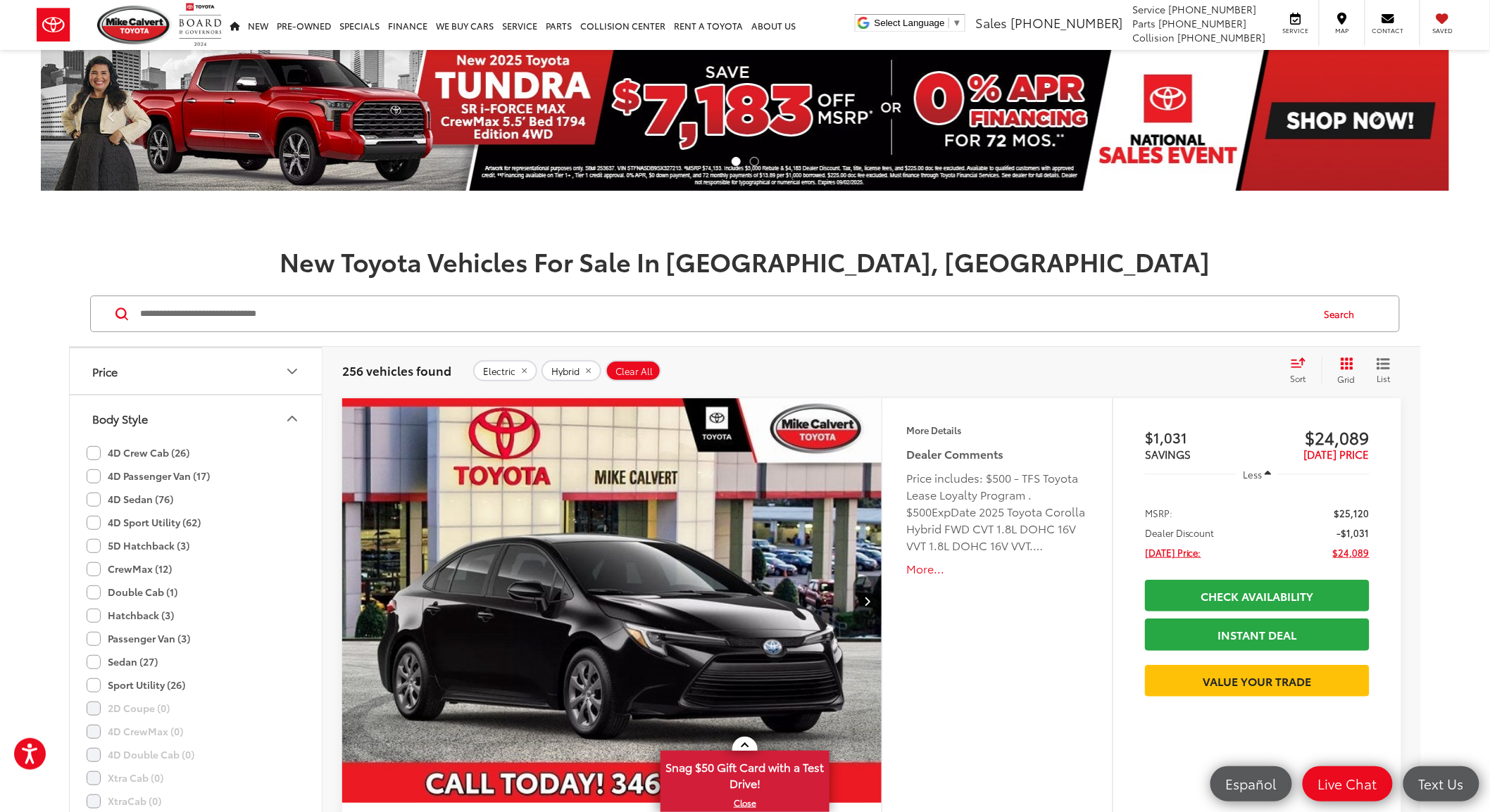
click at [97, 685] on label "Sport Utility (26)" at bounding box center [135, 685] width 99 height 24
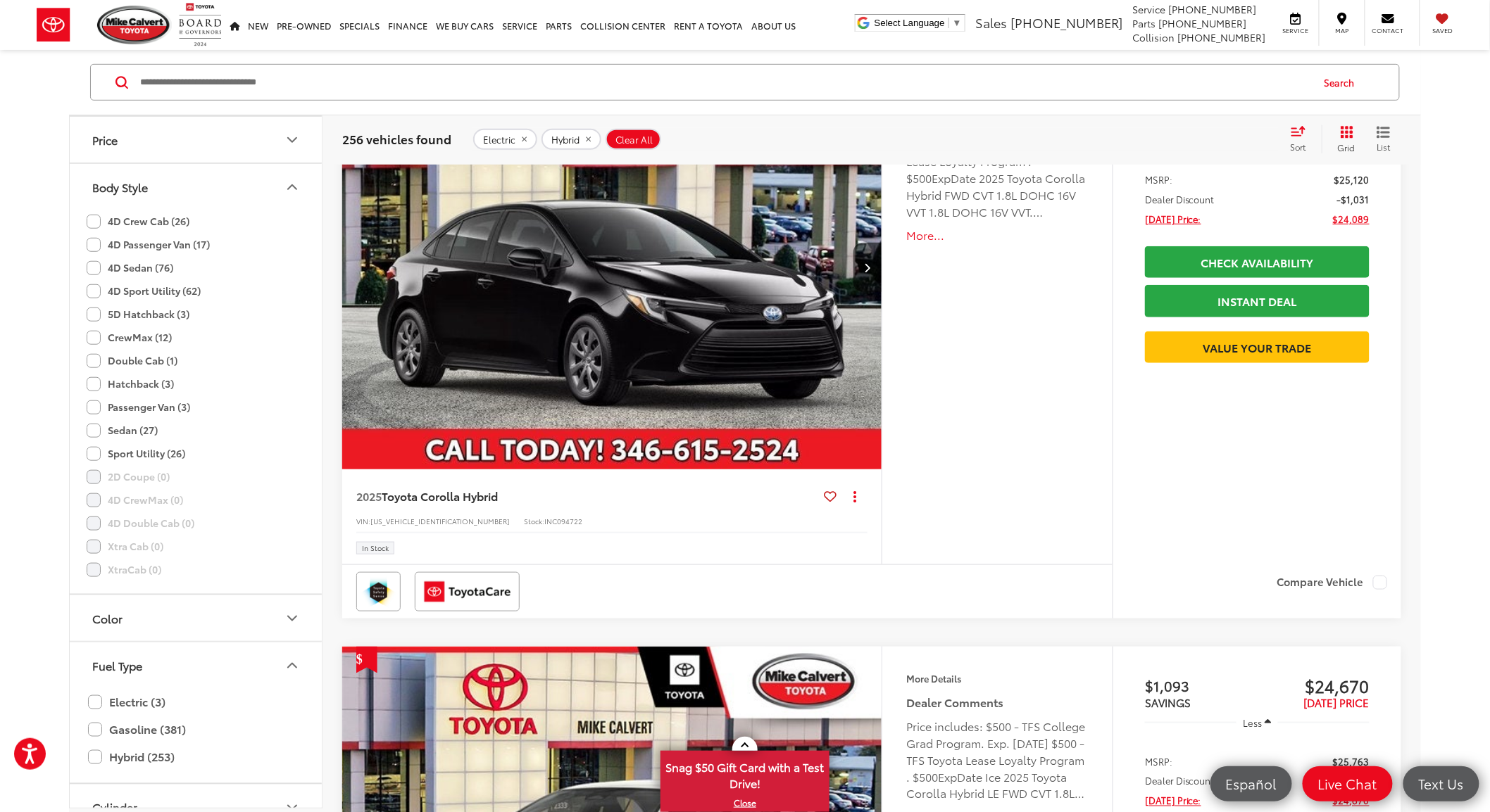
scroll to position [230, 0]
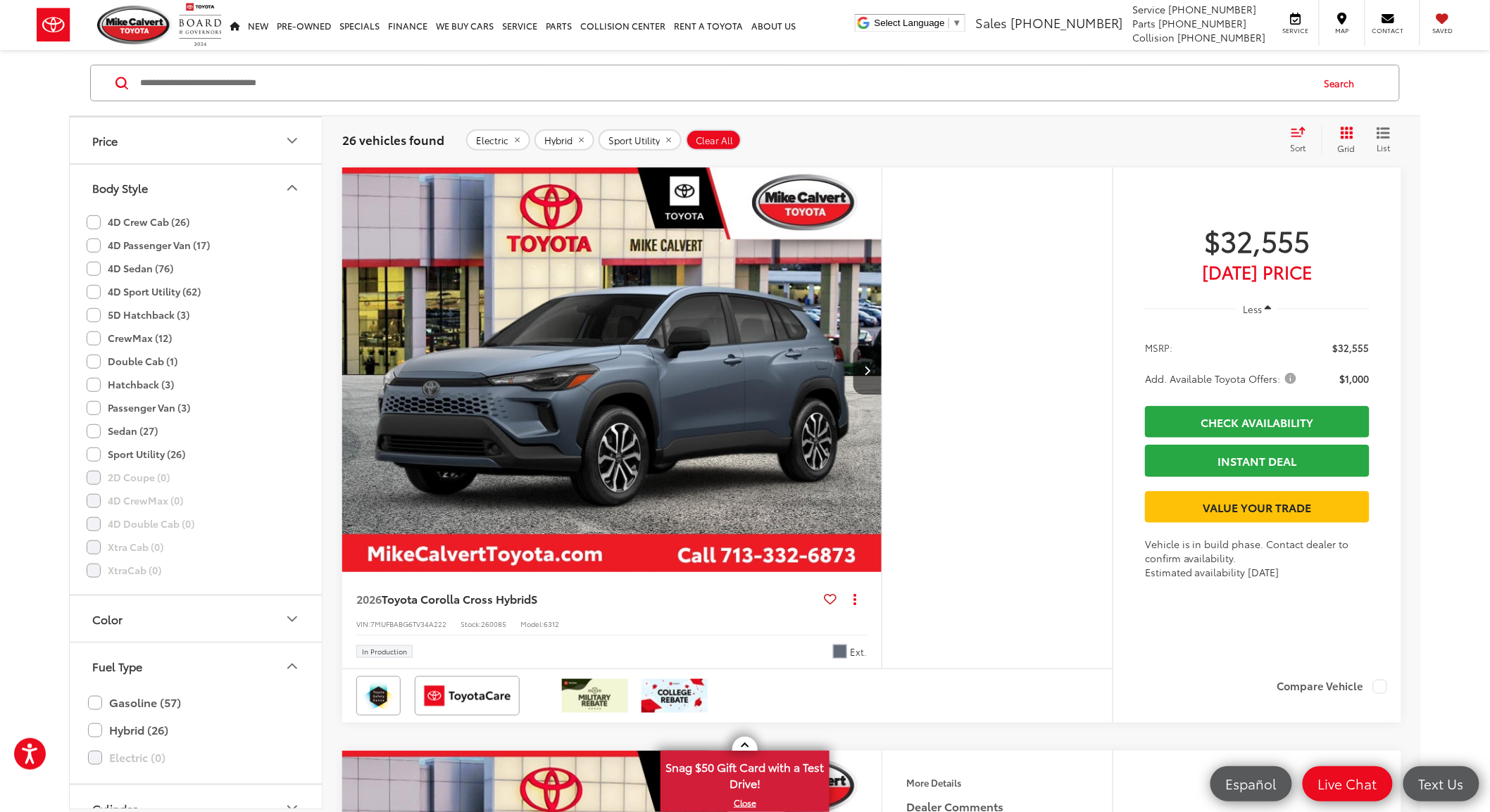
click at [1304, 139] on div "Sort" at bounding box center [1303, 140] width 38 height 28
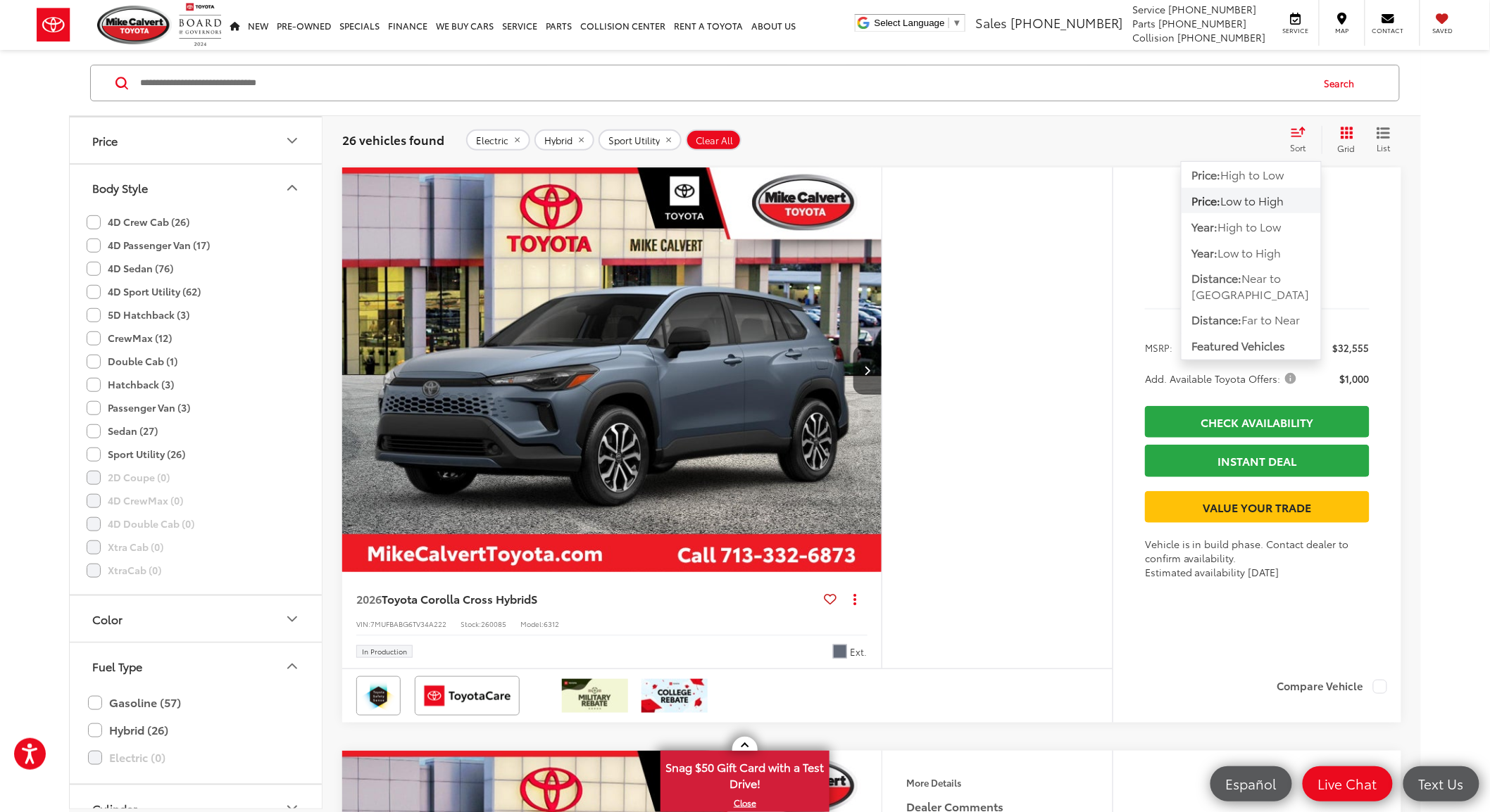
click at [1257, 205] on span "Low to High" at bounding box center [1253, 200] width 64 height 17
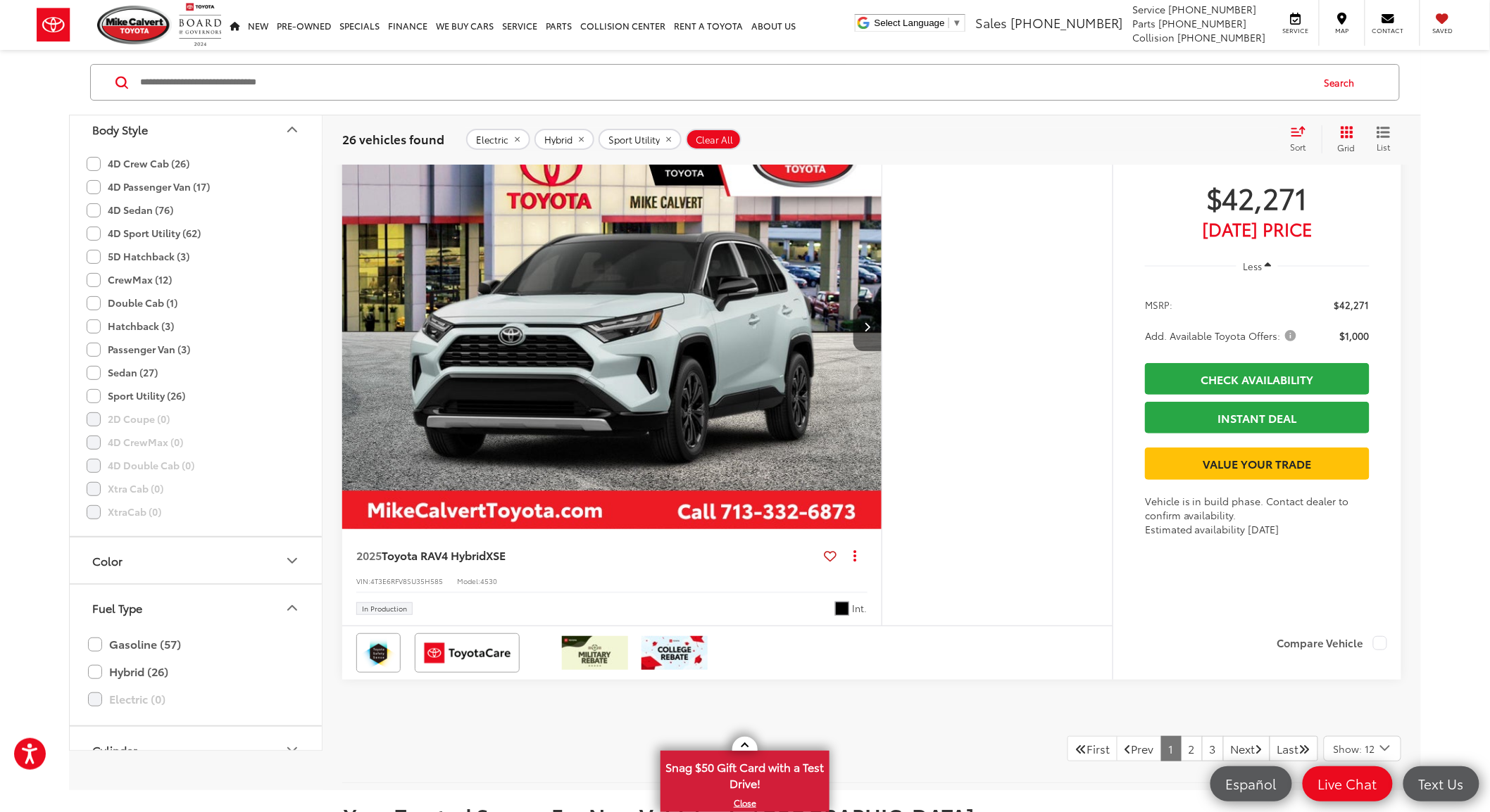
scroll to position [6649, 0]
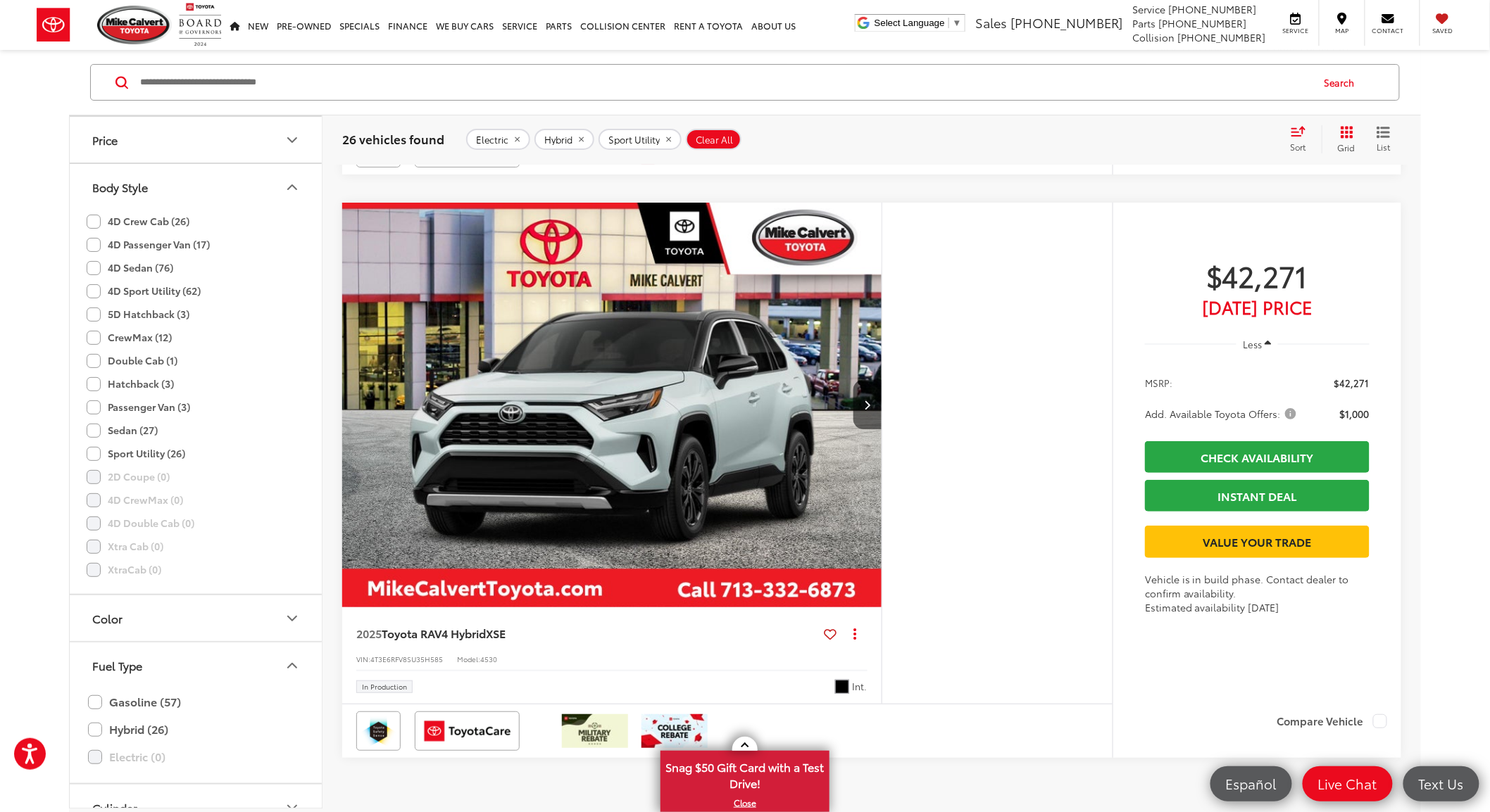
click at [593, 482] on img "2025 Toyota RAV4 Hybrid Hybrid XSE 0" at bounding box center [612, 406] width 541 height 406
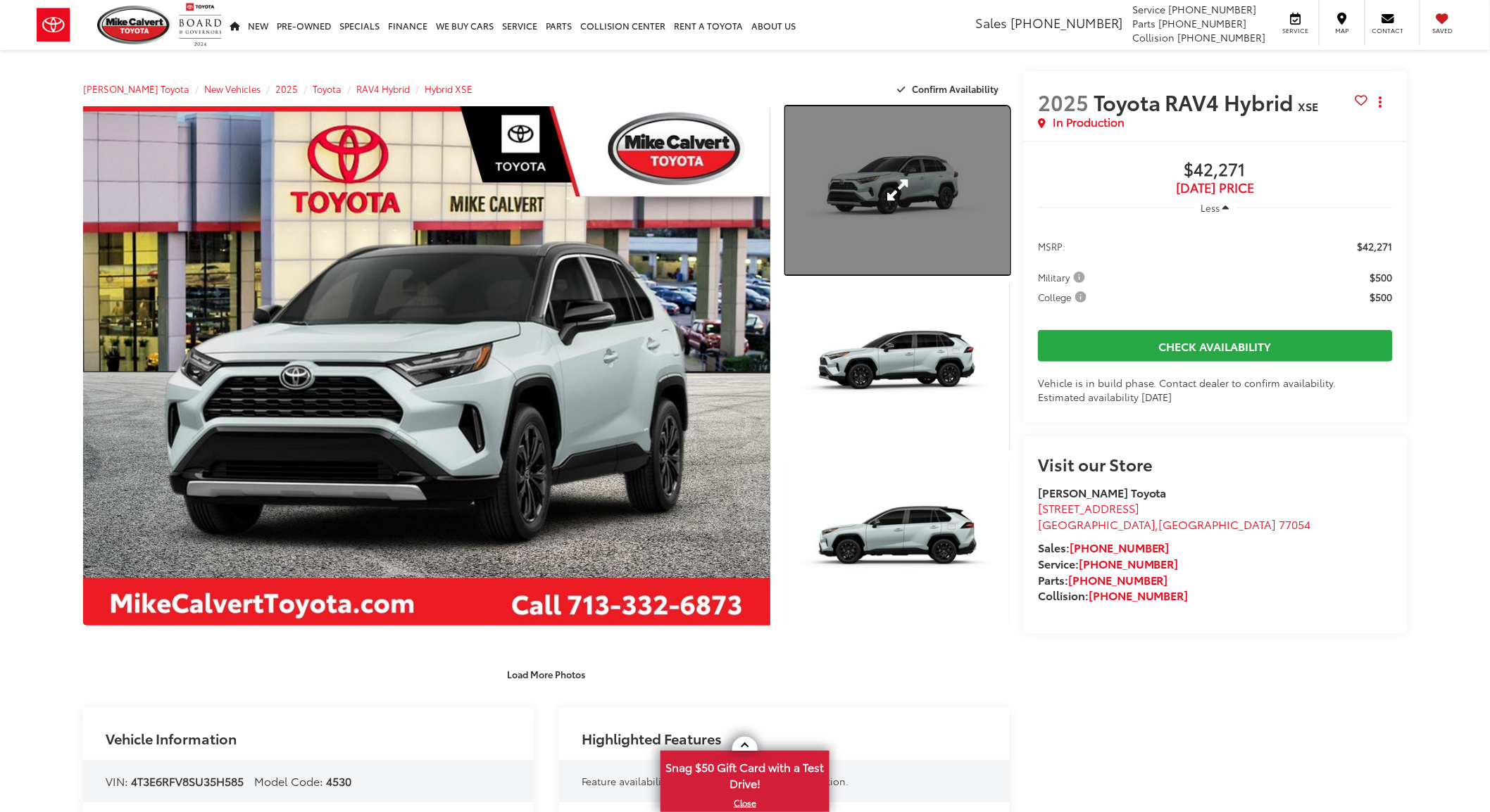
click at [927, 201] on link "Expand Photo 1" at bounding box center [898, 190] width 224 height 169
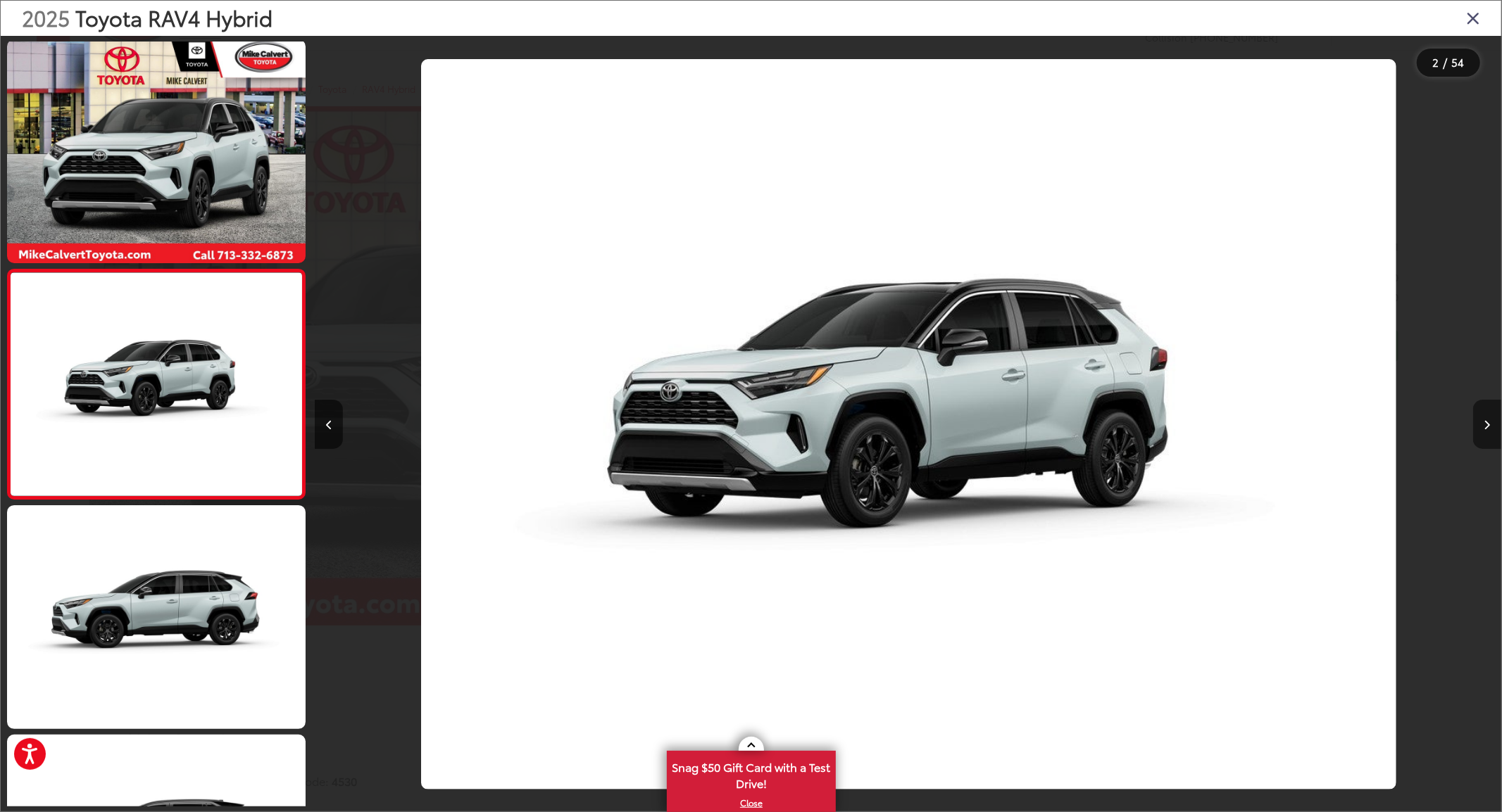
click at [1489, 425] on button "Next image" at bounding box center [1487, 425] width 28 height 49
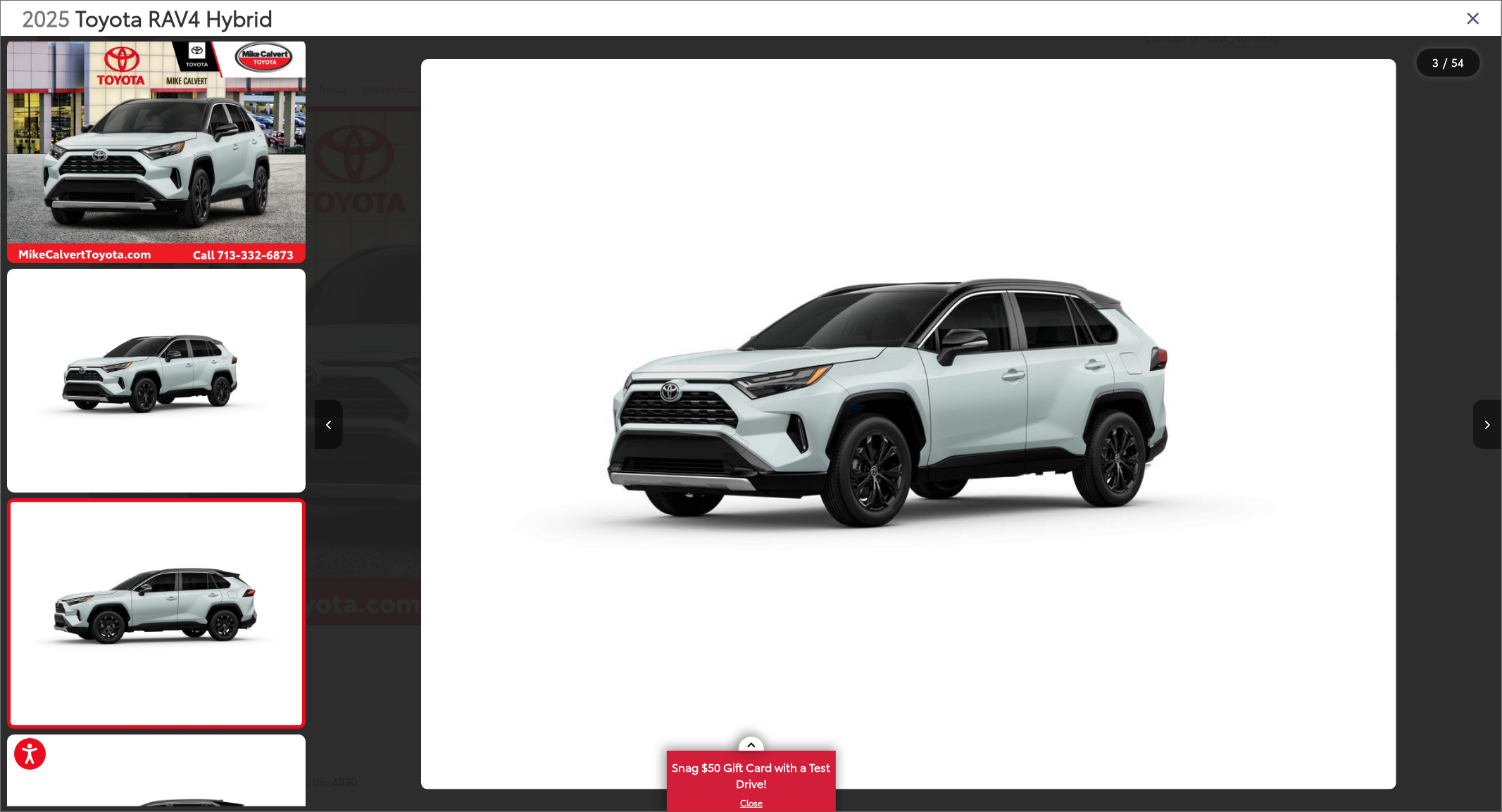
scroll to position [0, 1859]
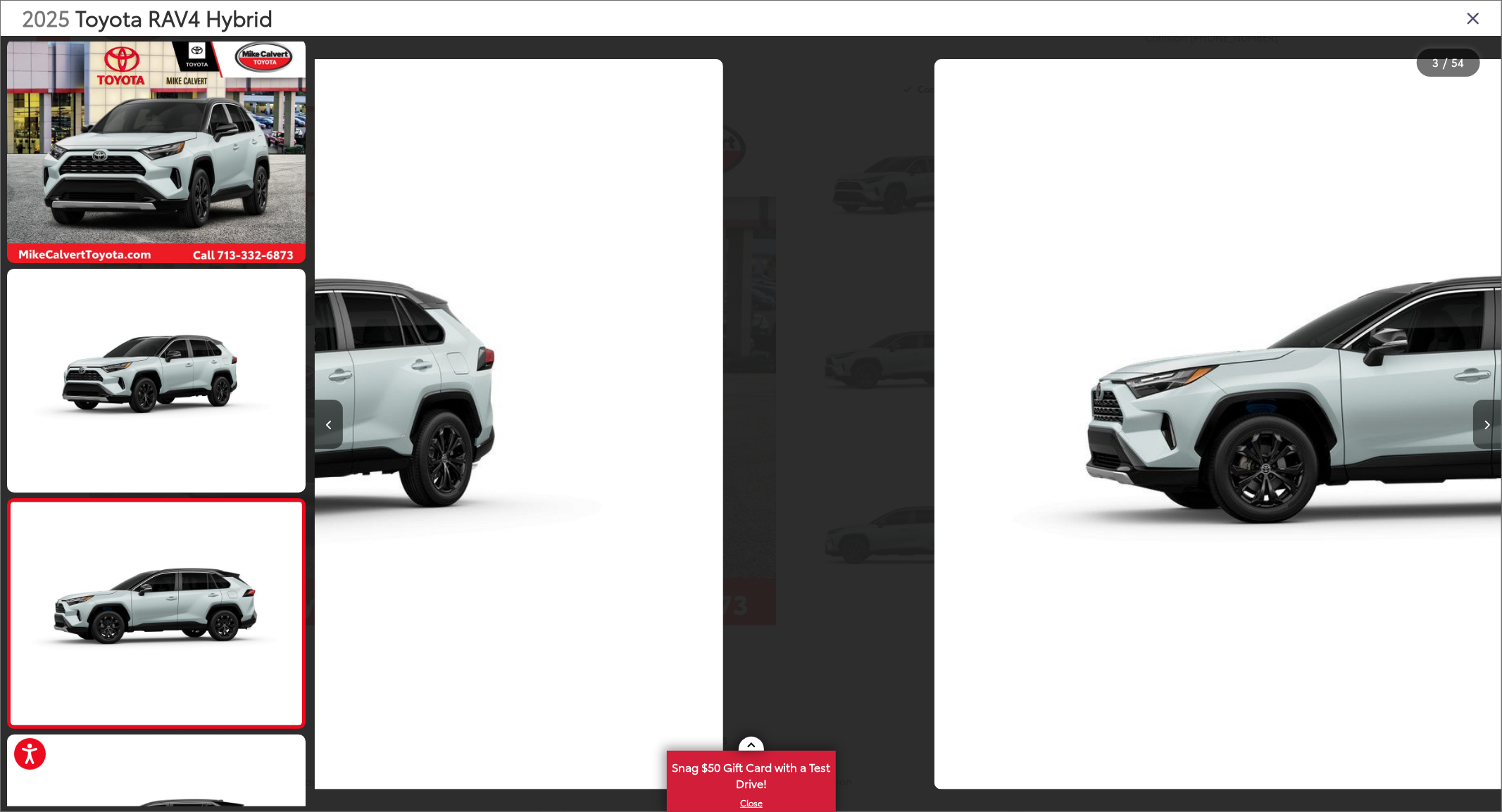
click at [1489, 425] on button "Next image" at bounding box center [1487, 425] width 28 height 49
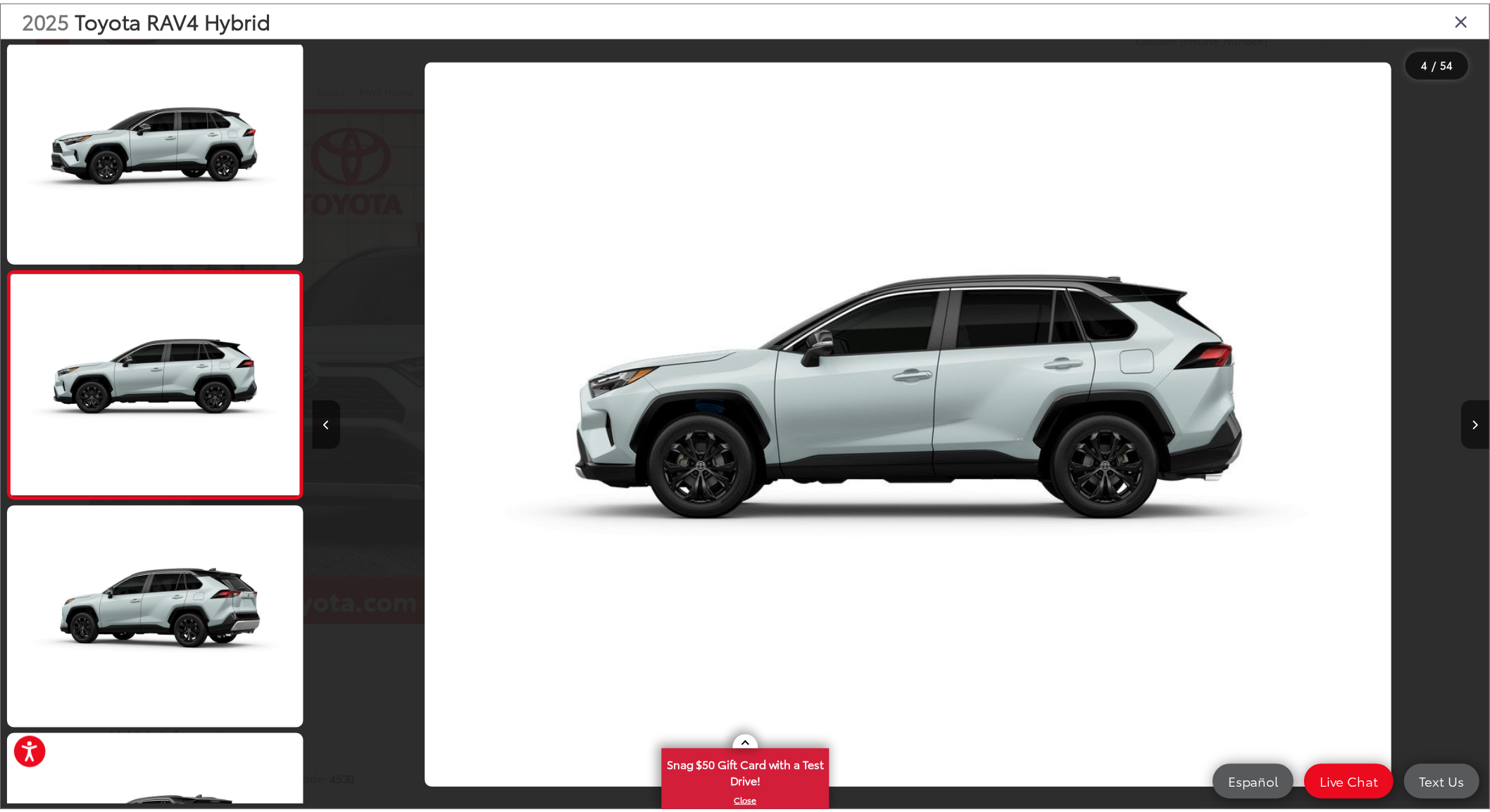
scroll to position [0, 3559]
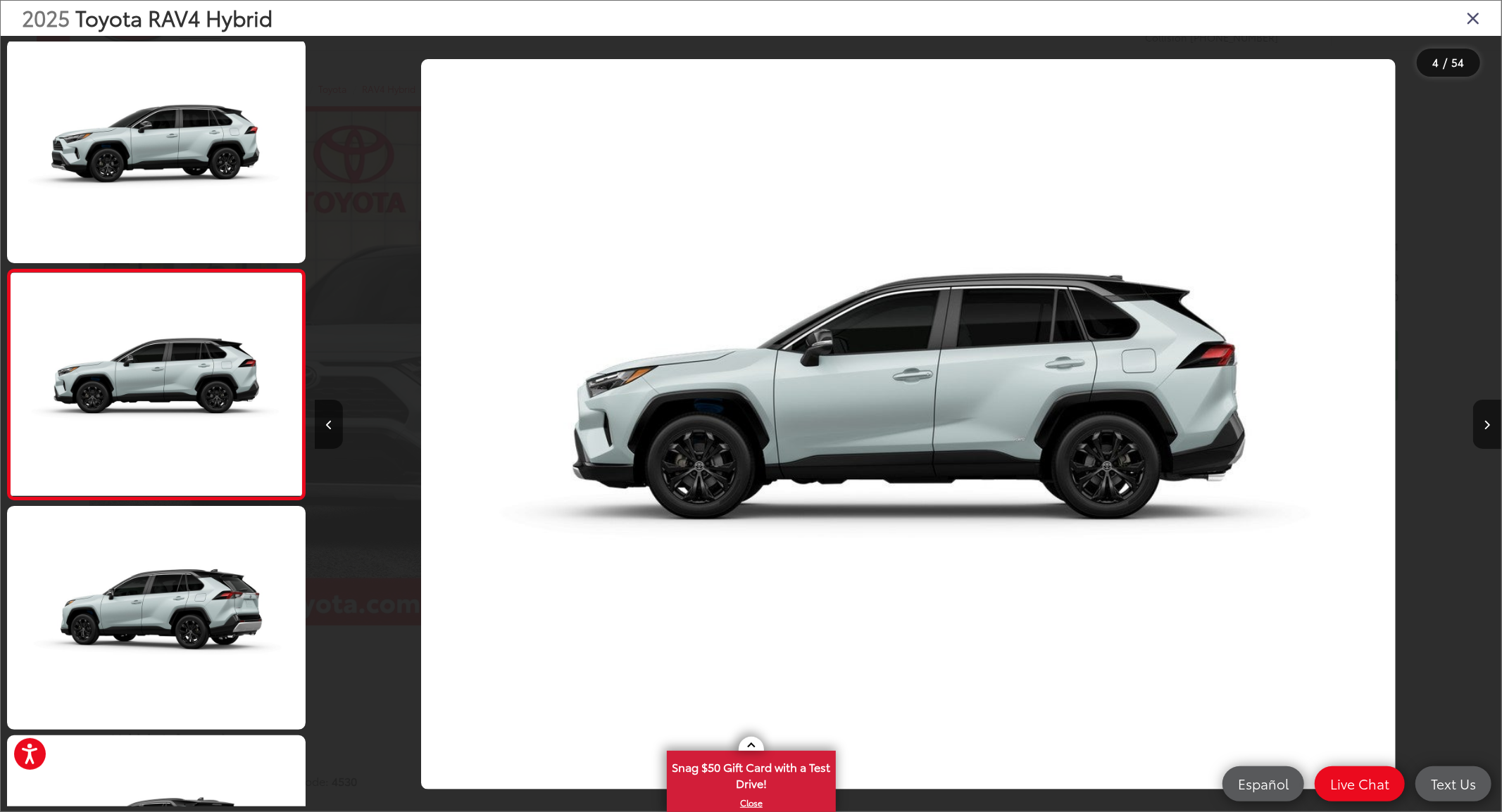
click at [1473, 17] on icon "Close gallery" at bounding box center [1474, 18] width 14 height 19
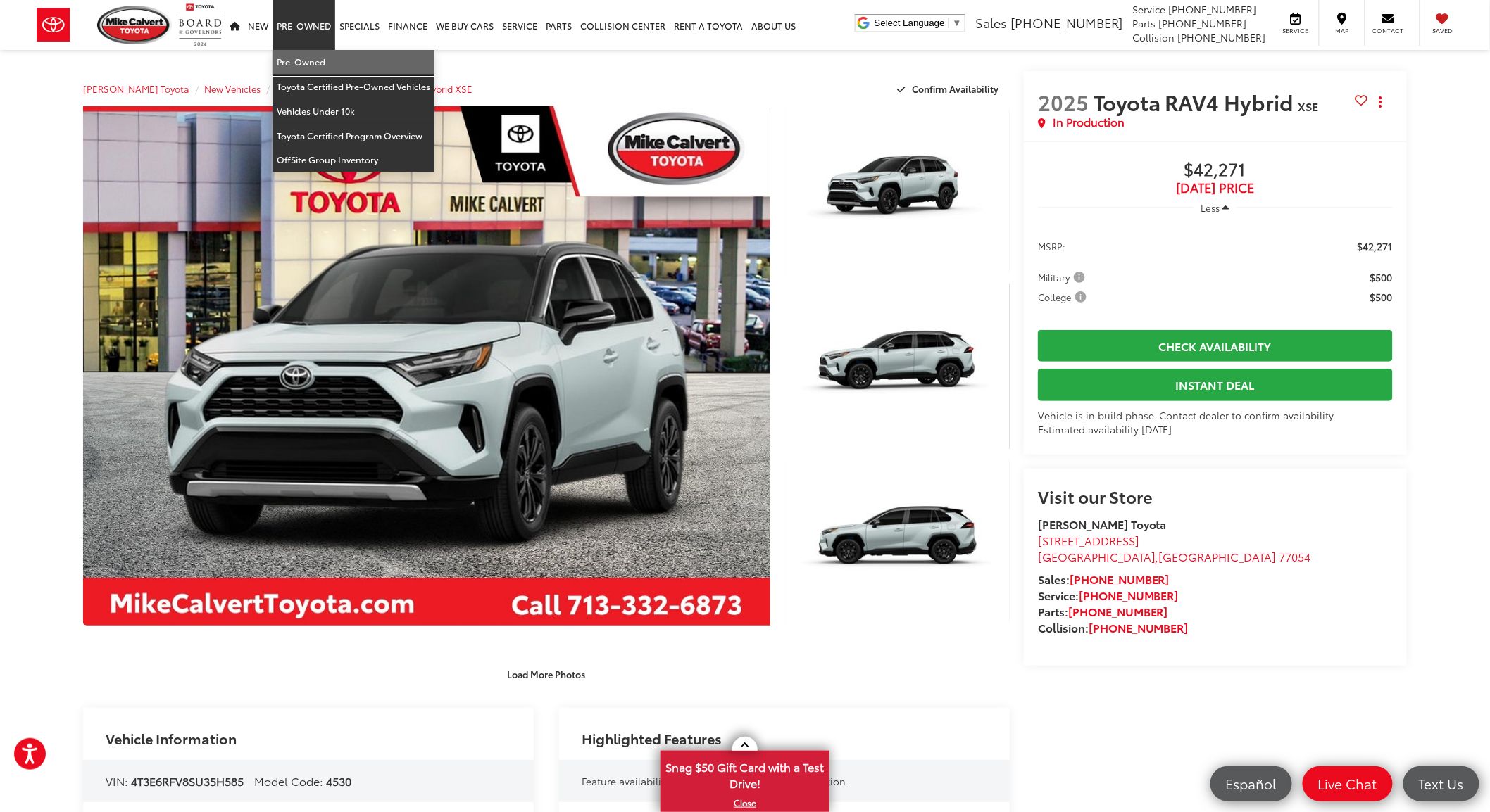
click at [291, 64] on link "Pre-Owned" at bounding box center [353, 62] width 162 height 25
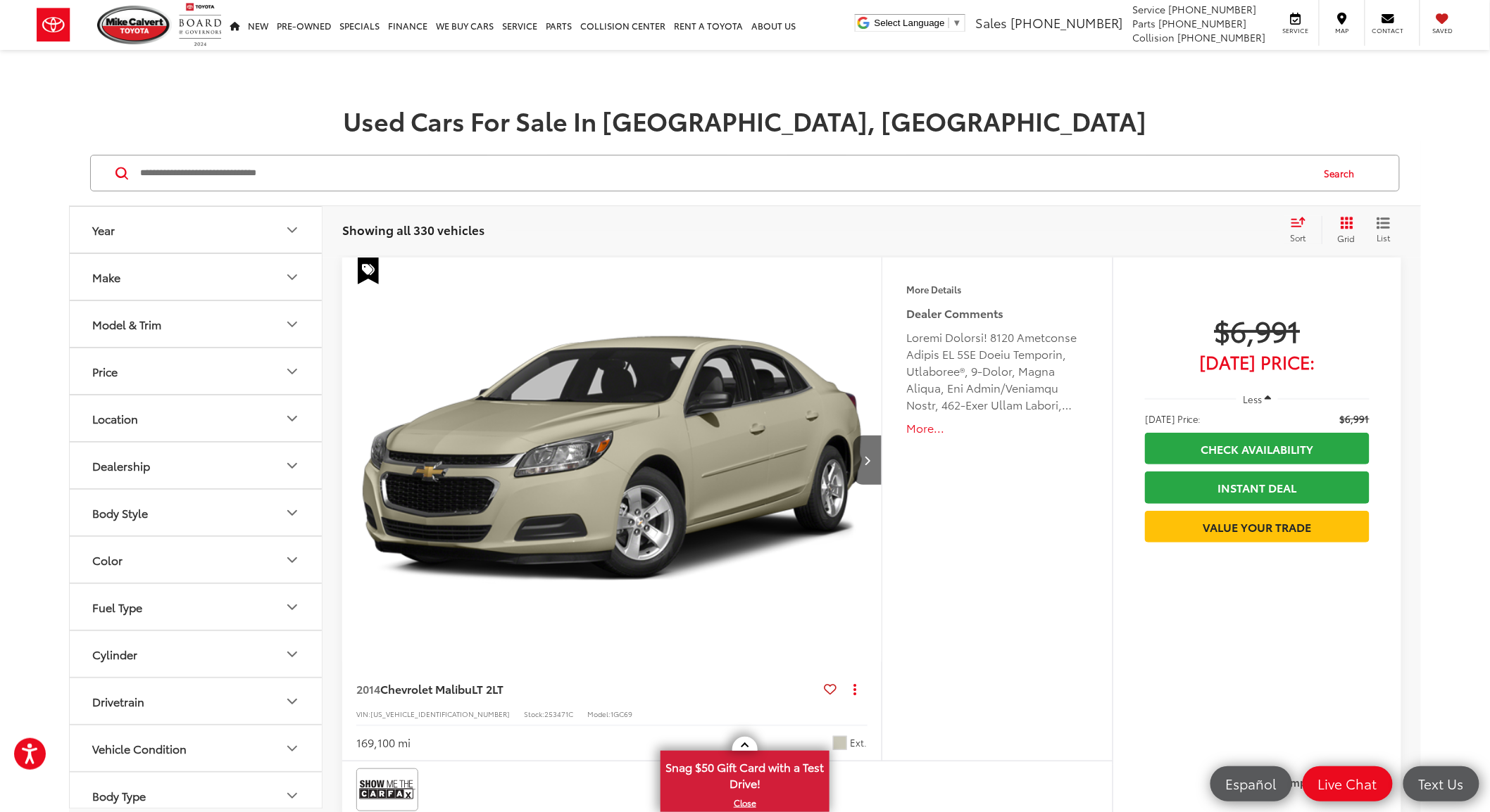
click at [181, 326] on button "Model & Trim" at bounding box center [196, 324] width 253 height 46
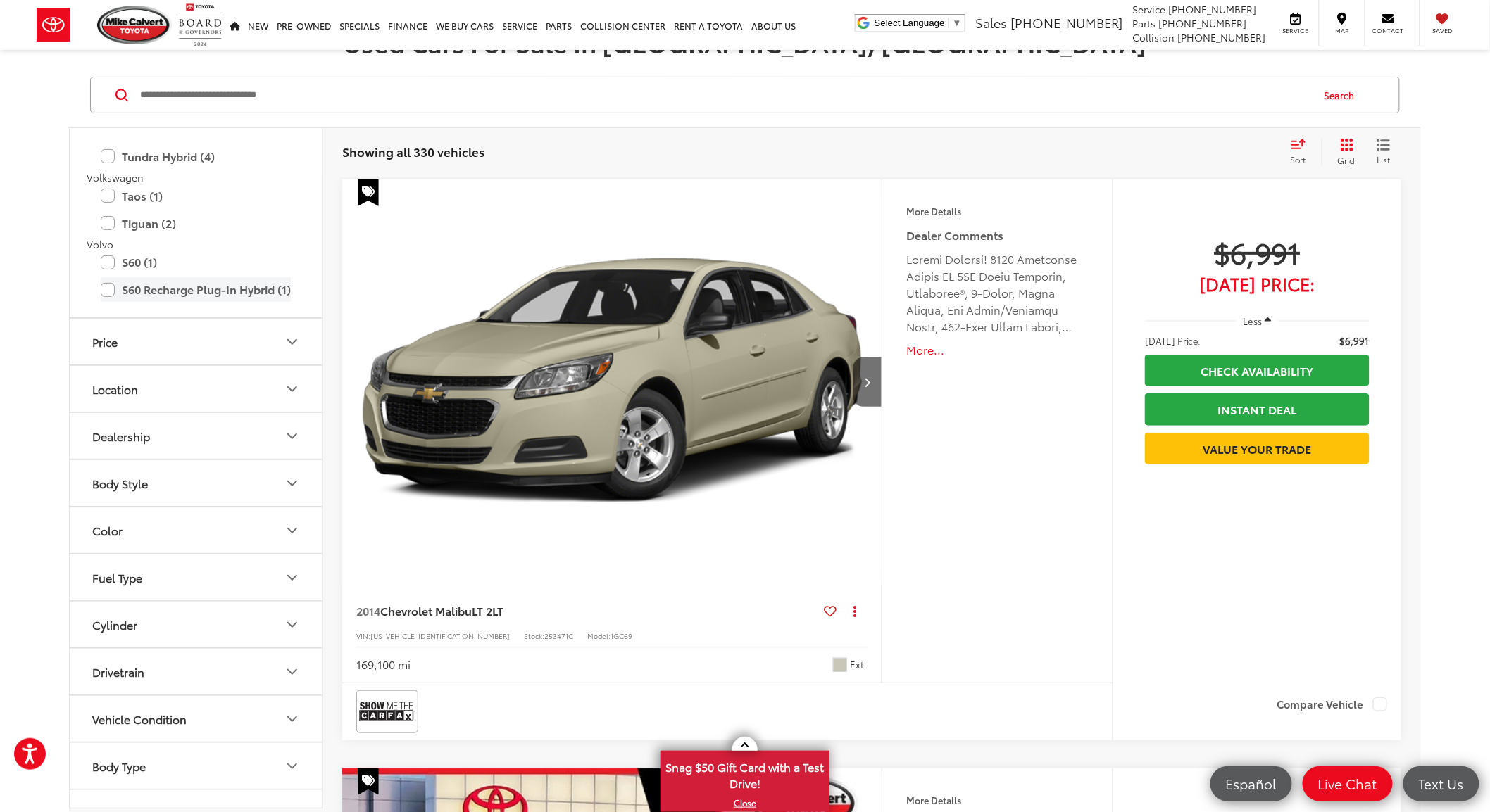
scroll to position [3370, 0]
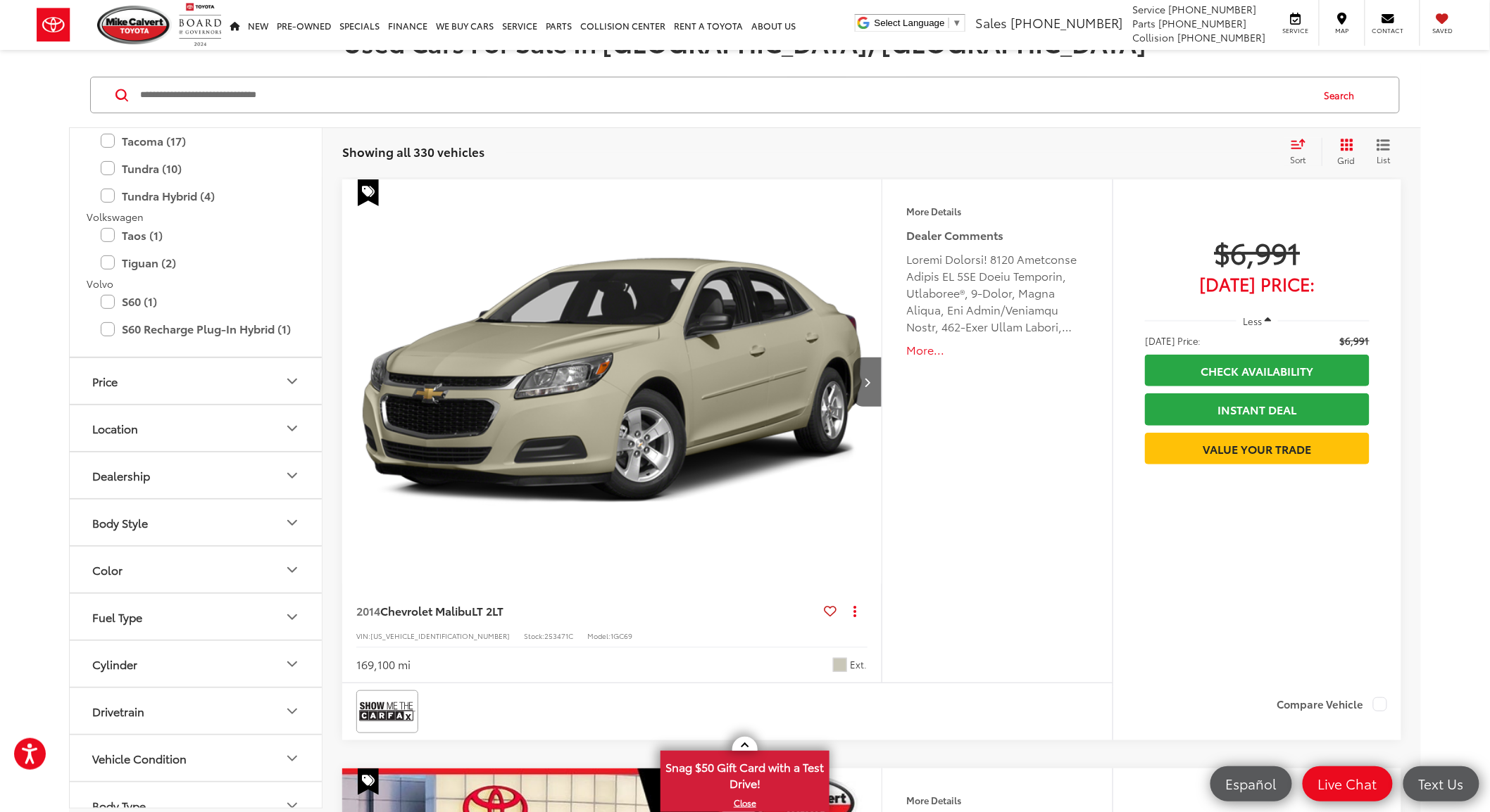
drag, startPoint x: 101, startPoint y: 333, endPoint x: 32, endPoint y: 317, distance: 70.8
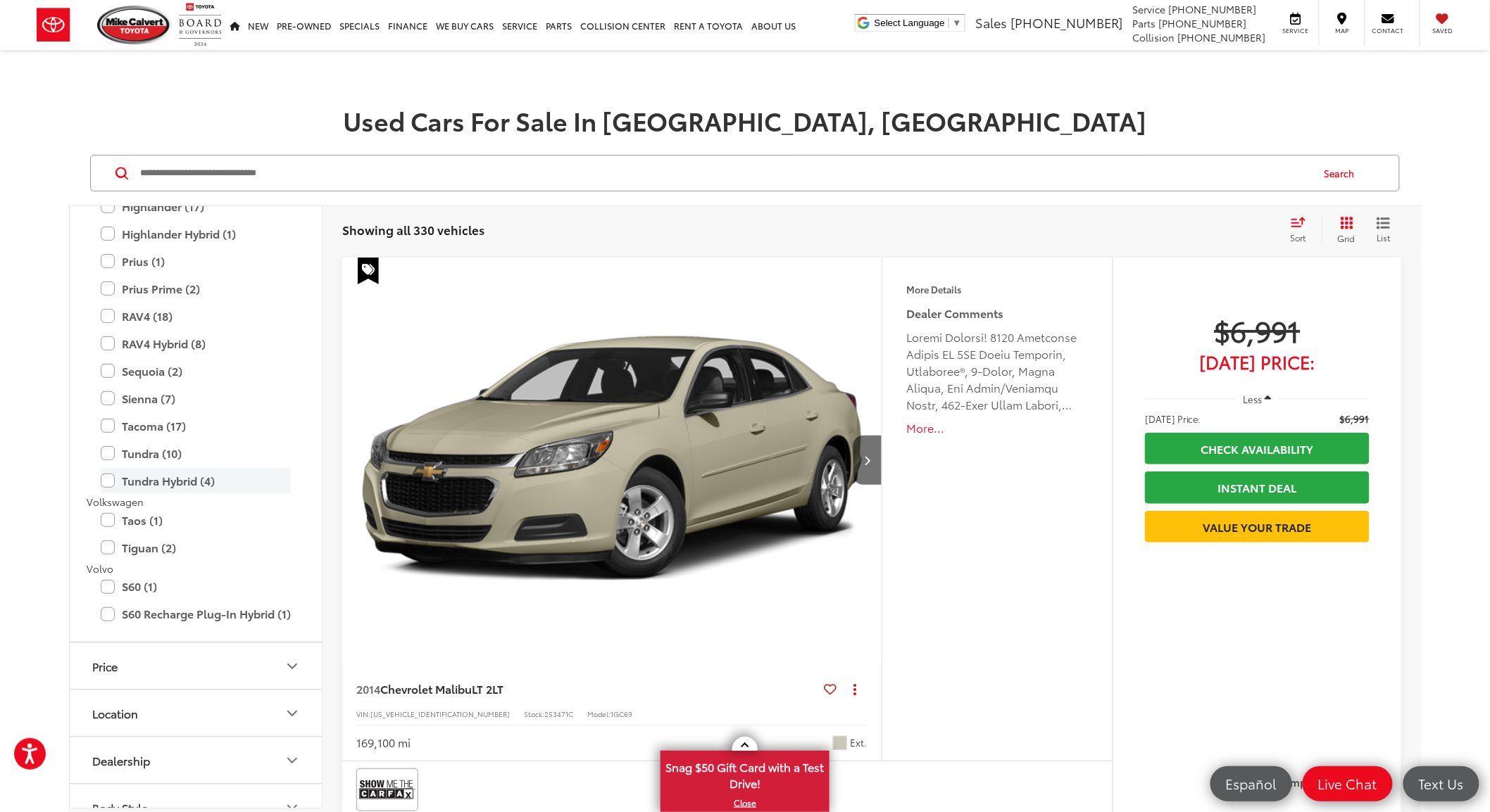
scroll to position [3135, 0]
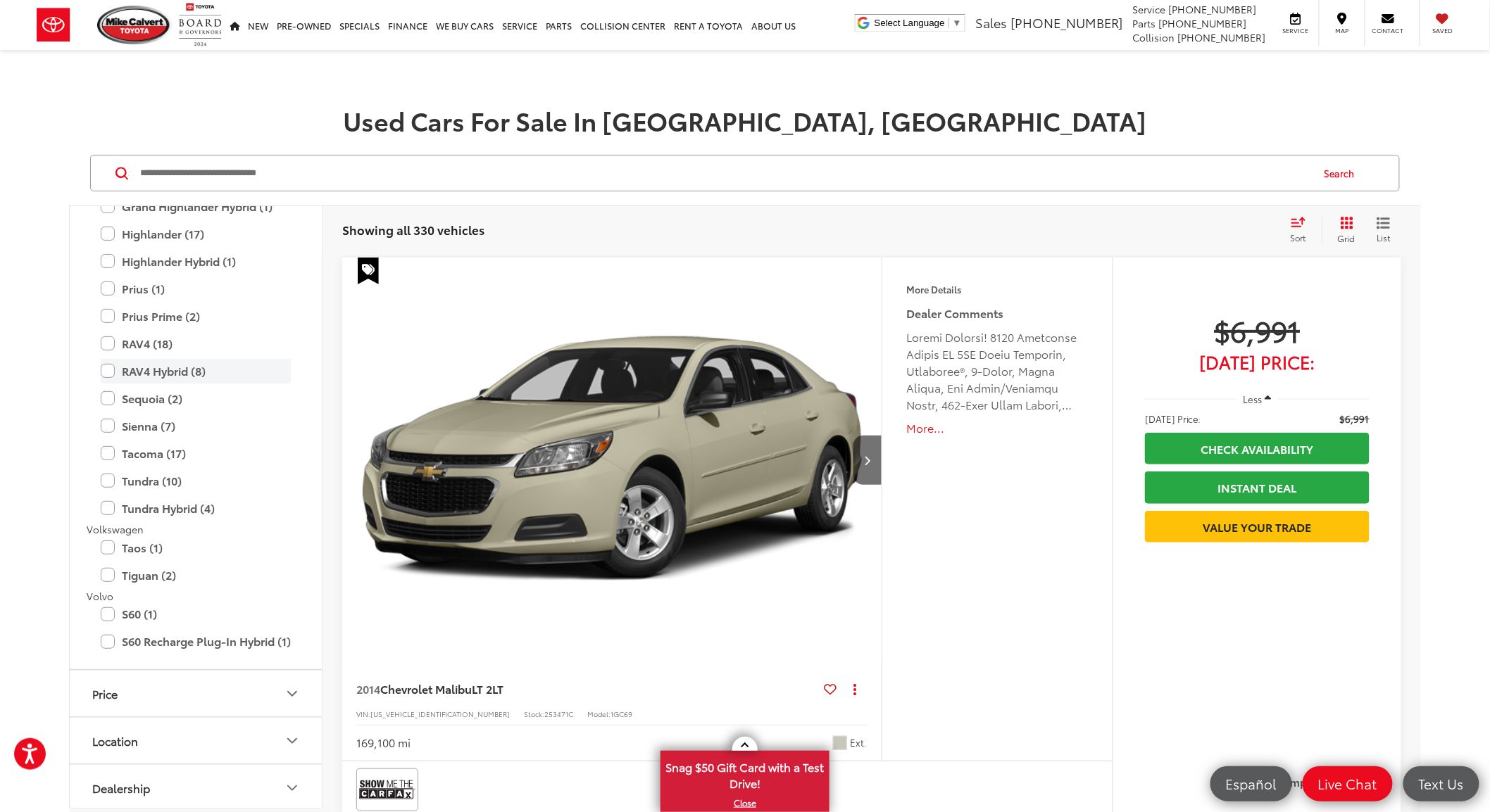
click at [101, 368] on label "RAV4 Hybrid (8)" at bounding box center [196, 371] width 190 height 25
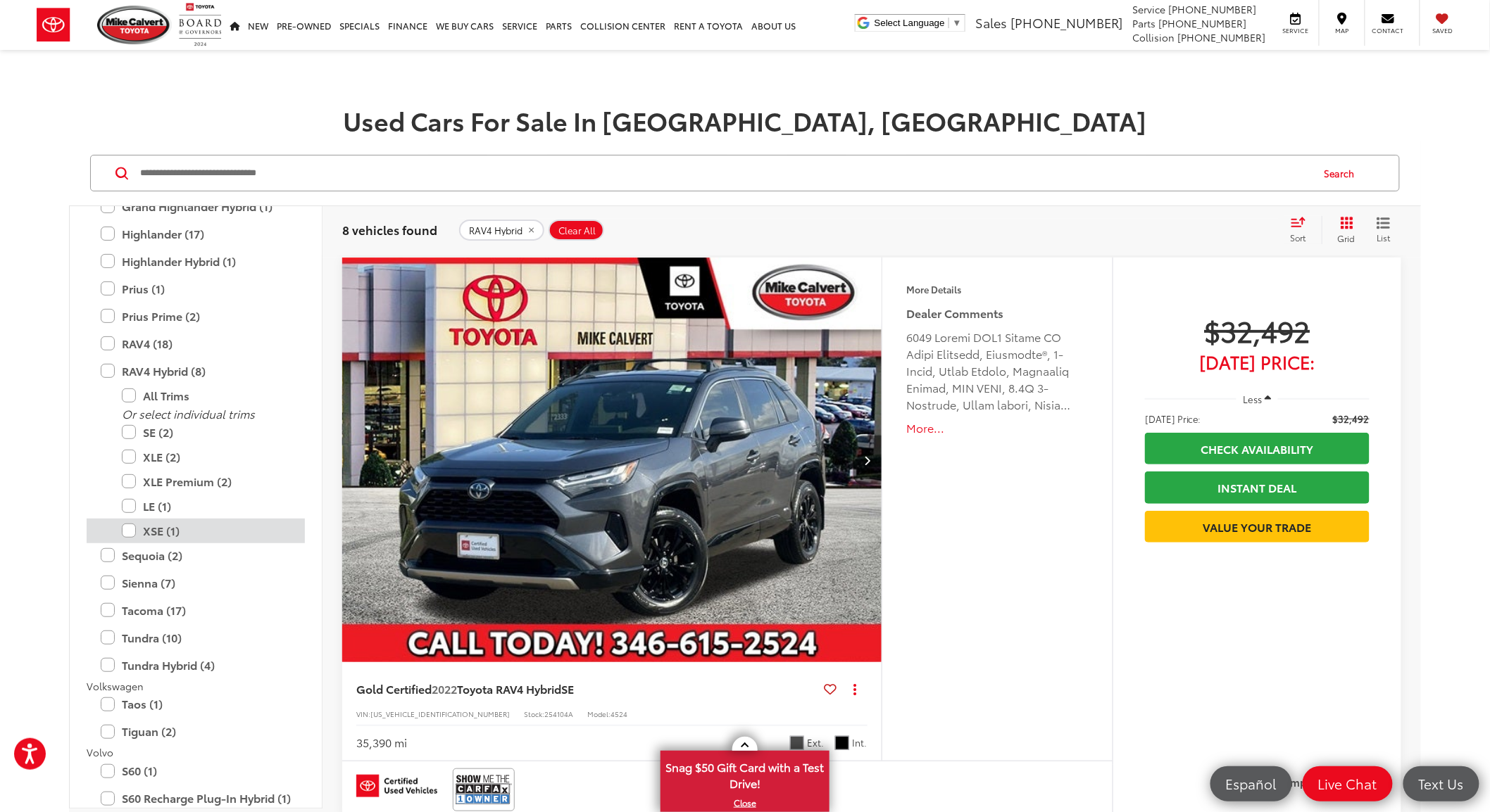
click at [128, 531] on label "XSE (1)" at bounding box center [206, 531] width 169 height 25
click at [128, 505] on label "LE (1)" at bounding box center [206, 506] width 169 height 25
click at [130, 482] on label "XLE Premium (2)" at bounding box center [206, 482] width 169 height 25
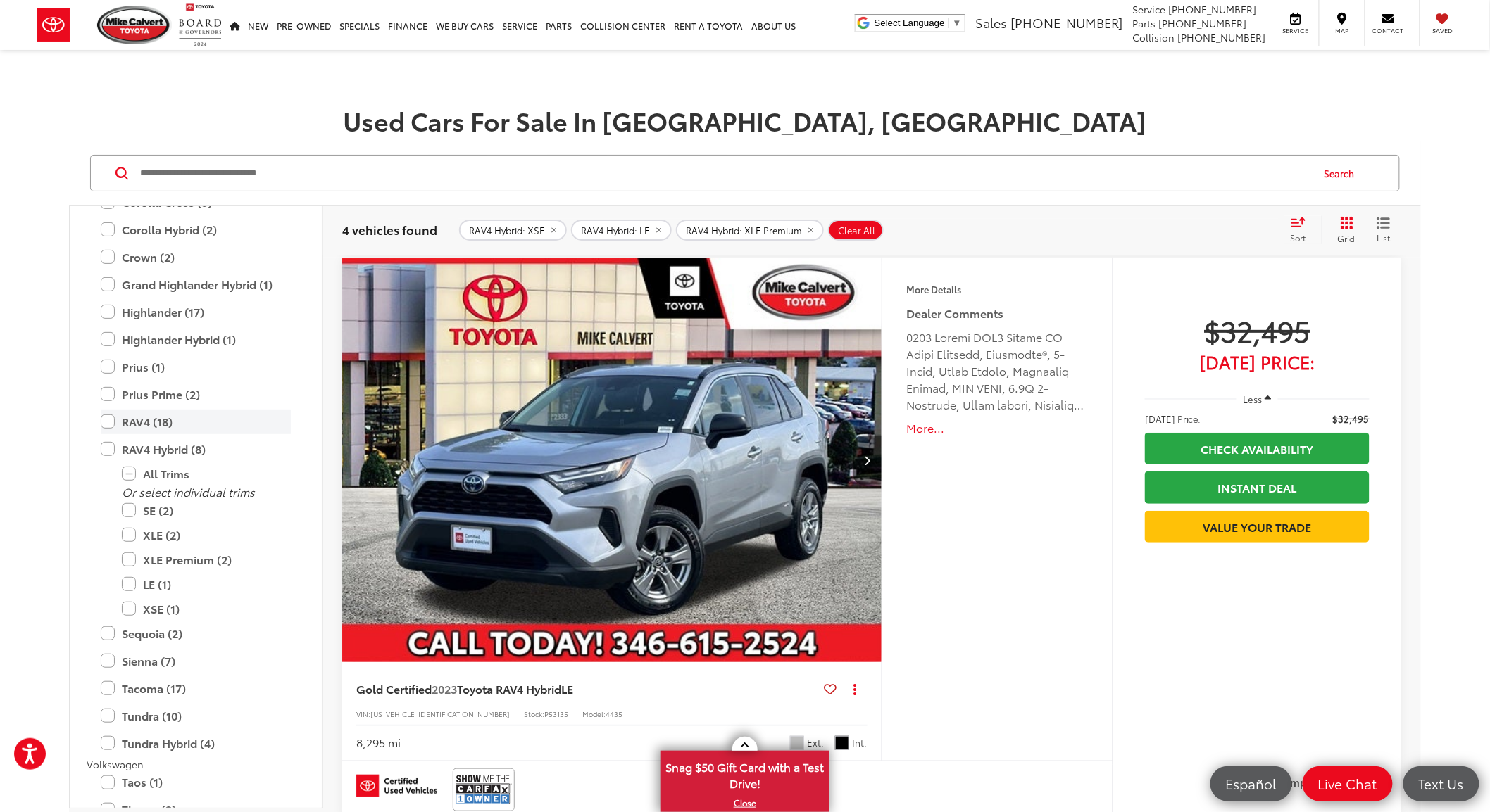
scroll to position [2979, 0]
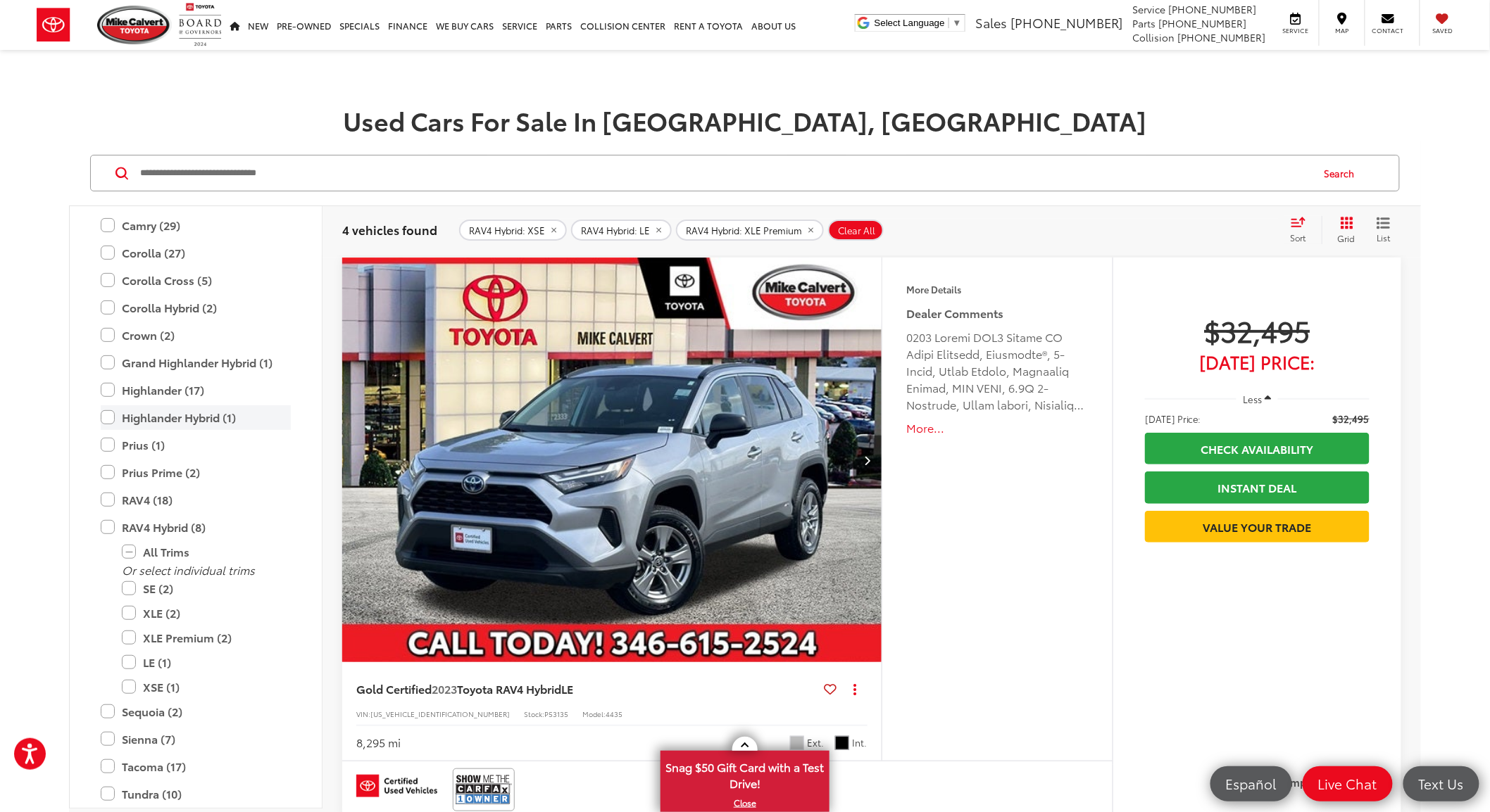
click at [115, 418] on label "Highlander Hybrid (1)" at bounding box center [196, 417] width 190 height 25
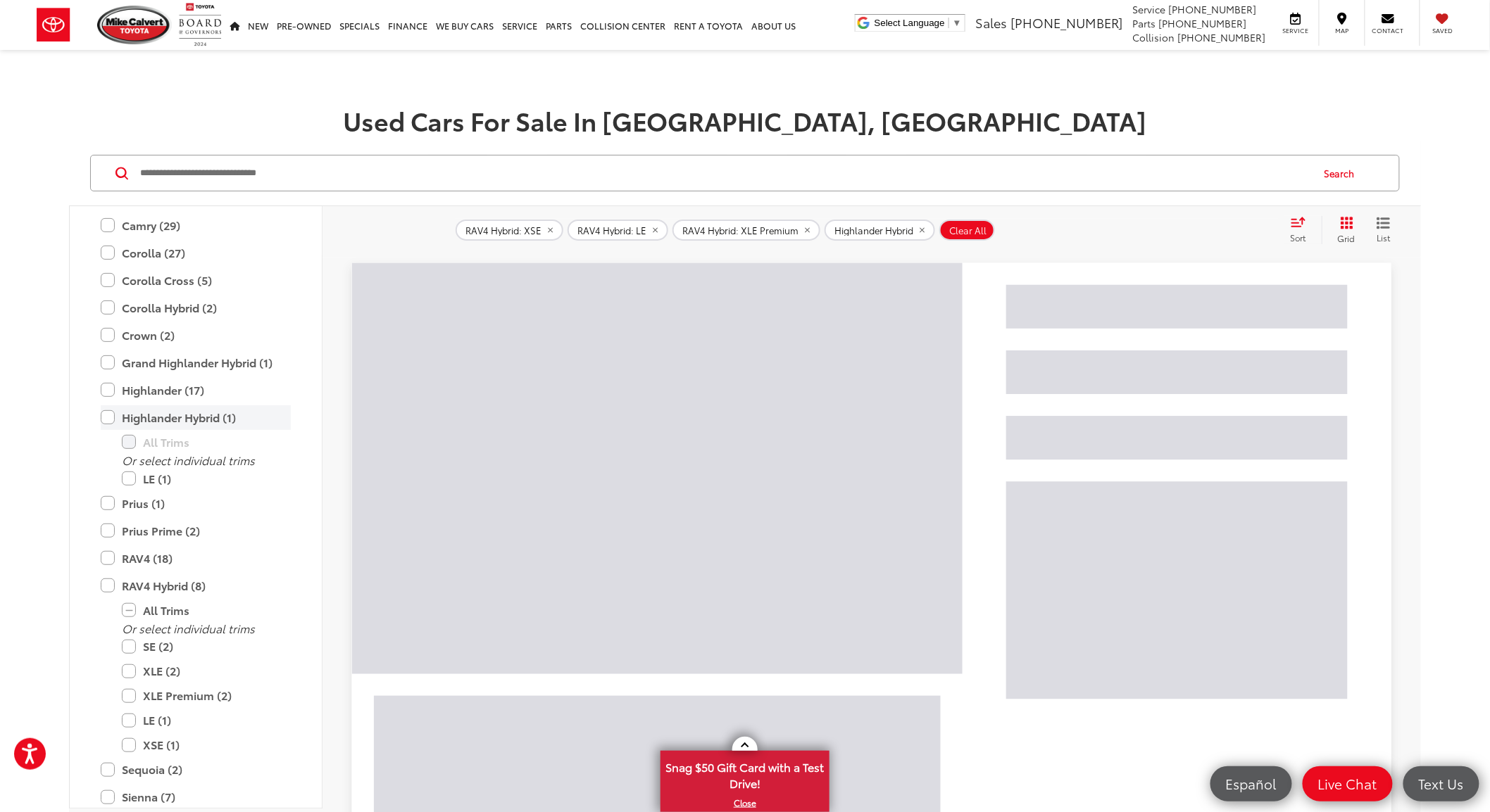
click at [115, 418] on label "Highlander Hybrid (1)" at bounding box center [196, 417] width 190 height 25
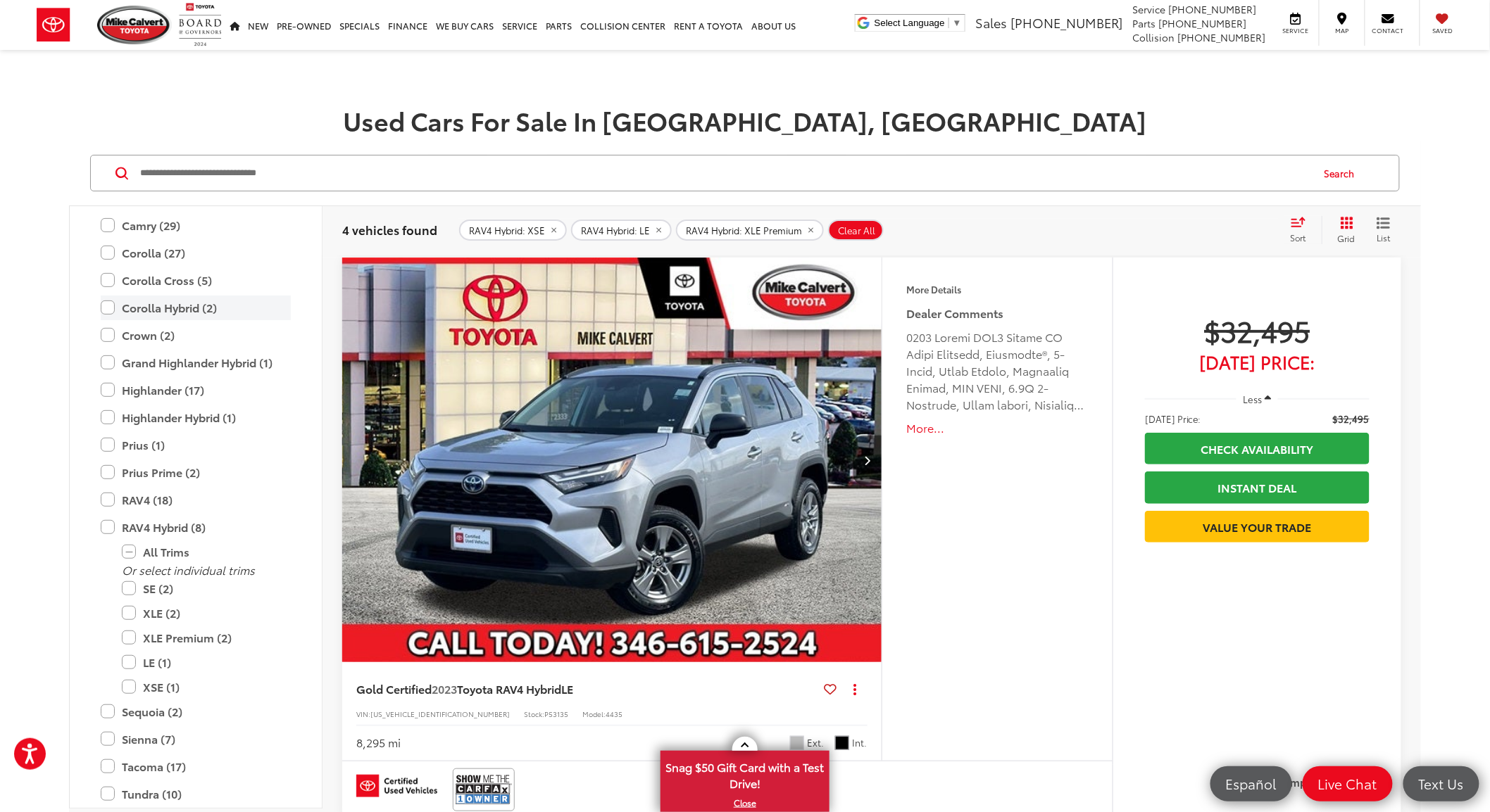
click at [130, 307] on label "Corolla Hybrid (2)" at bounding box center [196, 308] width 190 height 25
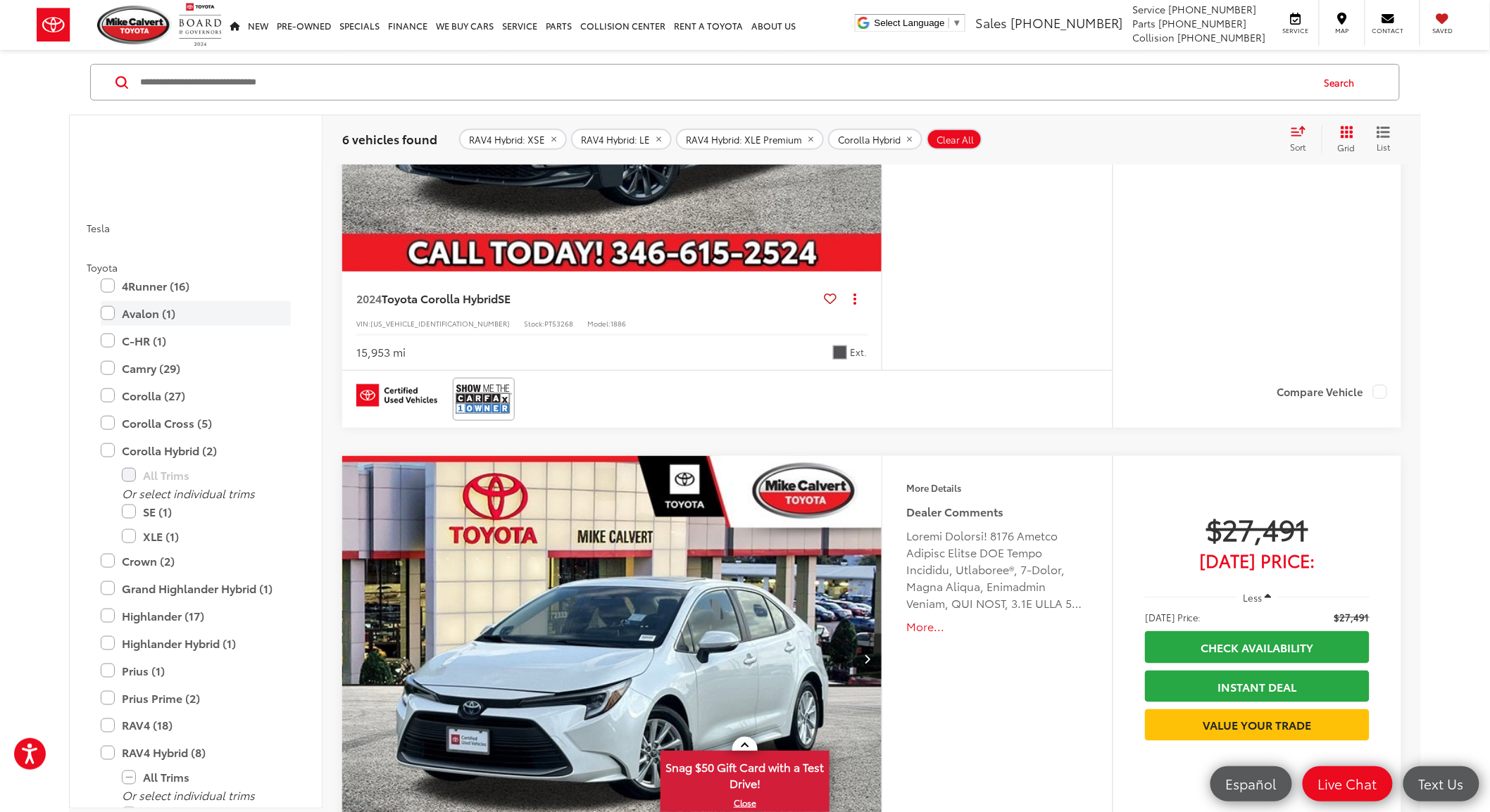
scroll to position [2744, 0]
click at [109, 448] on label "Corolla Hybrid (2)" at bounding box center [196, 452] width 190 height 25
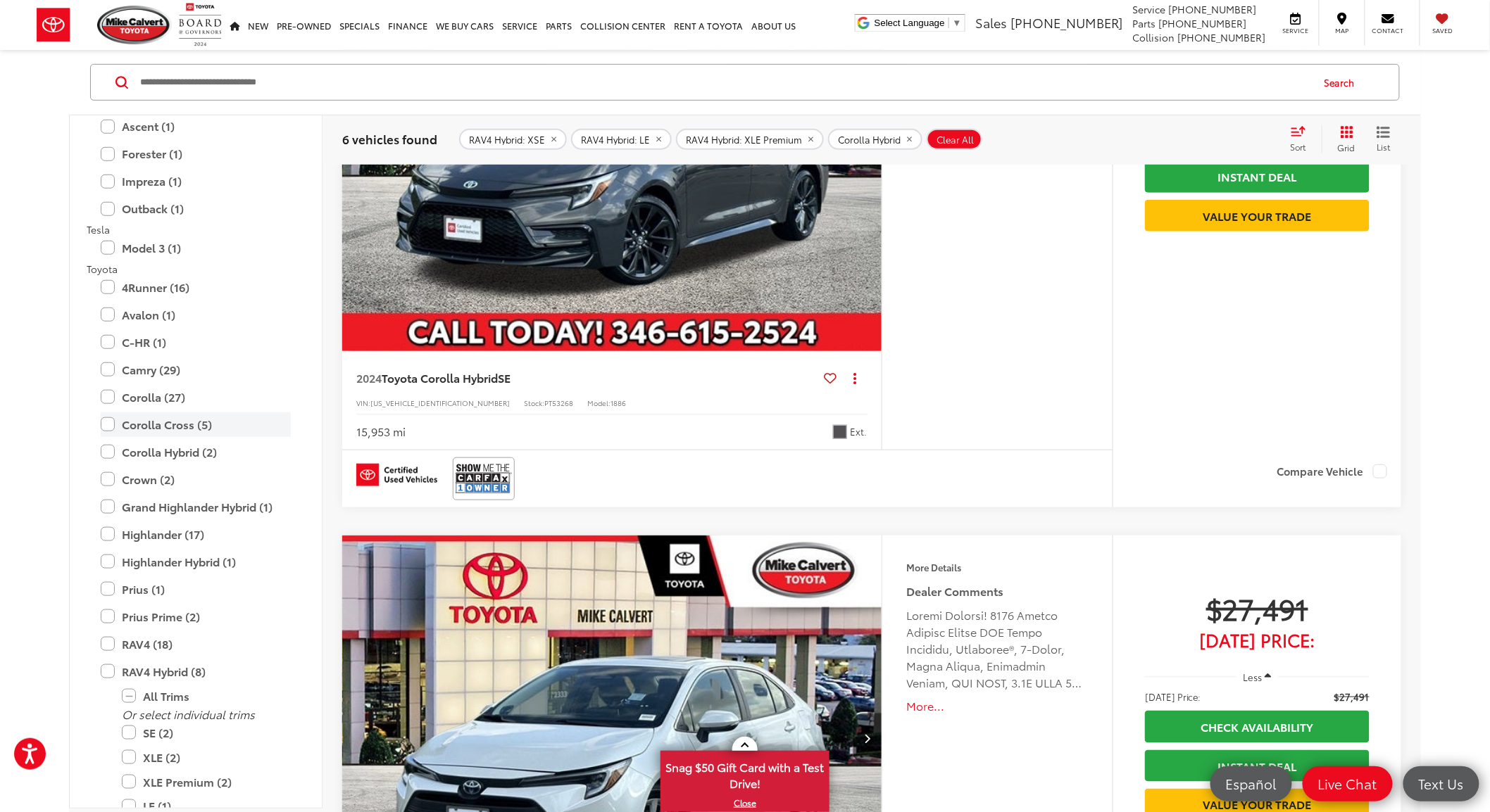
scroll to position [90, 0]
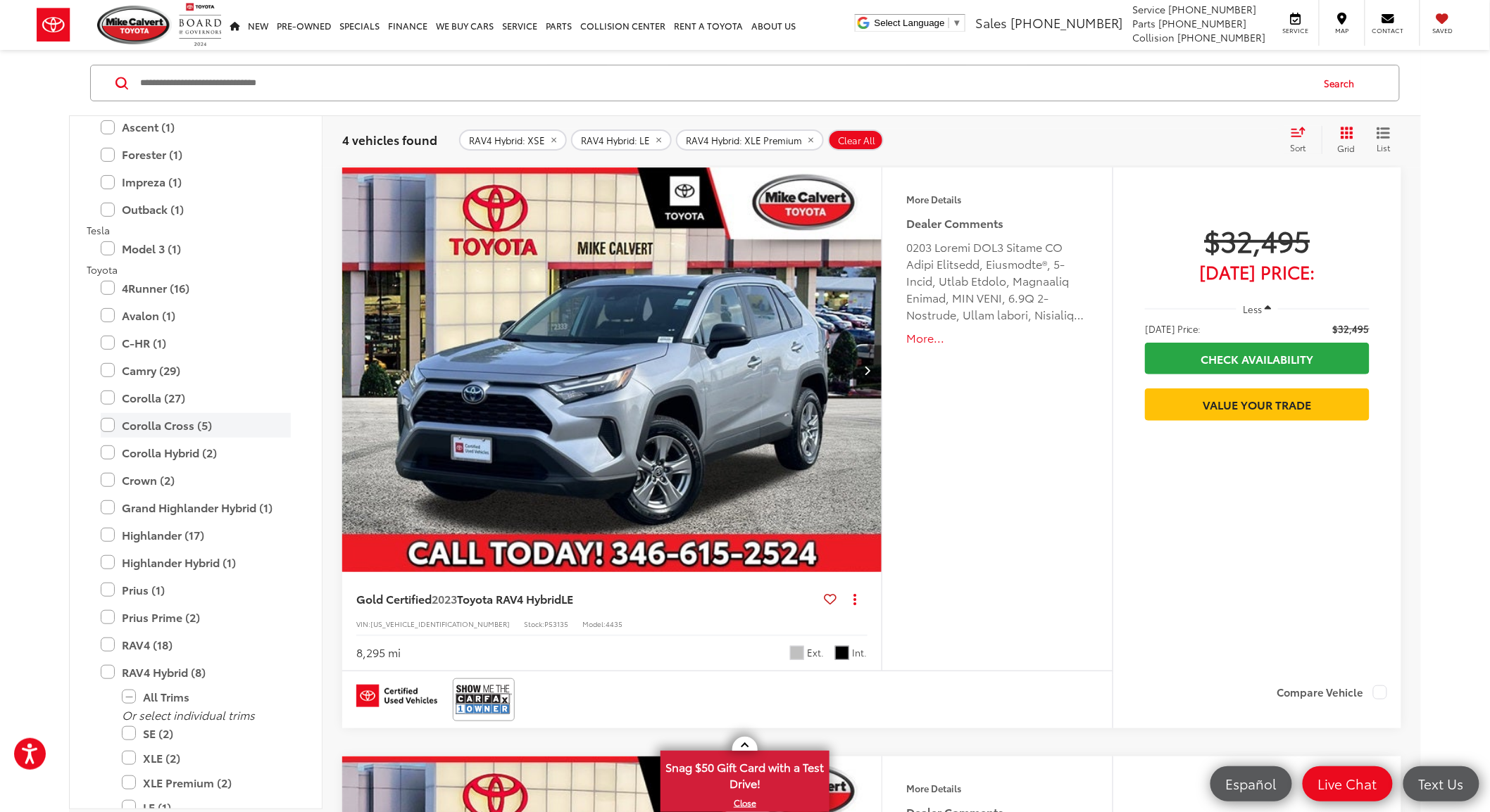
click at [136, 426] on label "Corolla Cross (5)" at bounding box center [196, 425] width 190 height 25
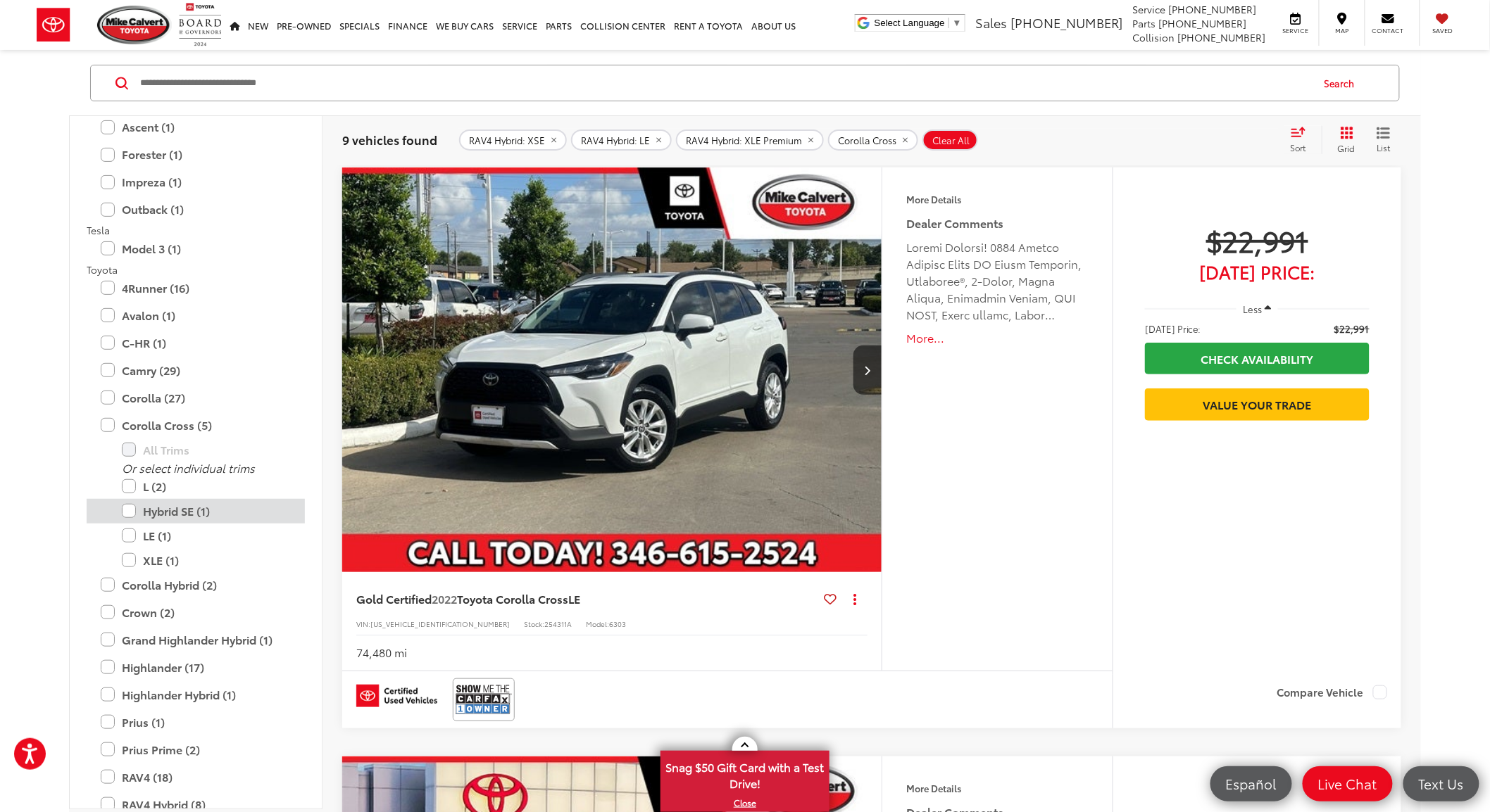
click at [128, 510] on label "Hybrid SE (1)" at bounding box center [206, 511] width 169 height 25
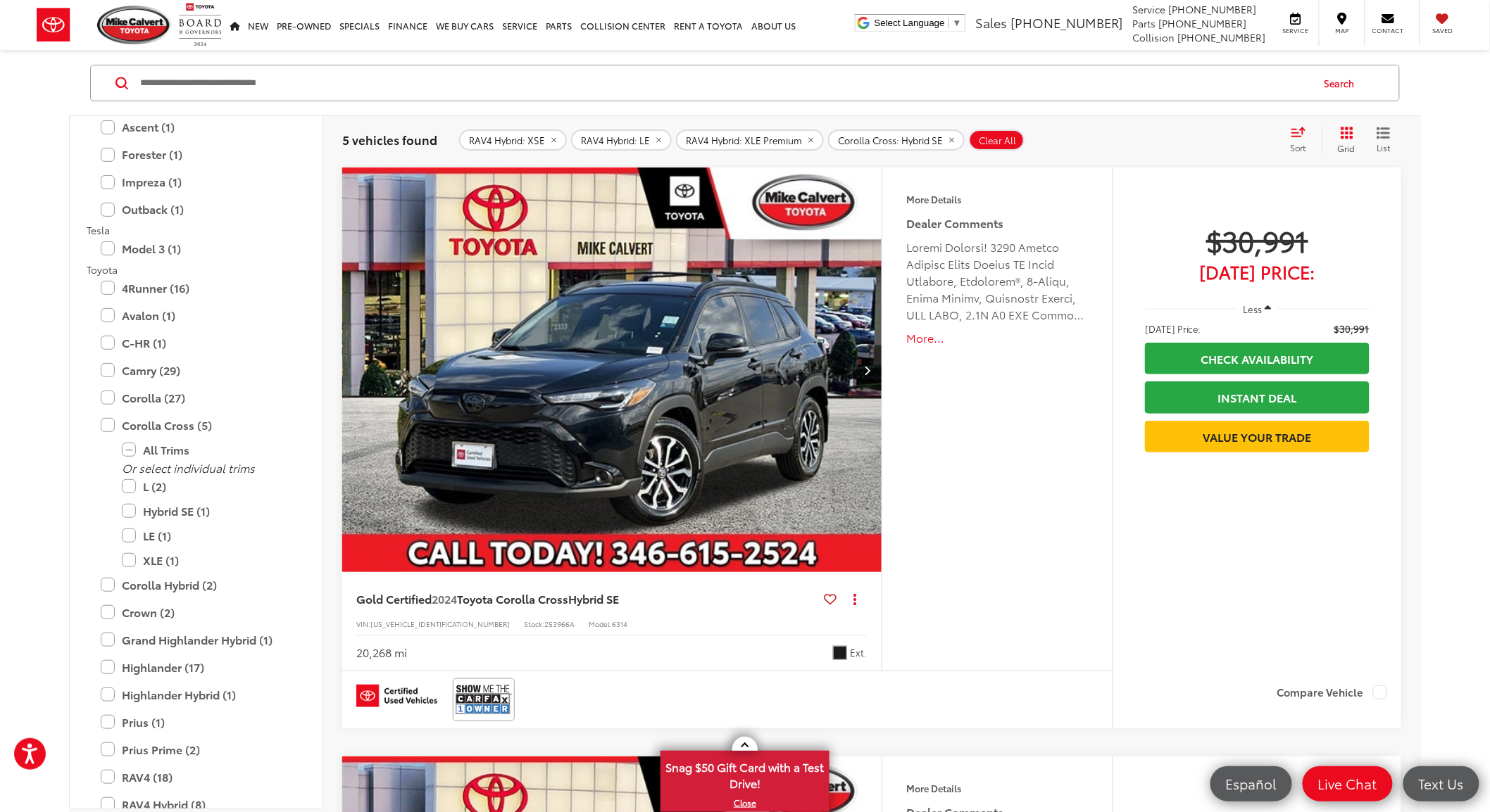
click at [695, 401] on img "2024 Toyota Corolla Cross Hybrid SE 0" at bounding box center [612, 371] width 541 height 406
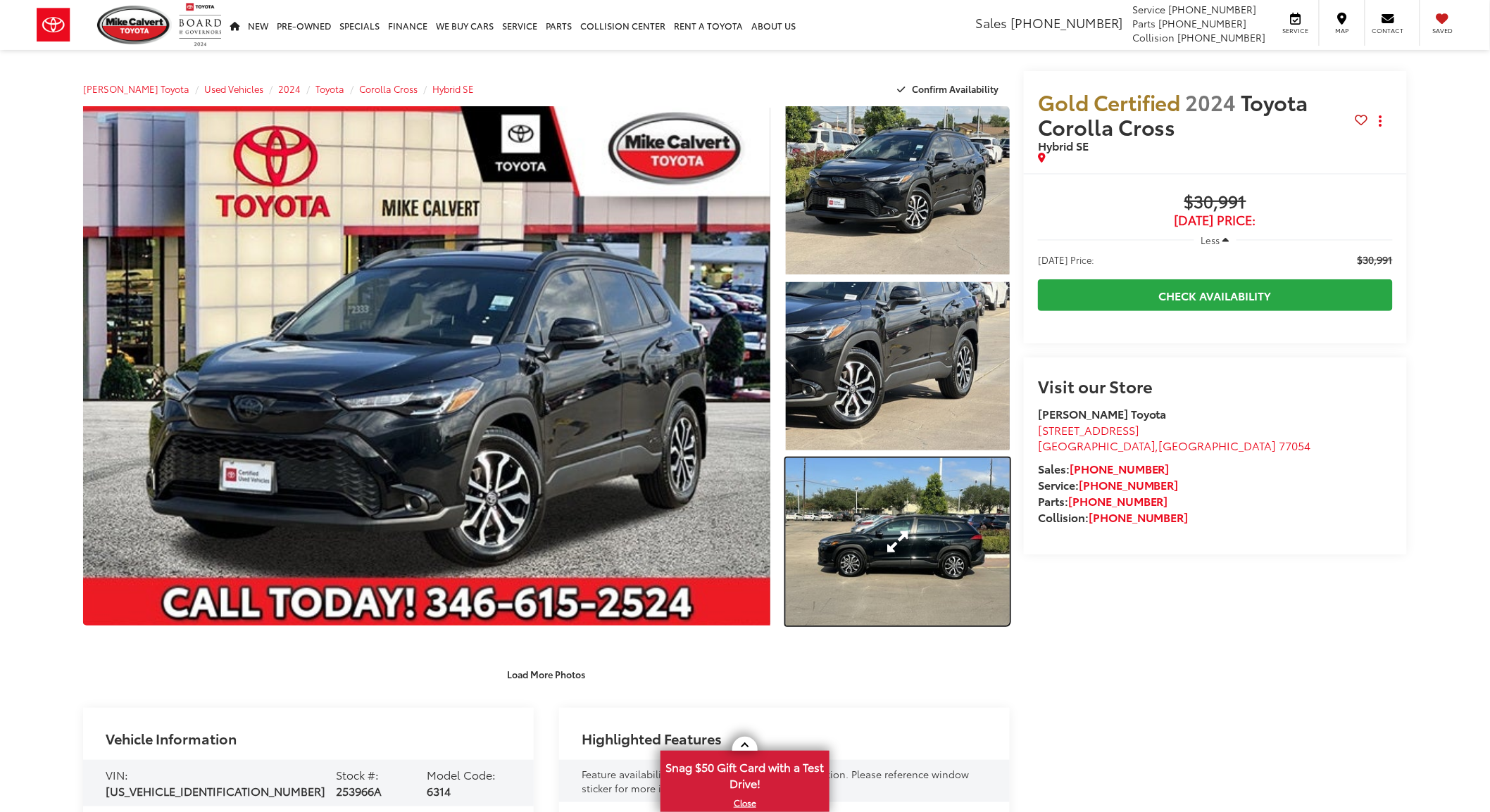
drag, startPoint x: 906, startPoint y: 531, endPoint x: 918, endPoint y: 523, distance: 14.4
click at [906, 531] on link "Expand Photo 3" at bounding box center [898, 542] width 224 height 169
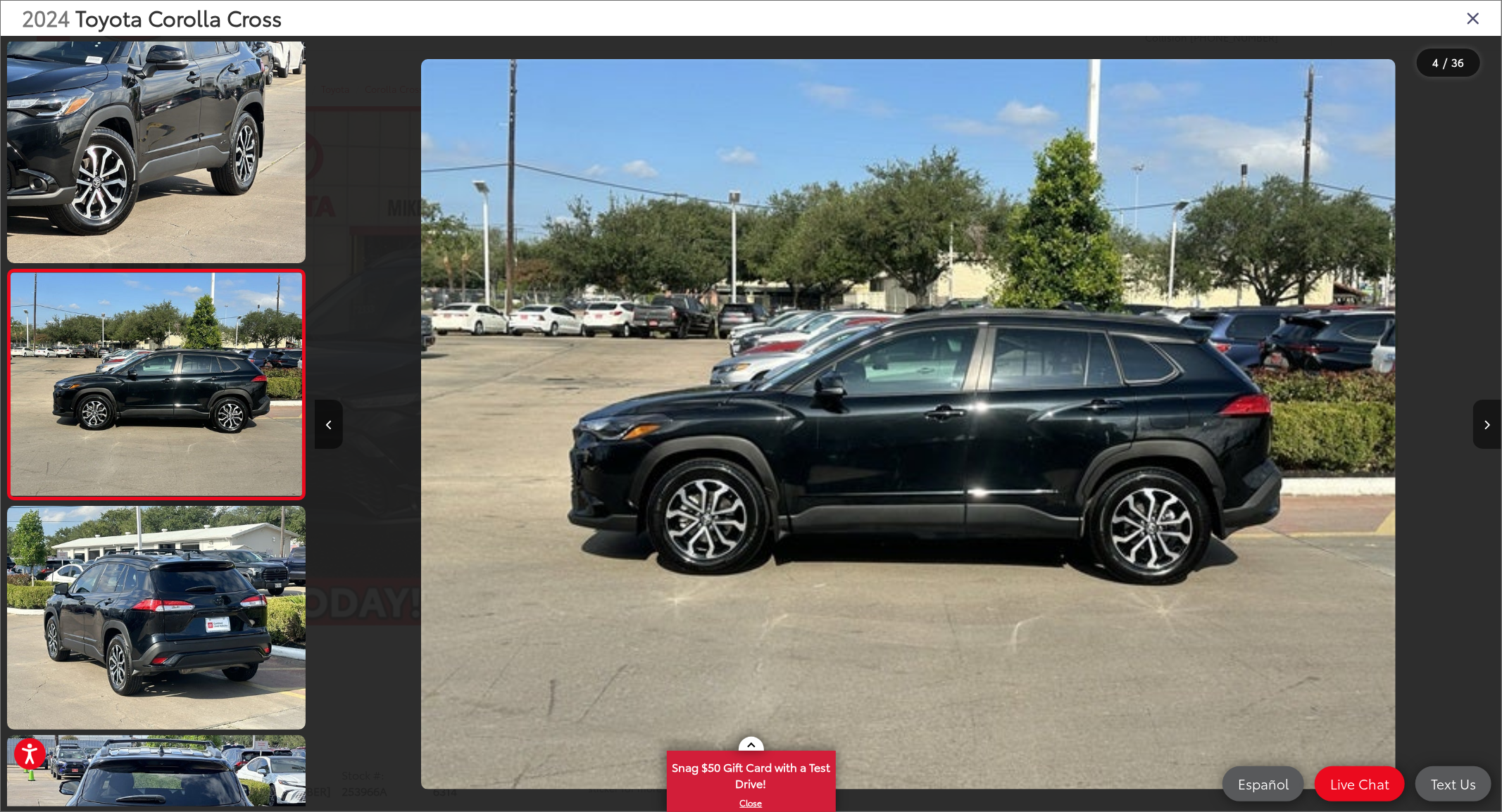
click at [1483, 428] on button "Next image" at bounding box center [1487, 425] width 28 height 49
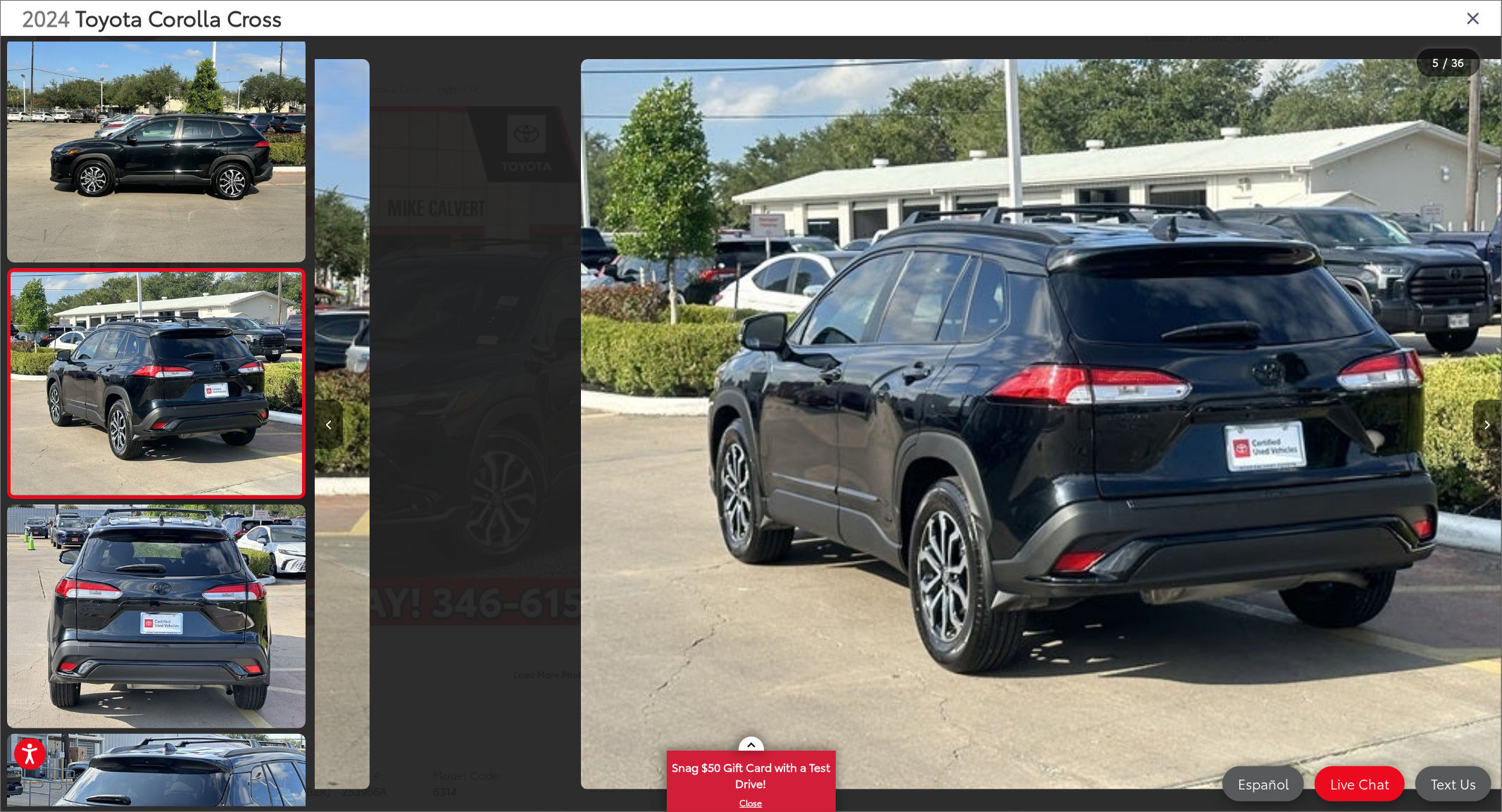
scroll to position [0, 4746]
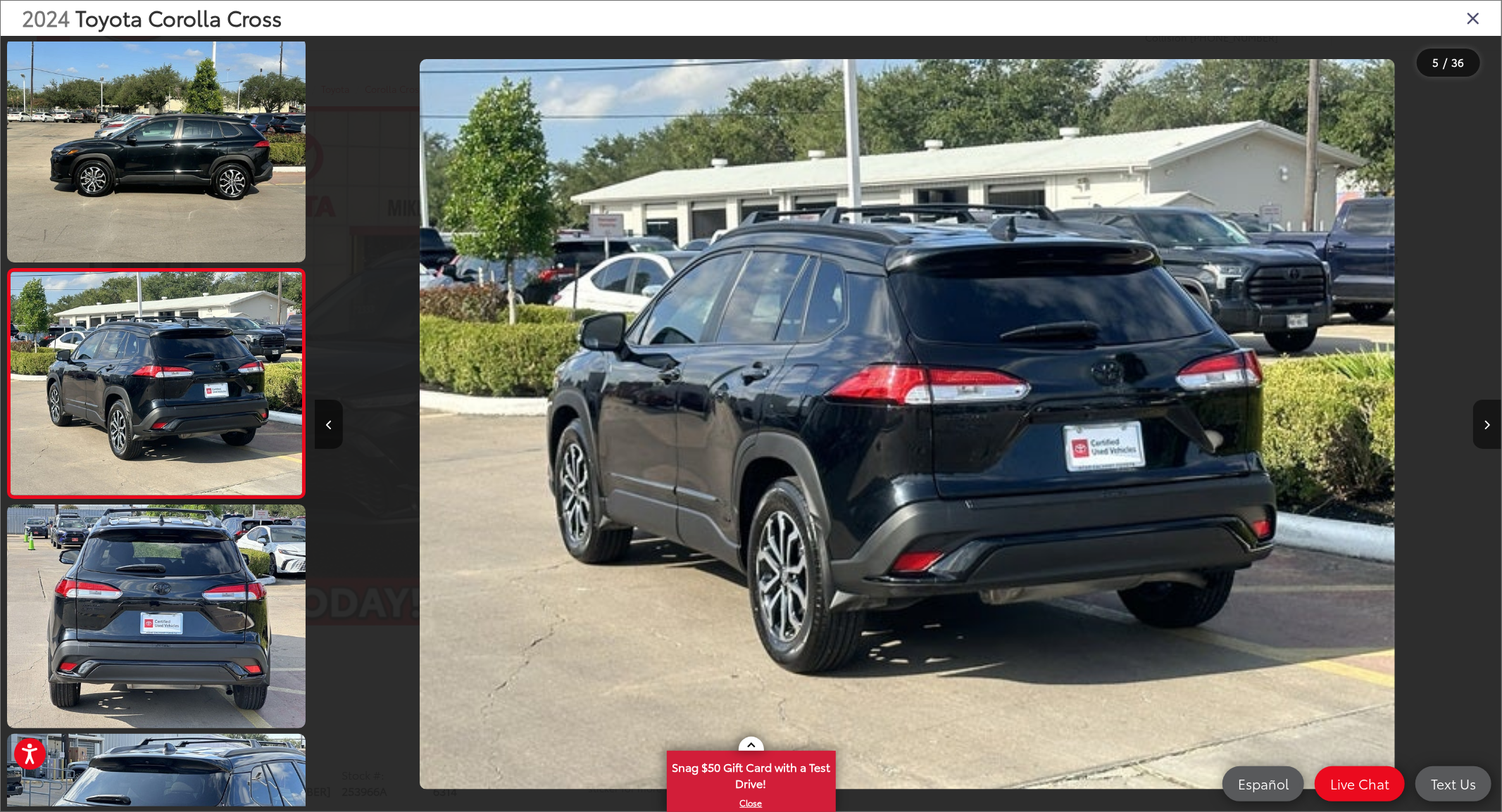
click at [1481, 425] on button "Next image" at bounding box center [1487, 425] width 28 height 49
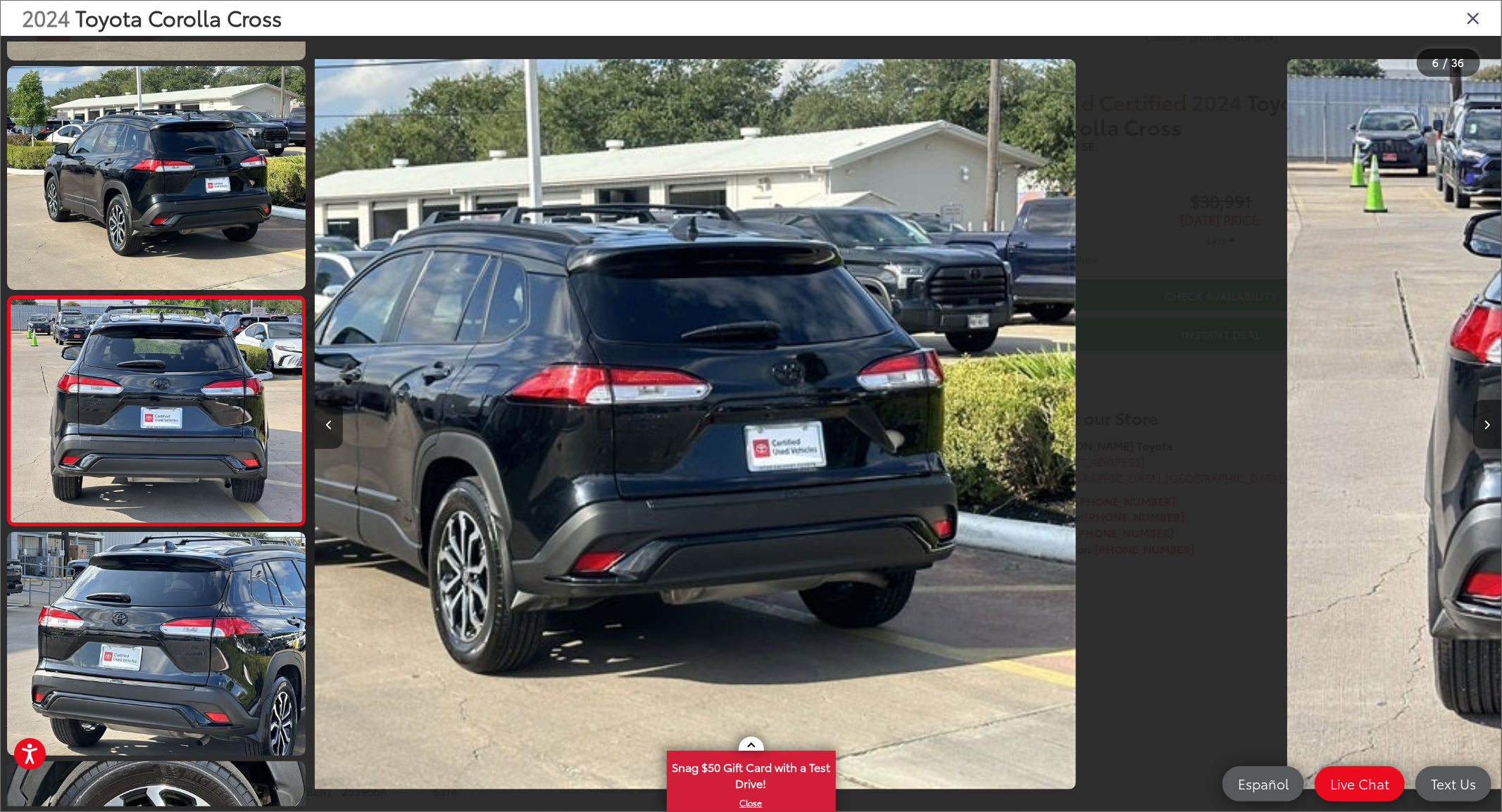
scroll to position [922, 0]
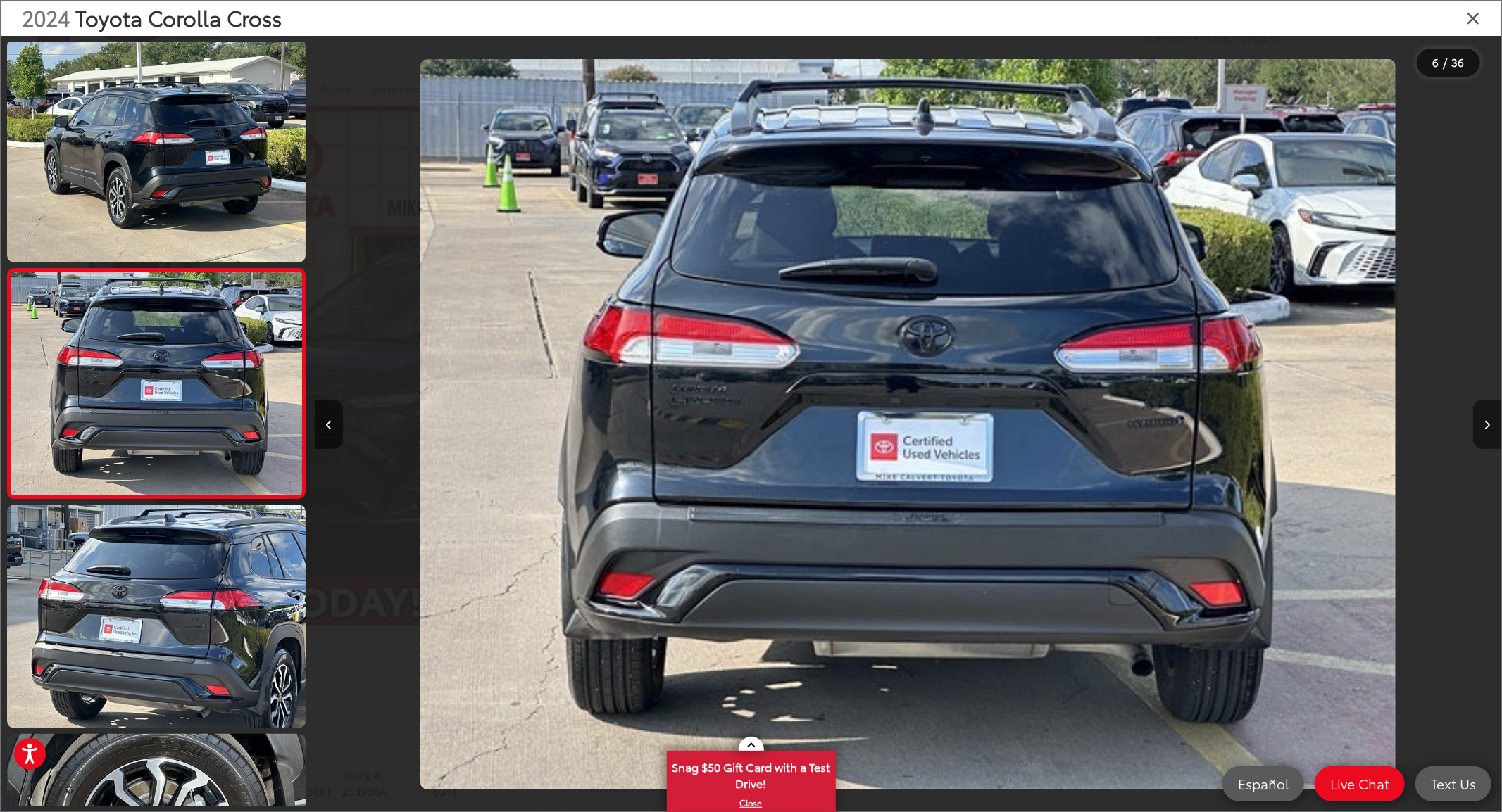
click at [1481, 425] on button "Next image" at bounding box center [1487, 425] width 28 height 49
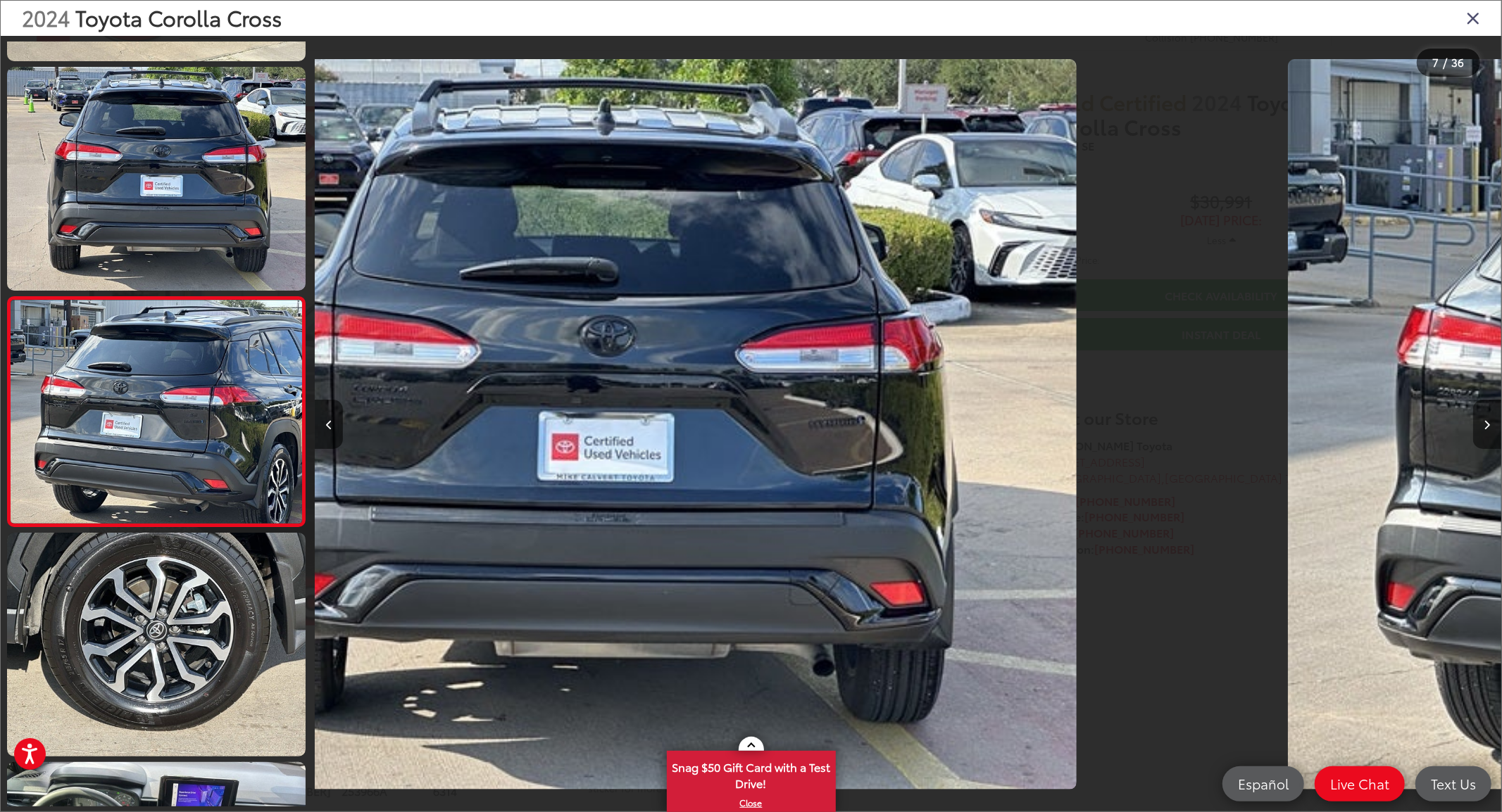
scroll to position [1151, 0]
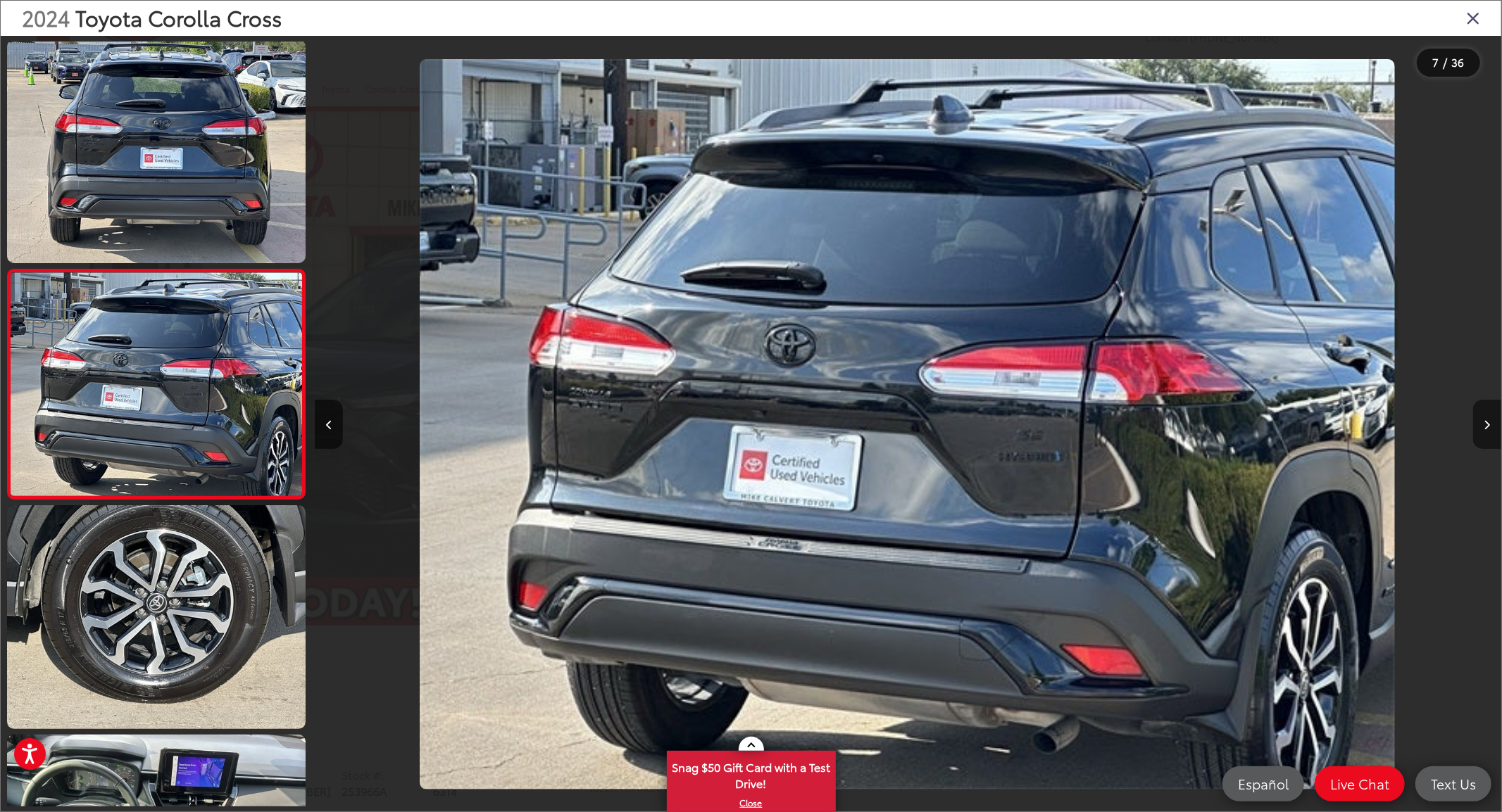
click at [1481, 425] on button "Next image" at bounding box center [1487, 425] width 28 height 49
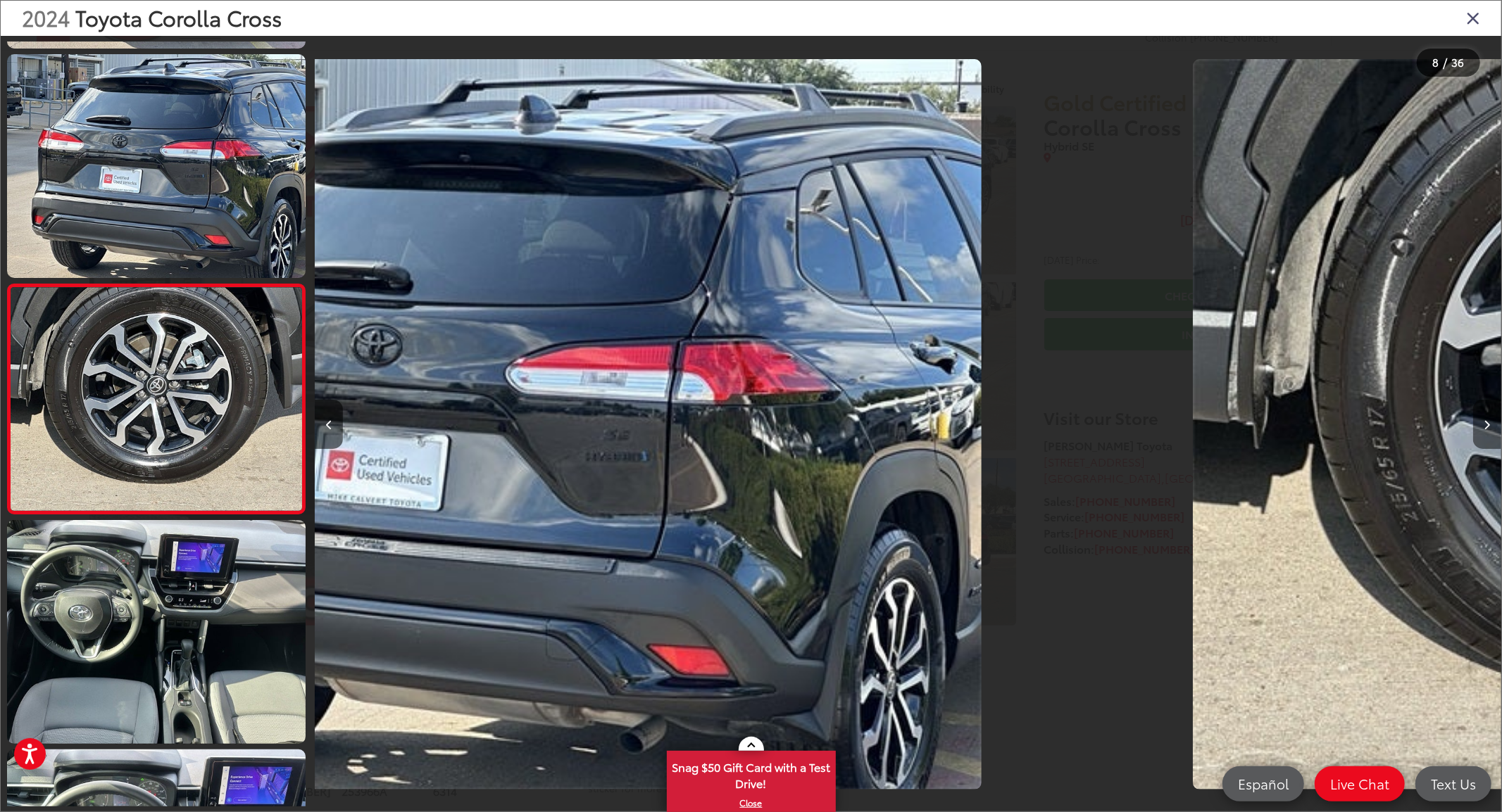
scroll to position [1381, 0]
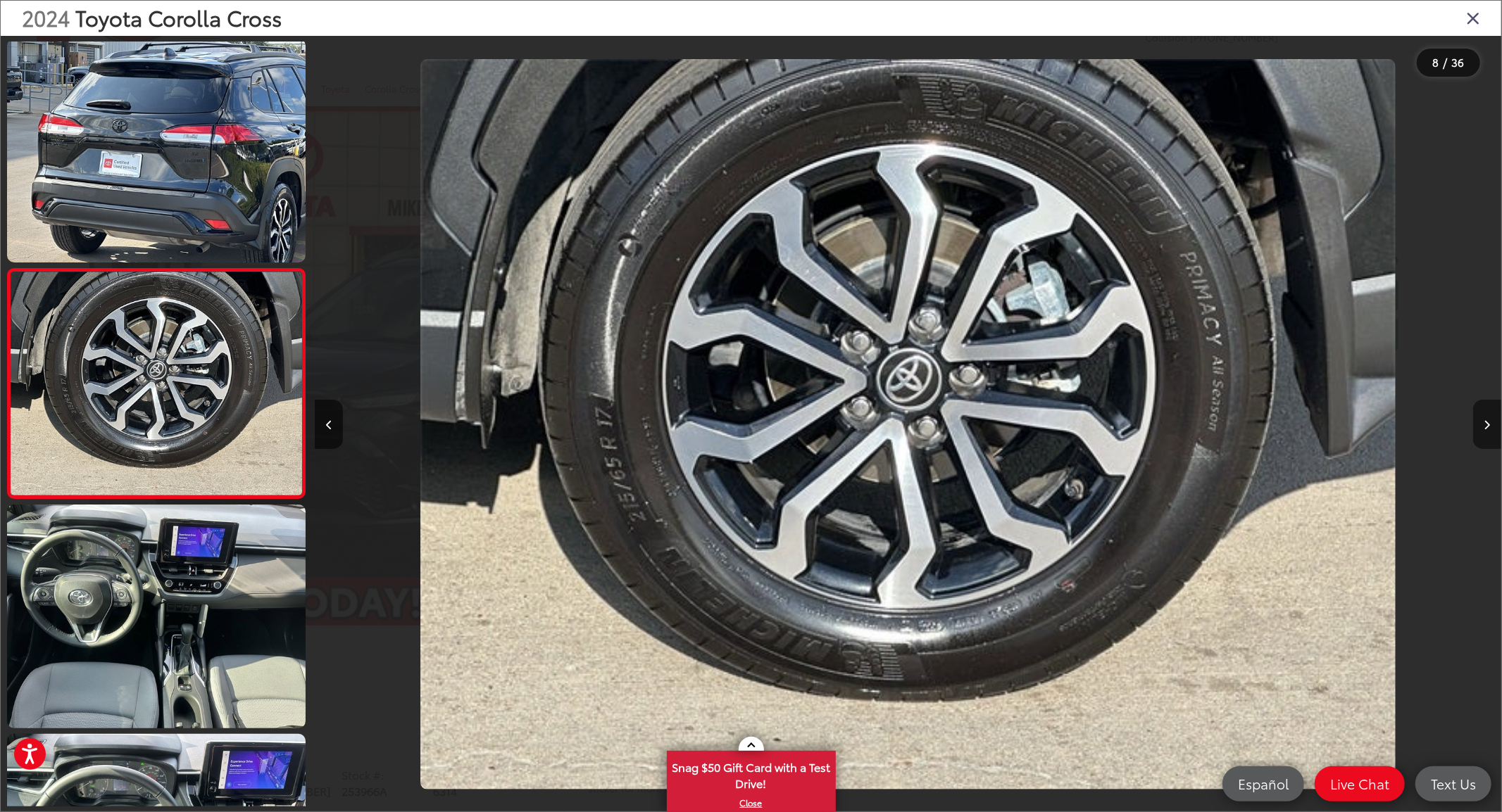
click at [1481, 425] on button "Next image" at bounding box center [1487, 425] width 28 height 49
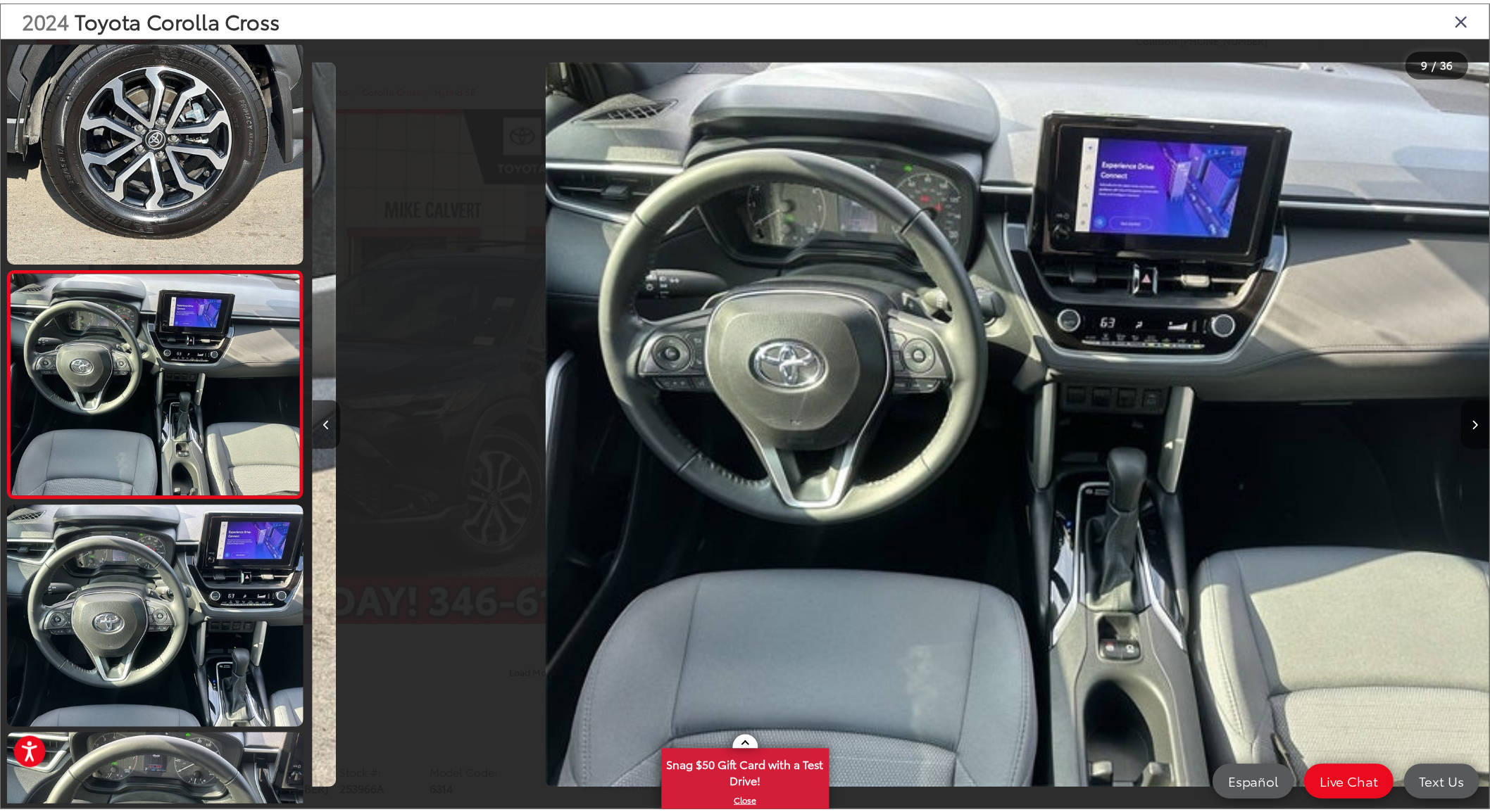
scroll to position [0, 9491]
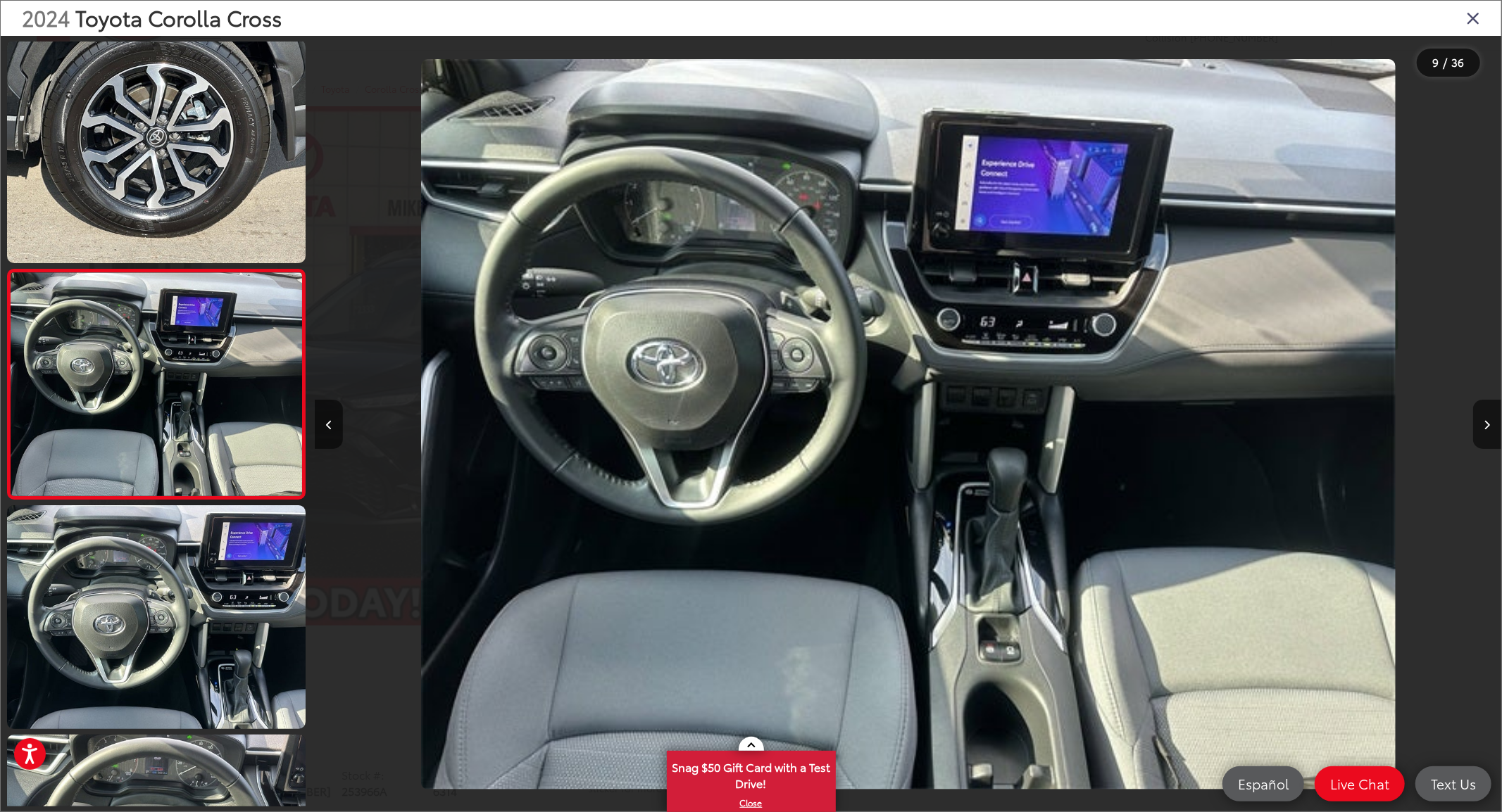
click at [1468, 18] on icon "Close gallery" at bounding box center [1474, 18] width 14 height 19
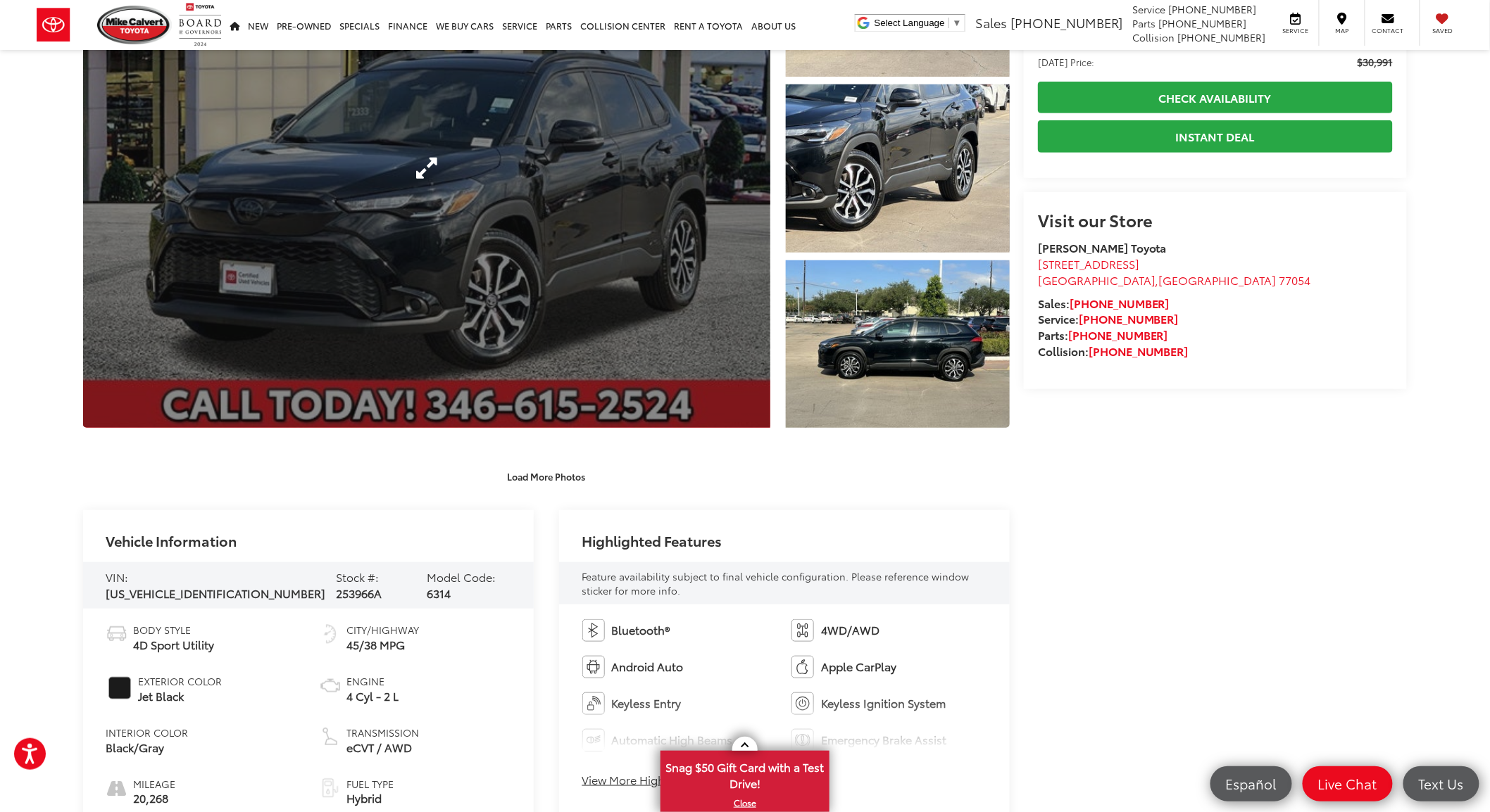
scroll to position [0, 0]
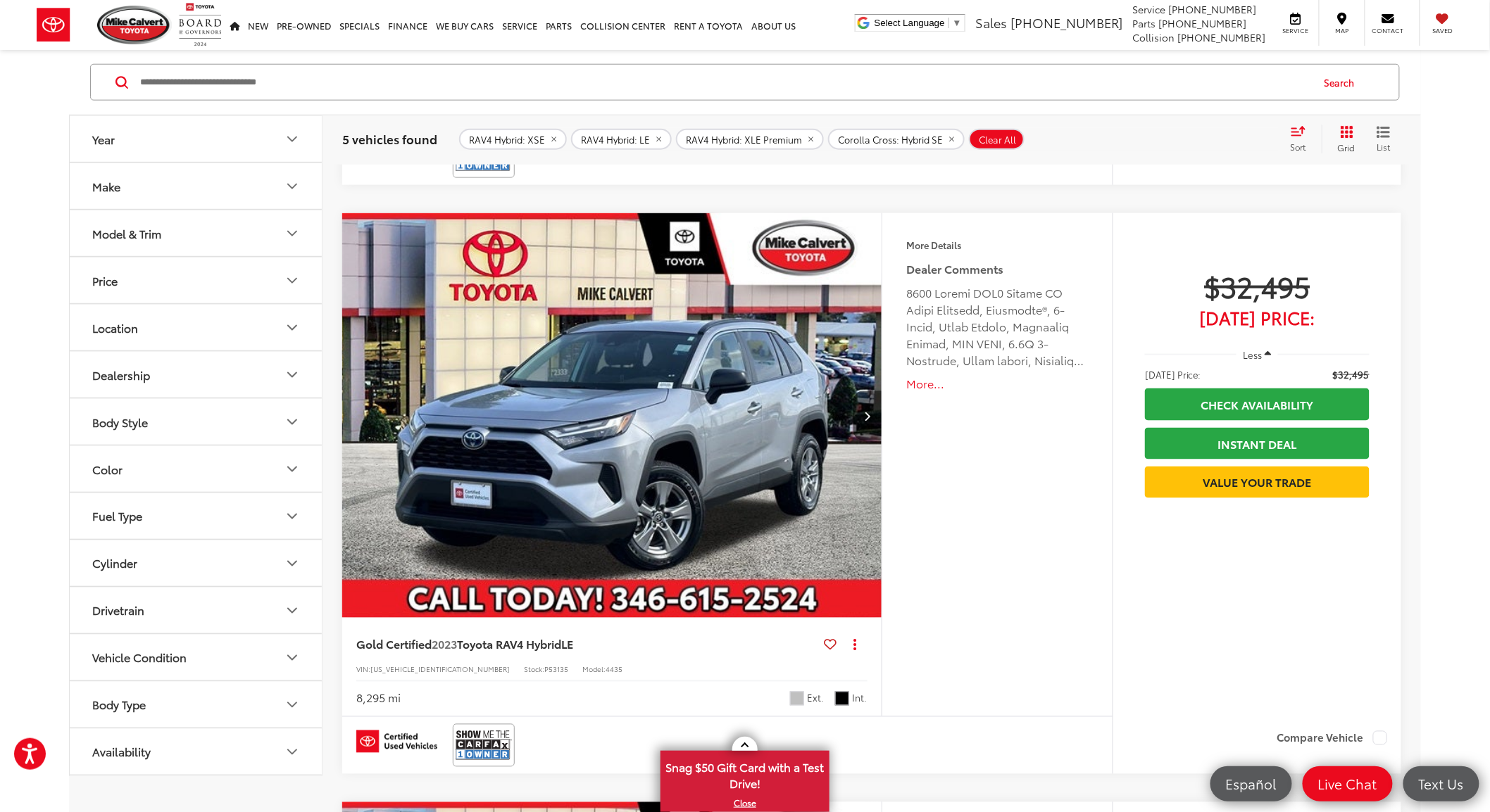
scroll to position [637, 0]
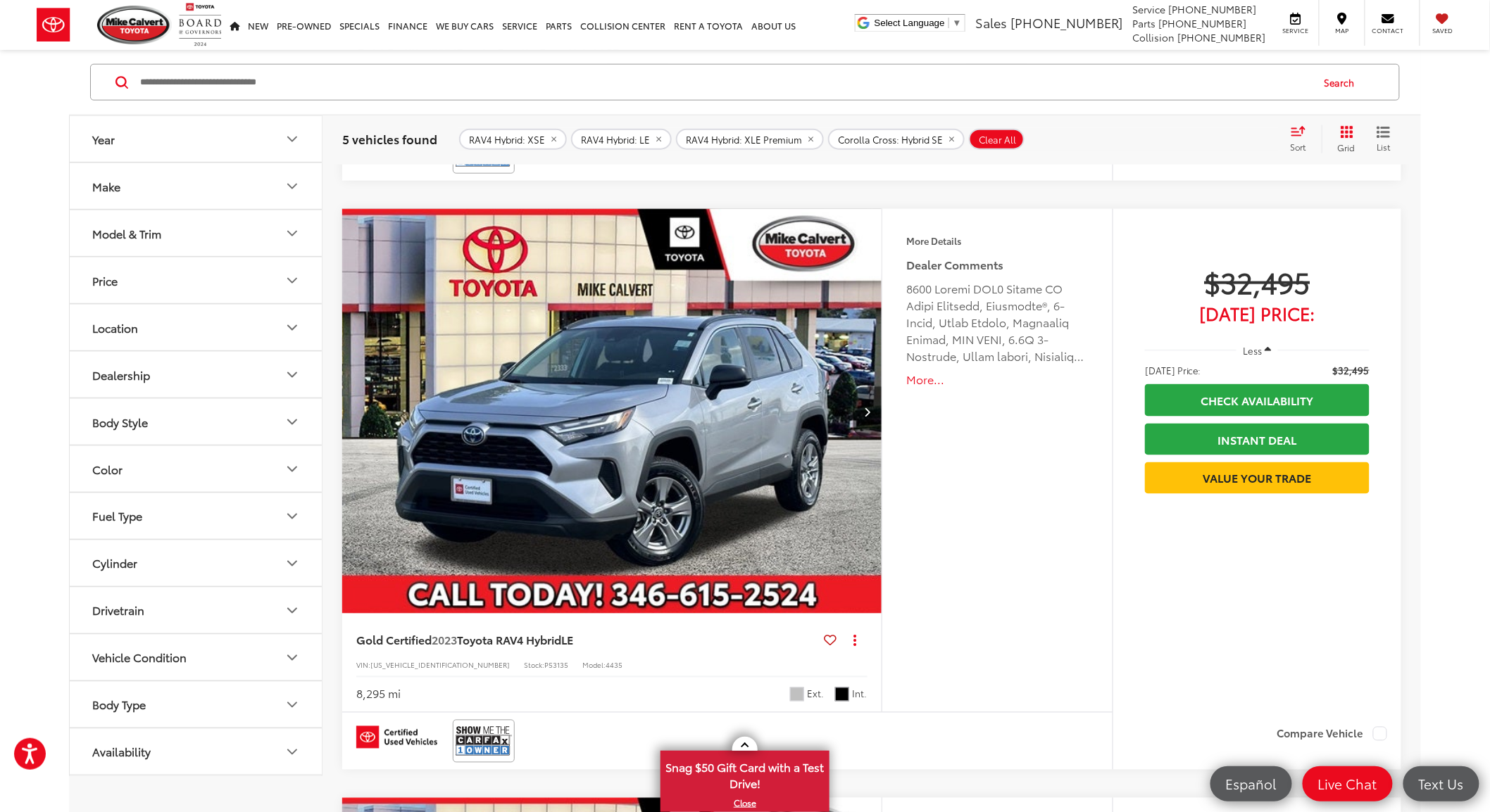
click at [644, 458] on img "2023 Toyota RAV4 Hybrid LE 0" at bounding box center [612, 412] width 541 height 406
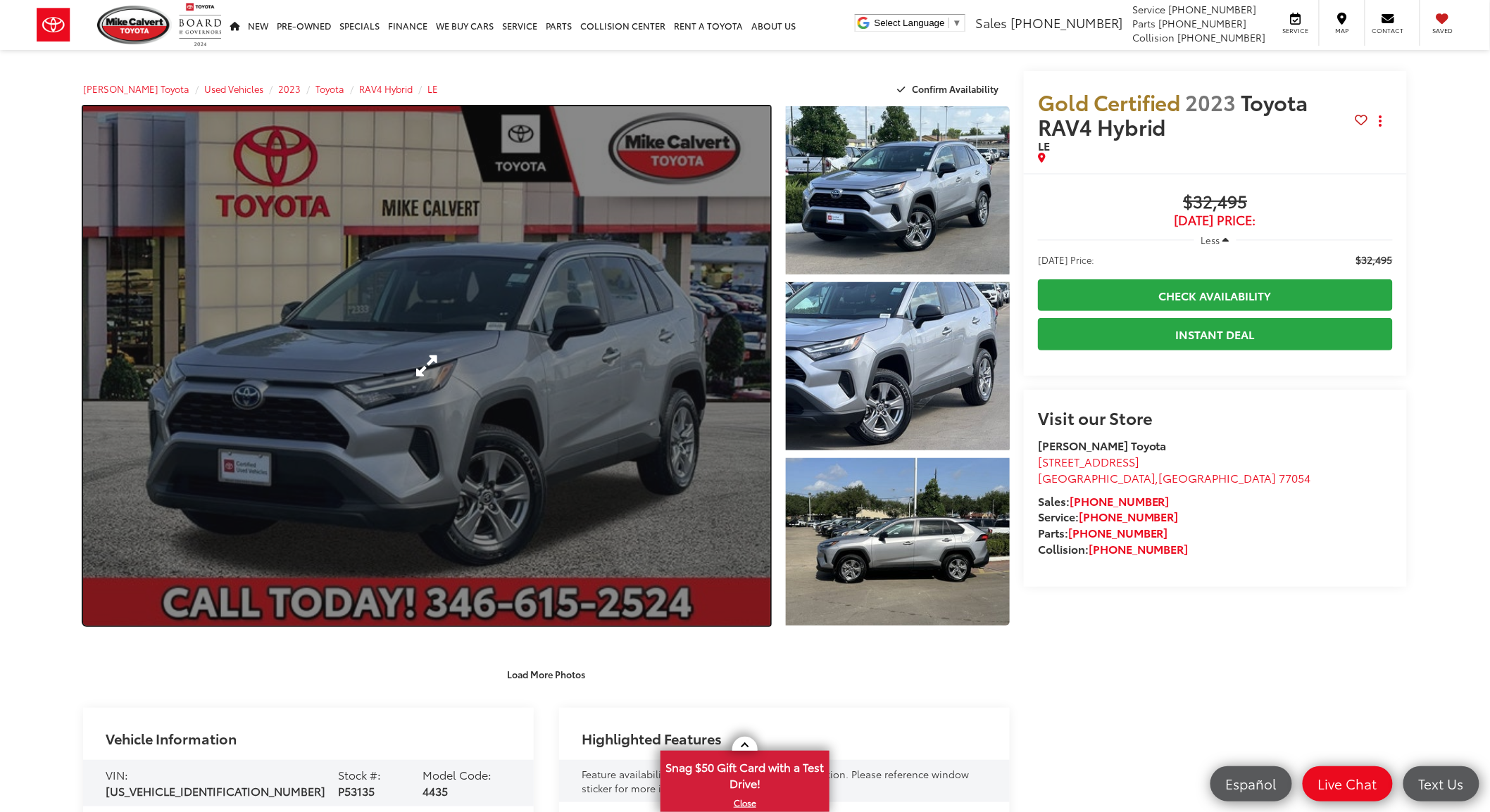
click at [579, 502] on link "Expand Photo 0" at bounding box center [427, 366] width 688 height 520
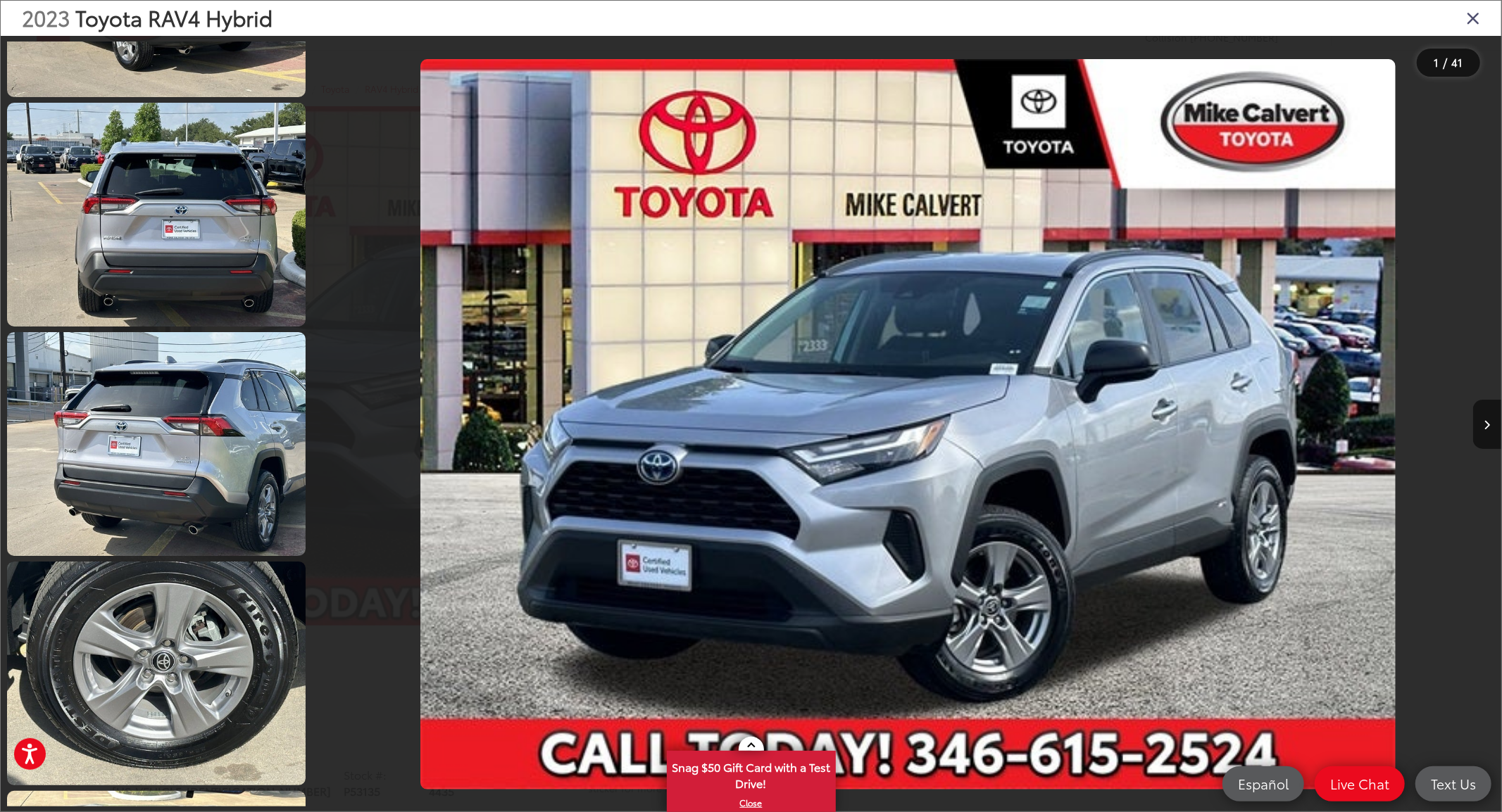
scroll to position [1643, 0]
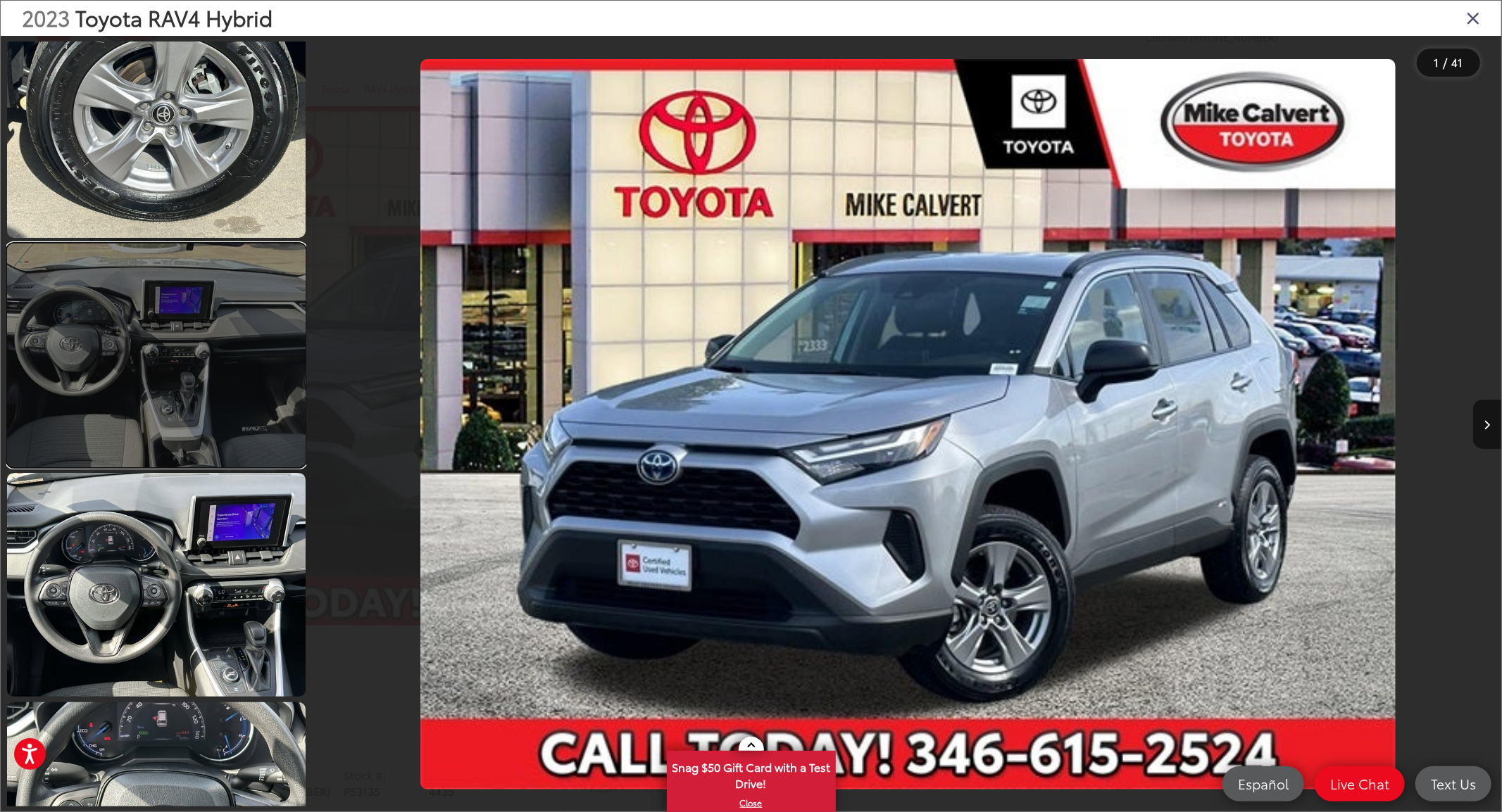
drag, startPoint x: 138, startPoint y: 444, endPoint x: 247, endPoint y: 454, distance: 109.5
click at [139, 444] on link at bounding box center [156, 355] width 298 height 224
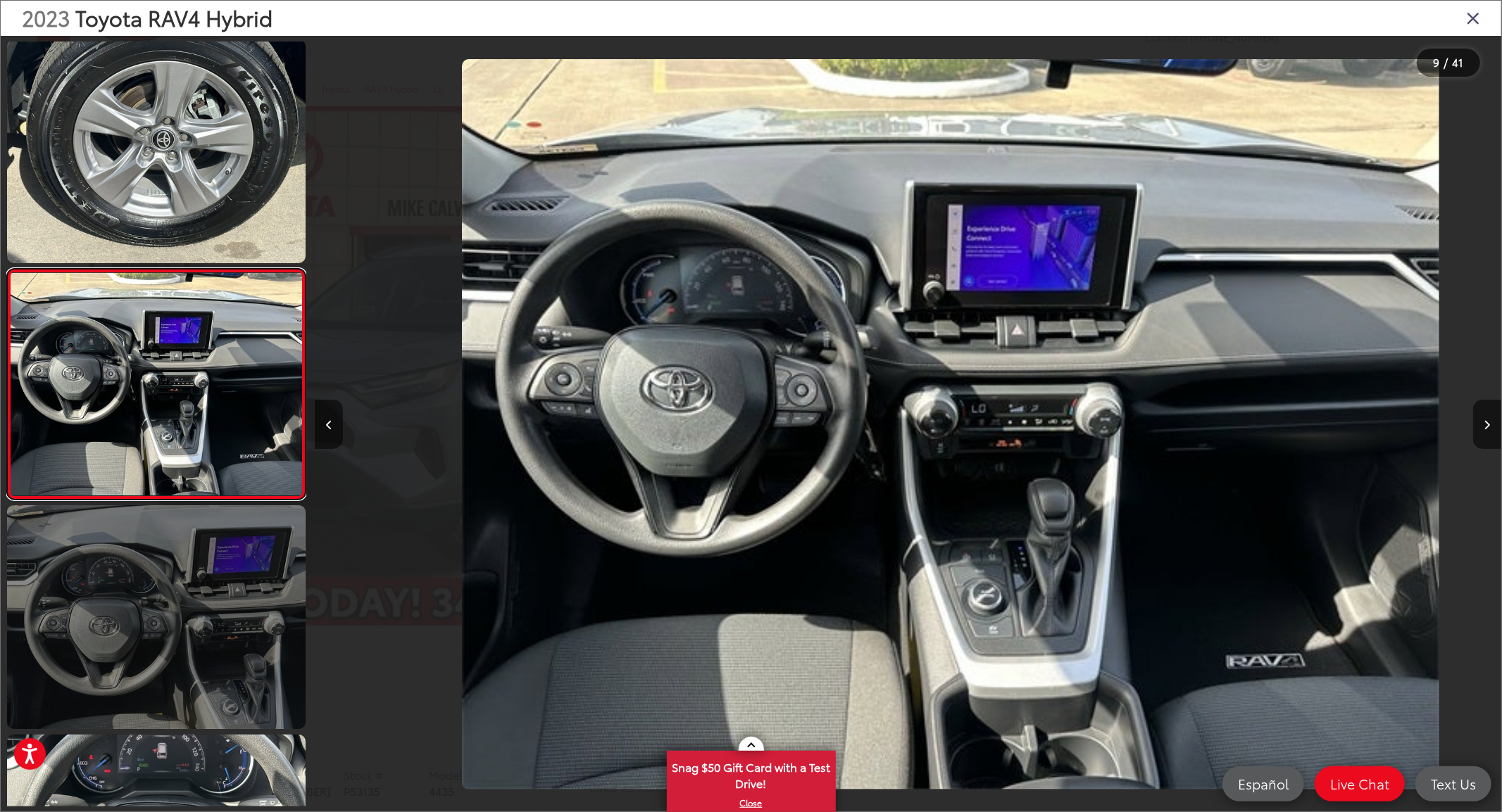
scroll to position [0, 9493]
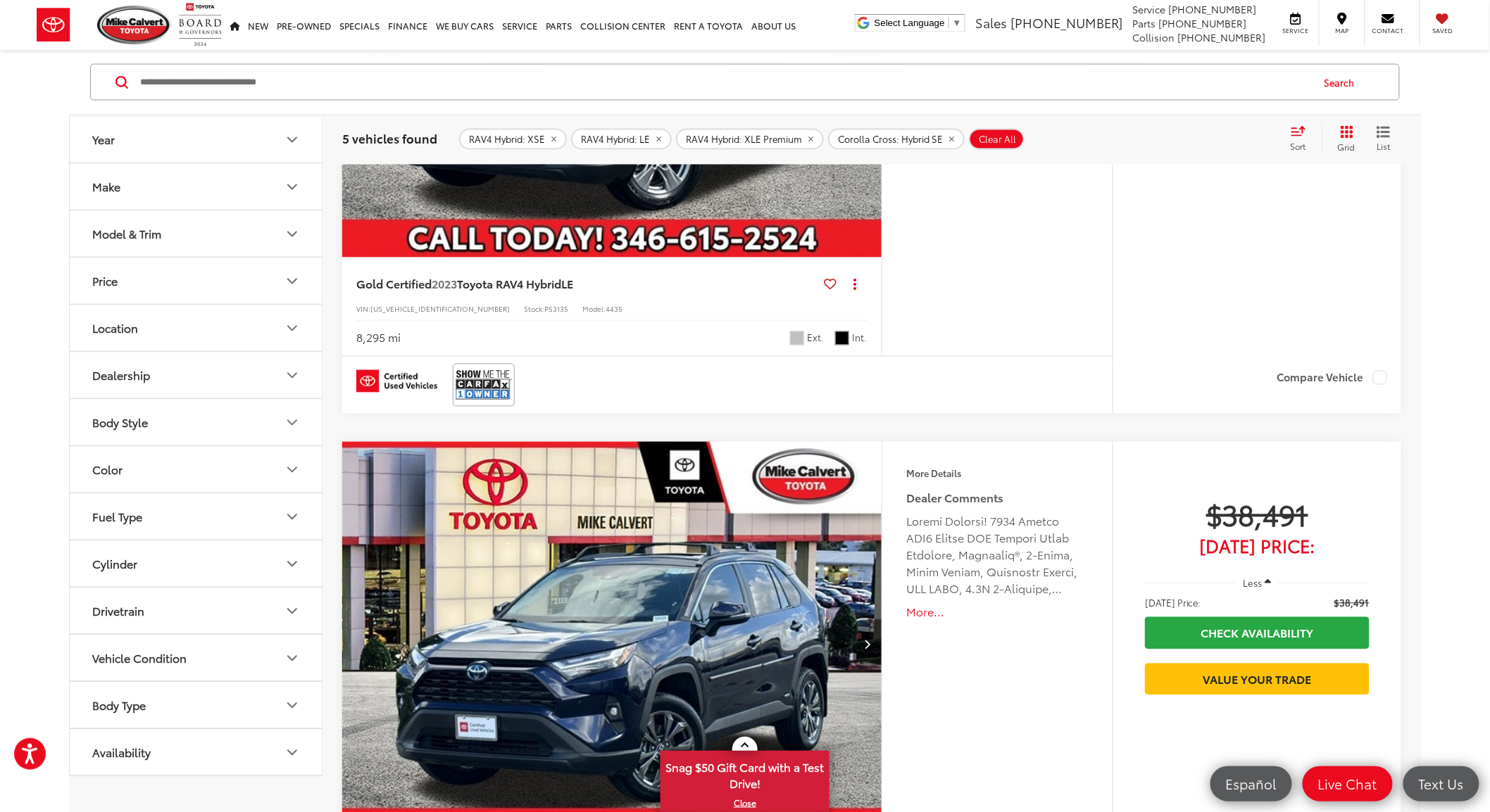
scroll to position [1186, 0]
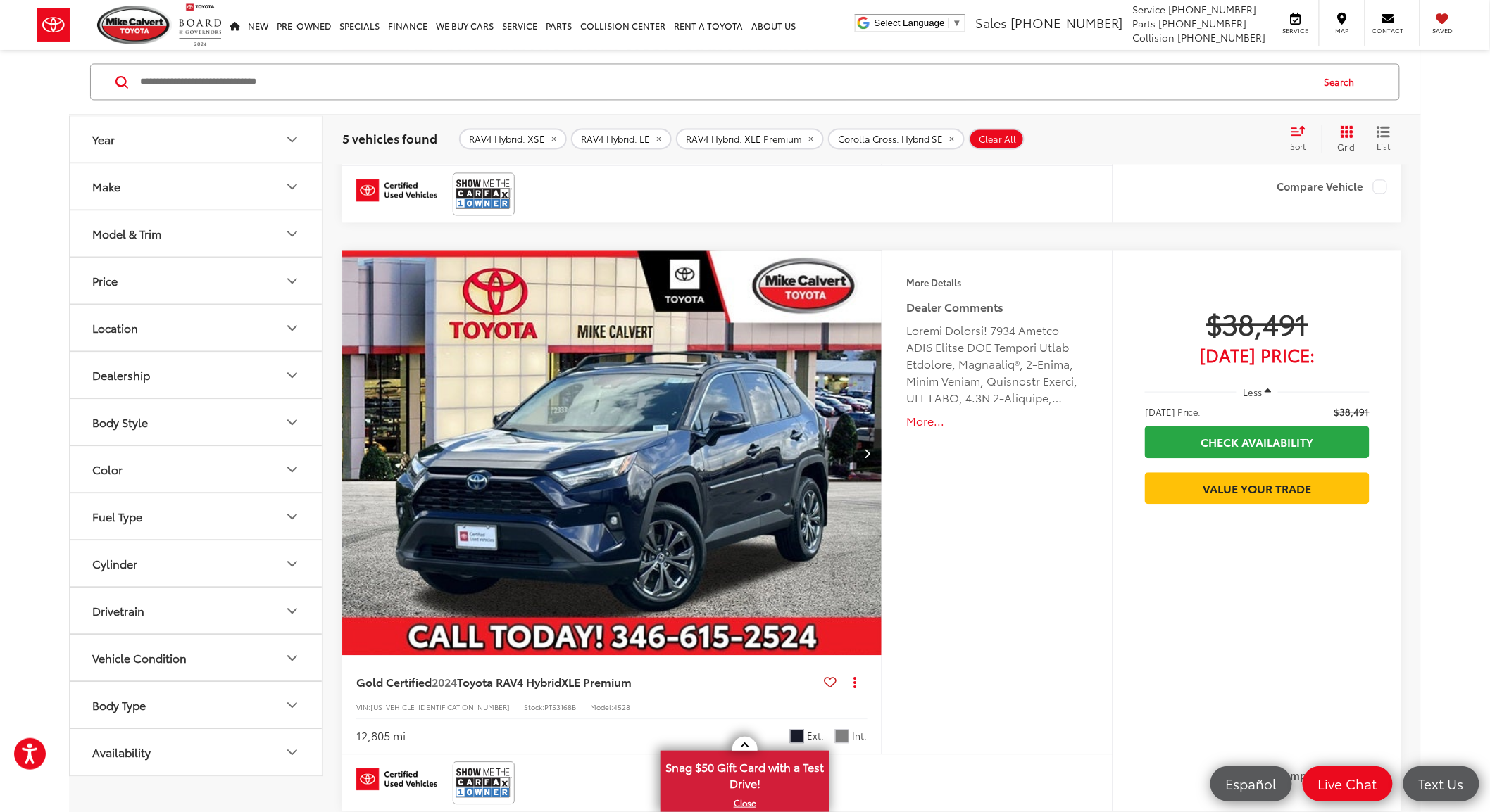
click at [700, 474] on img "2024 Toyota RAV4 Hybrid XLE Premium 0" at bounding box center [612, 454] width 541 height 406
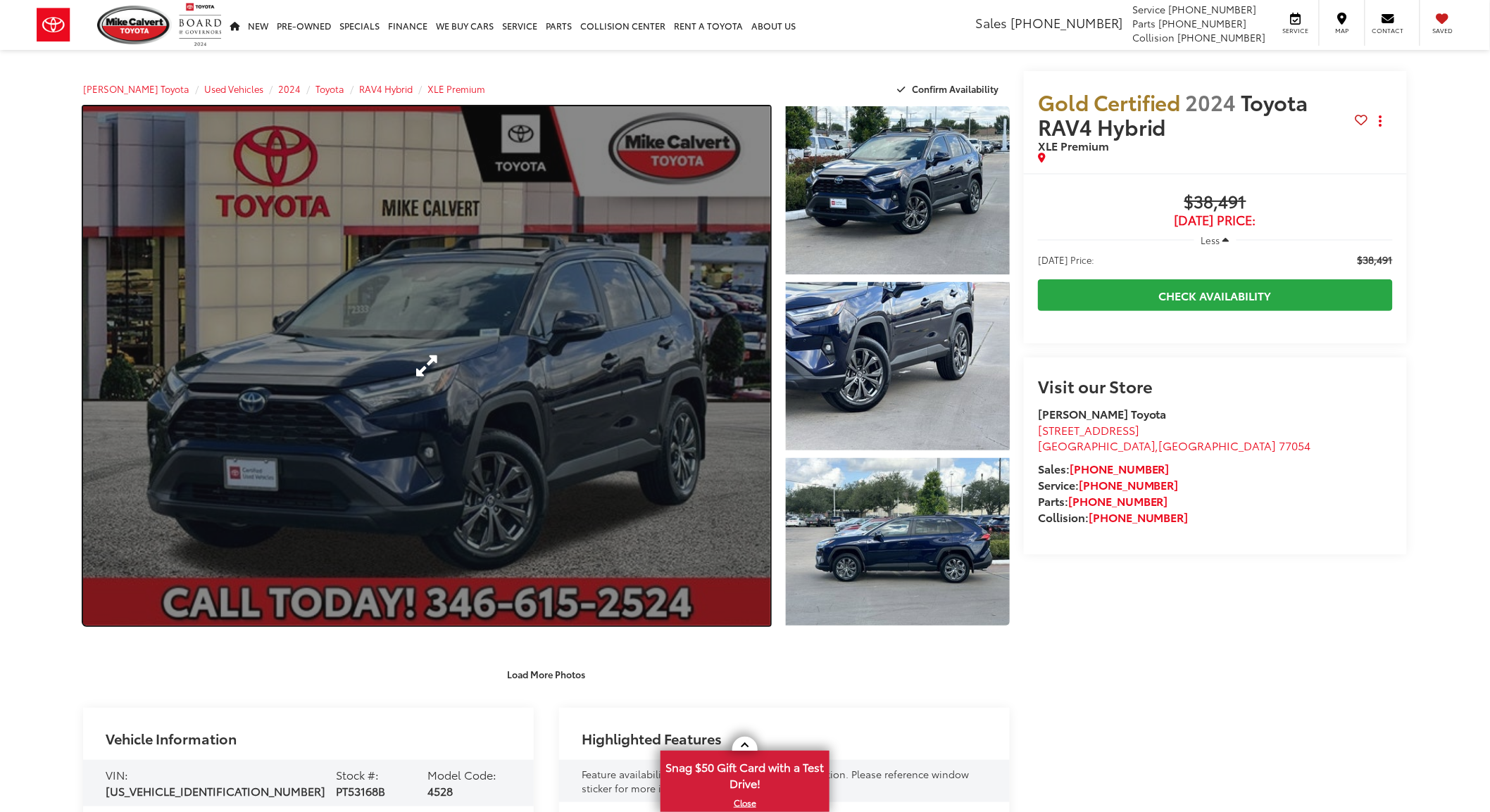
click at [395, 413] on link "Expand Photo 0" at bounding box center [427, 366] width 688 height 520
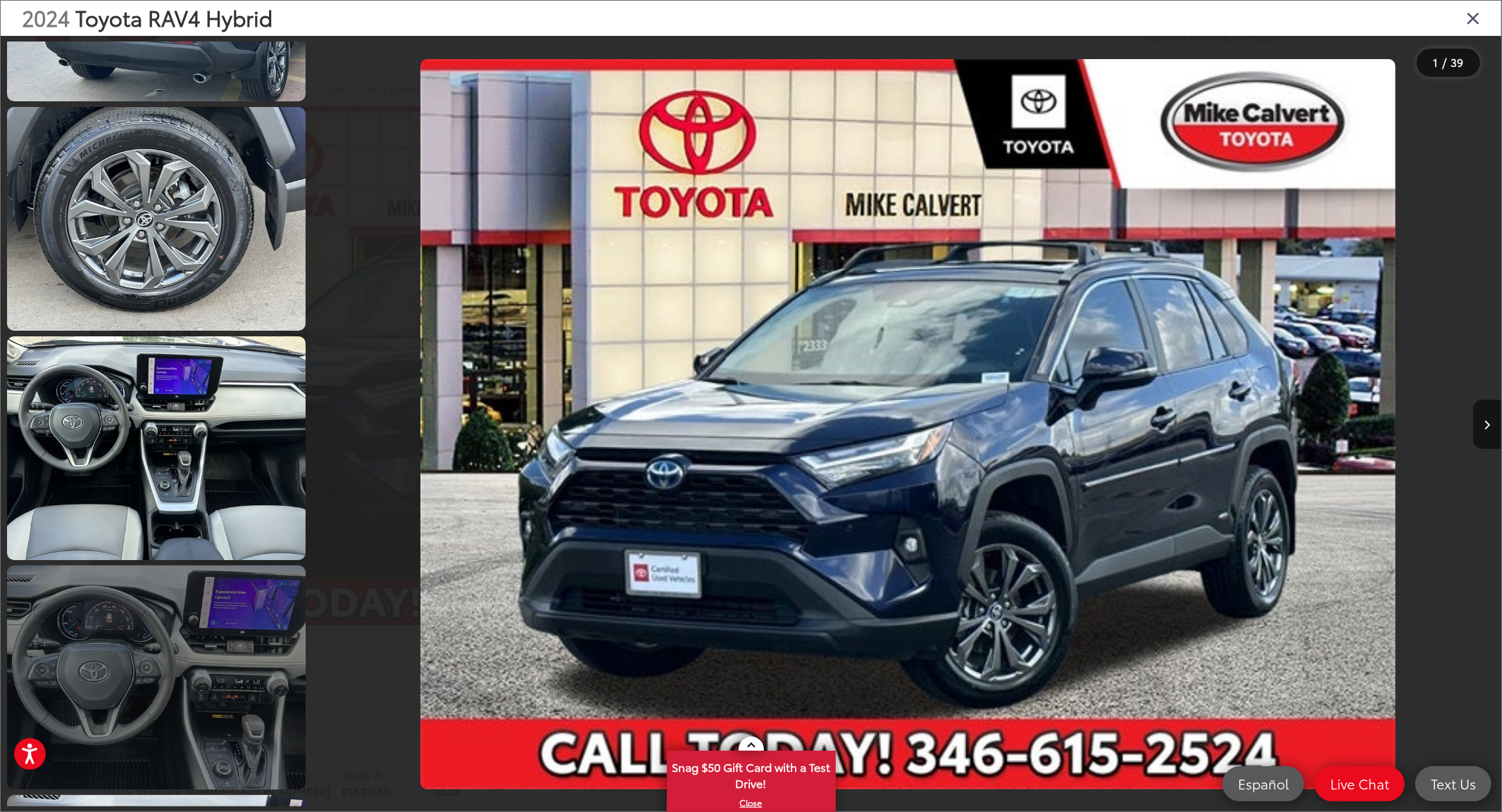
scroll to position [1643, 0]
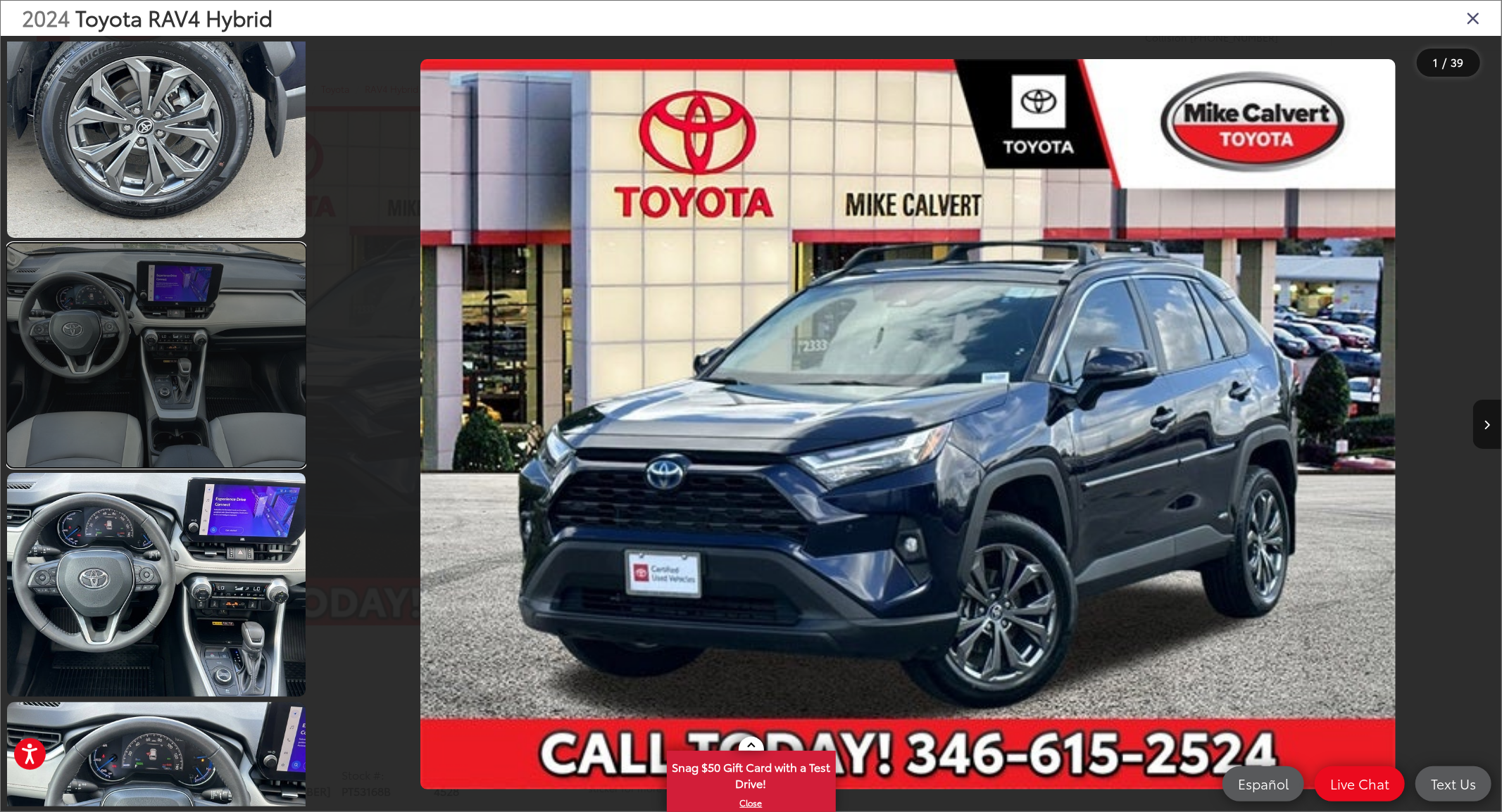
click at [137, 367] on link at bounding box center [156, 355] width 298 height 224
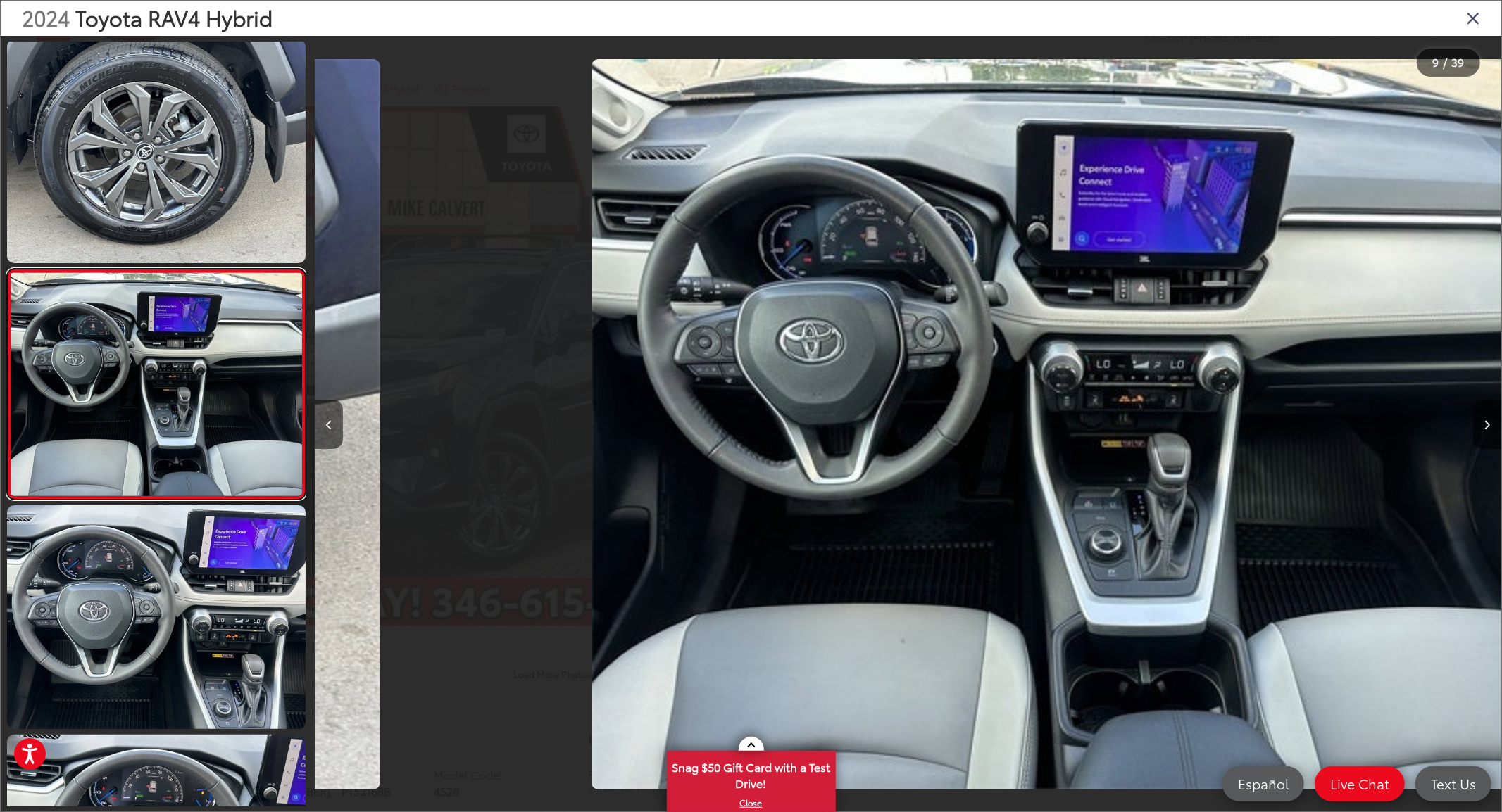
scroll to position [0, 9493]
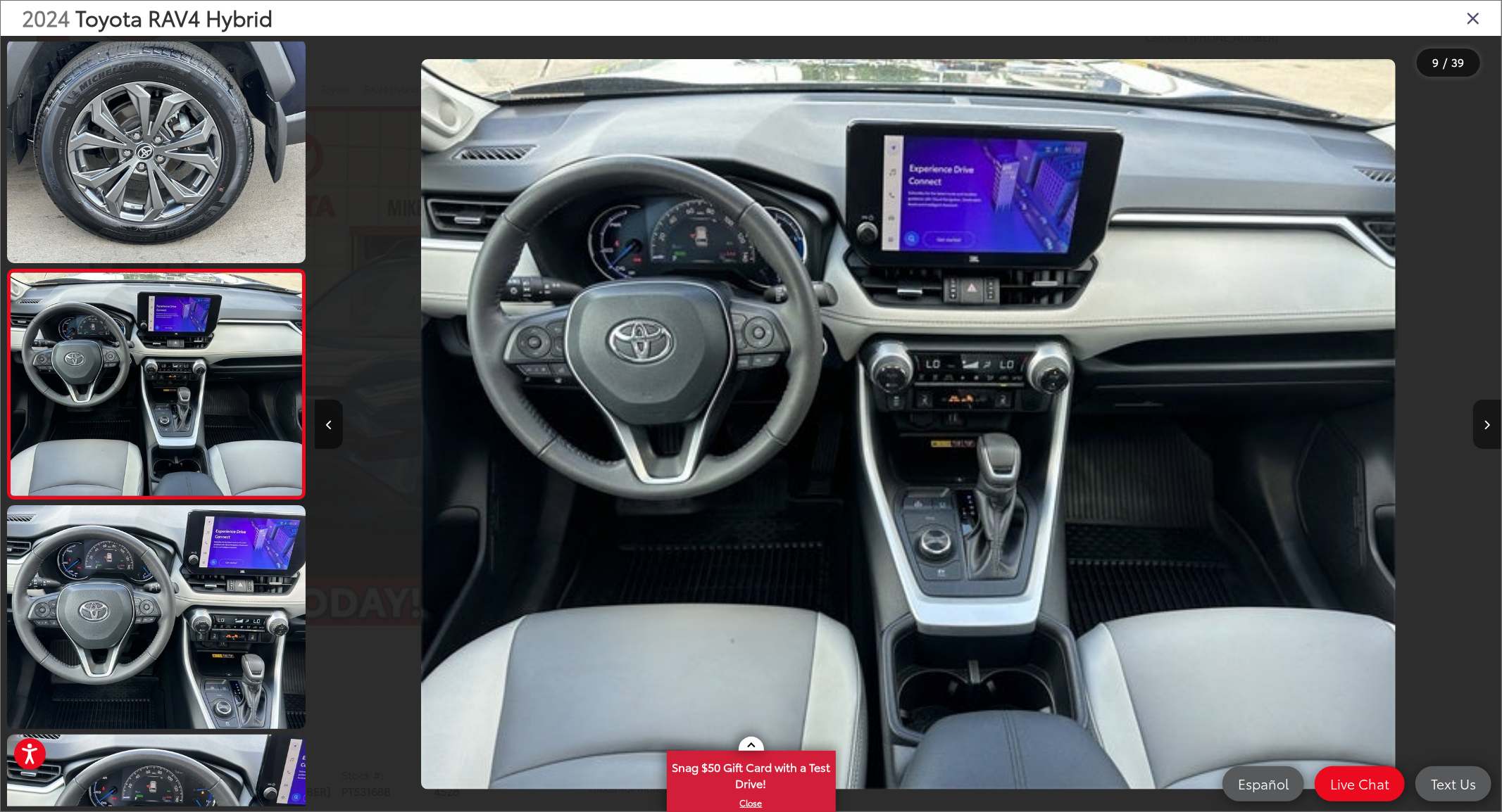
click at [1488, 426] on icon "Next image" at bounding box center [1487, 426] width 6 height 10
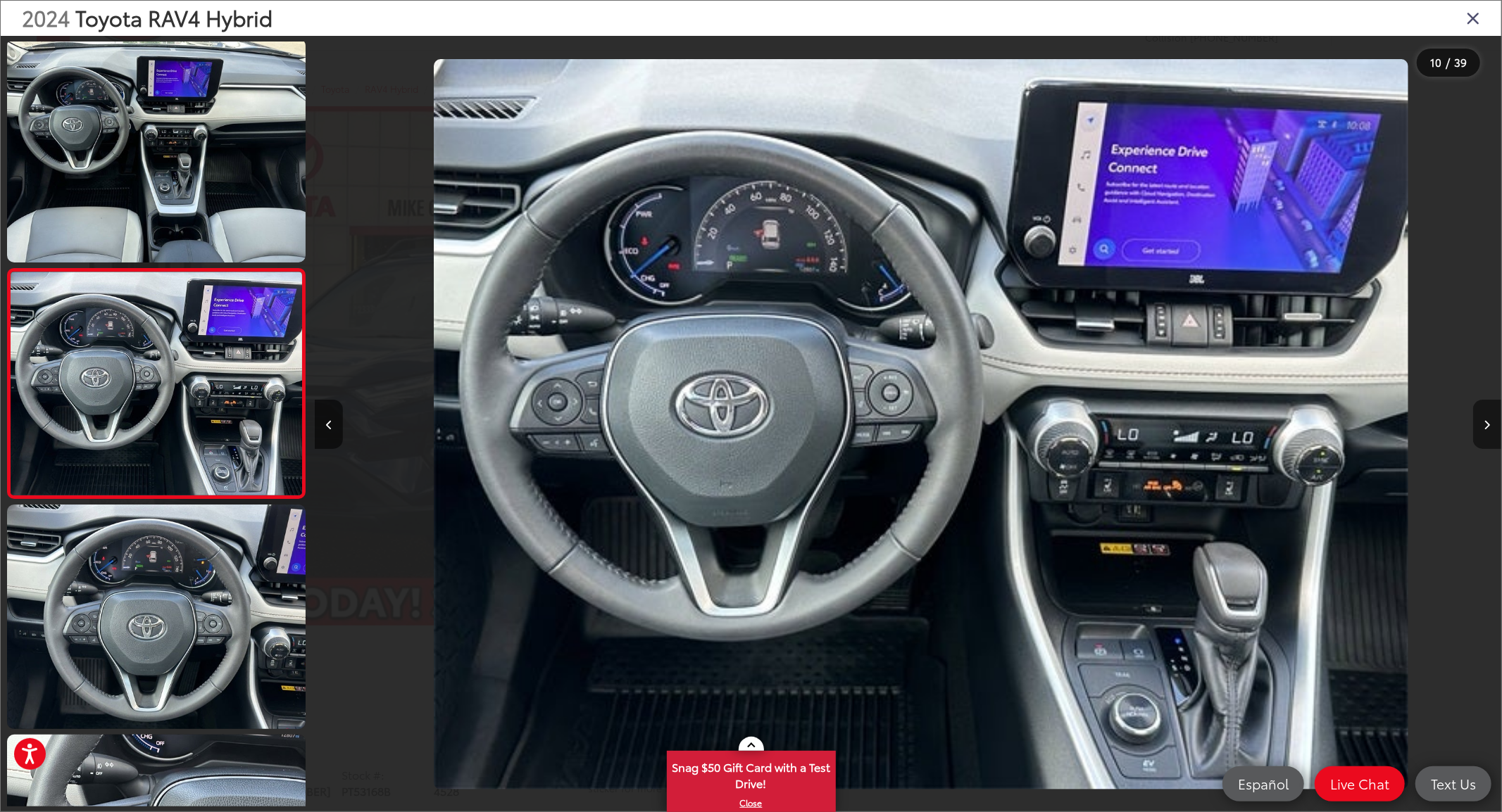
scroll to position [0, 10680]
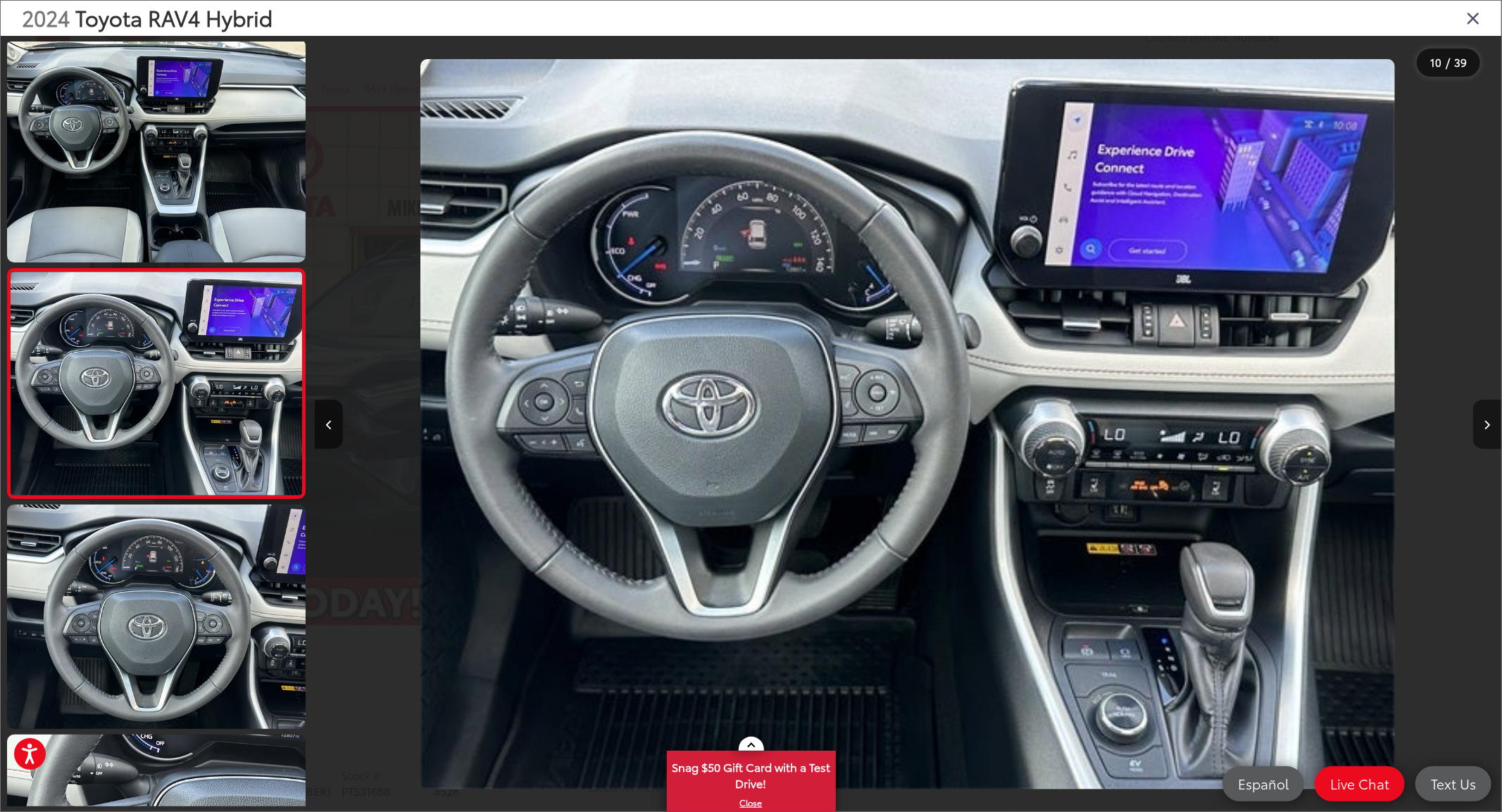
click at [1489, 423] on button "Next image" at bounding box center [1487, 425] width 28 height 49
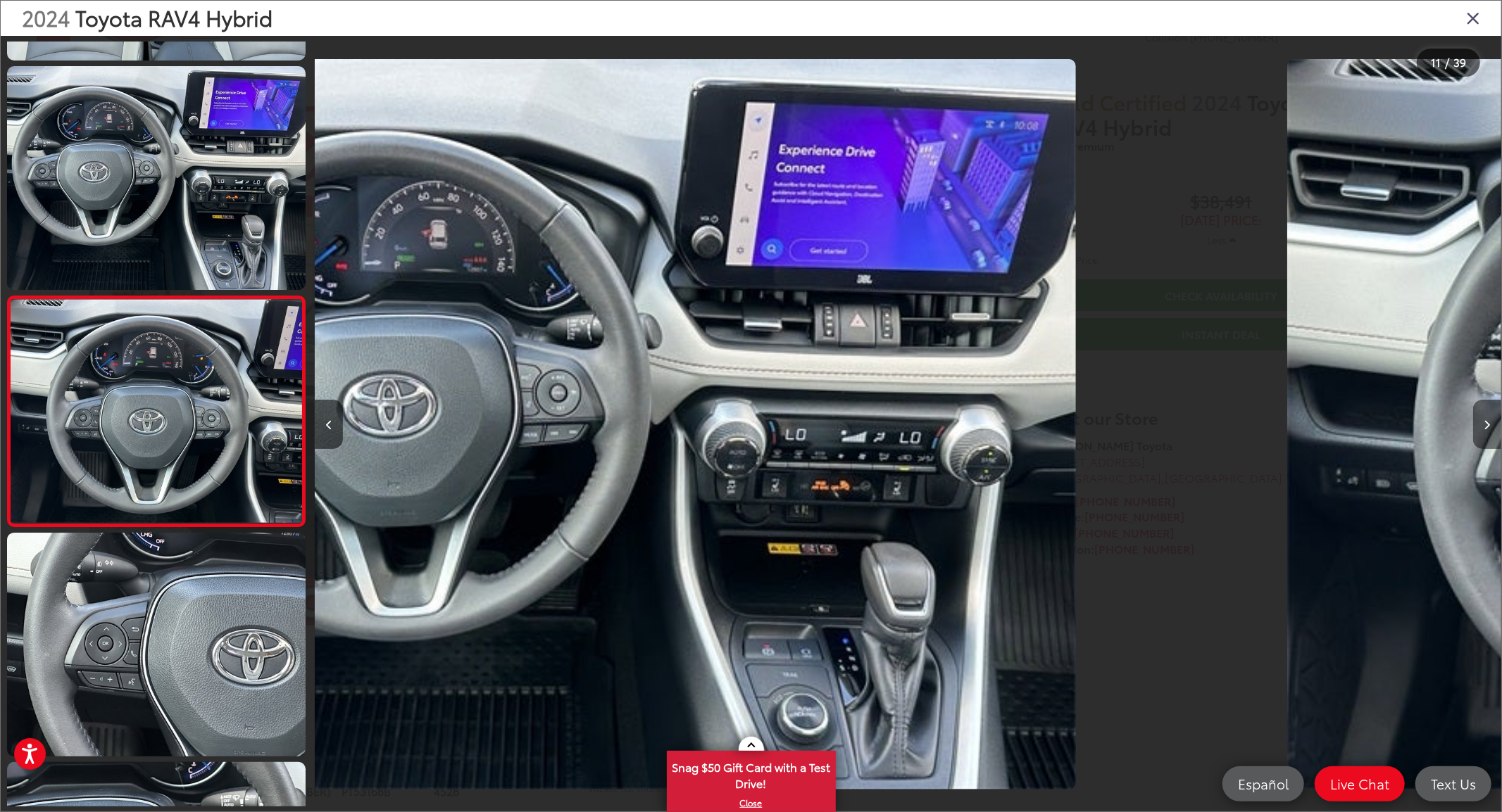
scroll to position [2070, 0]
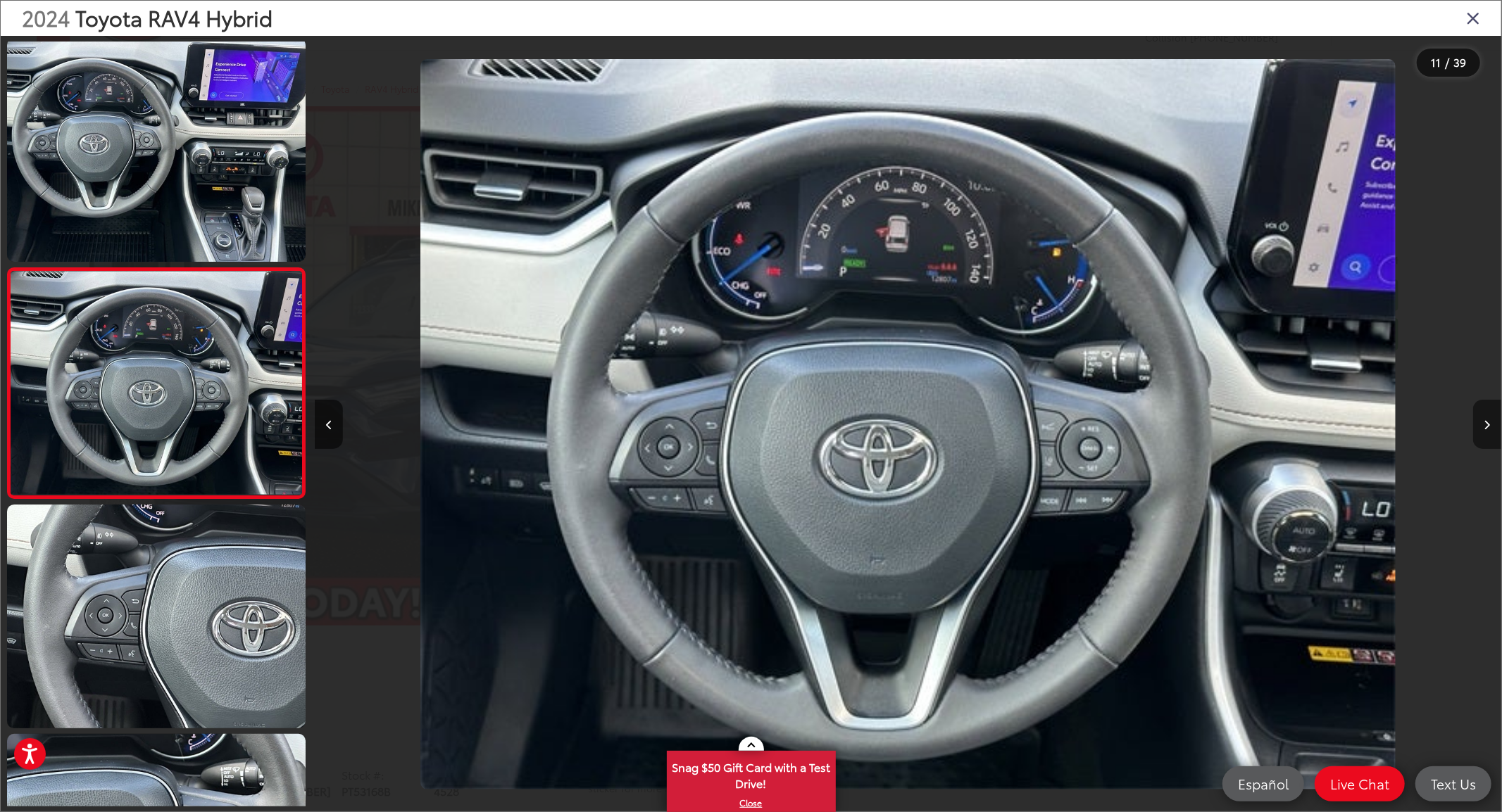
click at [1486, 424] on icon "Next image" at bounding box center [1487, 426] width 6 height 10
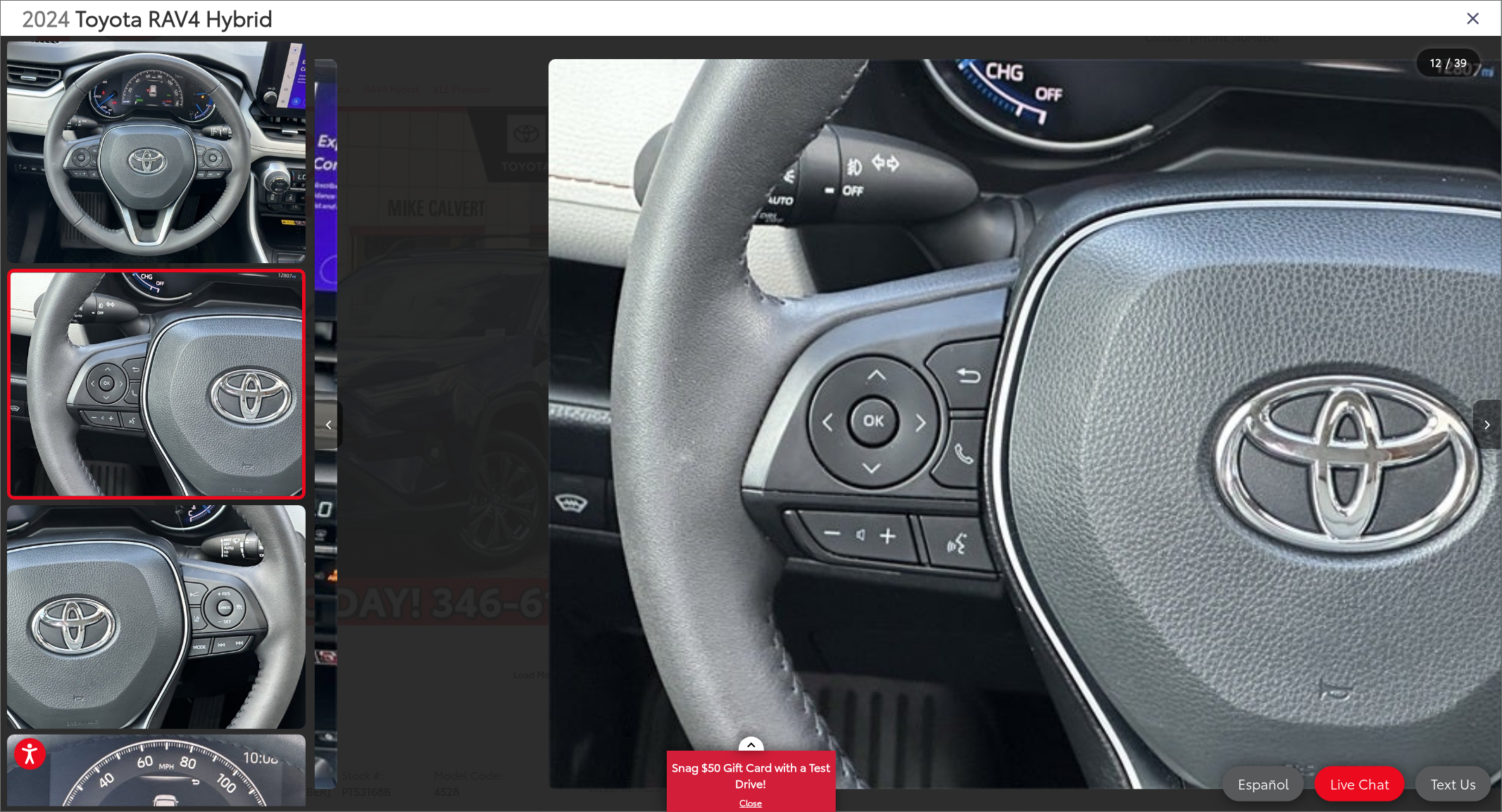
scroll to position [0, 13053]
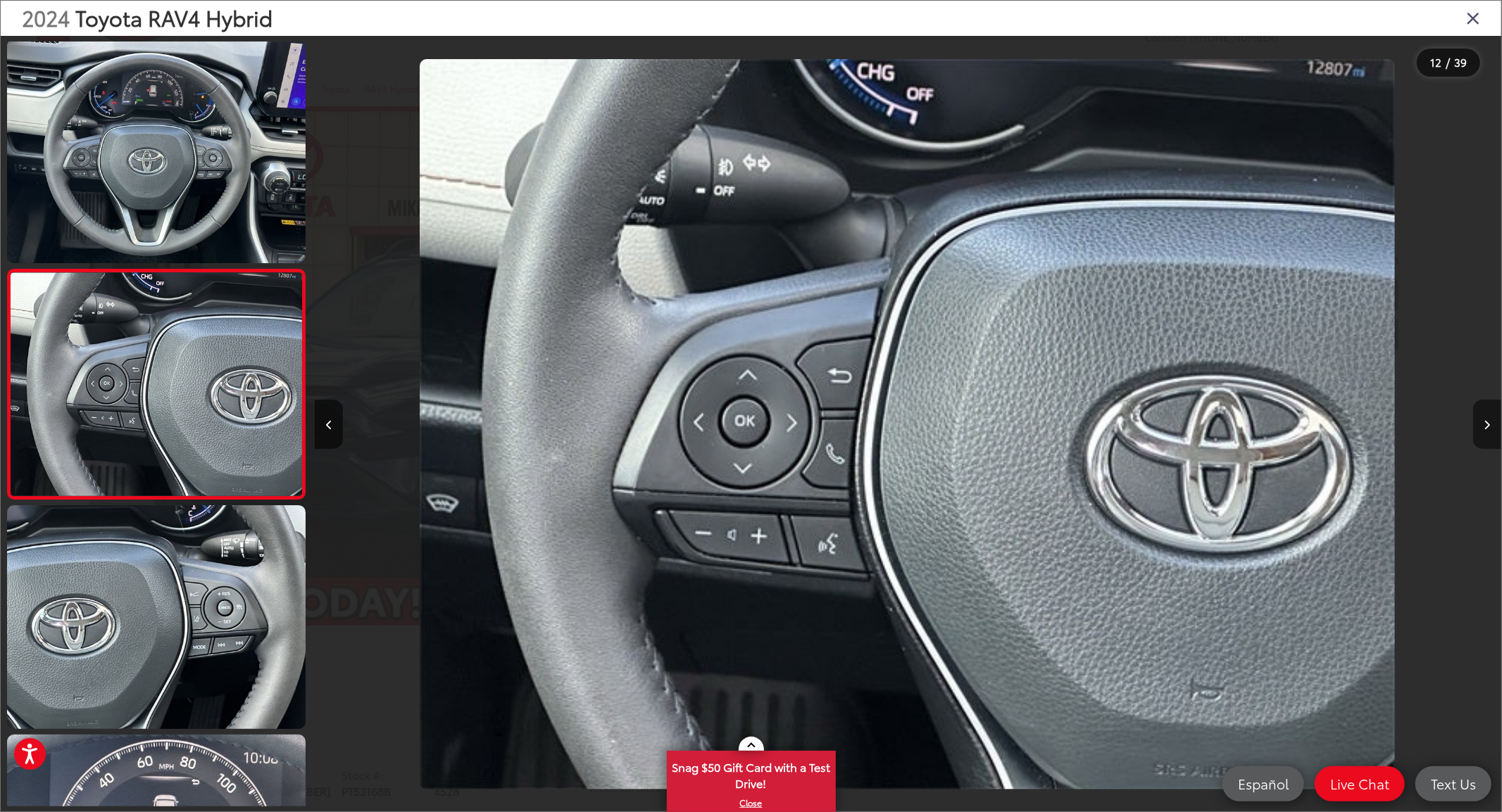
click at [1486, 424] on icon "Next image" at bounding box center [1487, 426] width 6 height 10
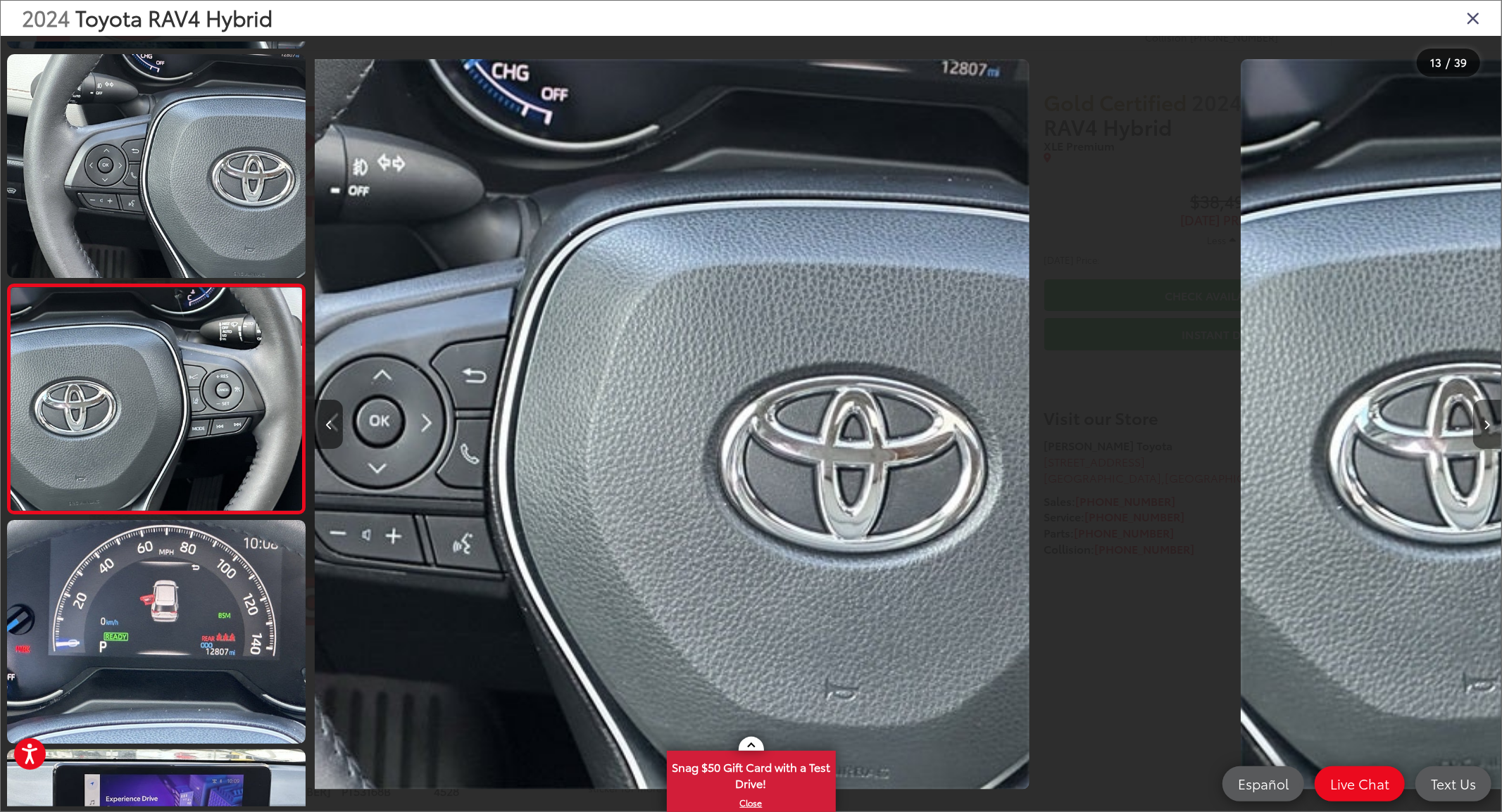
scroll to position [2529, 0]
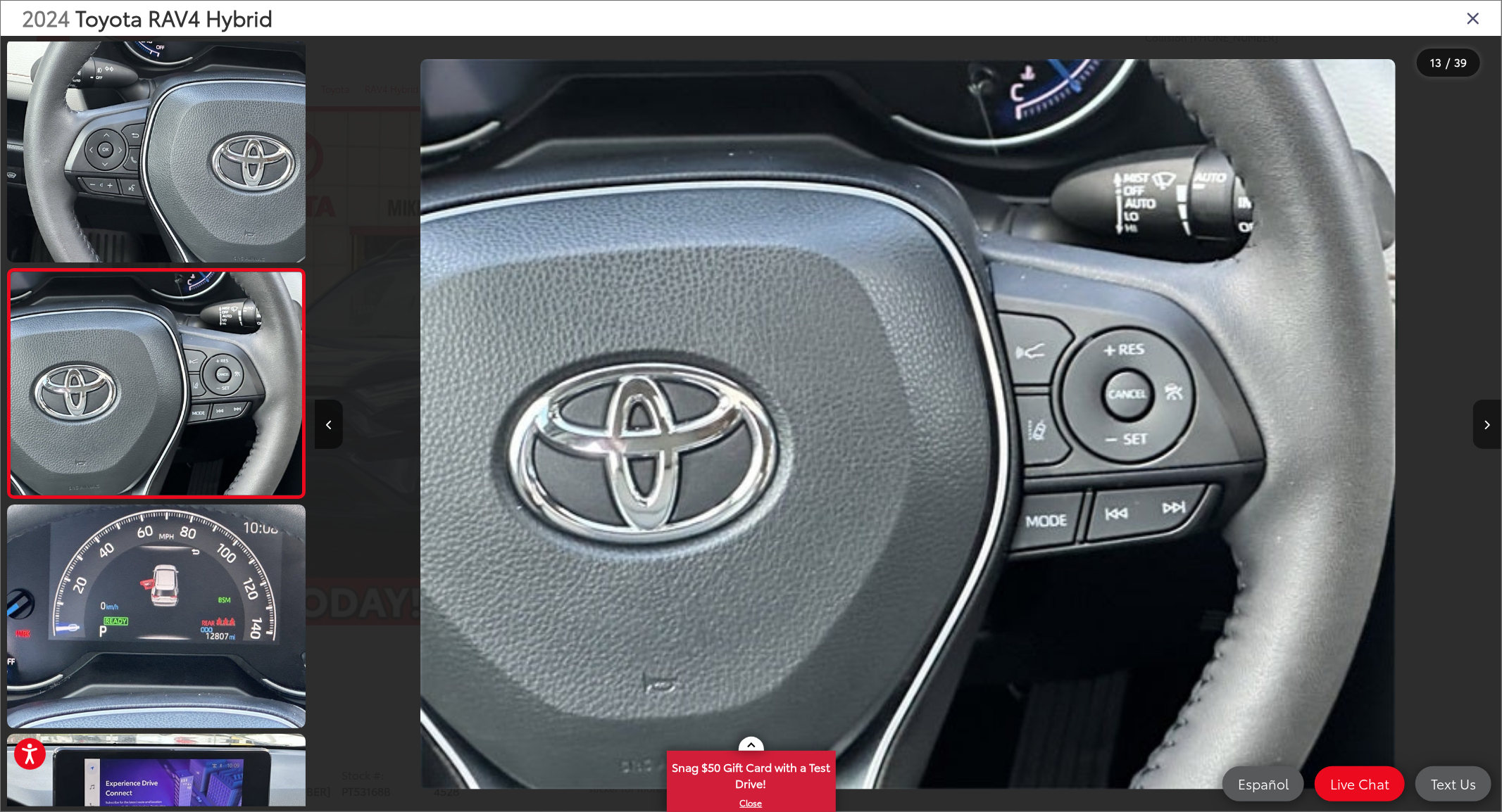
click at [1486, 424] on icon "Next image" at bounding box center [1487, 426] width 6 height 10
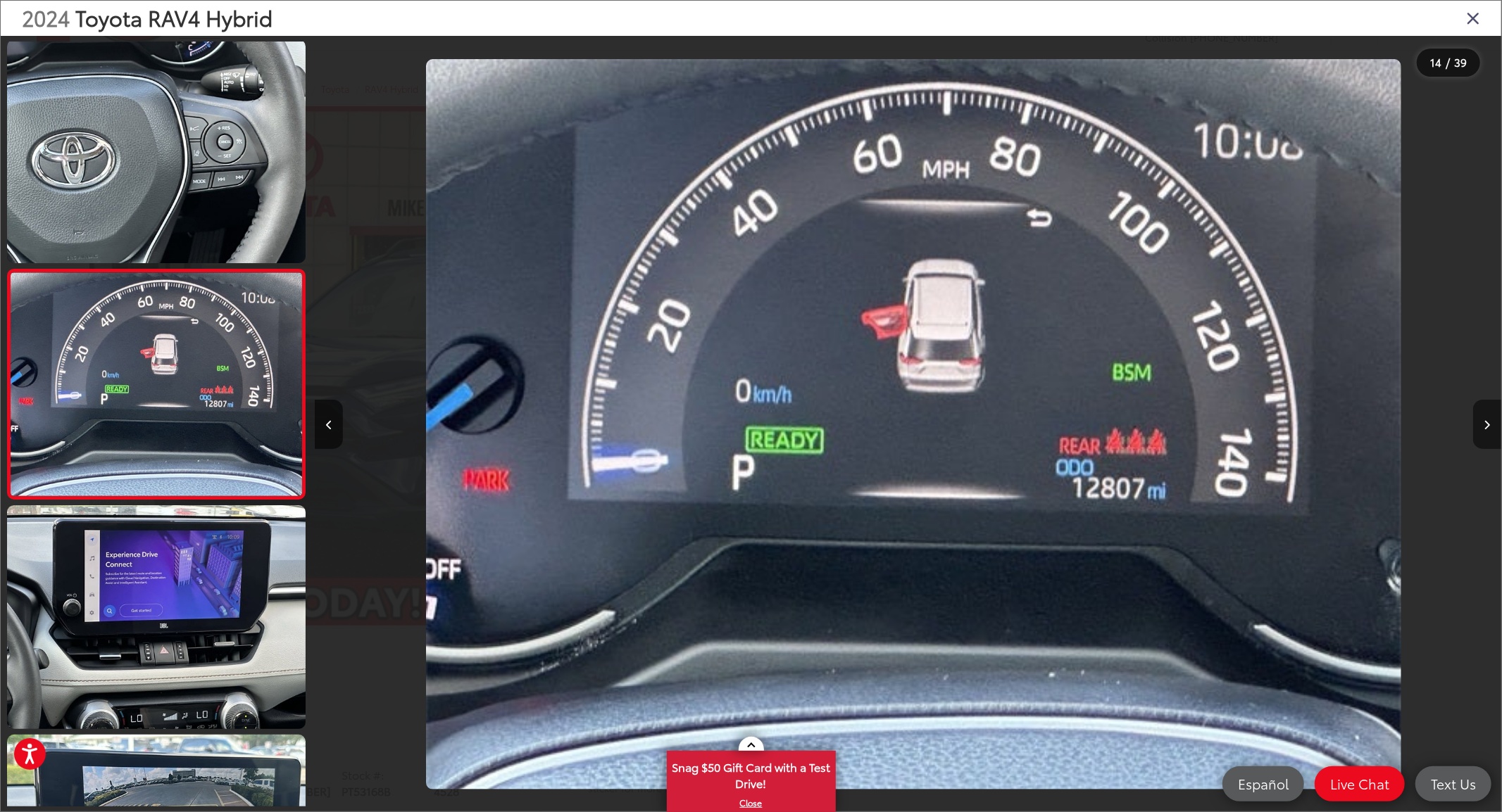
scroll to position [0, 15426]
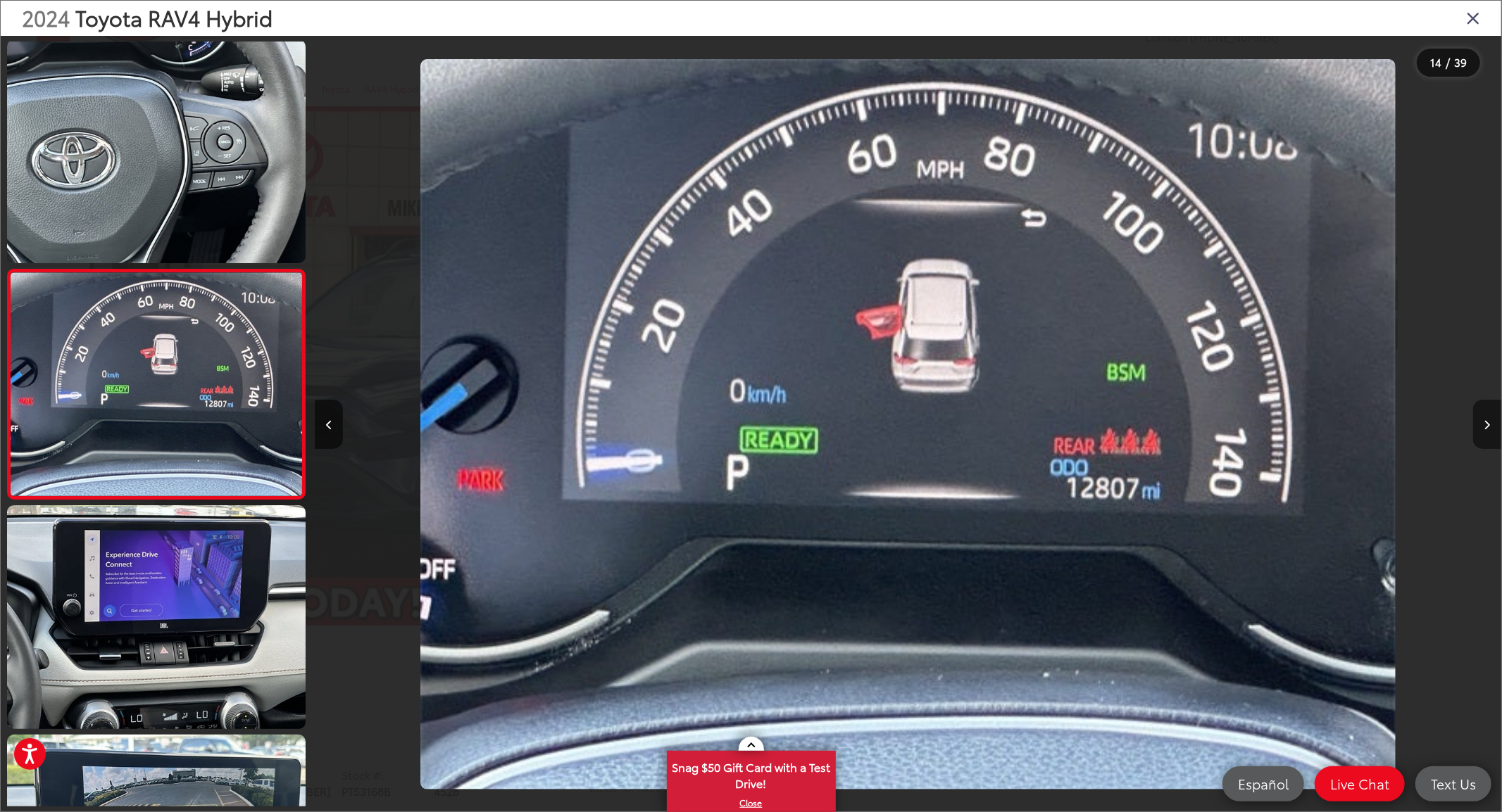
click at [1486, 424] on icon "Next image" at bounding box center [1487, 426] width 6 height 10
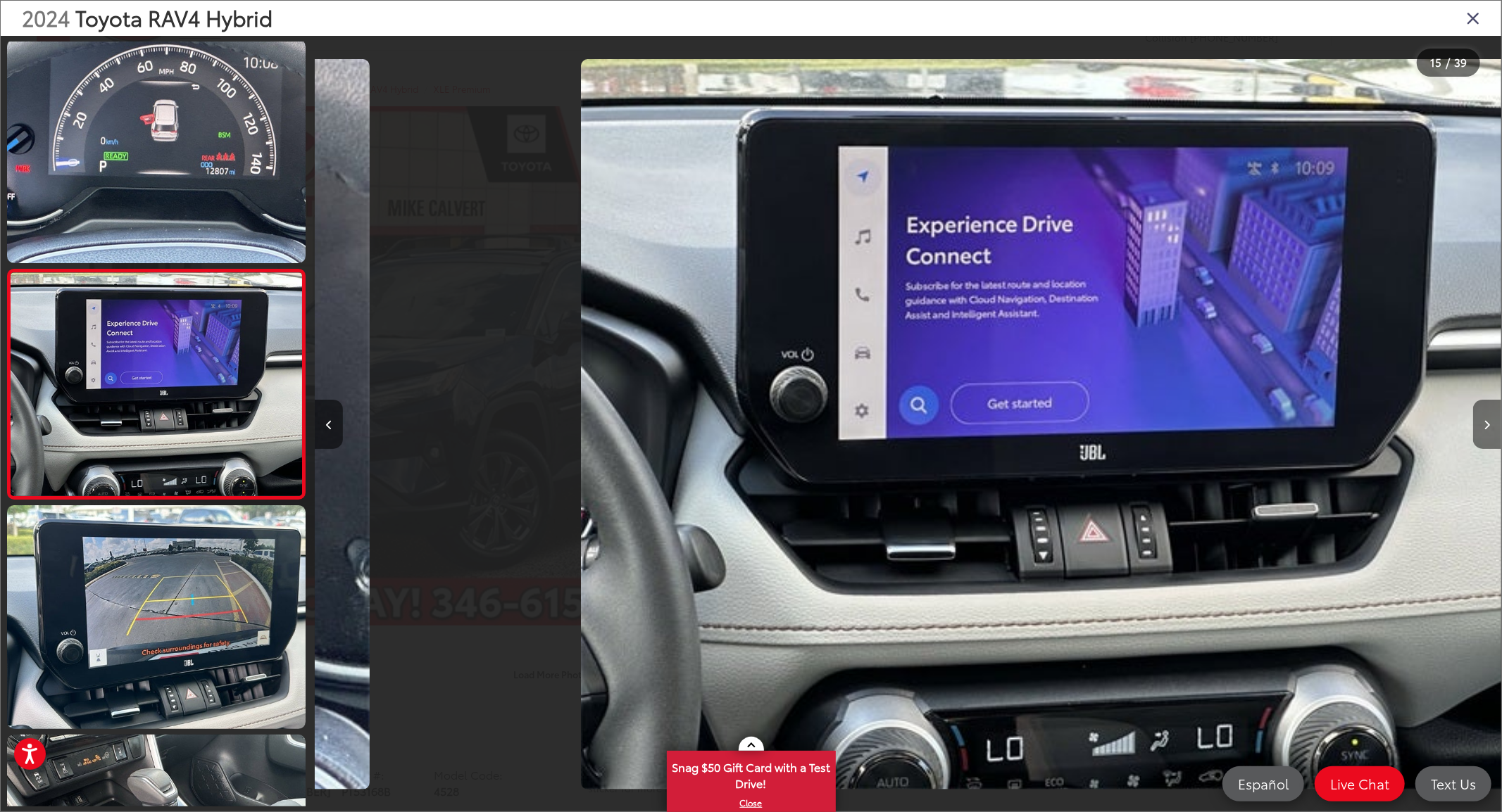
scroll to position [0, 16612]
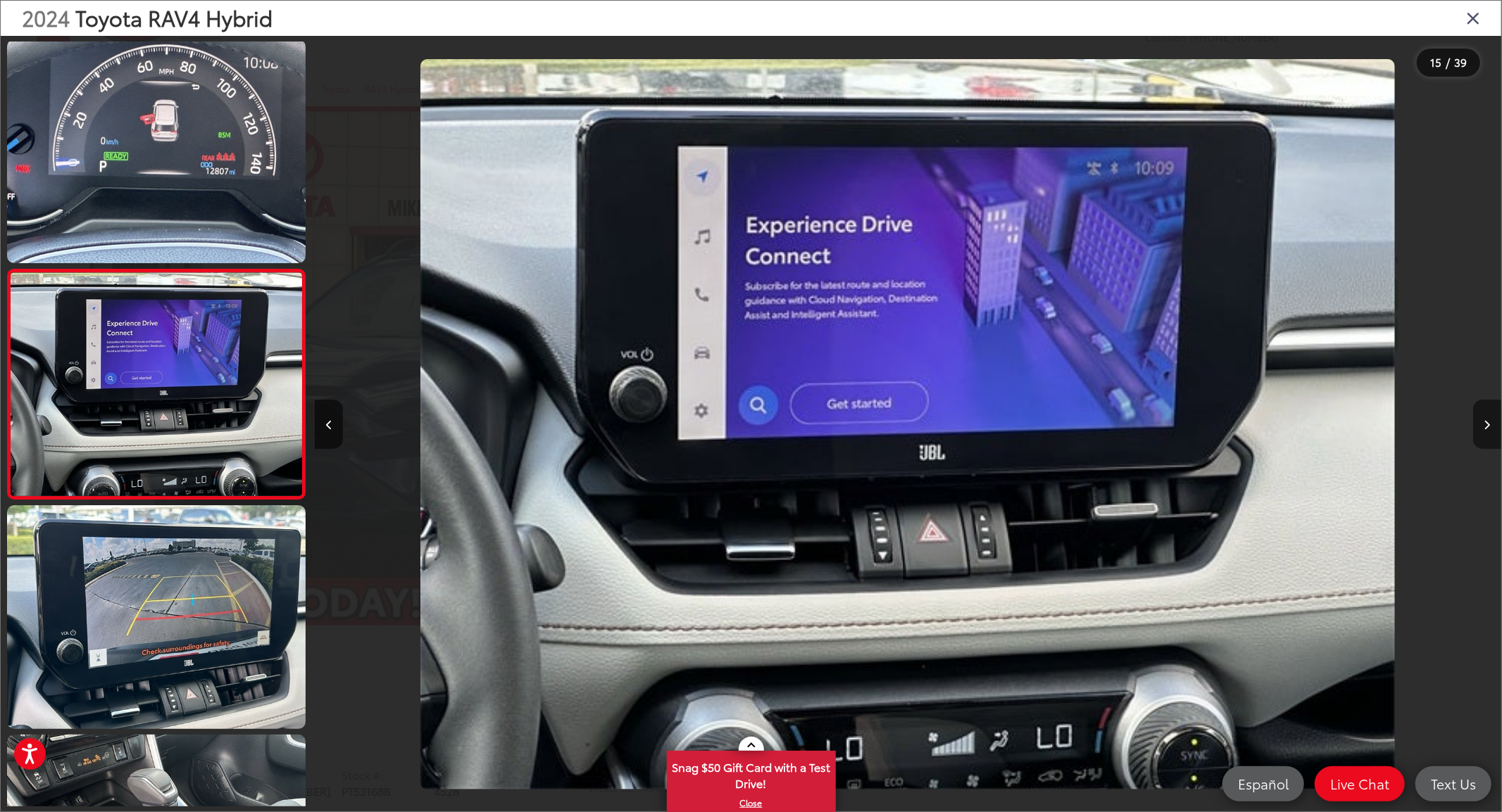
click at [1486, 424] on icon "Next image" at bounding box center [1487, 426] width 6 height 10
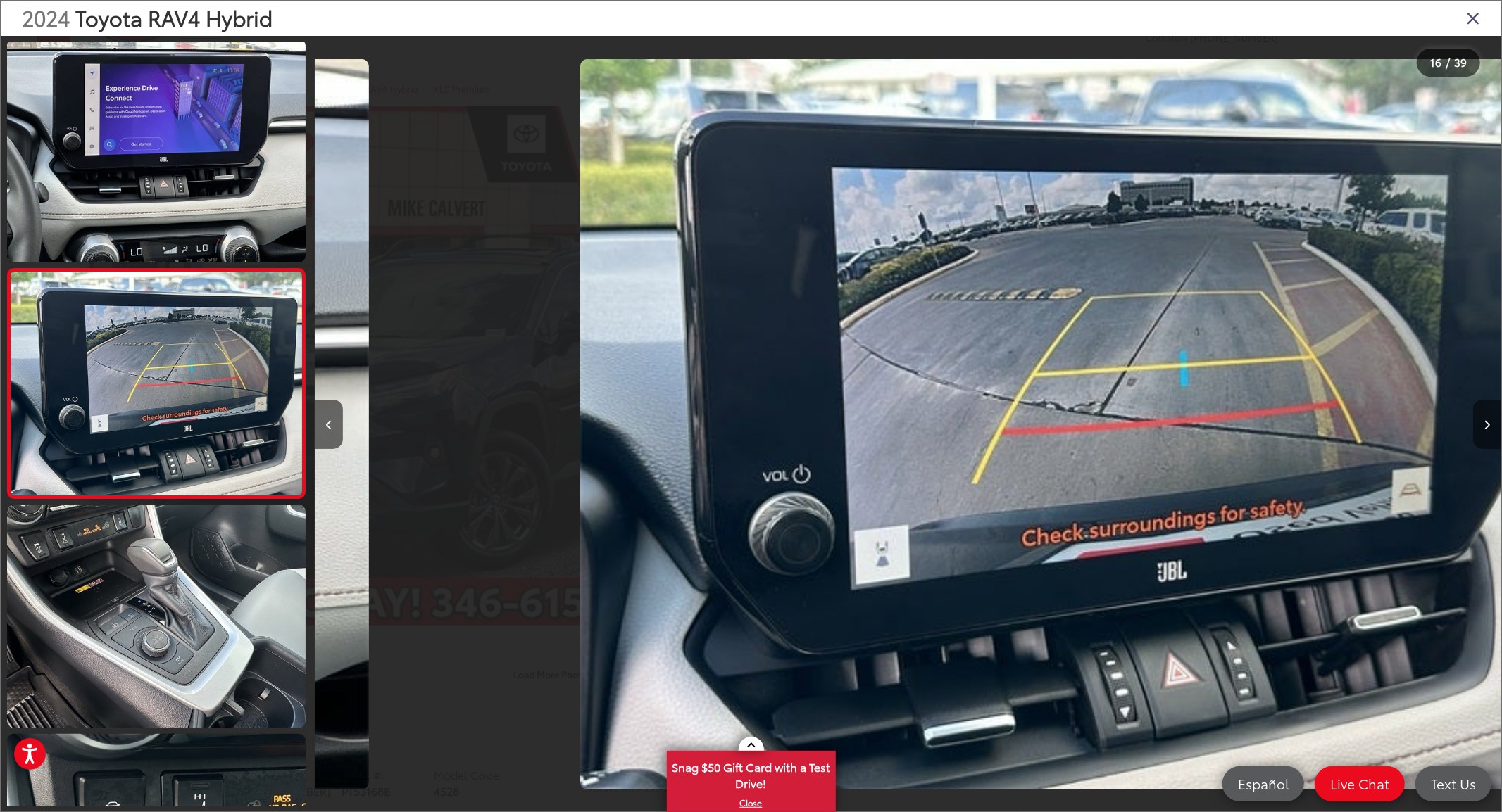
scroll to position [0, 0]
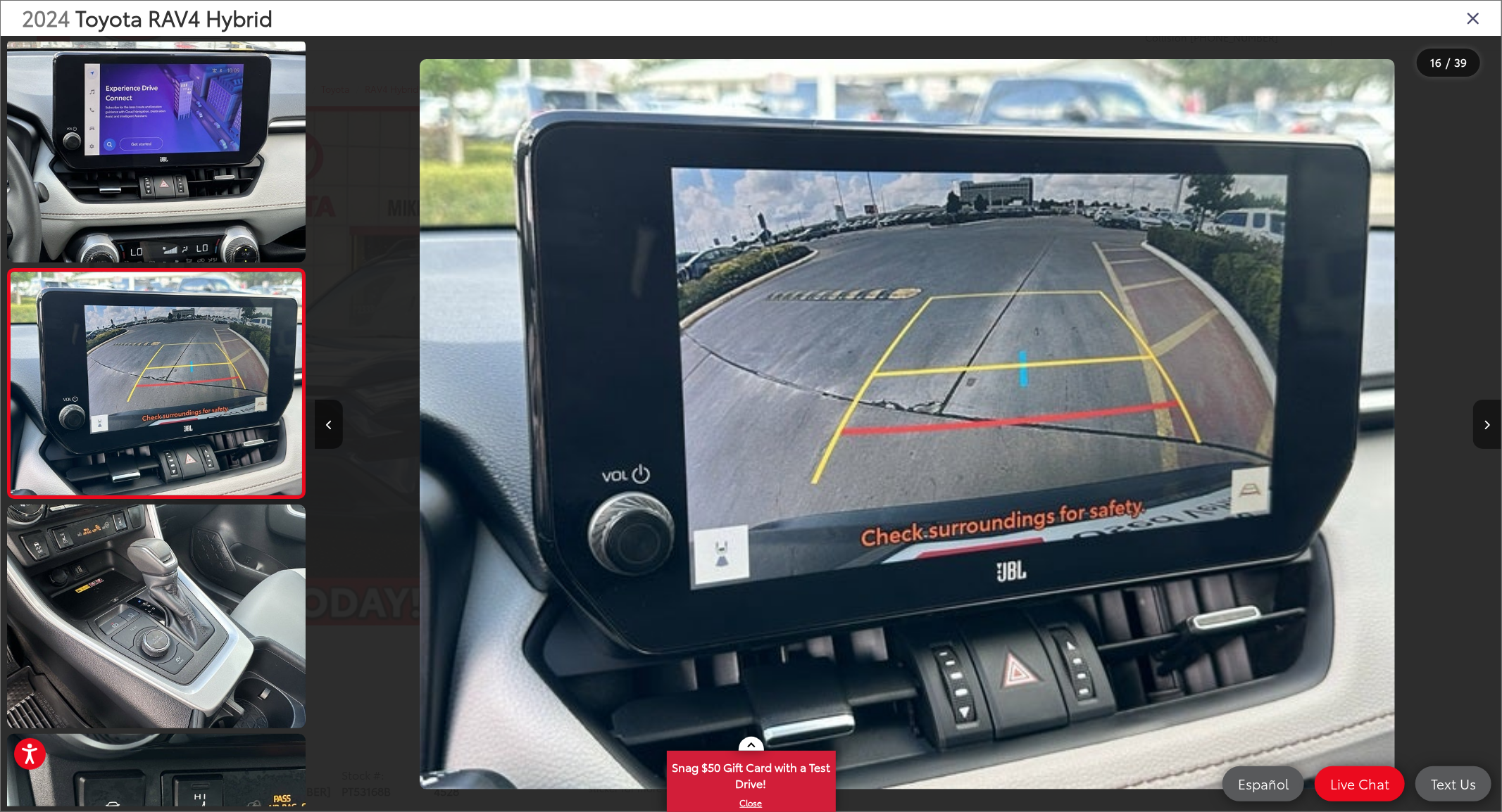
click at [1486, 424] on icon "Next image" at bounding box center [1487, 426] width 6 height 10
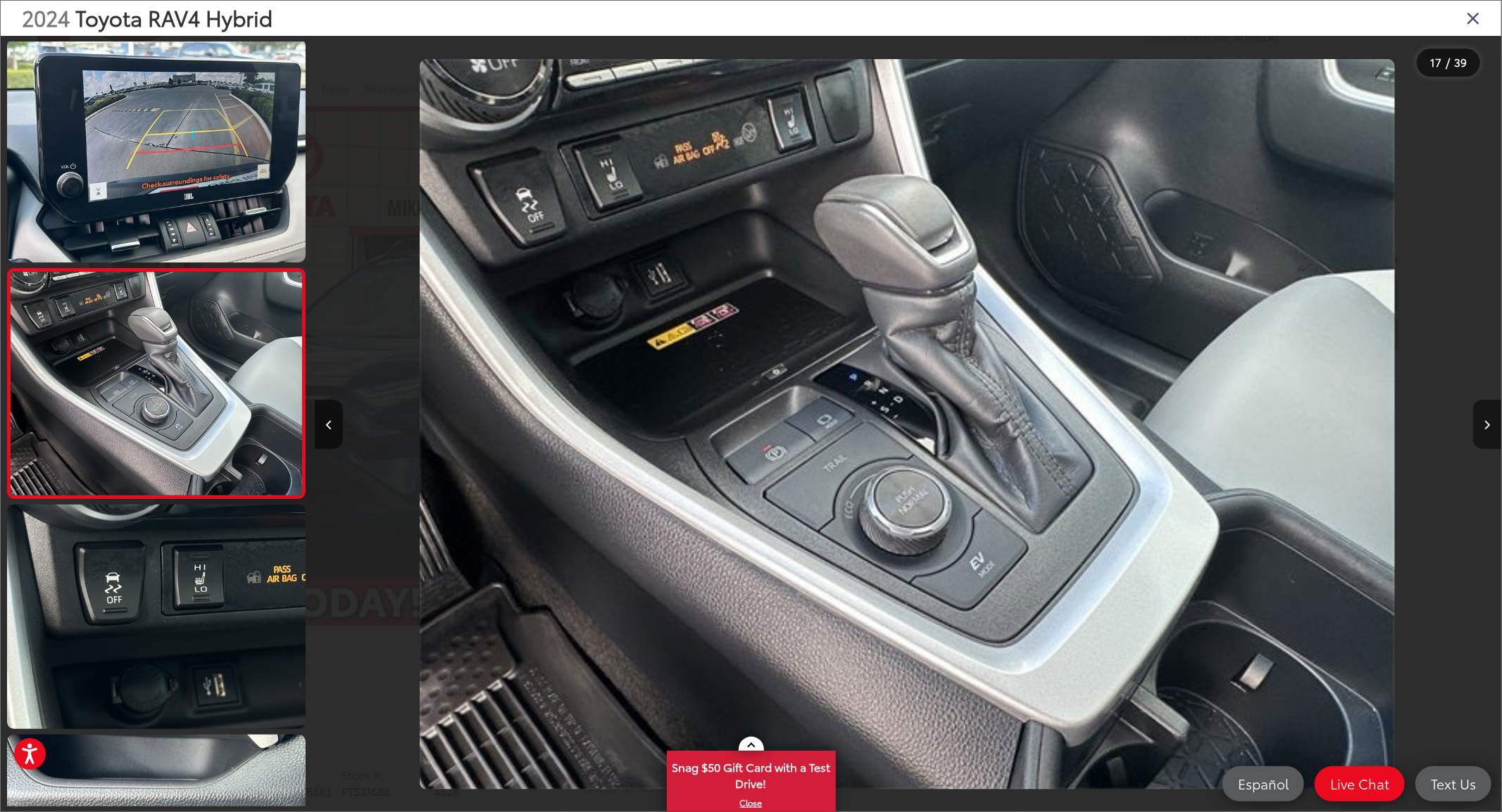
click at [1486, 424] on icon "Next image" at bounding box center [1487, 426] width 6 height 10
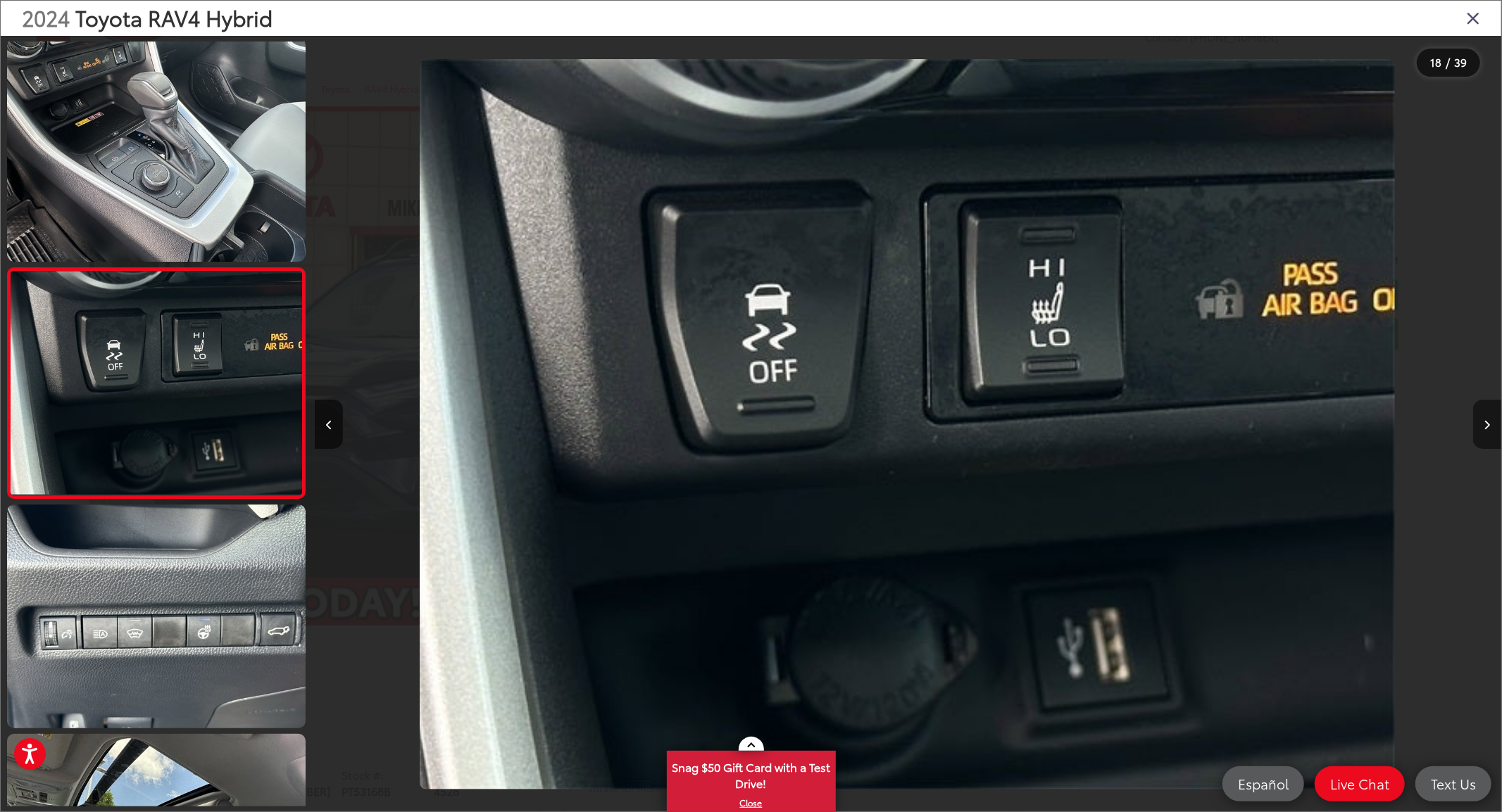
click at [1486, 424] on icon "Next image" at bounding box center [1487, 426] width 6 height 10
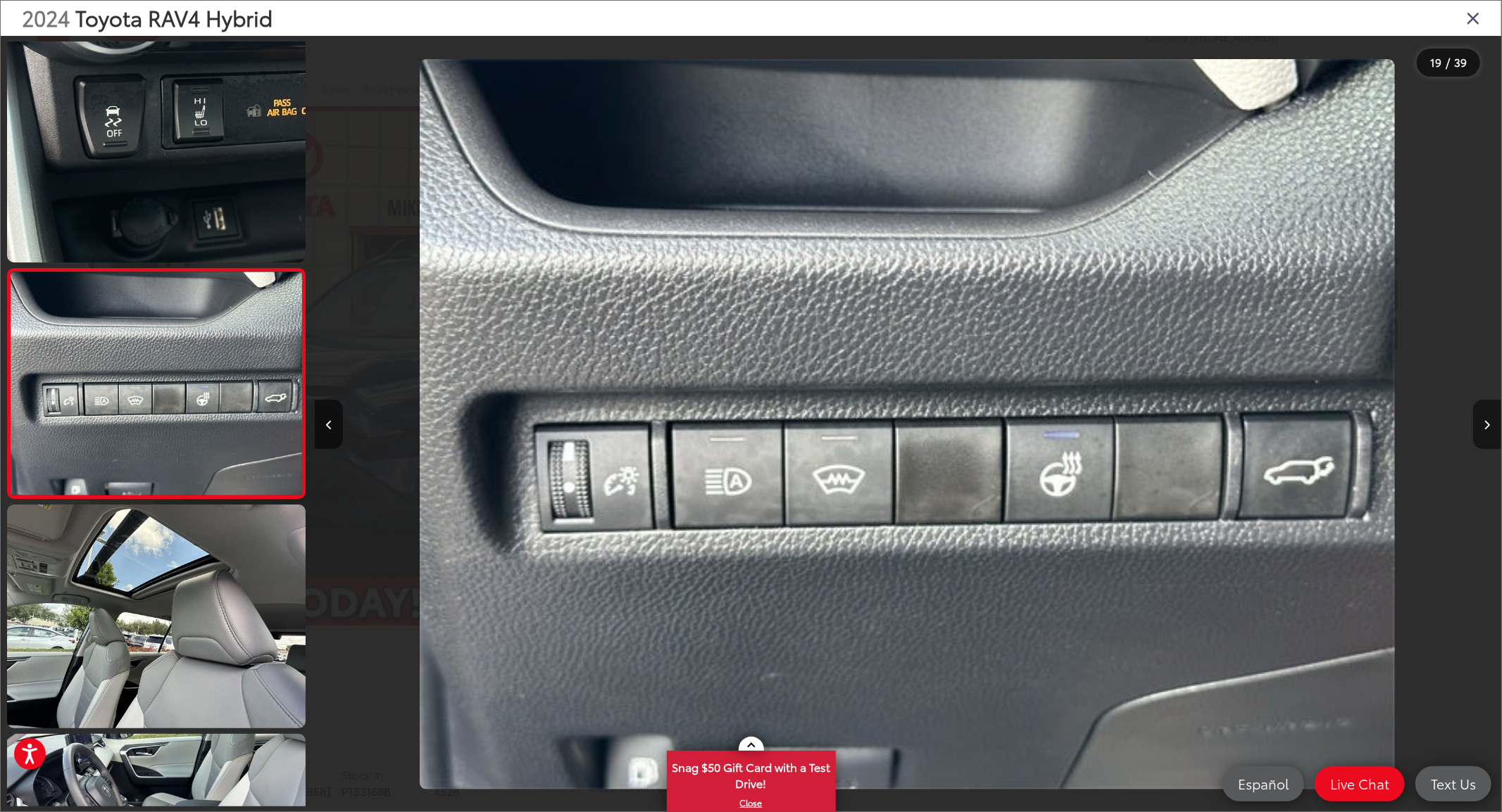
click at [1486, 424] on icon "Next image" at bounding box center [1487, 426] width 6 height 10
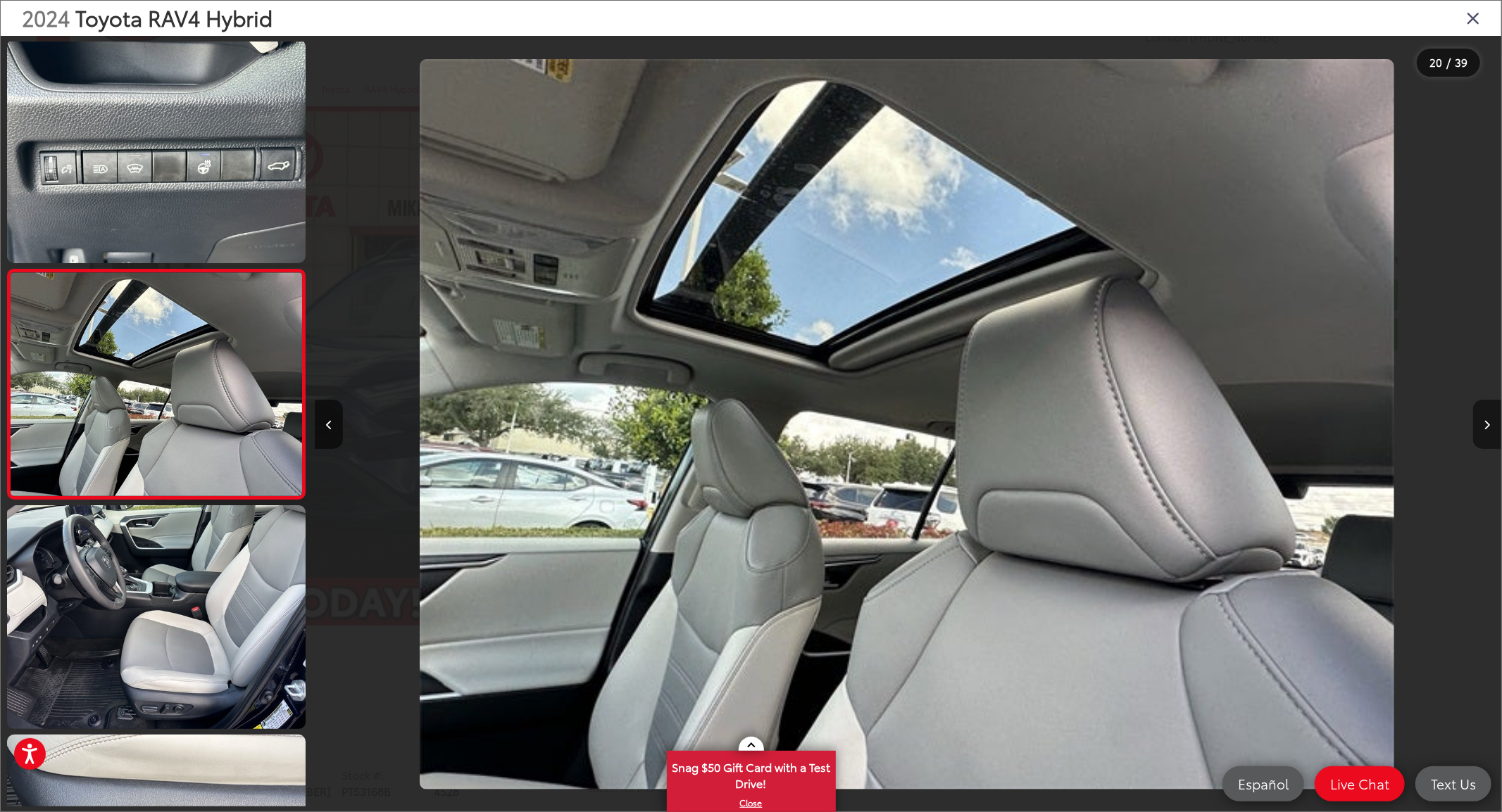
click at [1486, 424] on icon "Next image" at bounding box center [1487, 426] width 6 height 10
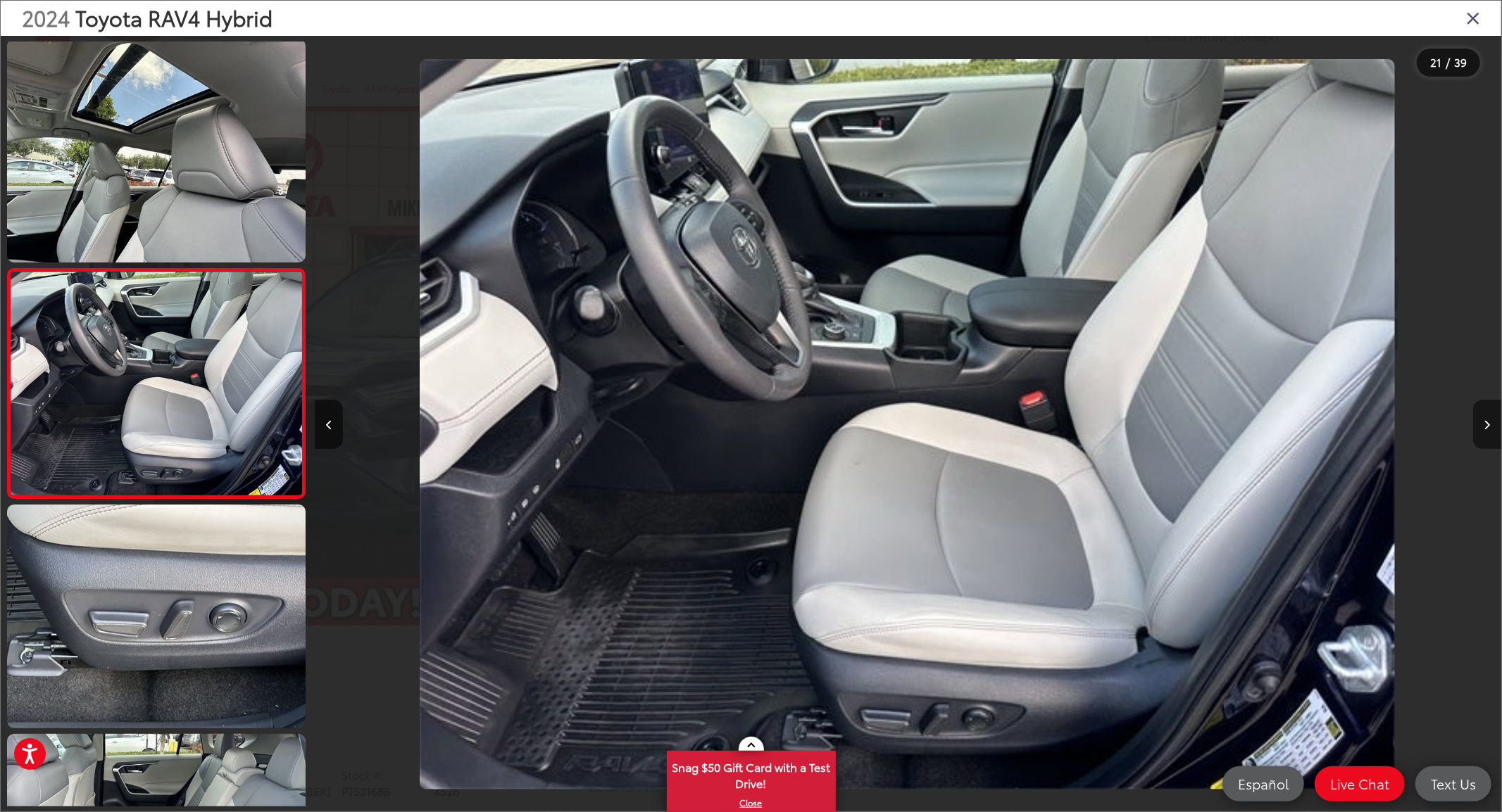
click at [1486, 424] on icon "Next image" at bounding box center [1487, 426] width 6 height 10
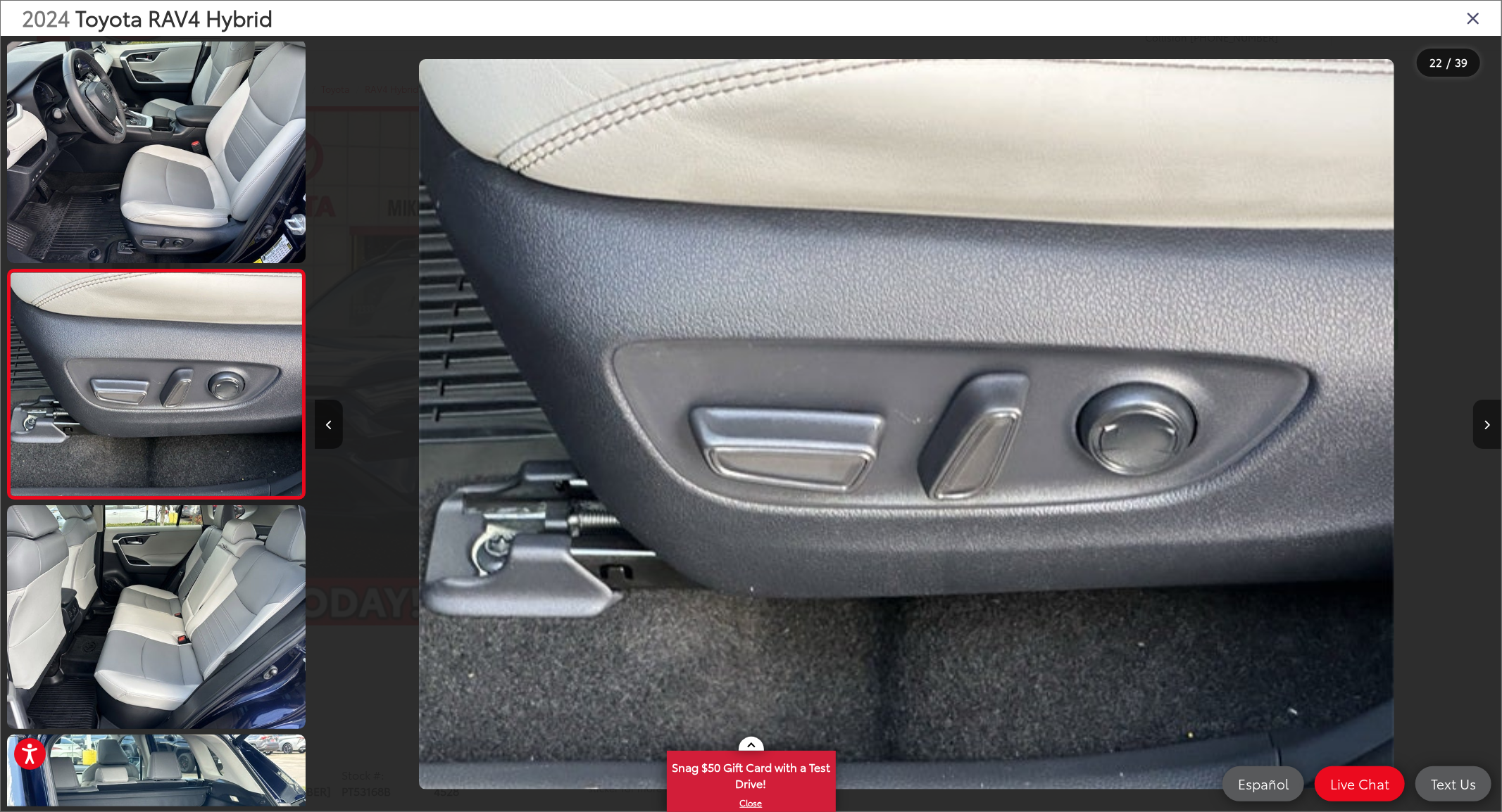
click at [1486, 424] on icon "Next image" at bounding box center [1487, 426] width 6 height 10
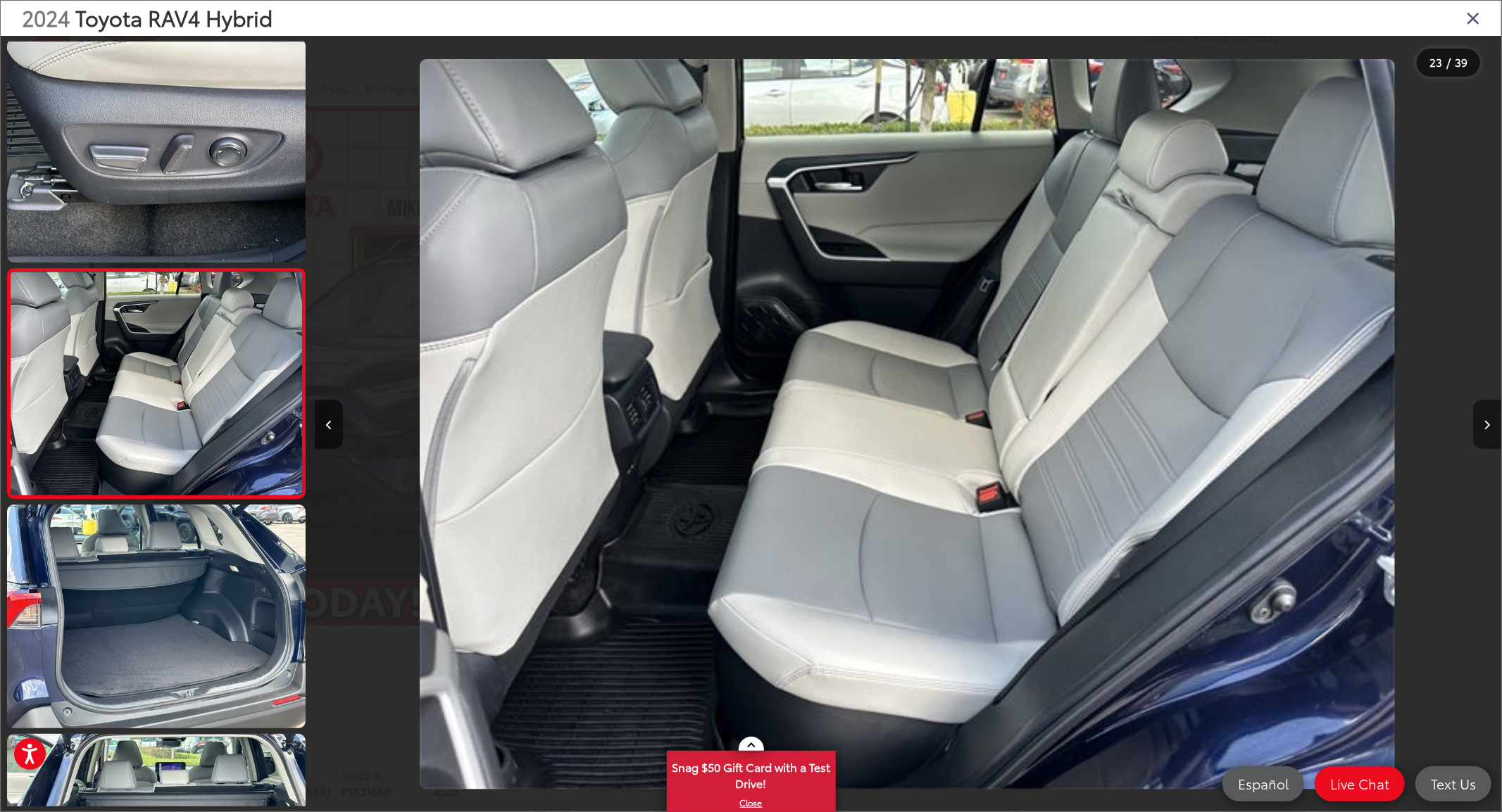
click at [1486, 424] on icon "Next image" at bounding box center [1487, 426] width 6 height 10
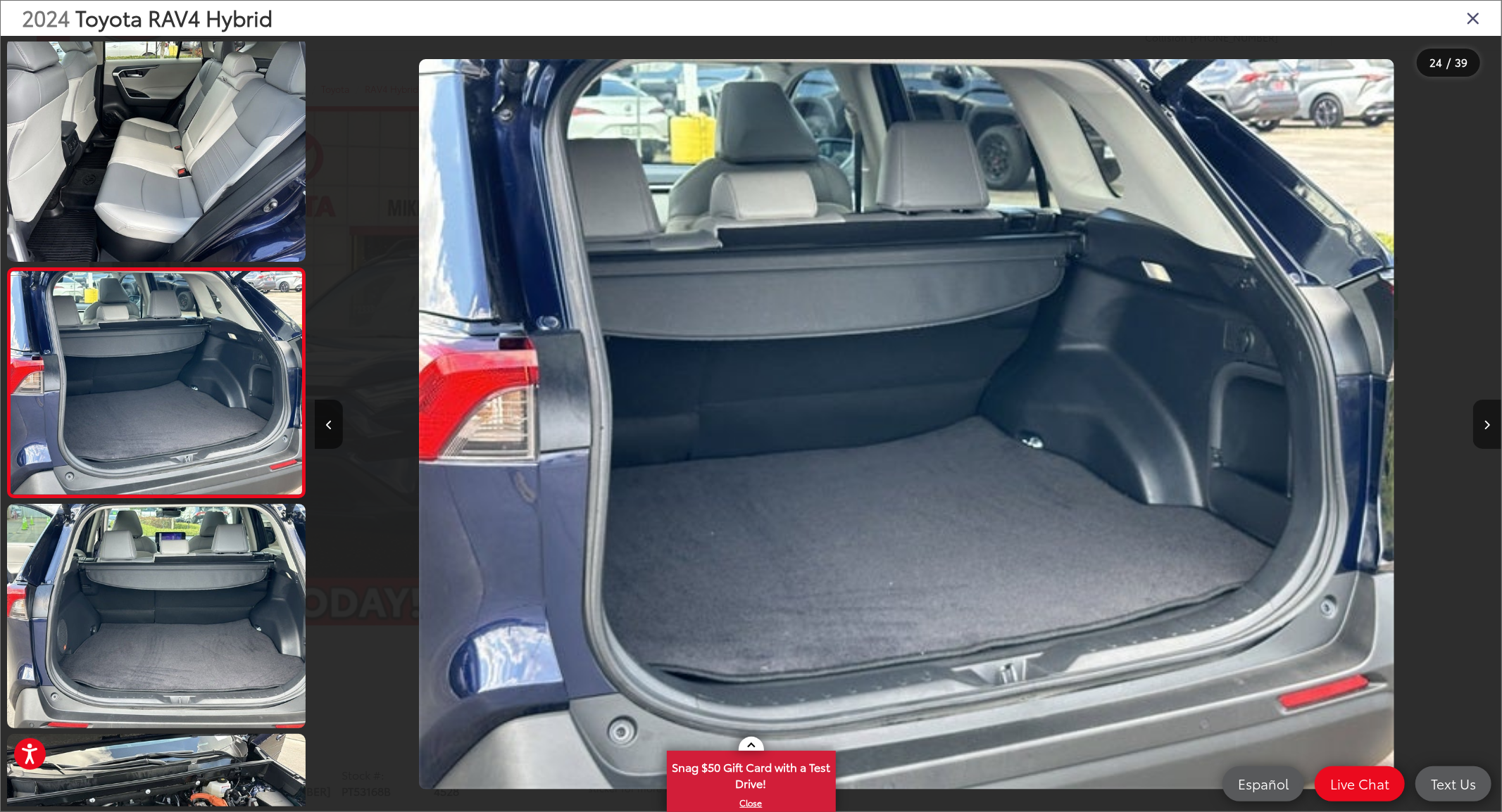
click at [1486, 424] on icon "Next image" at bounding box center [1487, 426] width 6 height 10
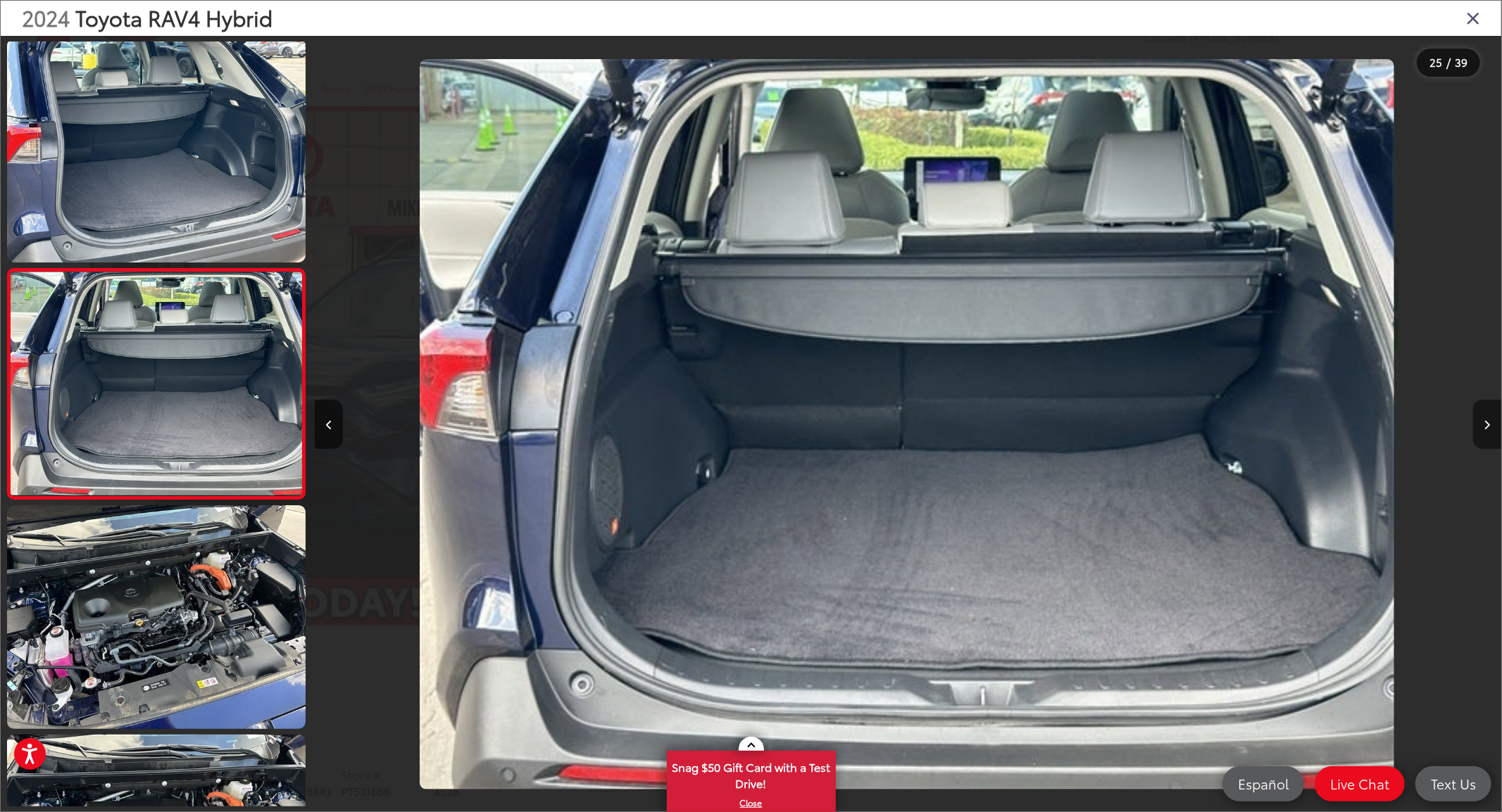
click at [1486, 424] on icon "Next image" at bounding box center [1487, 426] width 6 height 10
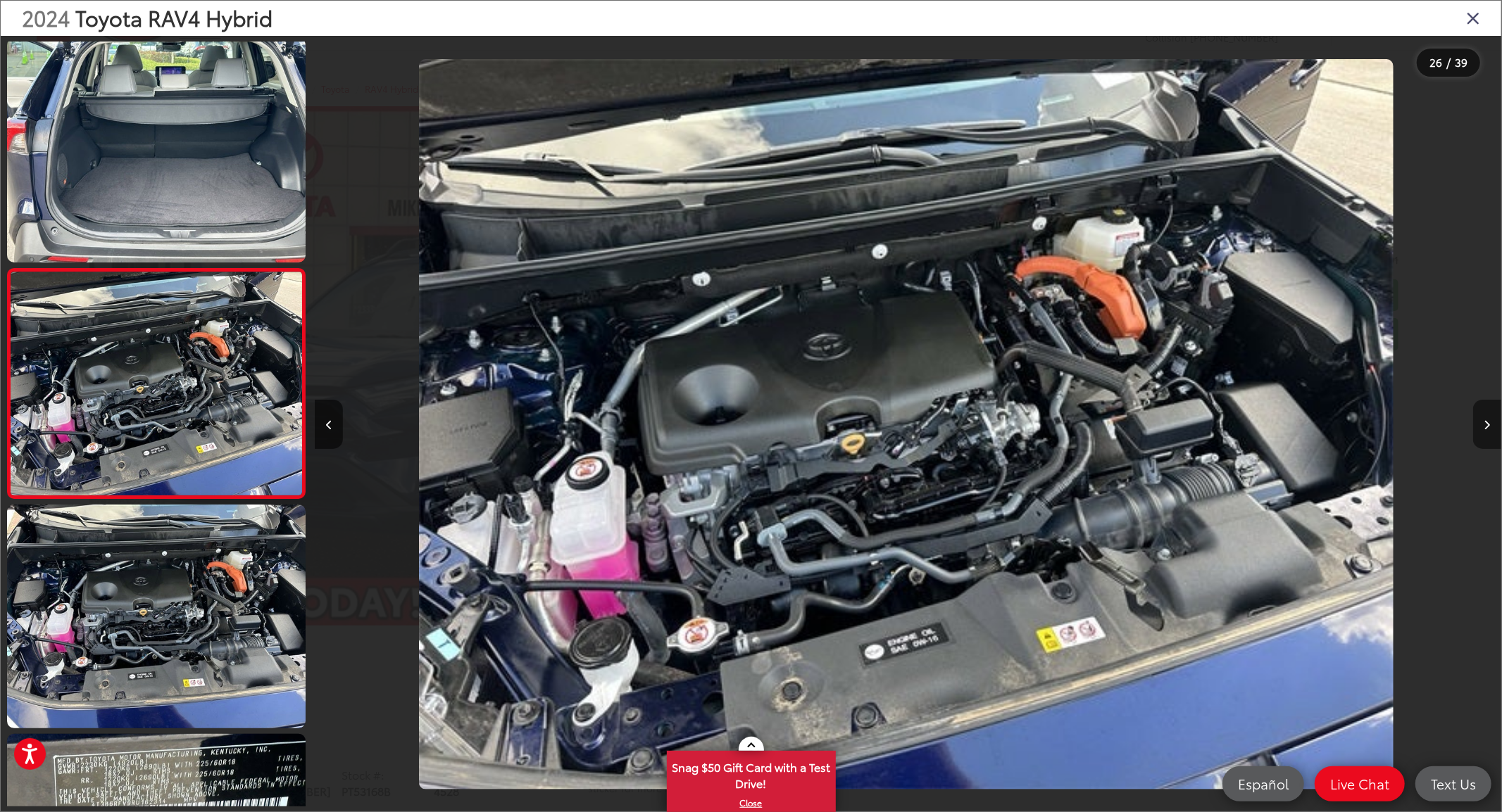
click at [1486, 424] on icon "Next image" at bounding box center [1487, 426] width 6 height 10
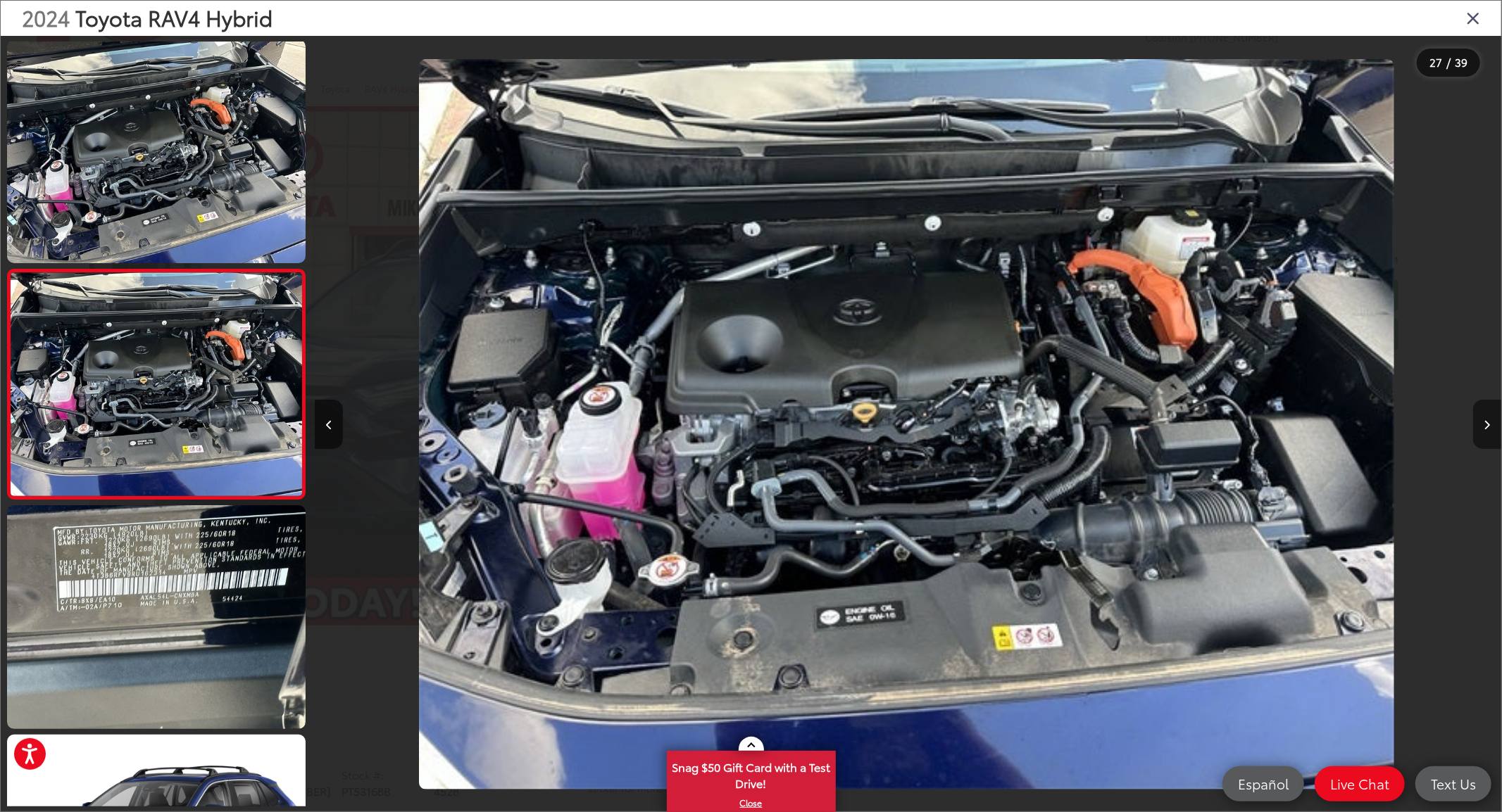
click at [1486, 424] on icon "Next image" at bounding box center [1487, 426] width 6 height 10
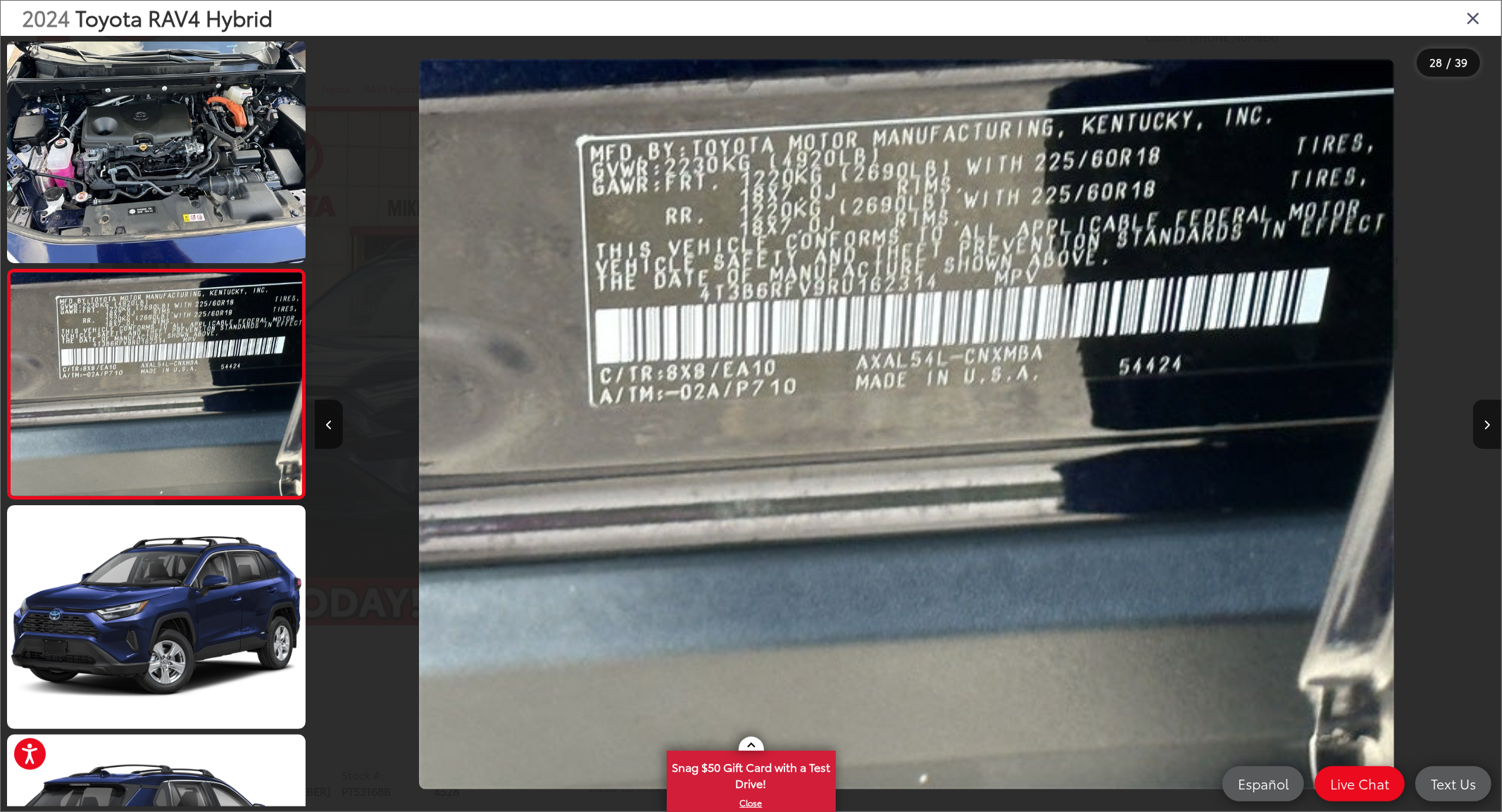
click at [1465, 17] on div "2024 Toyota RAV4 Hybrid" at bounding box center [751, 19] width 1501 height 35
click at [1474, 19] on icon "Close gallery" at bounding box center [1474, 18] width 14 height 19
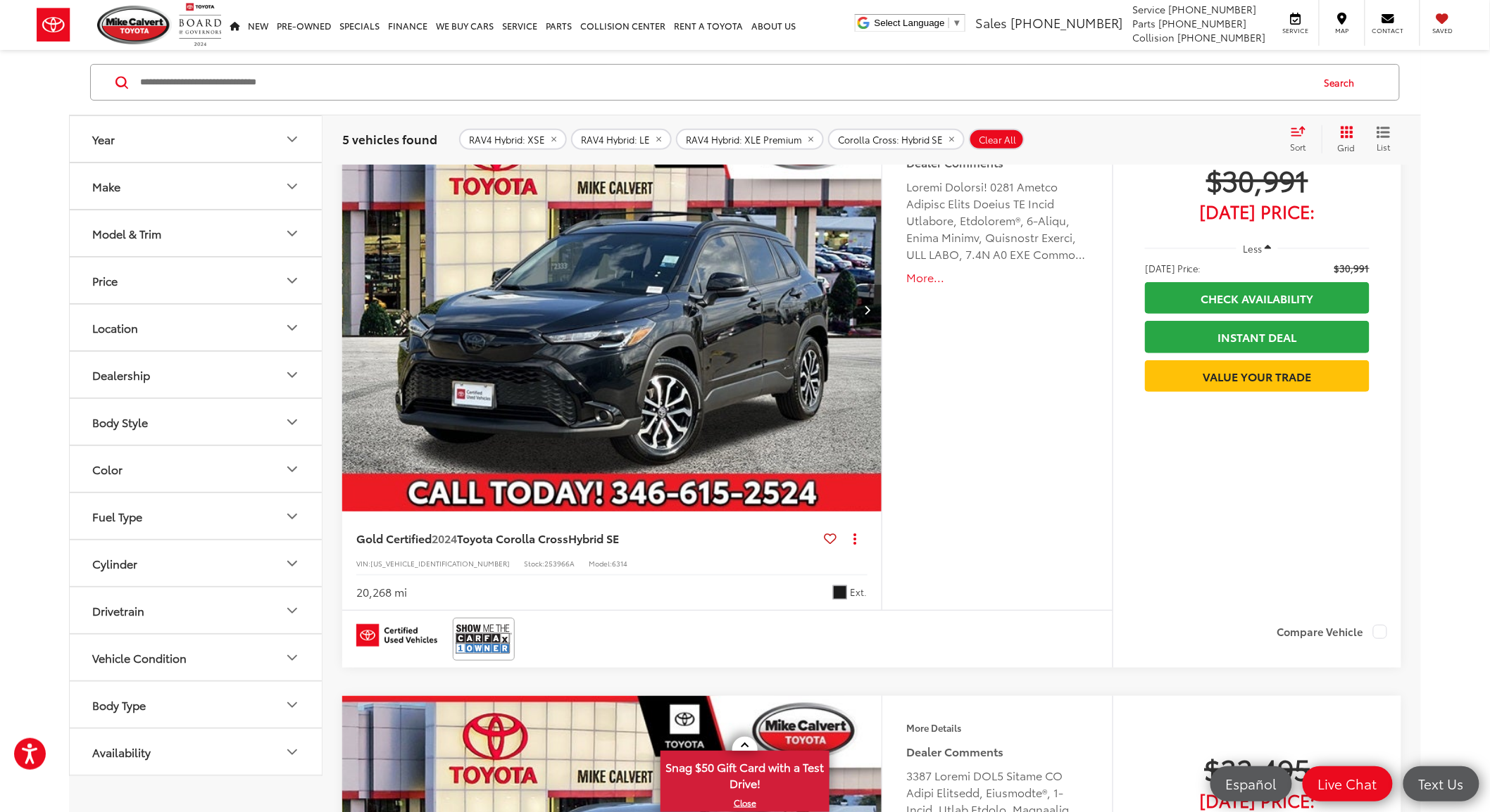
scroll to position [78, 0]
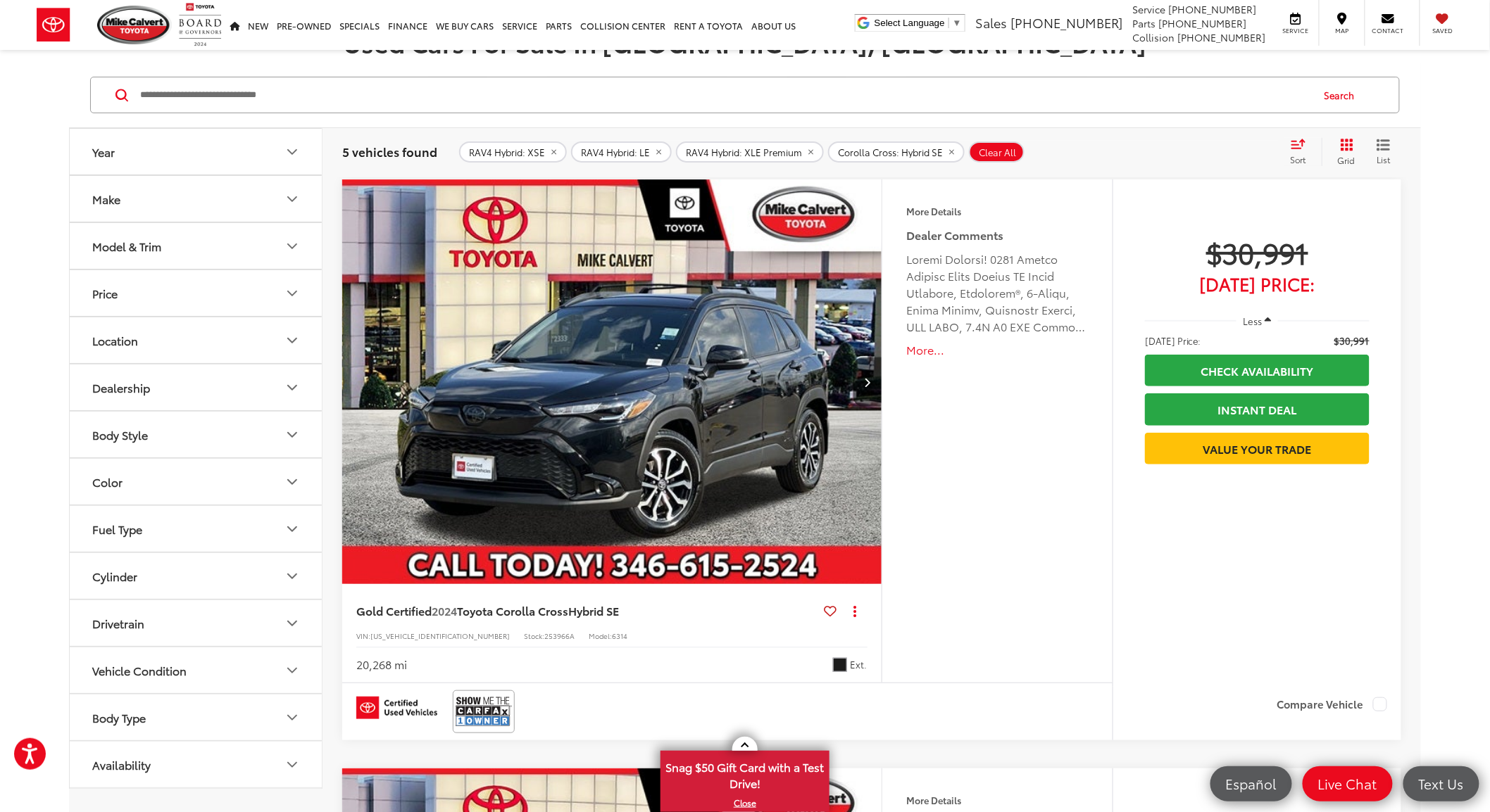
click at [710, 363] on img "2024 Toyota Corolla Cross Hybrid SE 0" at bounding box center [612, 382] width 541 height 406
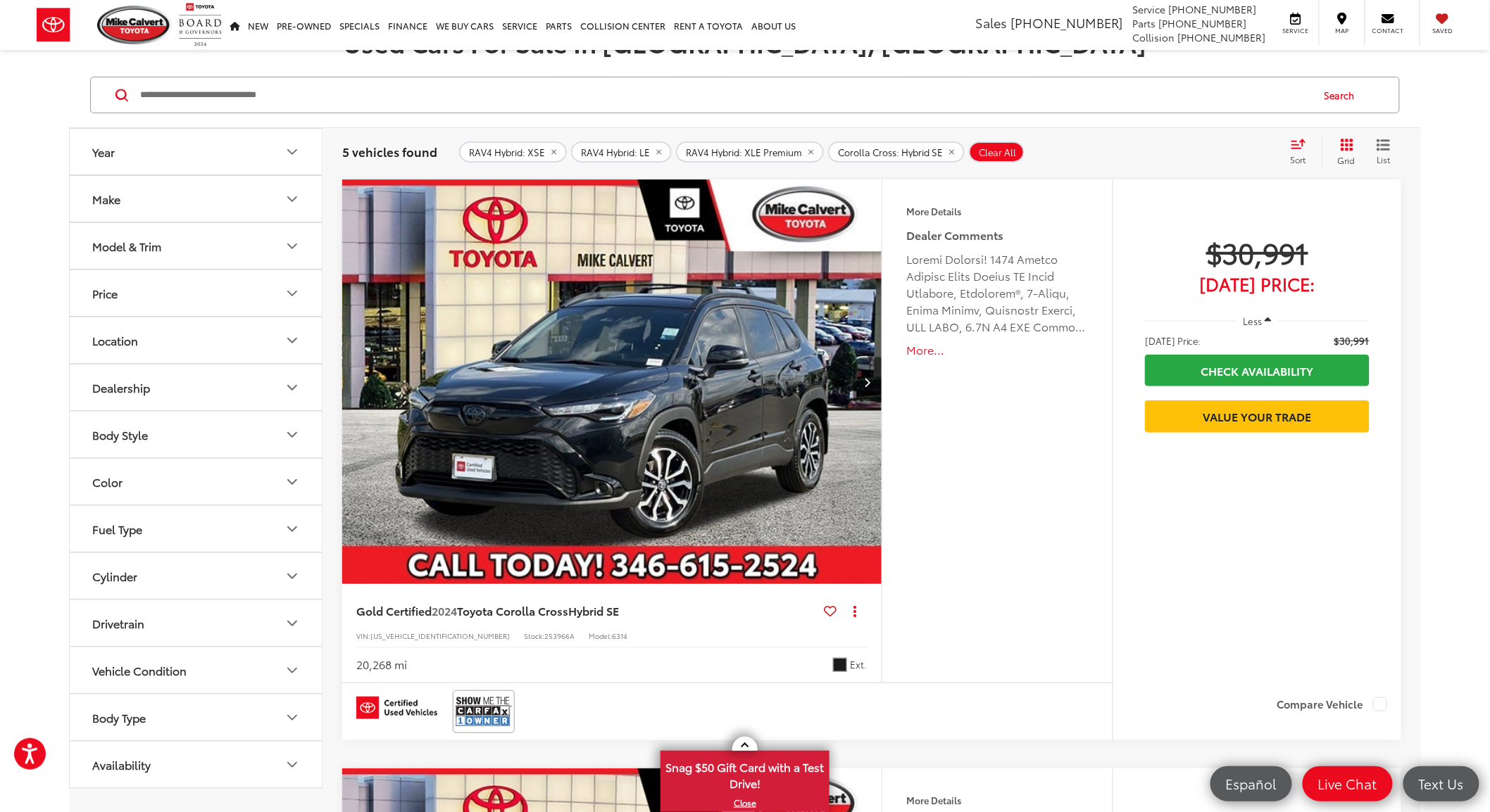
click at [144, 250] on div "Model & Trim" at bounding box center [127, 246] width 69 height 14
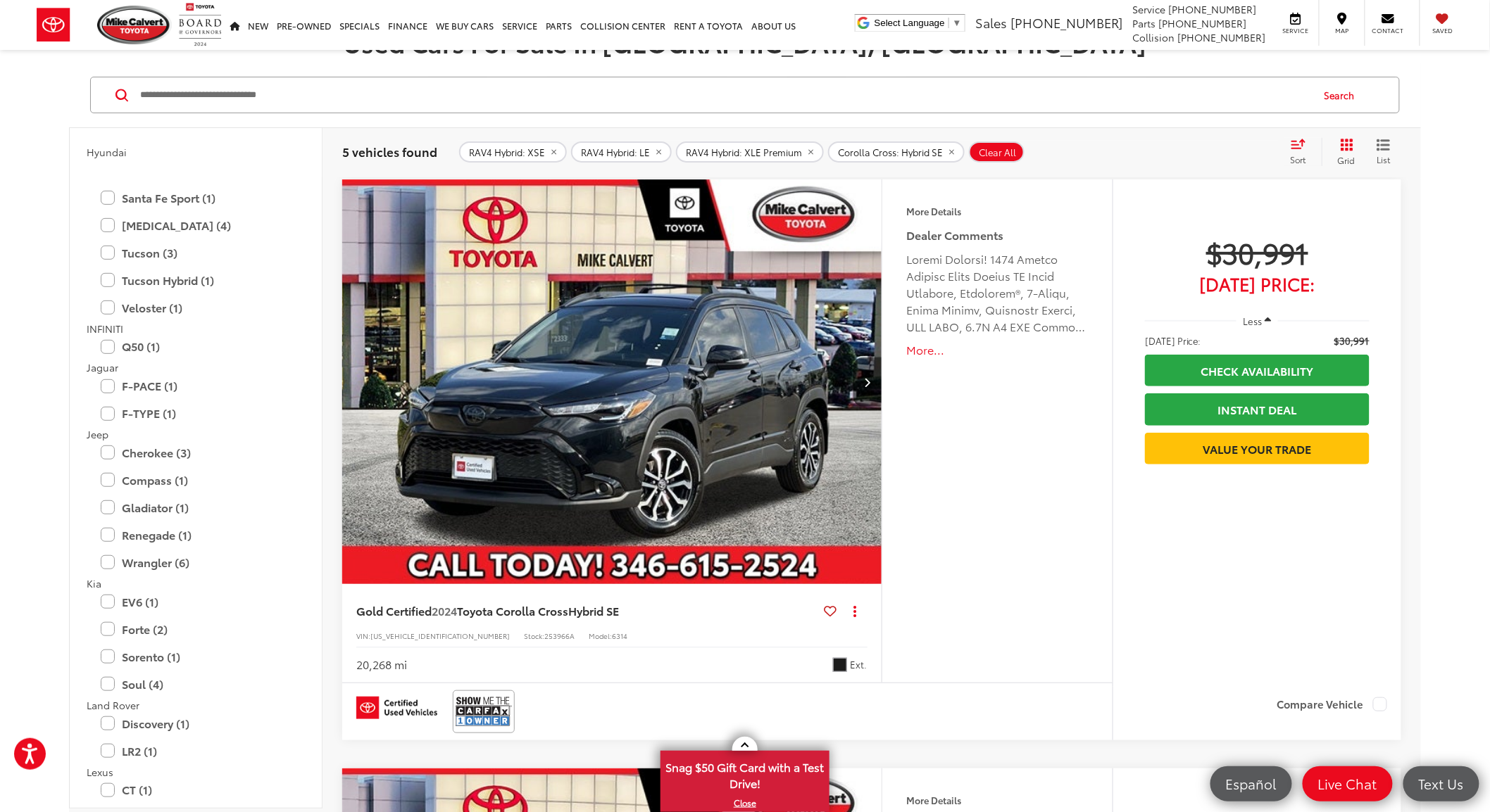
scroll to position [1486, 0]
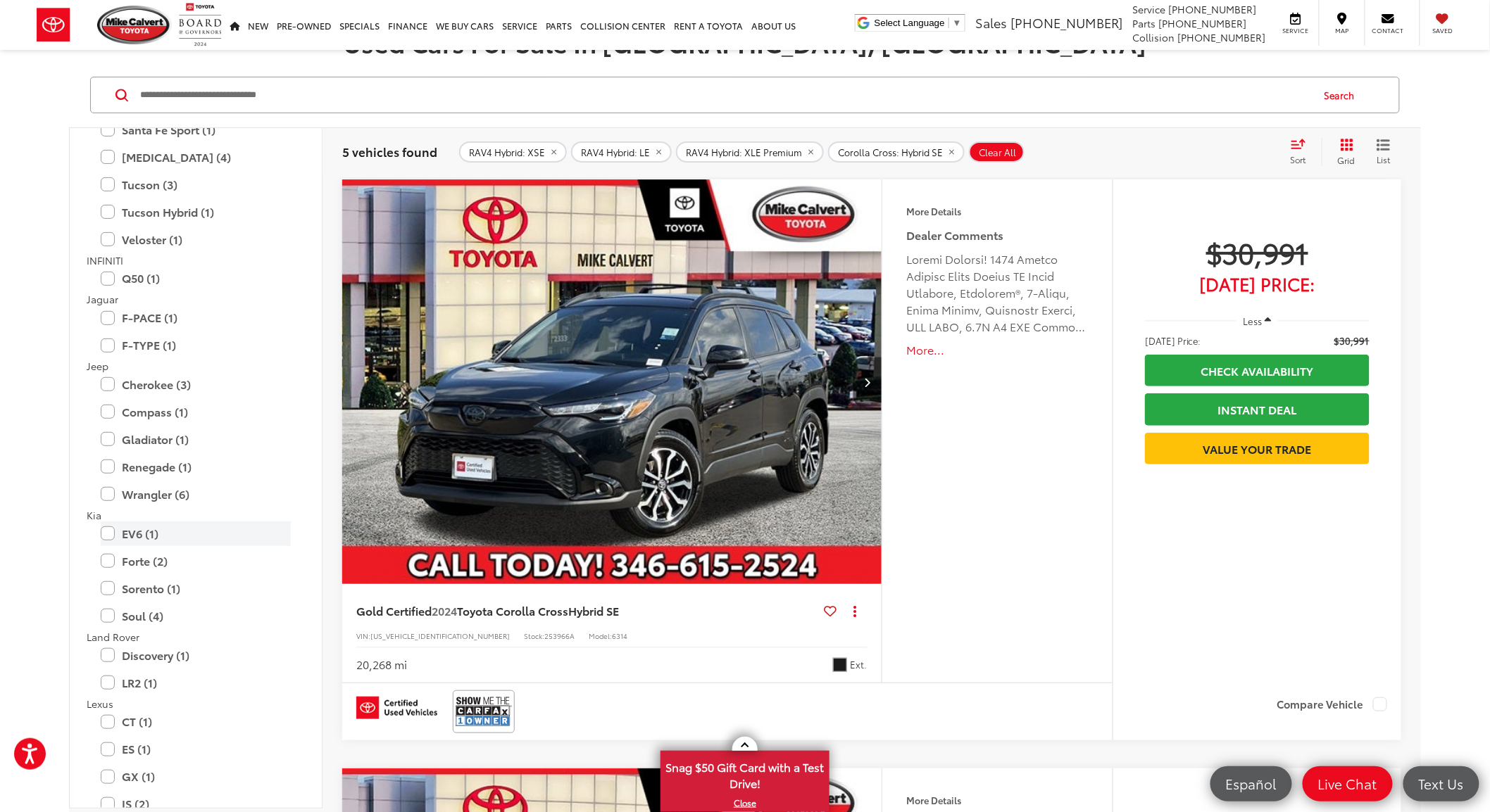
click at [106, 533] on label "EV6 (1)" at bounding box center [196, 533] width 190 height 25
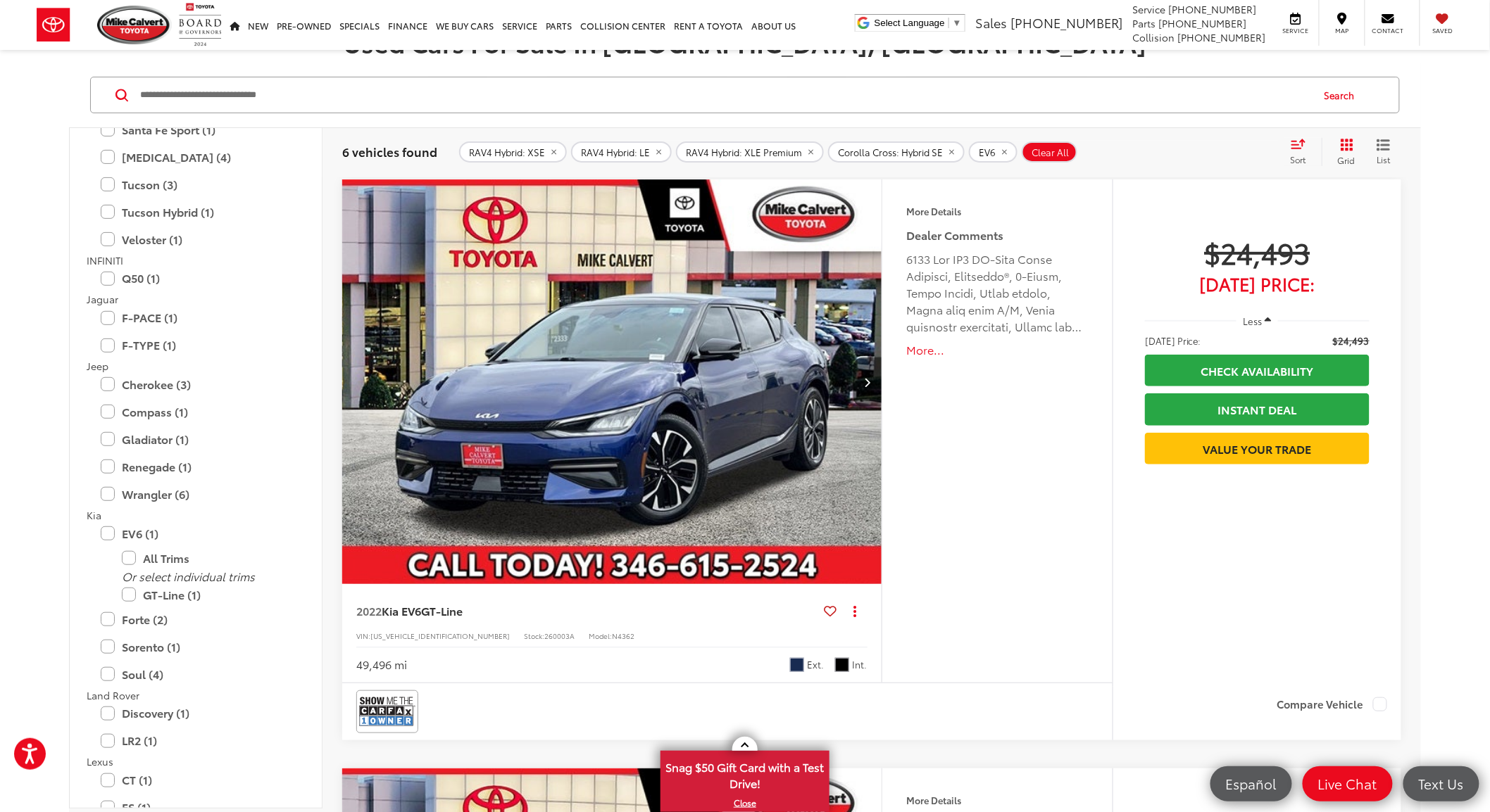
click at [648, 440] on img "2022 Kia EV6 GT-Line 0" at bounding box center [612, 382] width 541 height 406
